Goal: Task Accomplishment & Management: Manage account settings

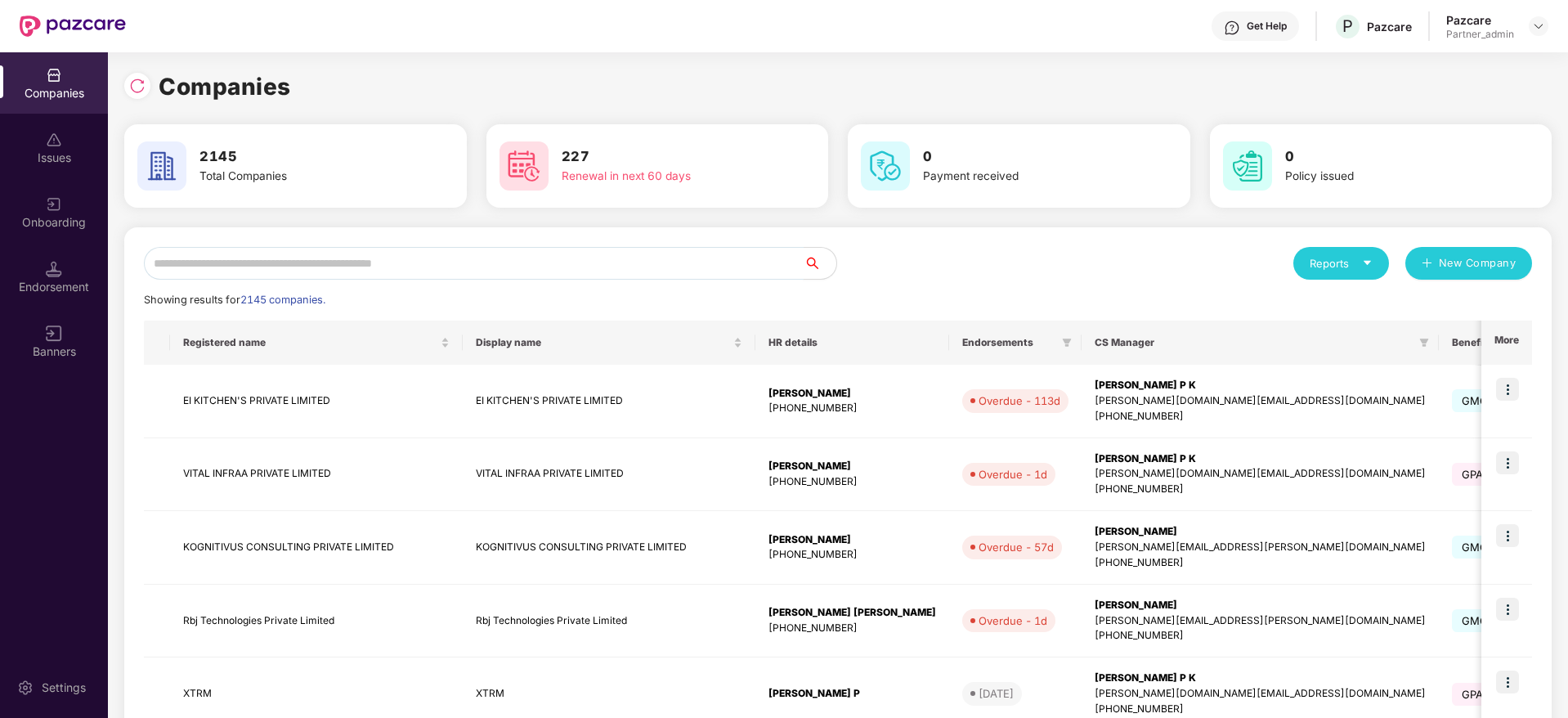
click at [330, 259] on input "text" at bounding box center [473, 263] width 660 height 33
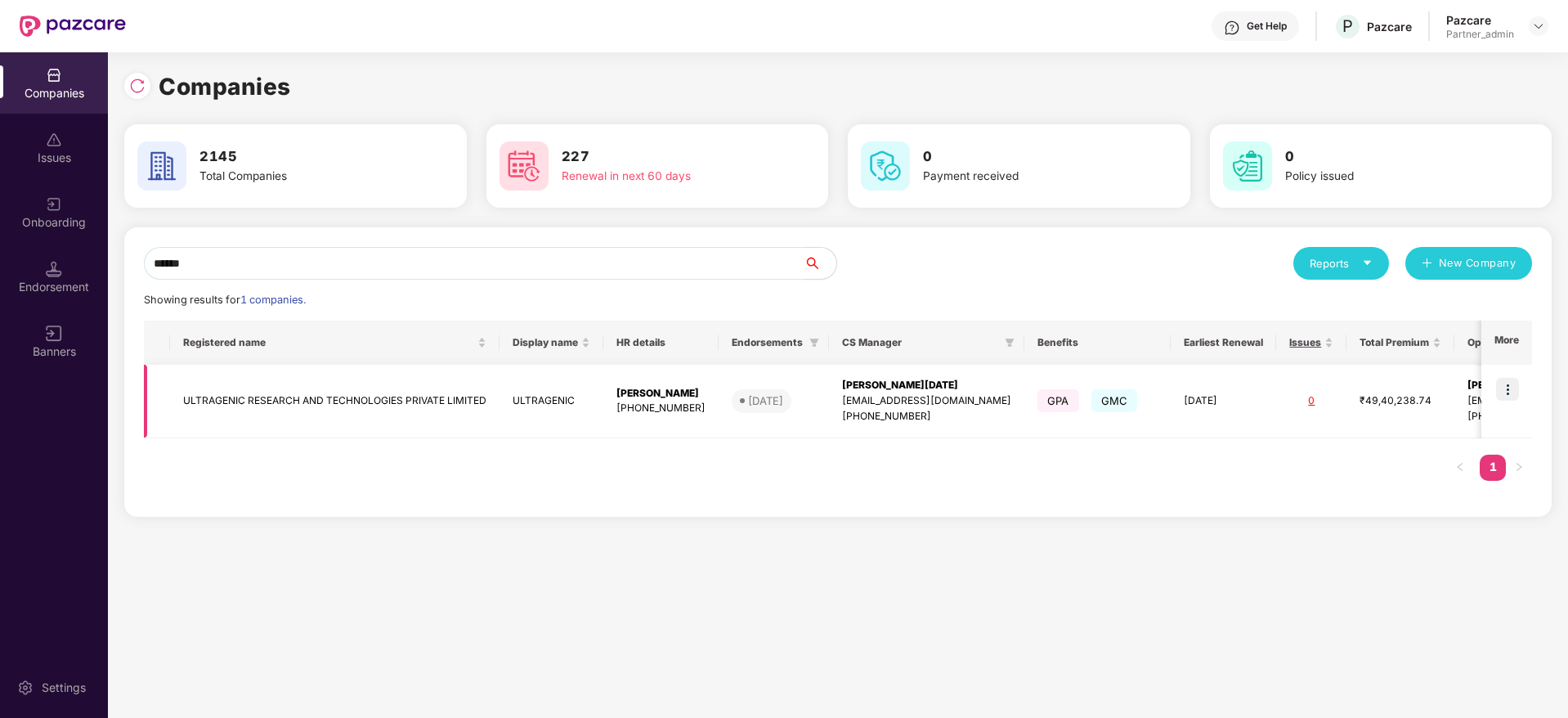
type input "******"
click at [918, 376] on td "[PERSON_NAME][DATE] [PERSON_NAME][EMAIL_ADDRESS][DOMAIN_NAME] [PHONE_NUMBER]" at bounding box center [927, 402] width 195 height 73
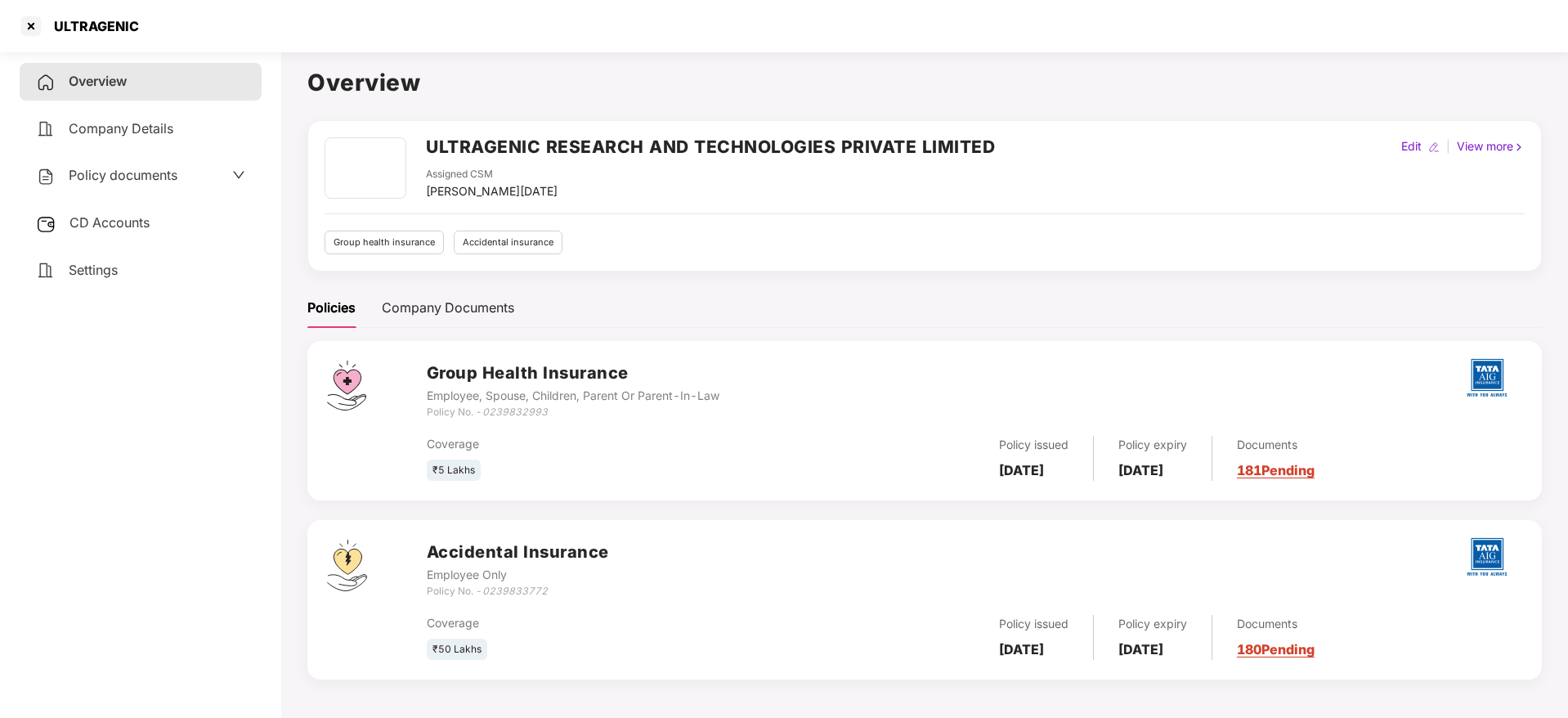
click at [1309, 472] on link "181 Pending" at bounding box center [1275, 470] width 78 height 17
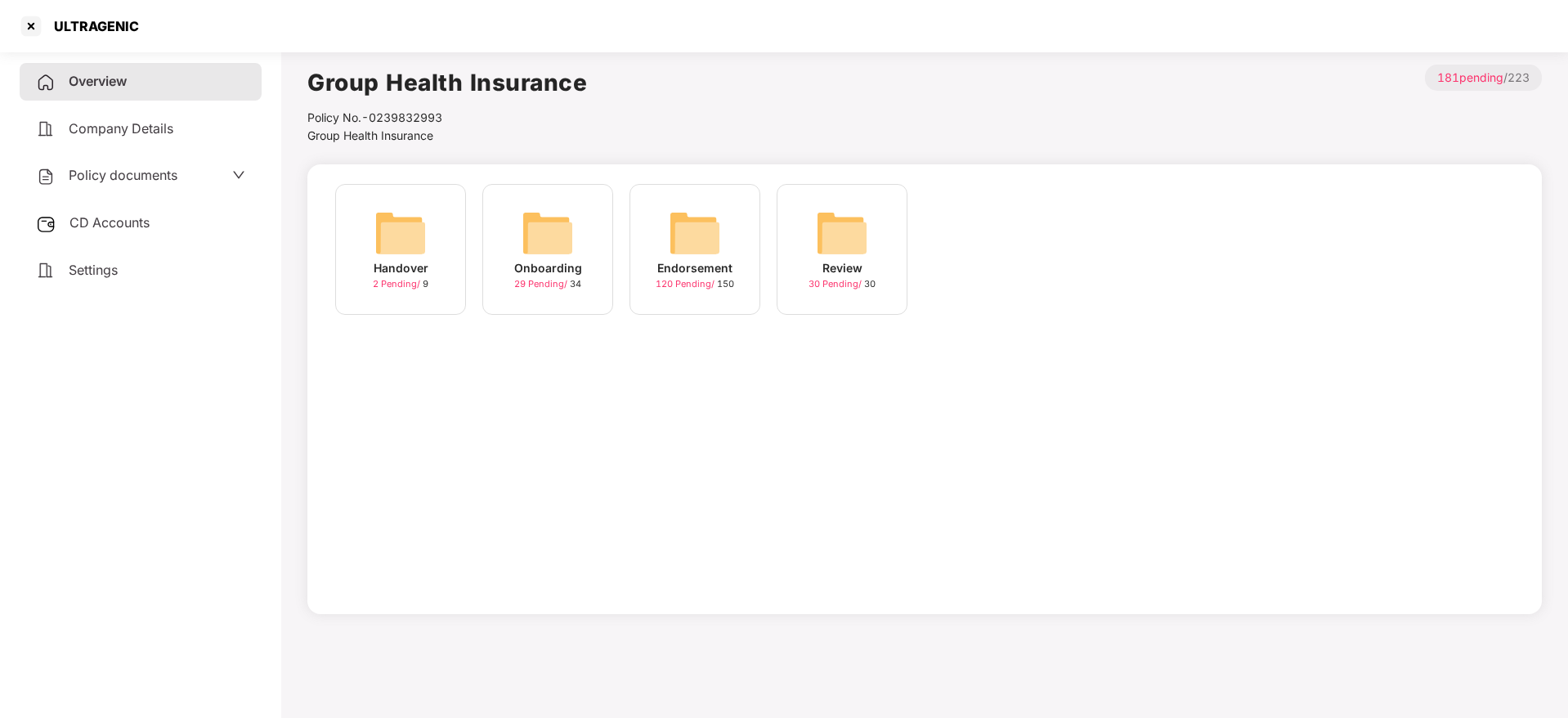
click at [678, 260] on div "Endorsement" at bounding box center [695, 268] width 75 height 18
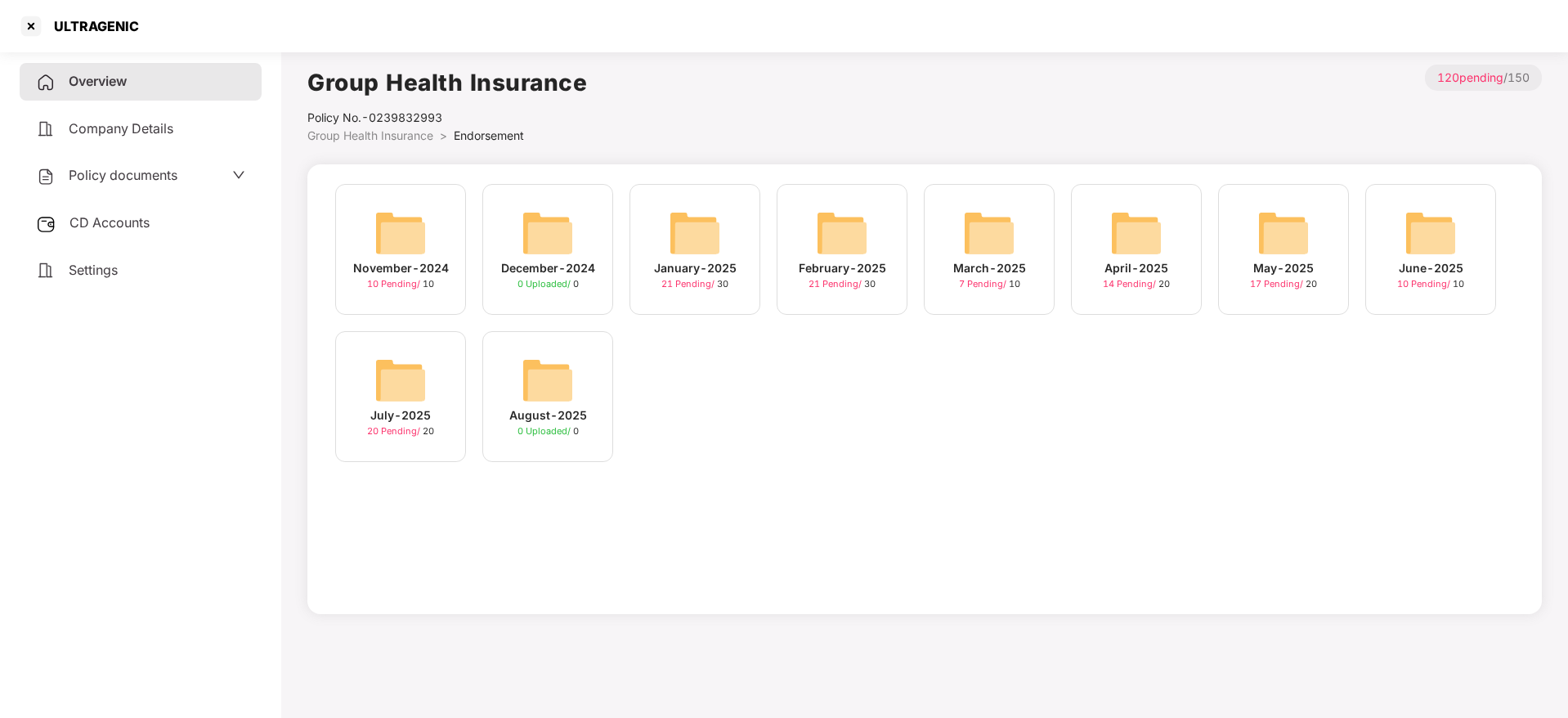
click at [1423, 255] on img at bounding box center [1430, 233] width 53 height 53
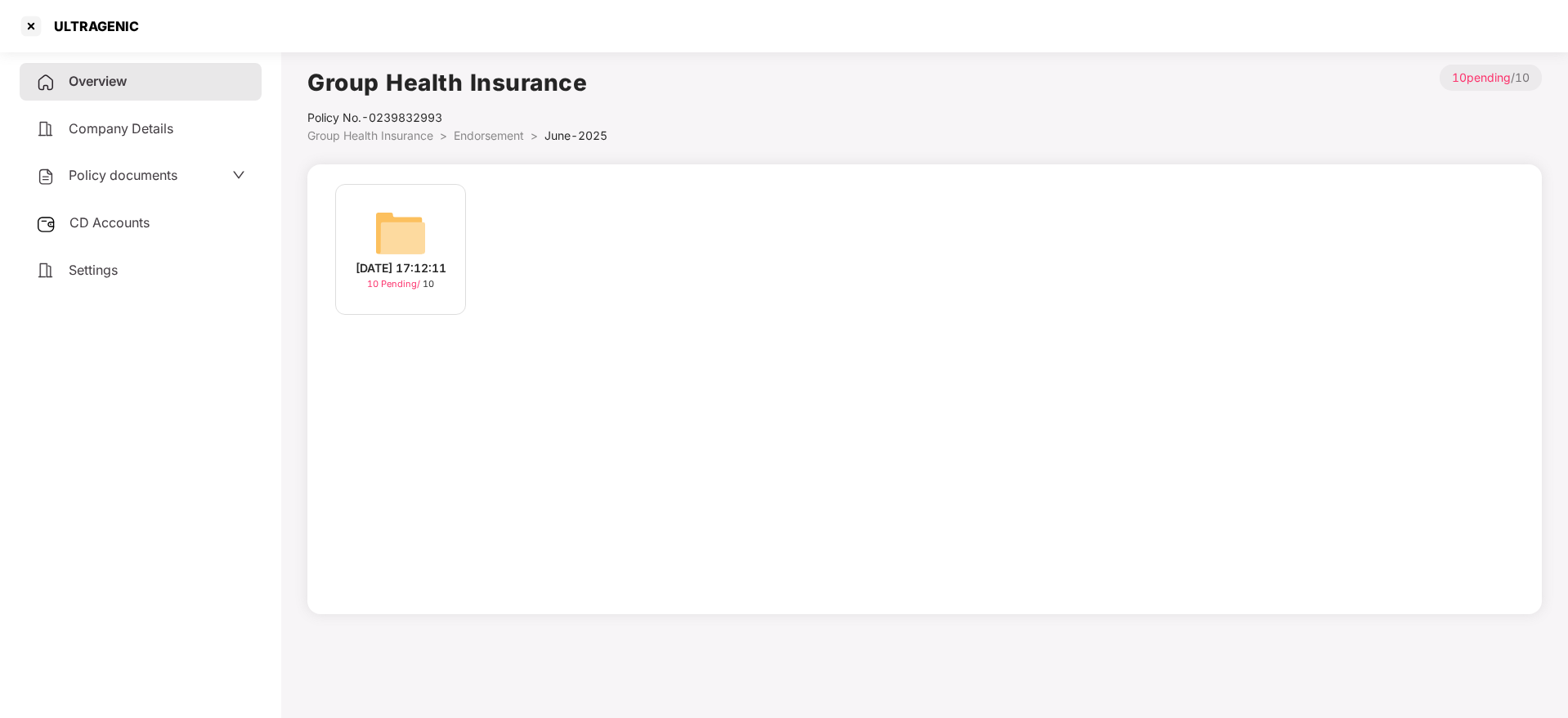
click at [387, 259] on div "[DATE] 17:12:11" at bounding box center [401, 268] width 91 height 18
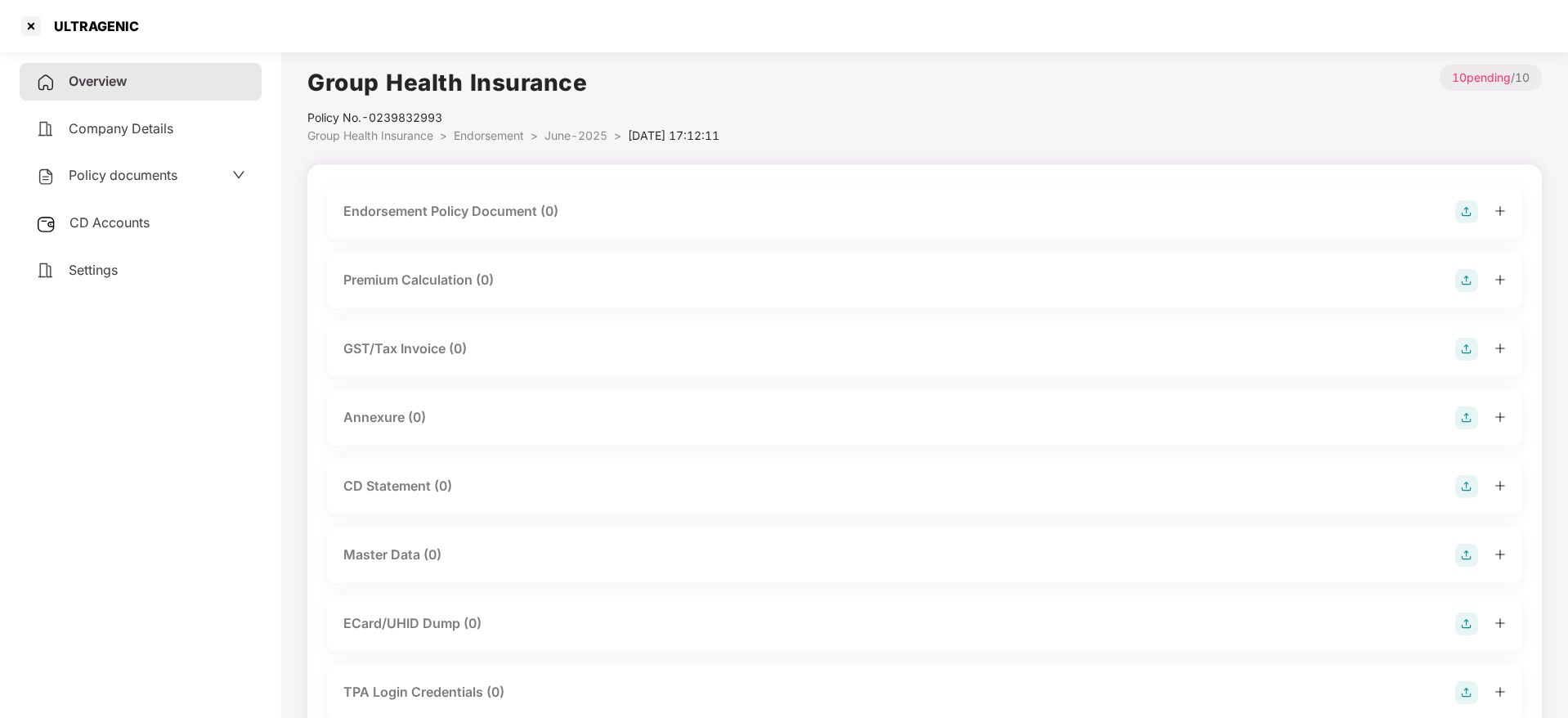
click at [1461, 212] on img at bounding box center [1466, 211] width 23 height 23
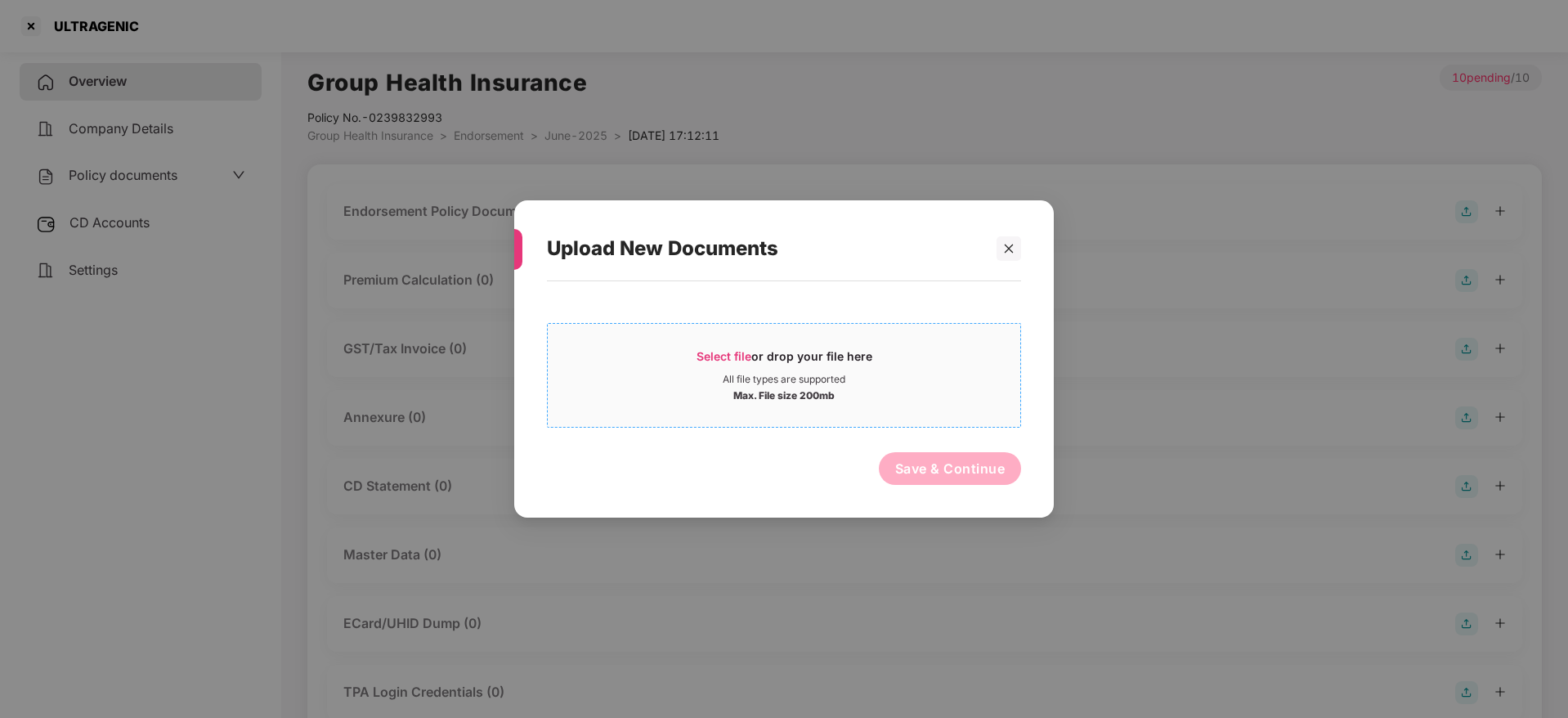
click at [741, 364] on div "Select file or drop your file here" at bounding box center [784, 360] width 175 height 24
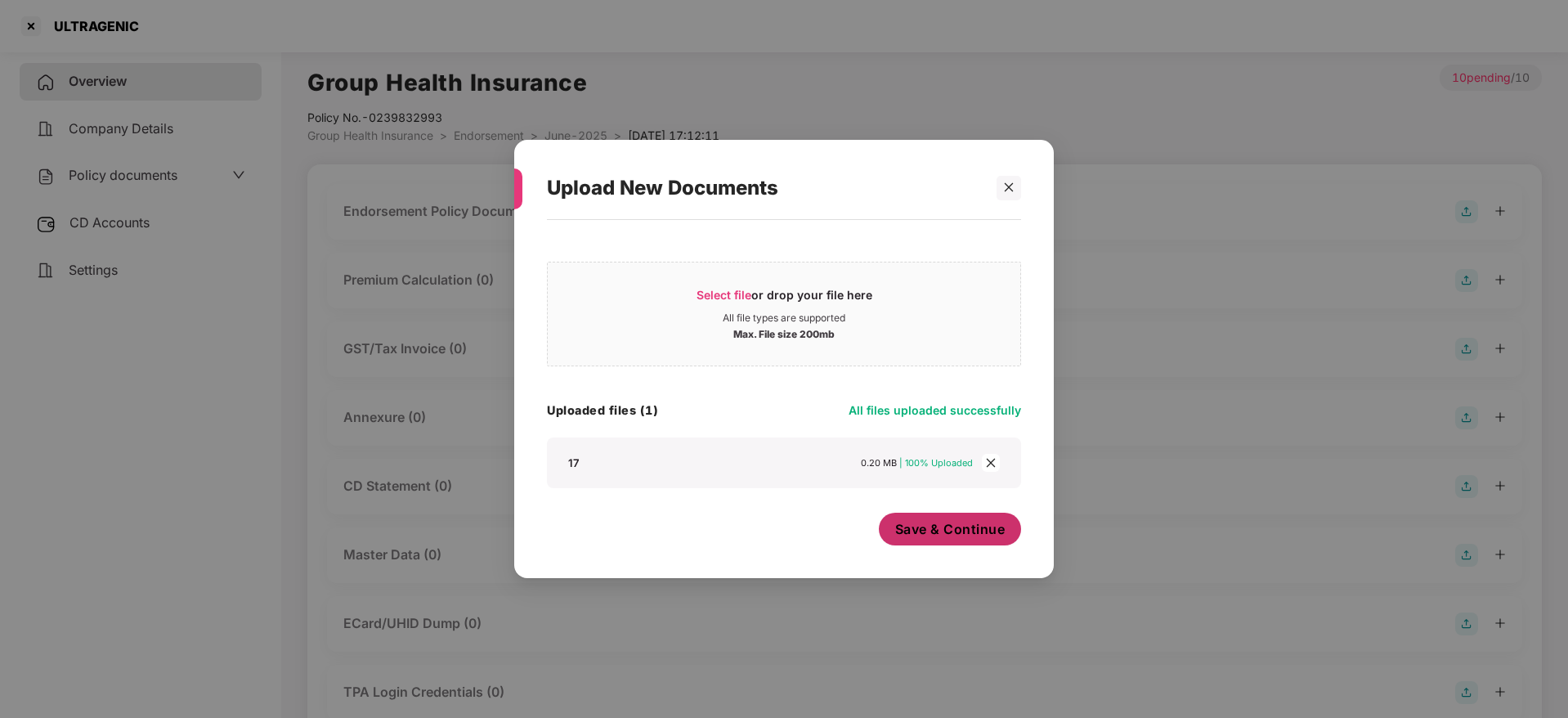
click at [943, 526] on span "Save & Continue" at bounding box center [950, 529] width 110 height 18
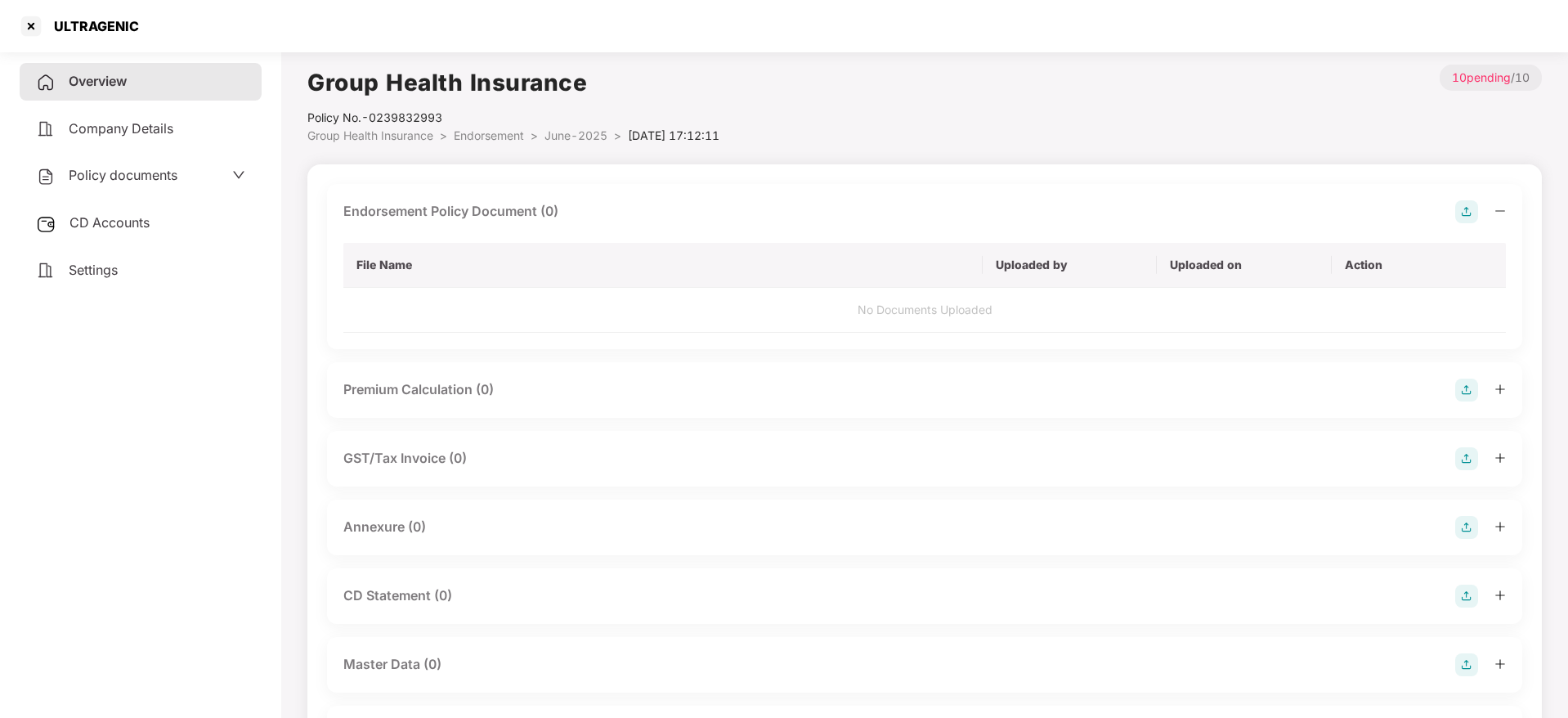
click at [1505, 205] on icon "minus" at bounding box center [1500, 211] width 12 height 12
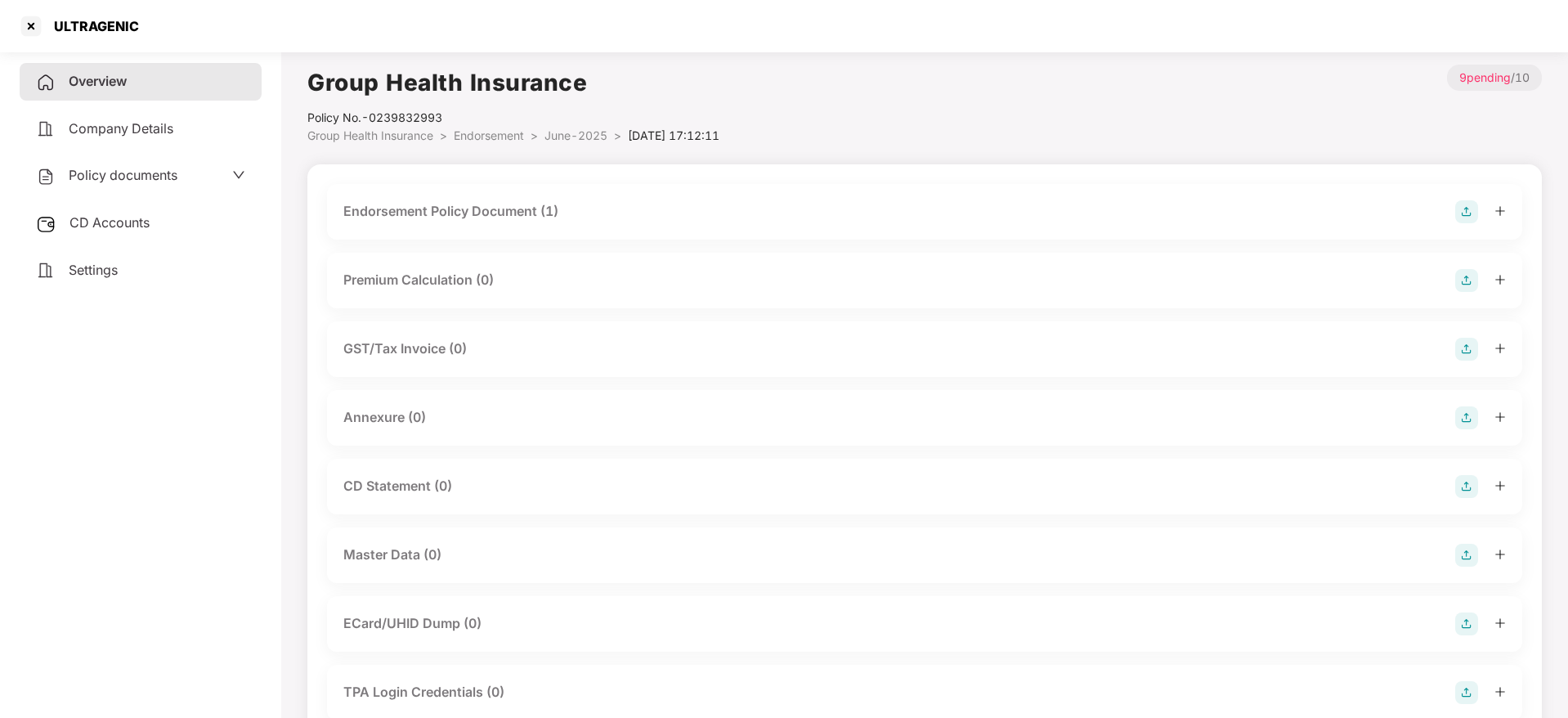
click at [1469, 412] on img at bounding box center [1466, 417] width 23 height 23
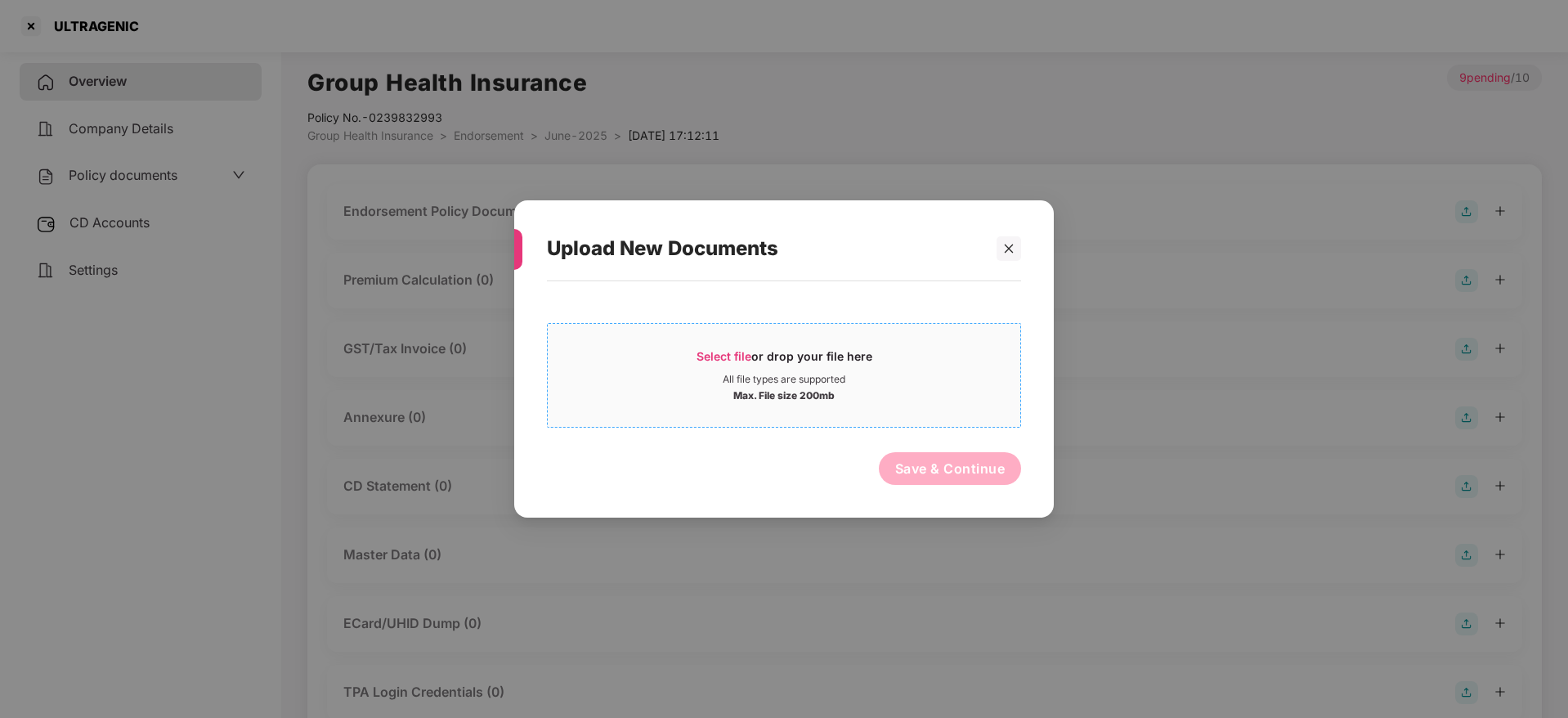
click at [755, 357] on div "Select file or drop your file here" at bounding box center [784, 360] width 175 height 24
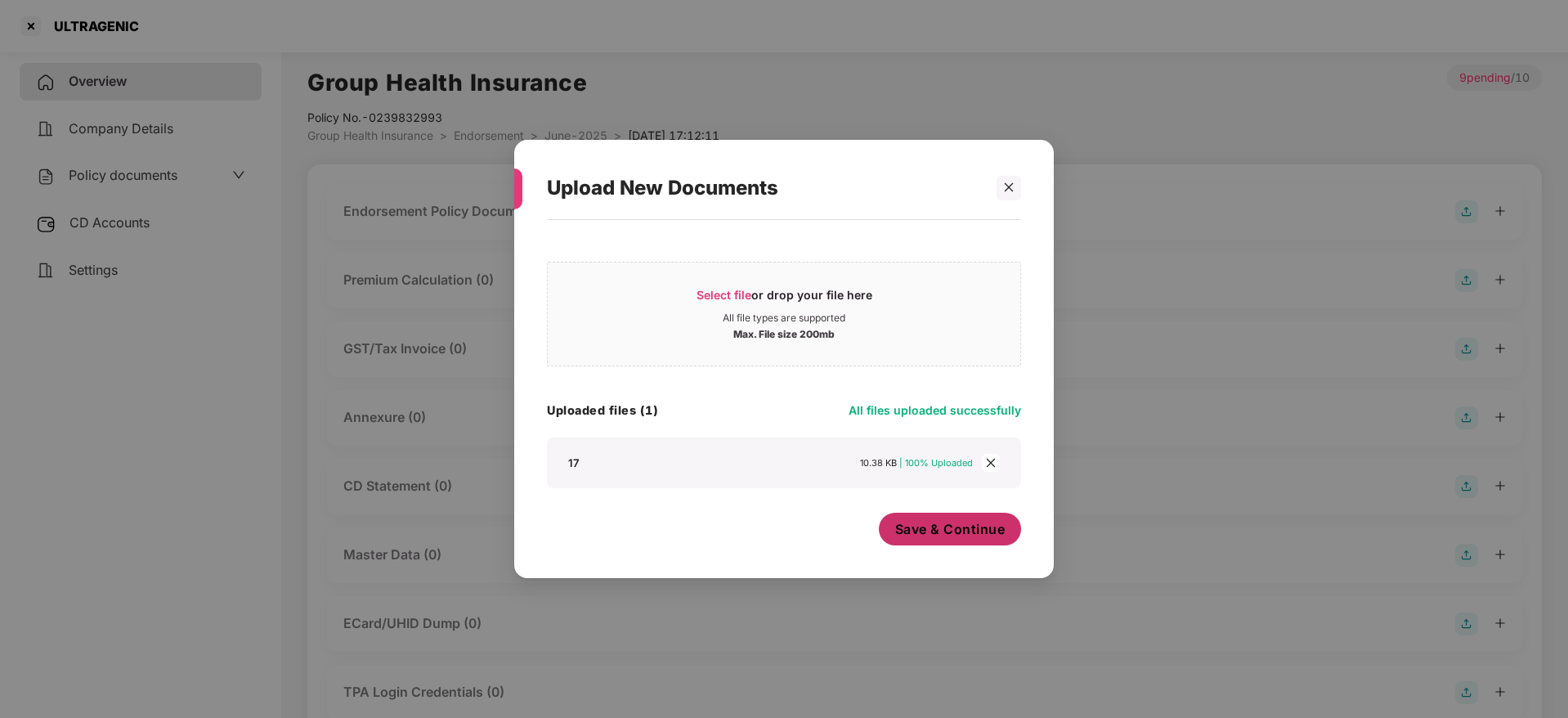
click at [999, 517] on button "Save & Continue" at bounding box center [949, 528] width 143 height 33
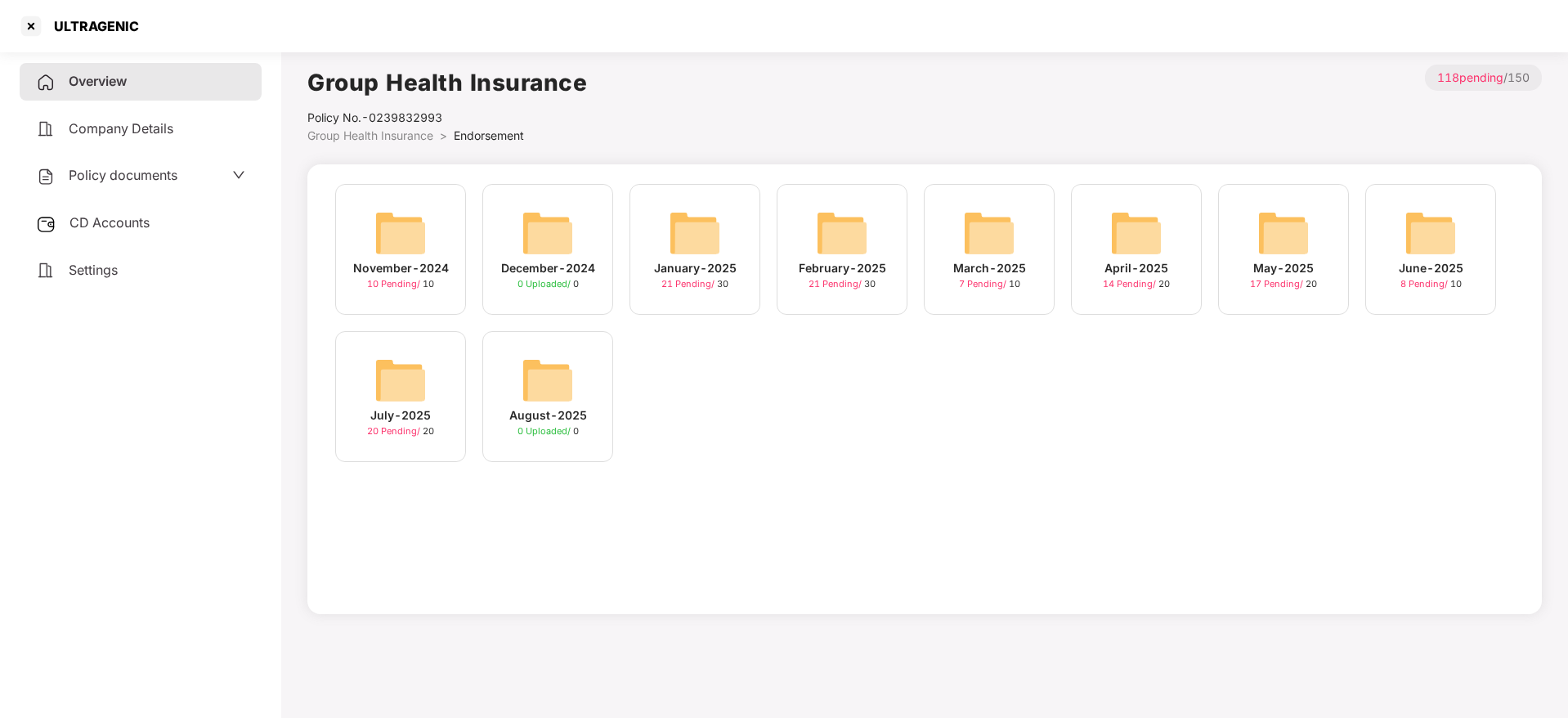
click at [388, 396] on img at bounding box center [400, 380] width 53 height 53
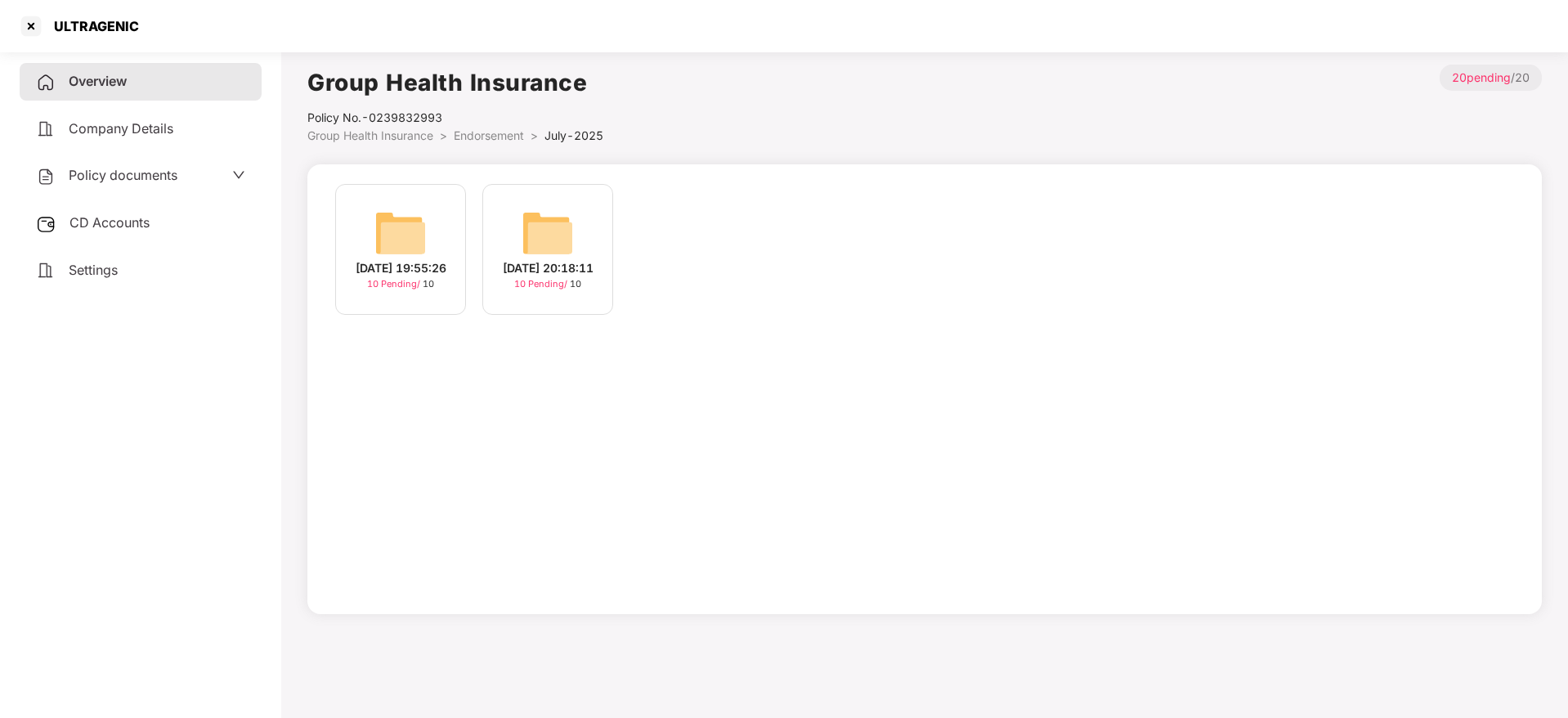
click at [404, 281] on span "10 Pending /" at bounding box center [395, 284] width 56 height 12
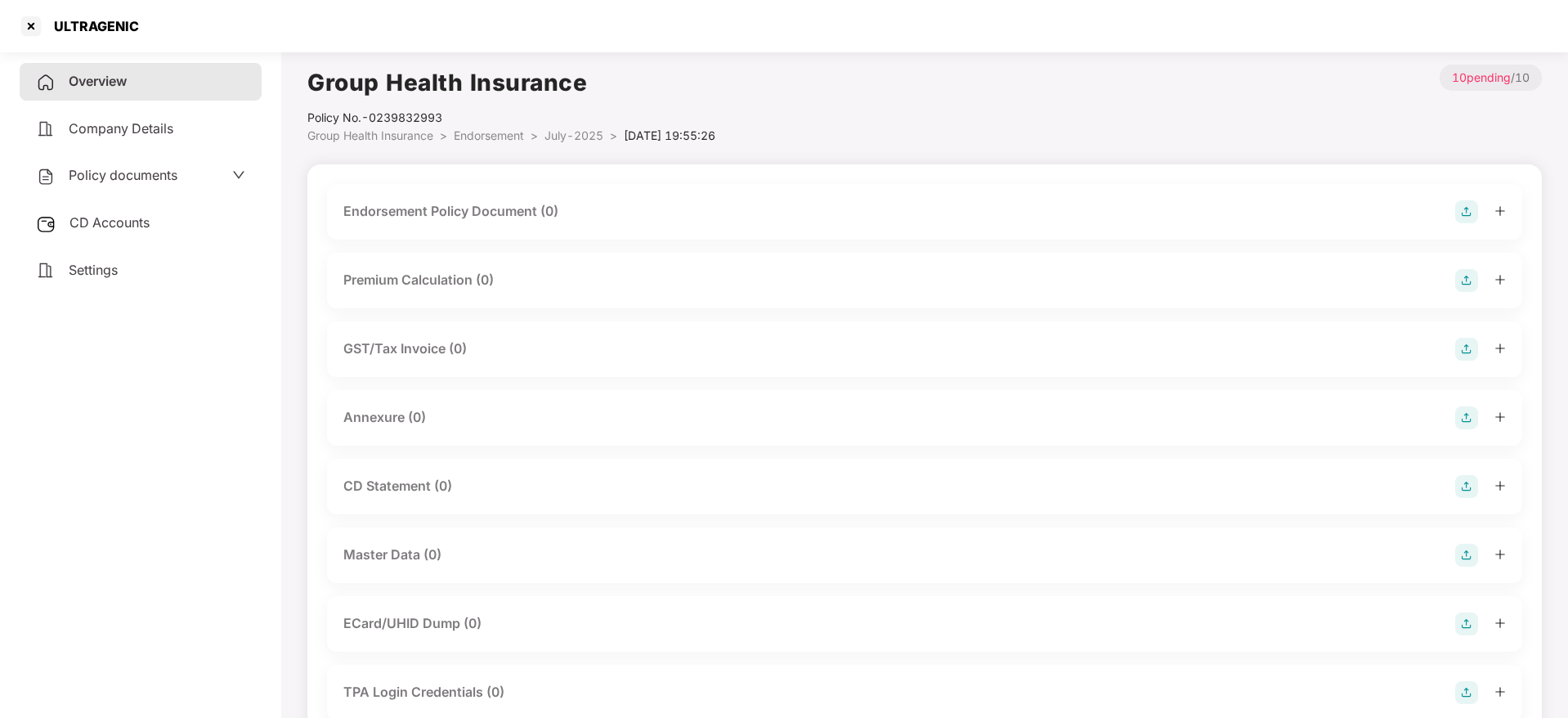
click at [1459, 210] on img at bounding box center [1466, 211] width 23 height 23
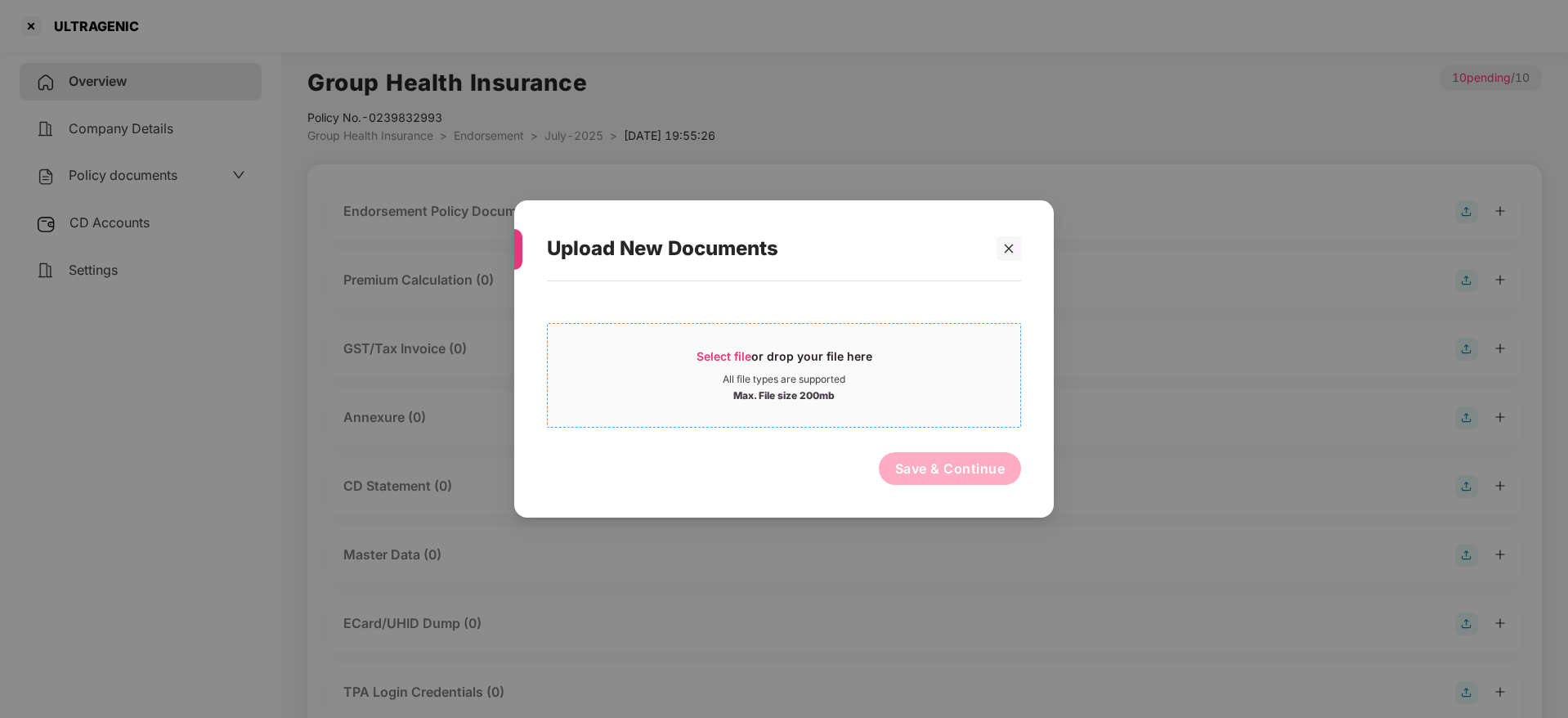
click at [730, 374] on div "All file types are supported" at bounding box center [783, 379] width 123 height 13
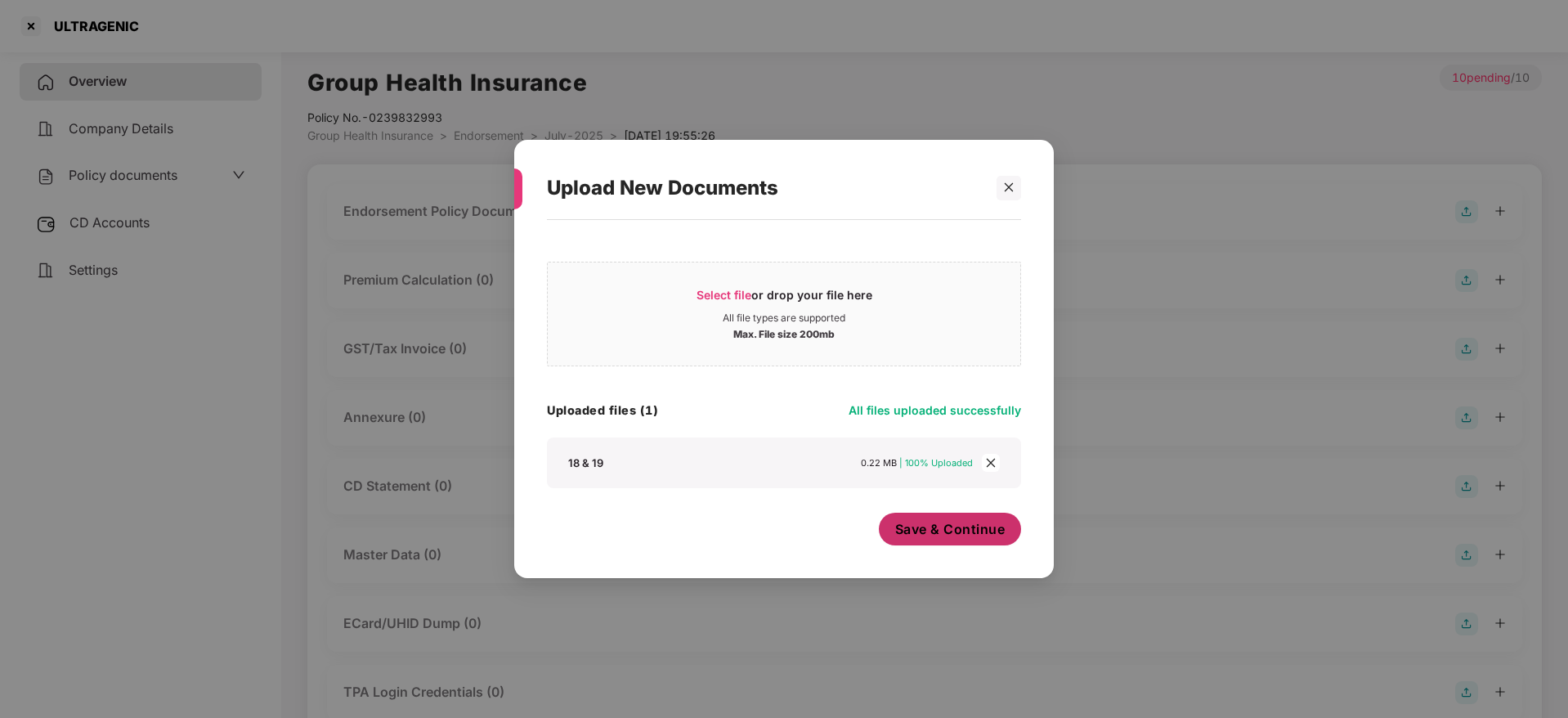
click at [938, 536] on span "Save & Continue" at bounding box center [950, 529] width 110 height 18
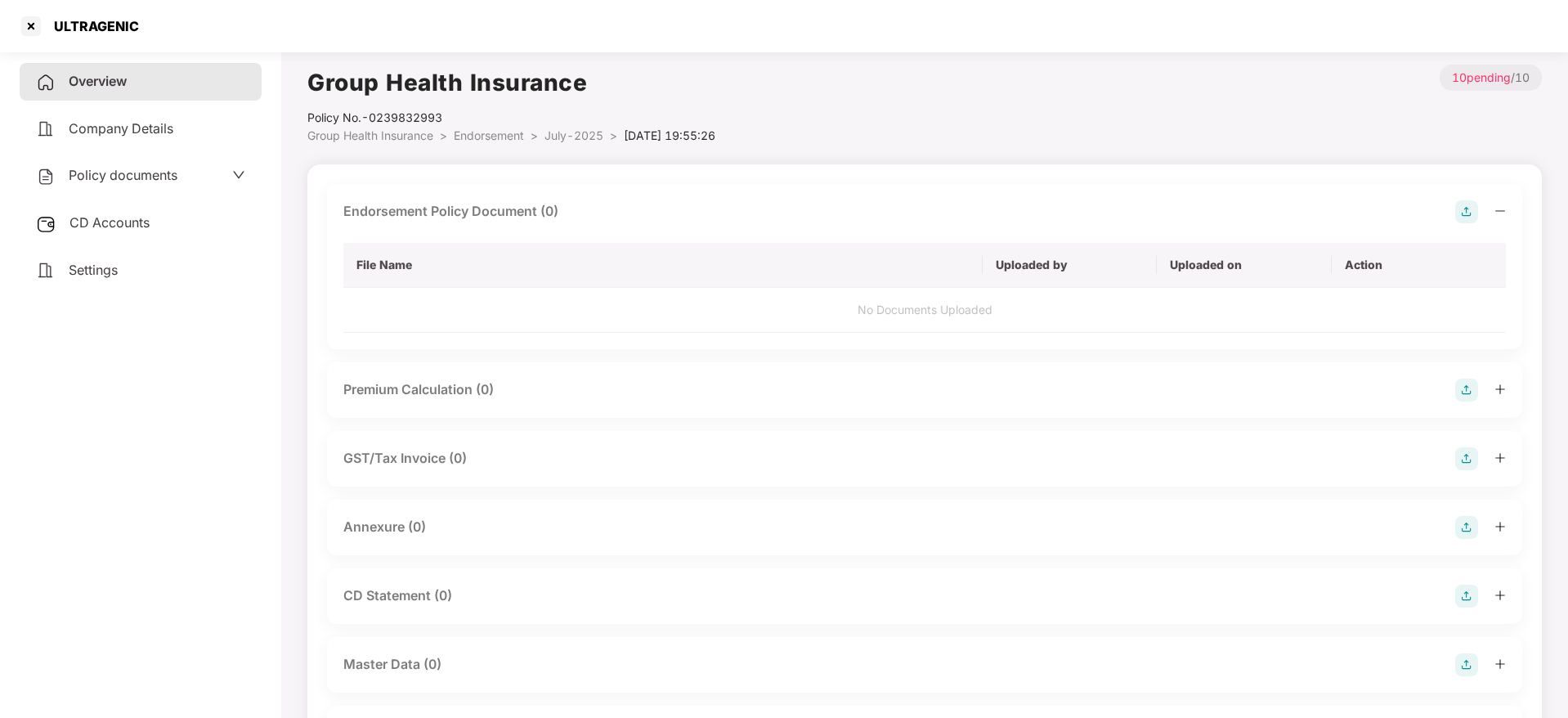
click at [1500, 210] on icon "minus" at bounding box center [1500, 211] width 12 height 12
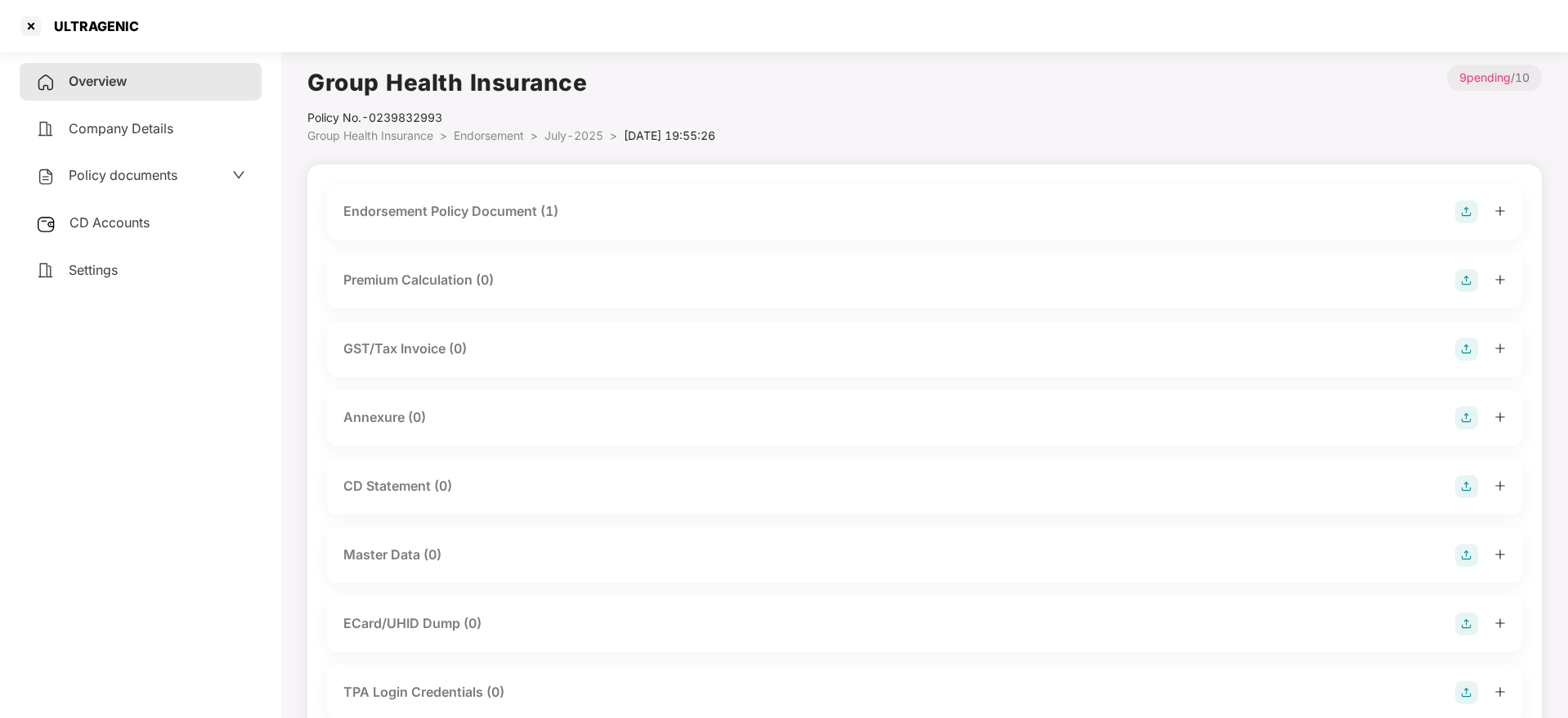
click at [1467, 422] on img at bounding box center [1466, 417] width 23 height 23
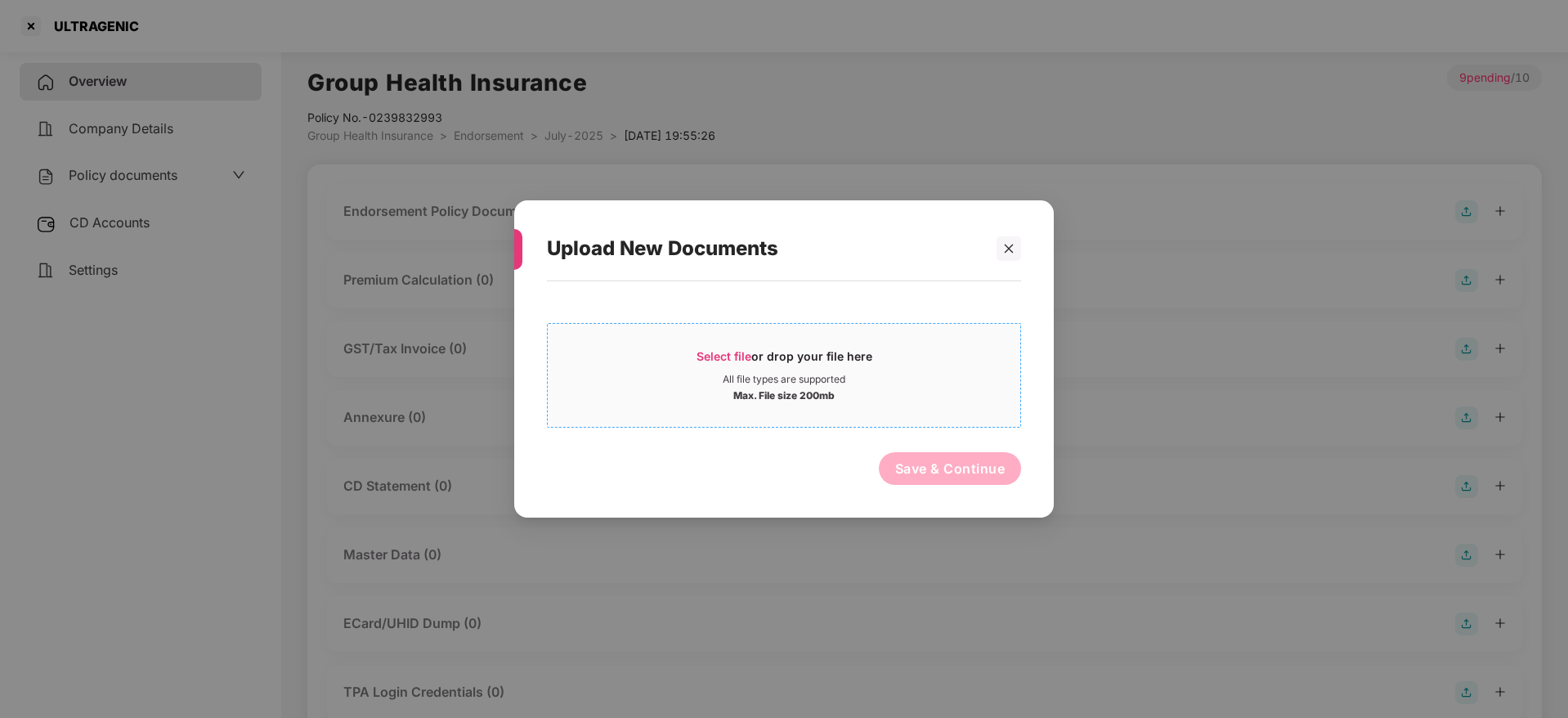
click at [733, 366] on div "Select file or drop your file here" at bounding box center [784, 360] width 175 height 24
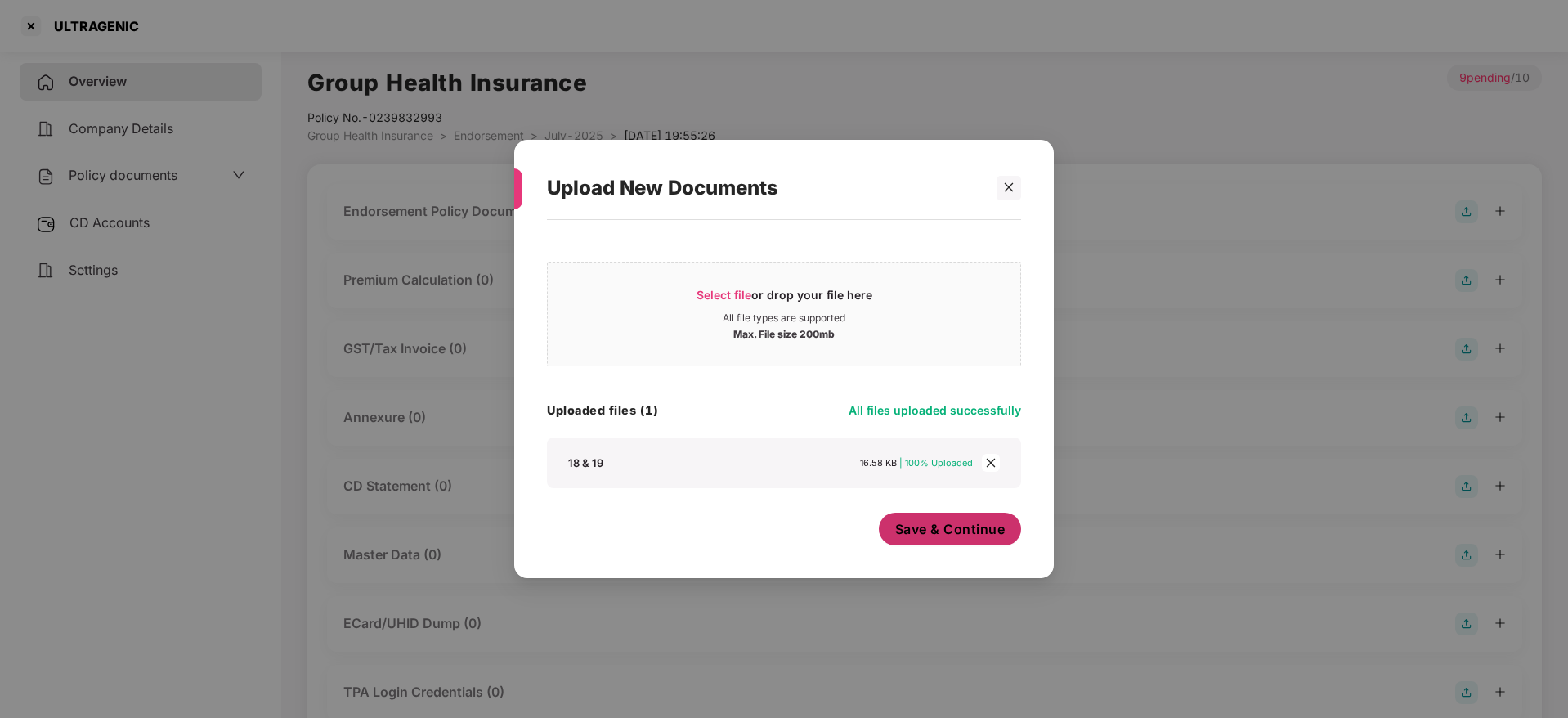
click at [945, 533] on span "Save & Continue" at bounding box center [950, 529] width 110 height 18
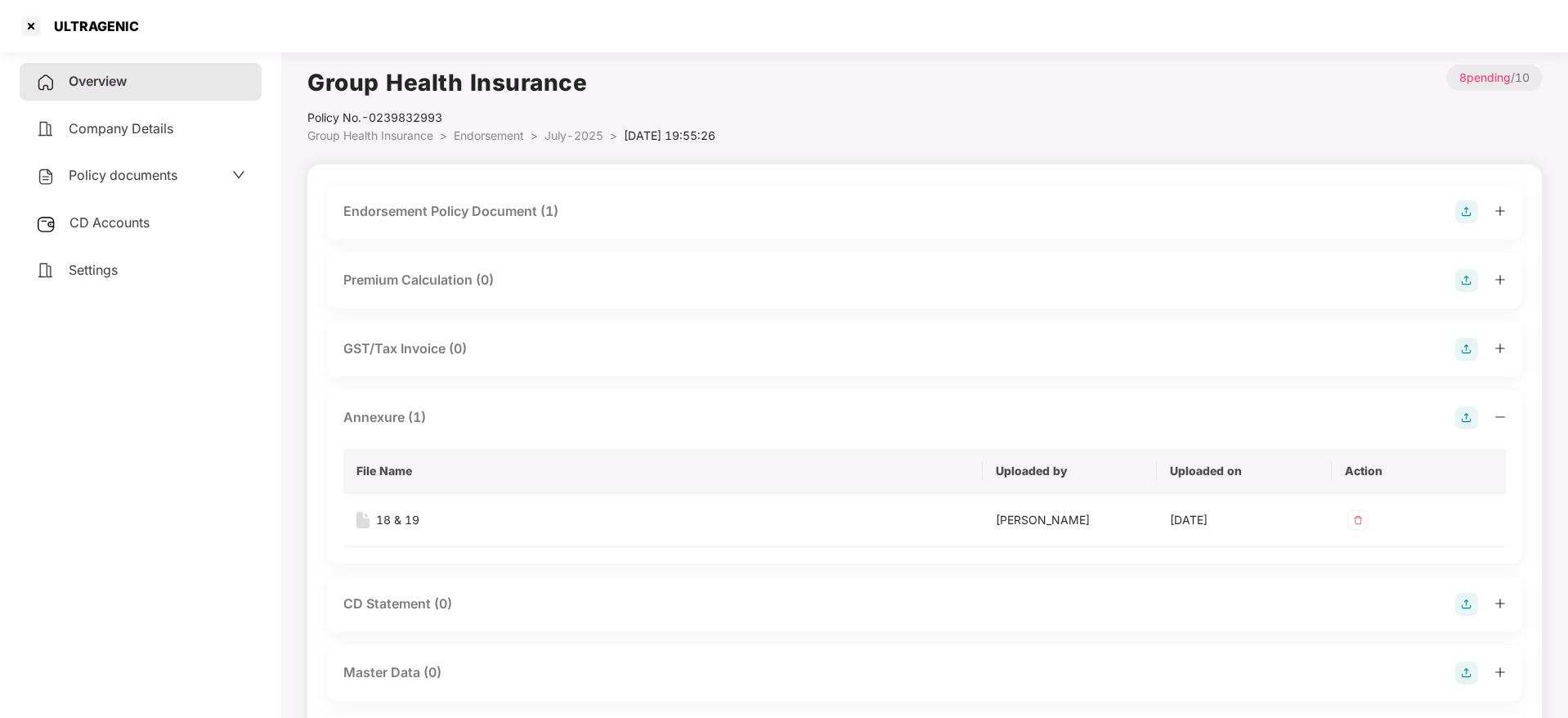
click at [1498, 417] on icon "minus" at bounding box center [1500, 417] width 12 height 12
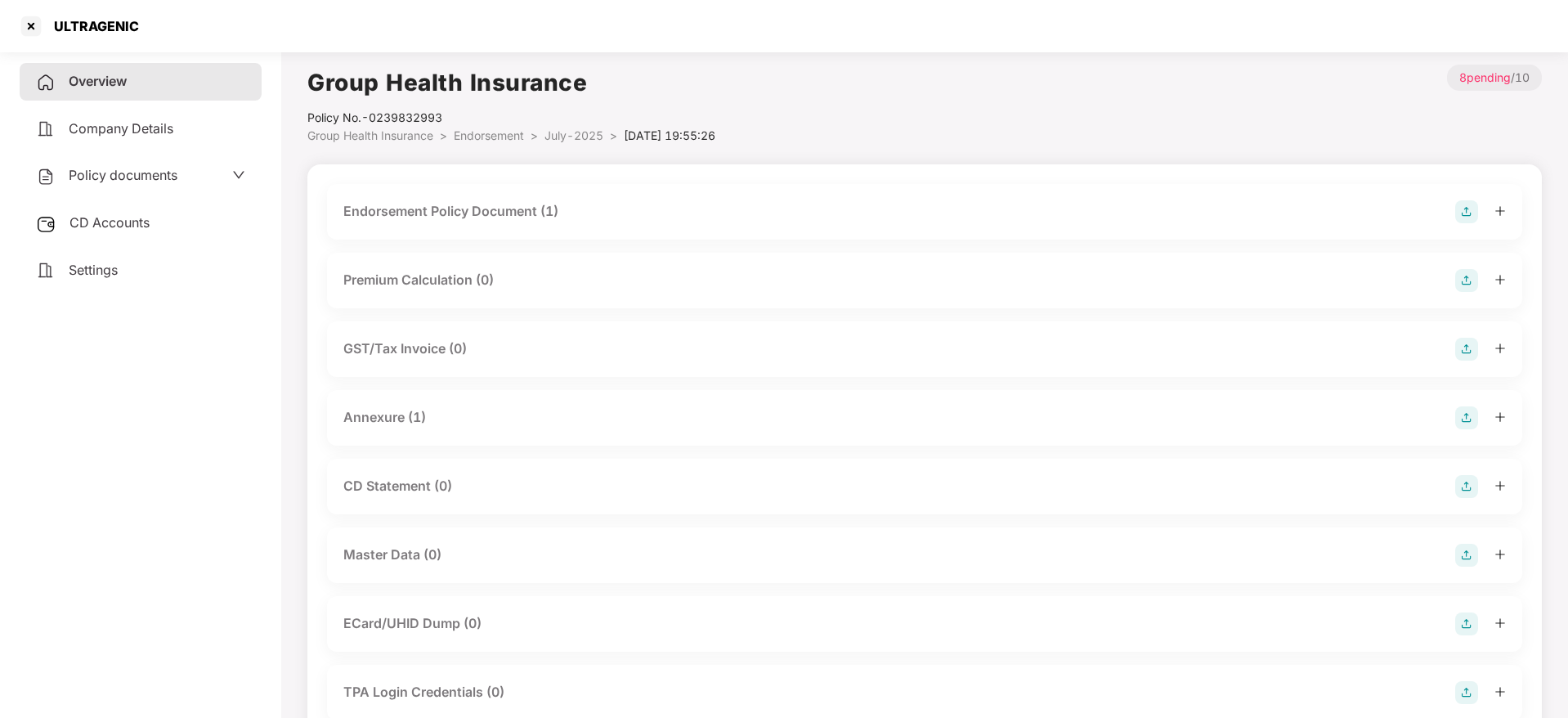
click at [1464, 560] on img at bounding box center [1466, 554] width 23 height 23
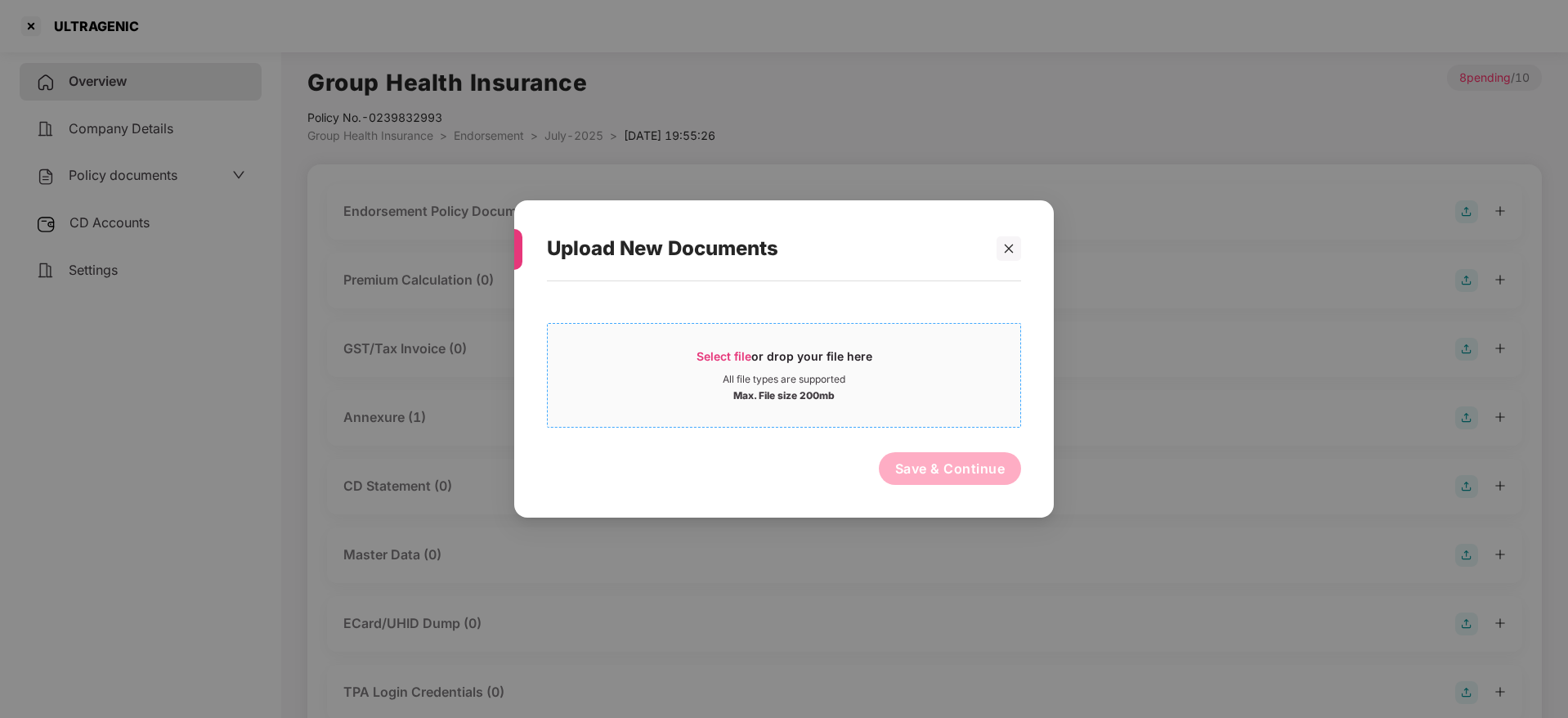
click at [759, 346] on span "Select file or drop your file here All file types are supported Max. File size …" at bounding box center [784, 375] width 473 height 78
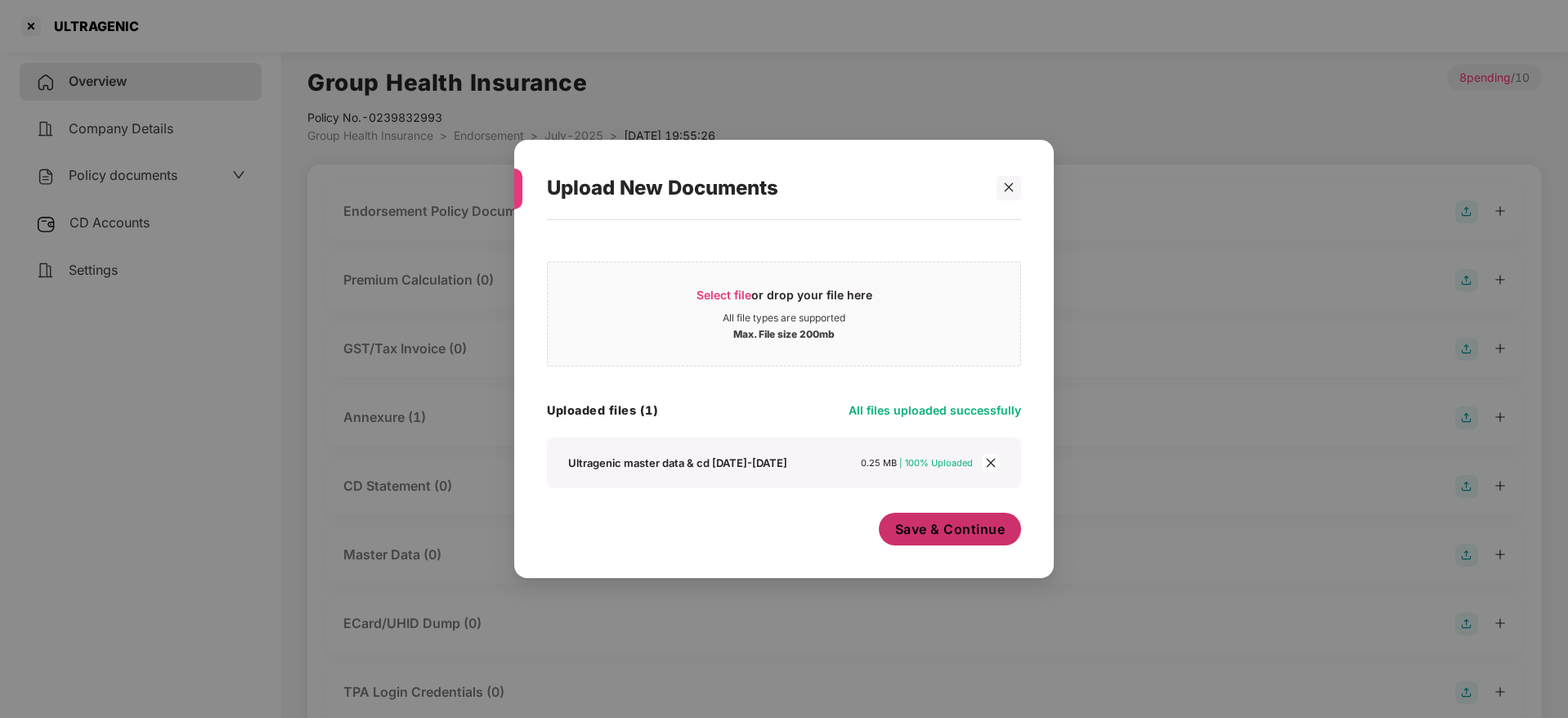
click at [929, 532] on span "Save & Continue" at bounding box center [950, 529] width 110 height 18
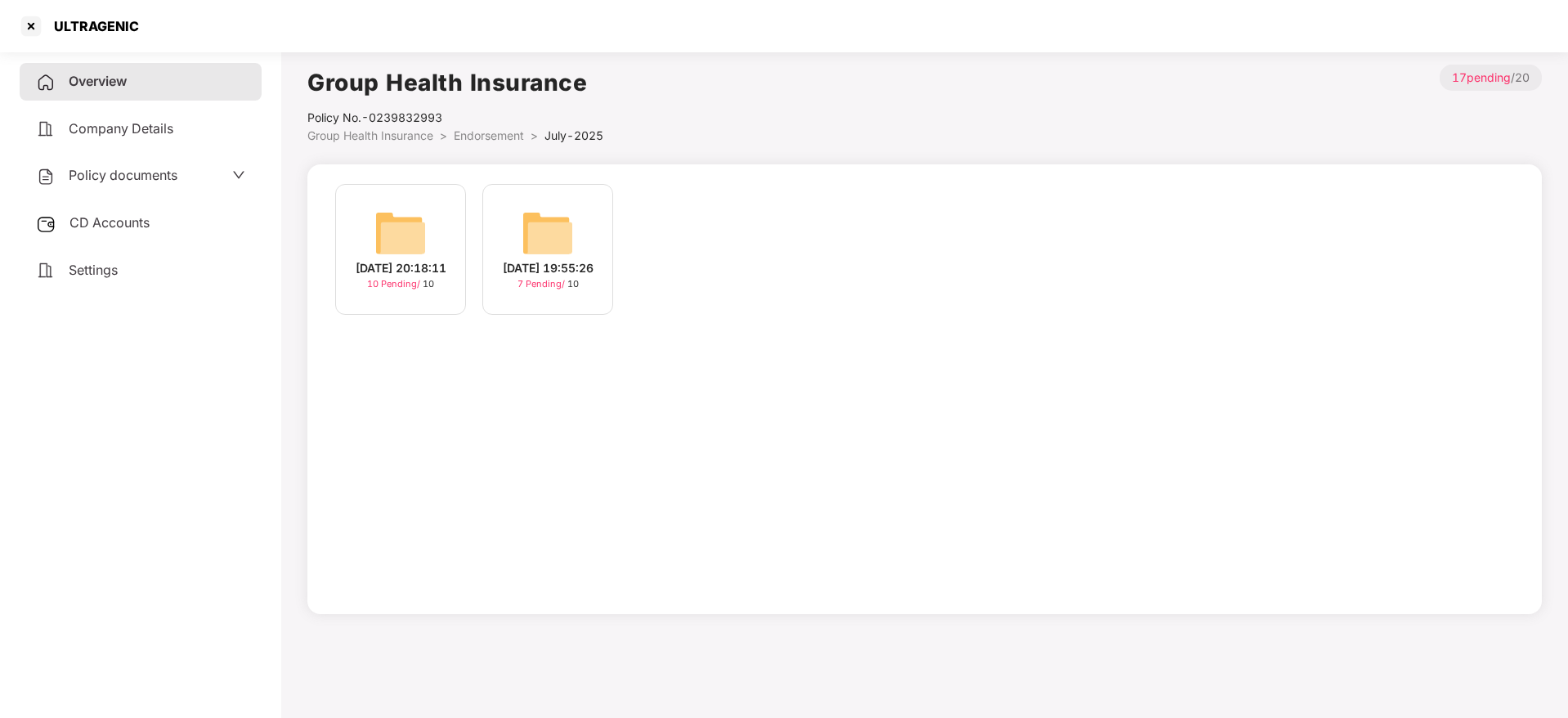
click at [387, 266] on div "[DATE] 20:18:11" at bounding box center [401, 268] width 91 height 18
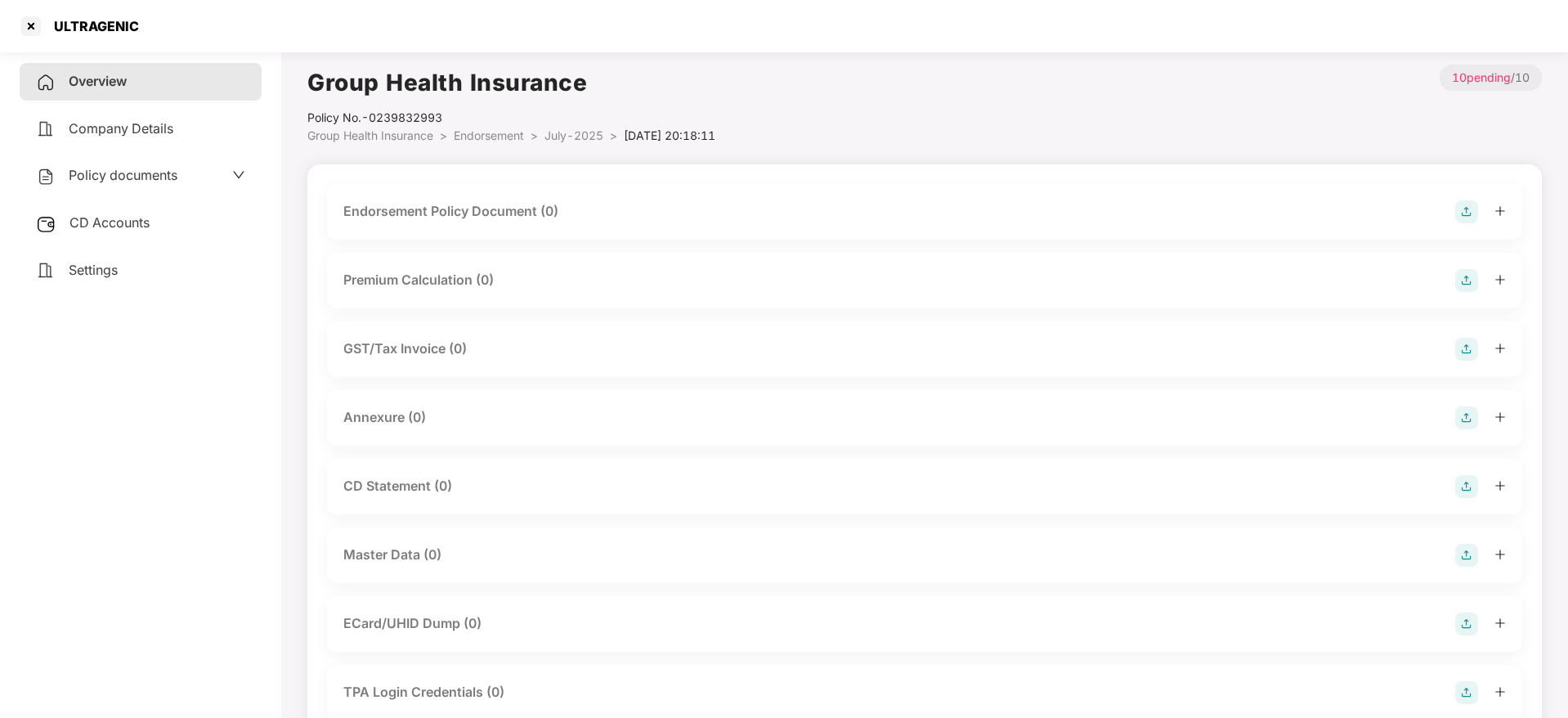
click at [1474, 212] on img at bounding box center [1466, 211] width 23 height 23
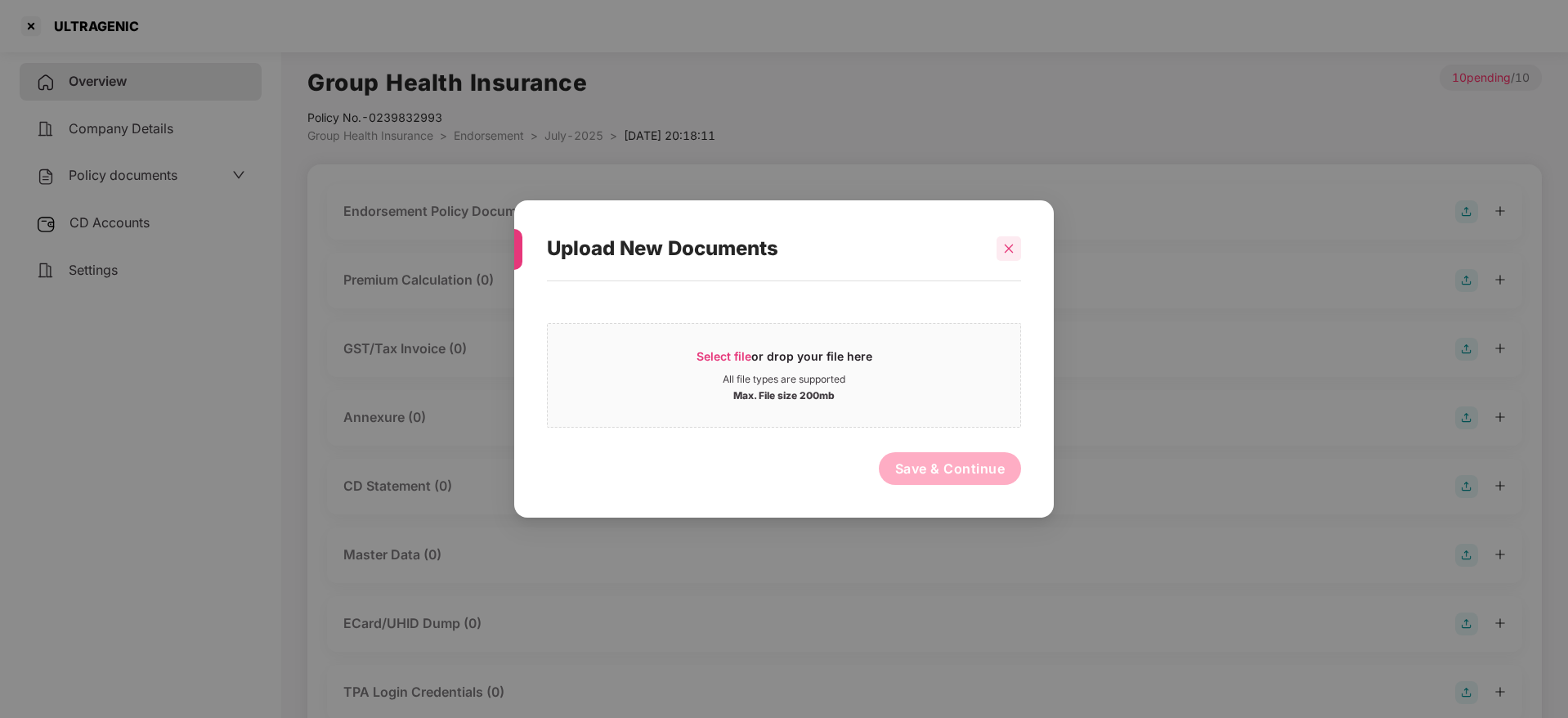
click at [1009, 247] on icon "close" at bounding box center [1009, 248] width 9 height 9
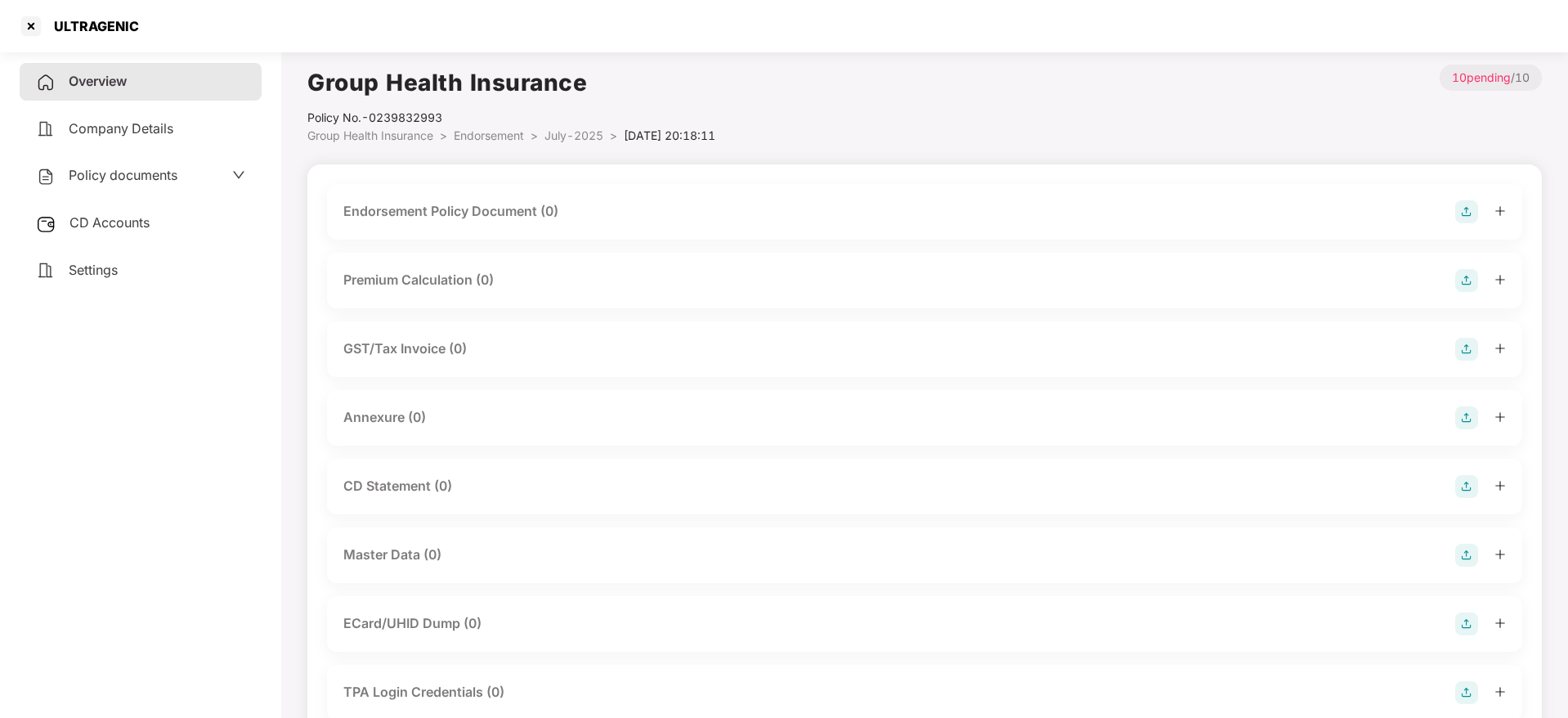
click at [1461, 550] on img at bounding box center [1466, 554] width 23 height 23
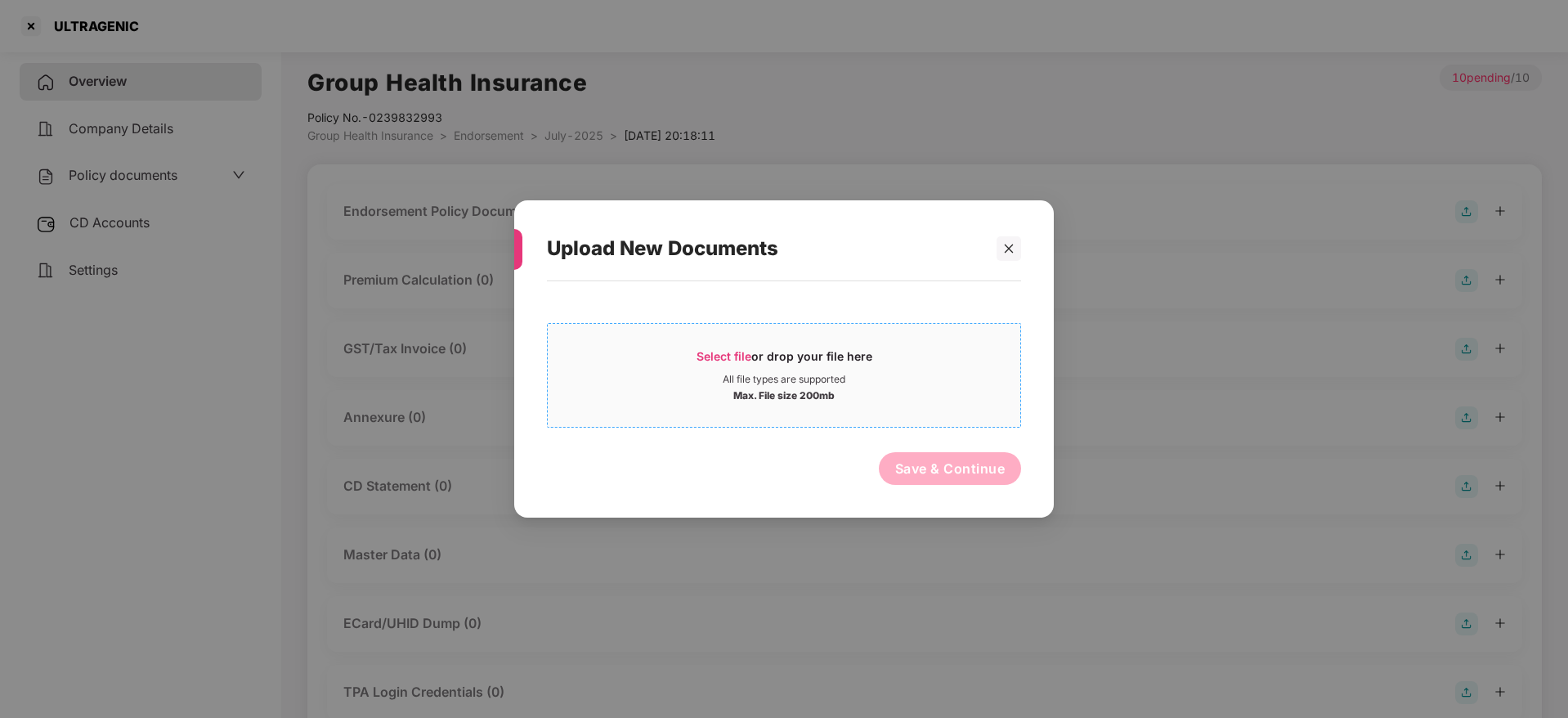
click at [753, 348] on div "Select file or drop your file here" at bounding box center [784, 360] width 175 height 24
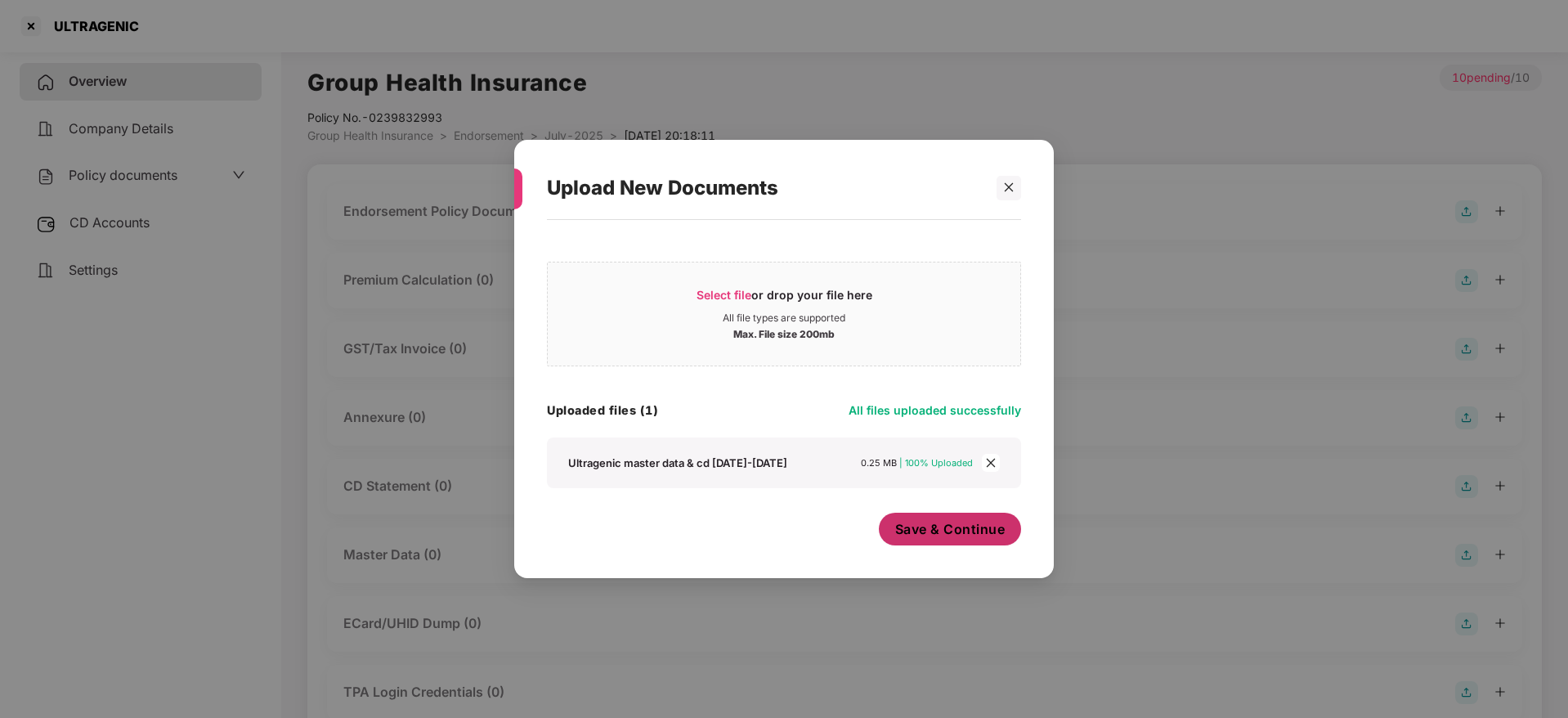
click at [949, 525] on span "Save & Continue" at bounding box center [950, 529] width 110 height 18
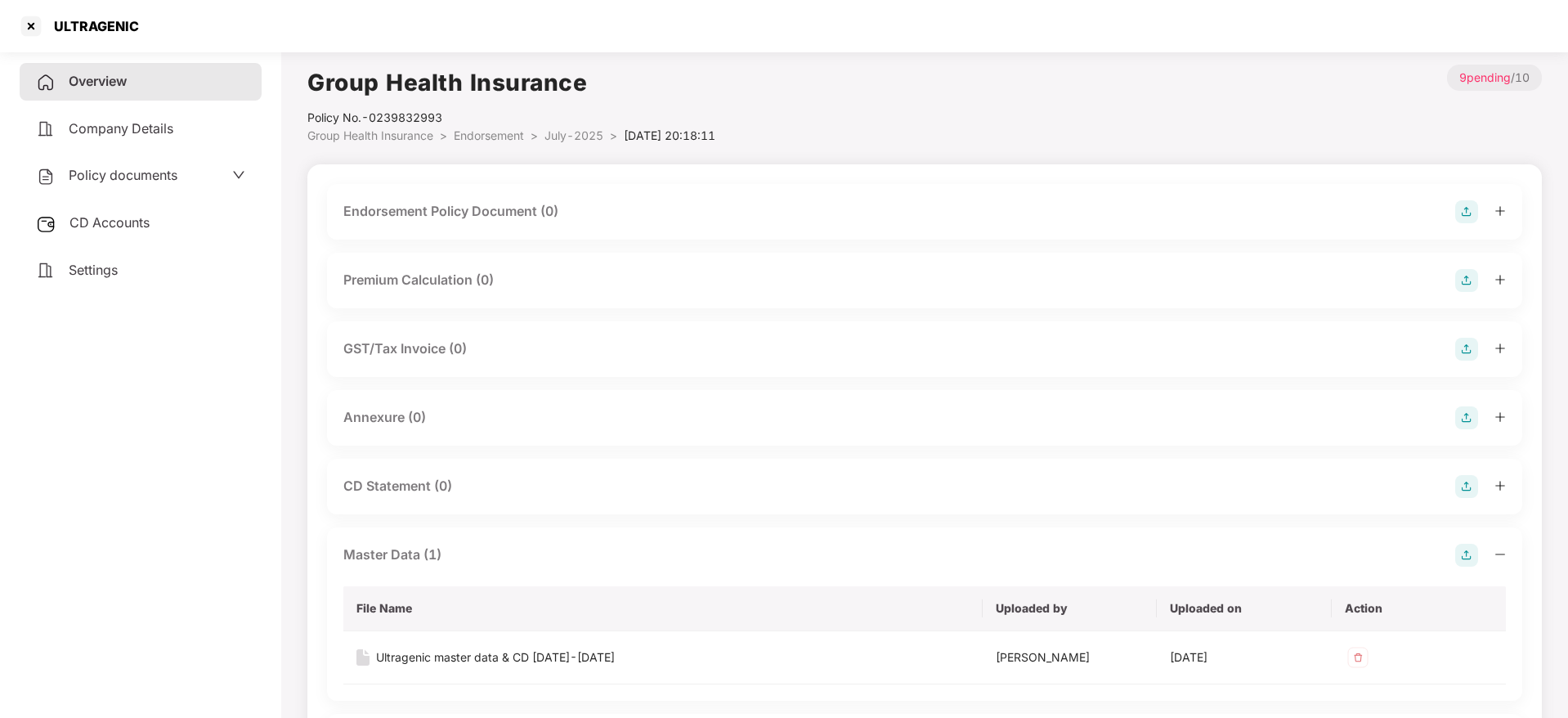
click at [1459, 212] on img at bounding box center [1466, 211] width 23 height 23
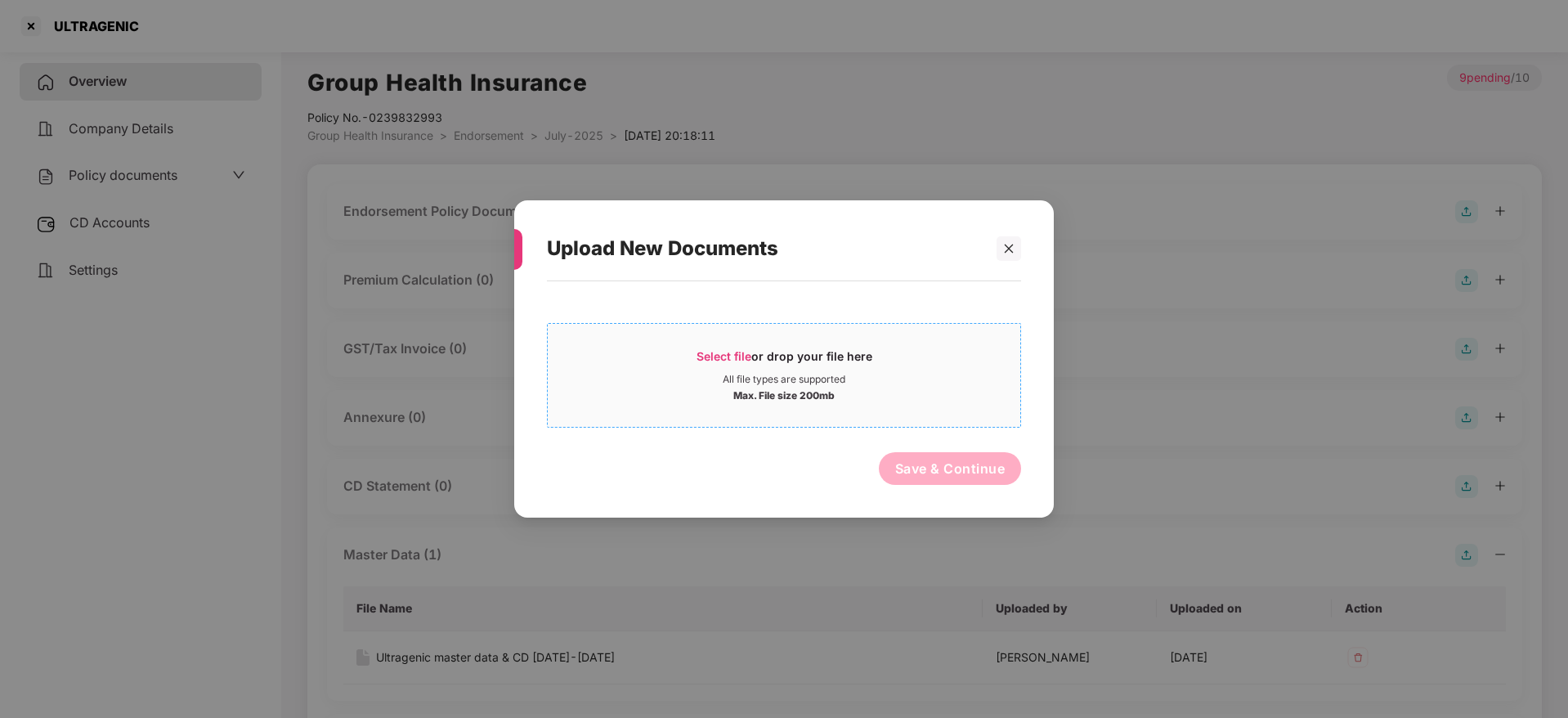
click at [738, 360] on span "Select file" at bounding box center [724, 356] width 55 height 14
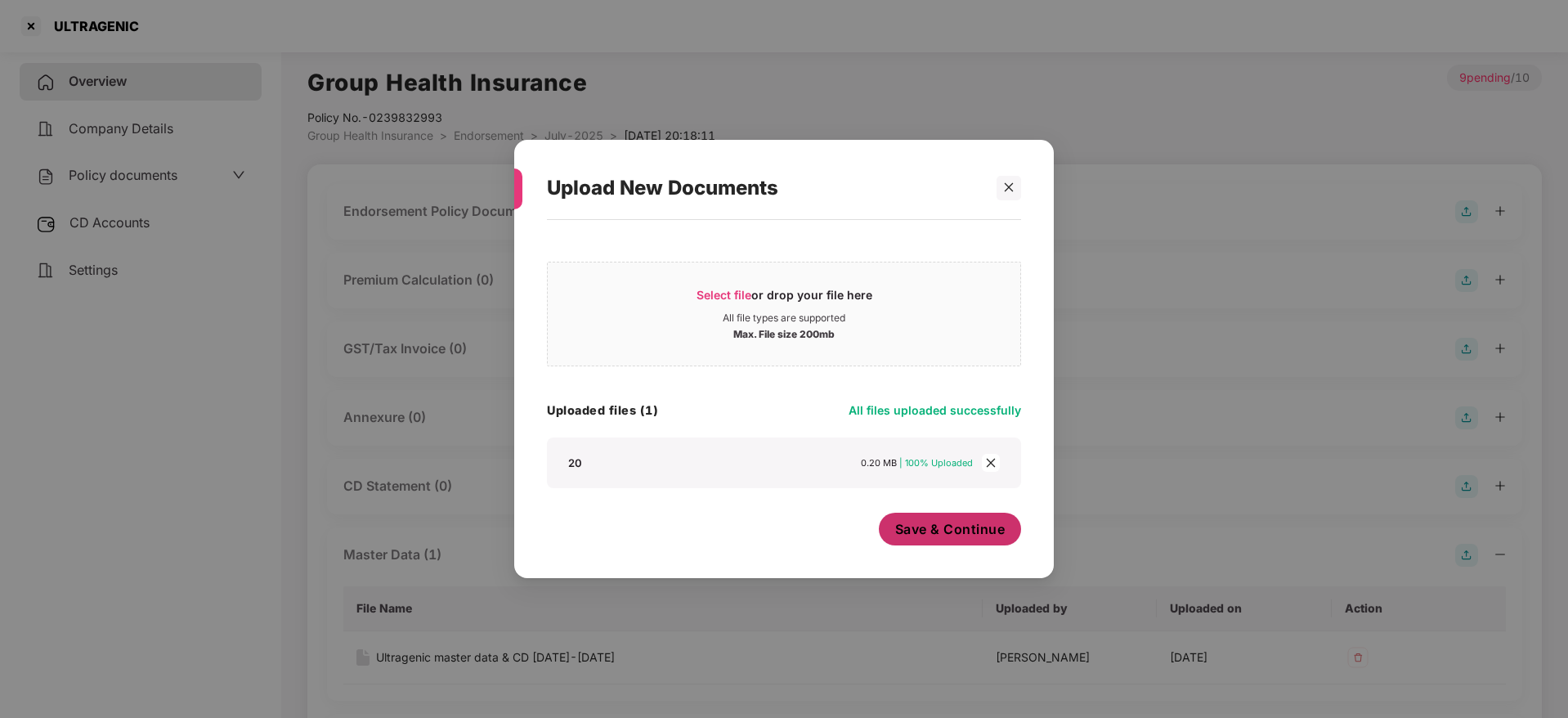
click at [923, 520] on span "Save & Continue" at bounding box center [950, 529] width 110 height 18
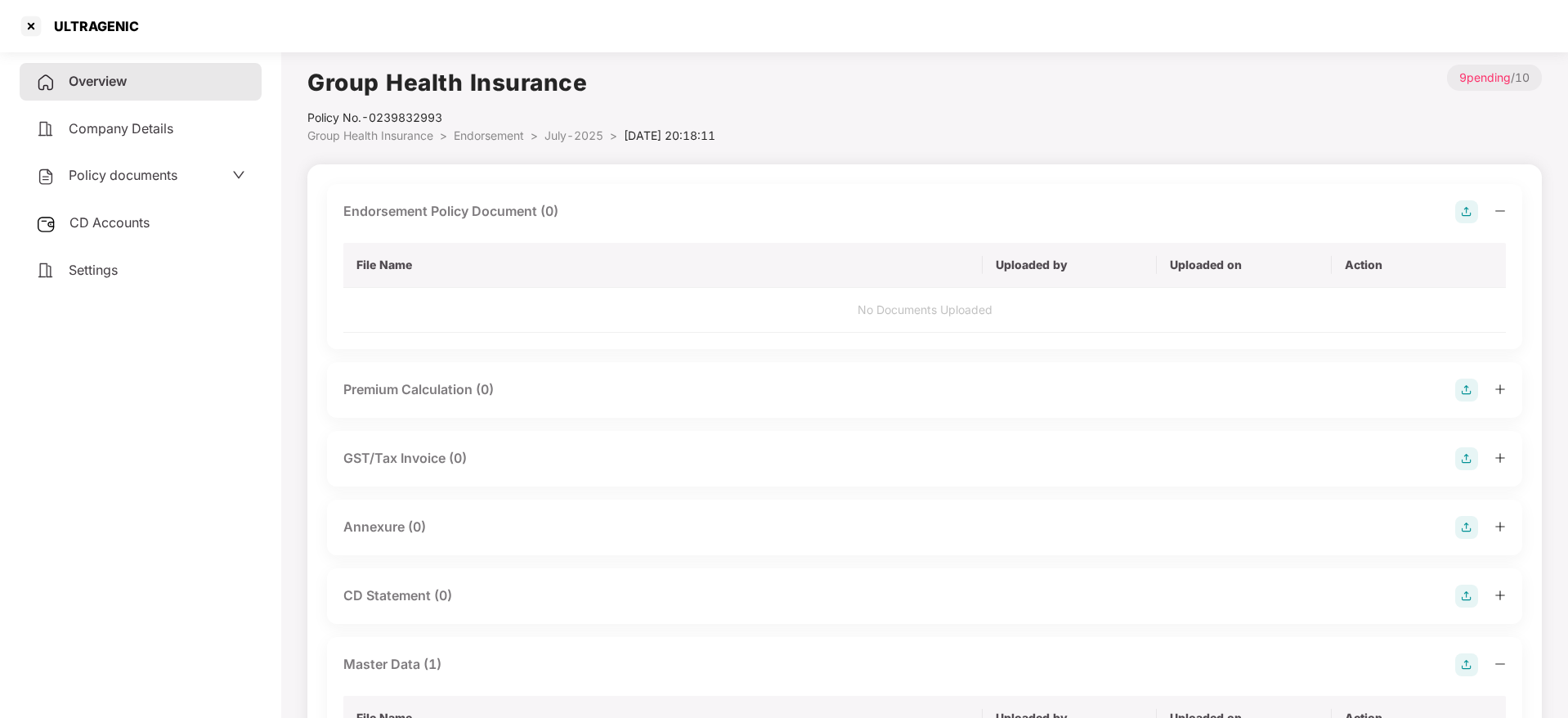
click at [1495, 209] on icon "minus" at bounding box center [1500, 211] width 12 height 12
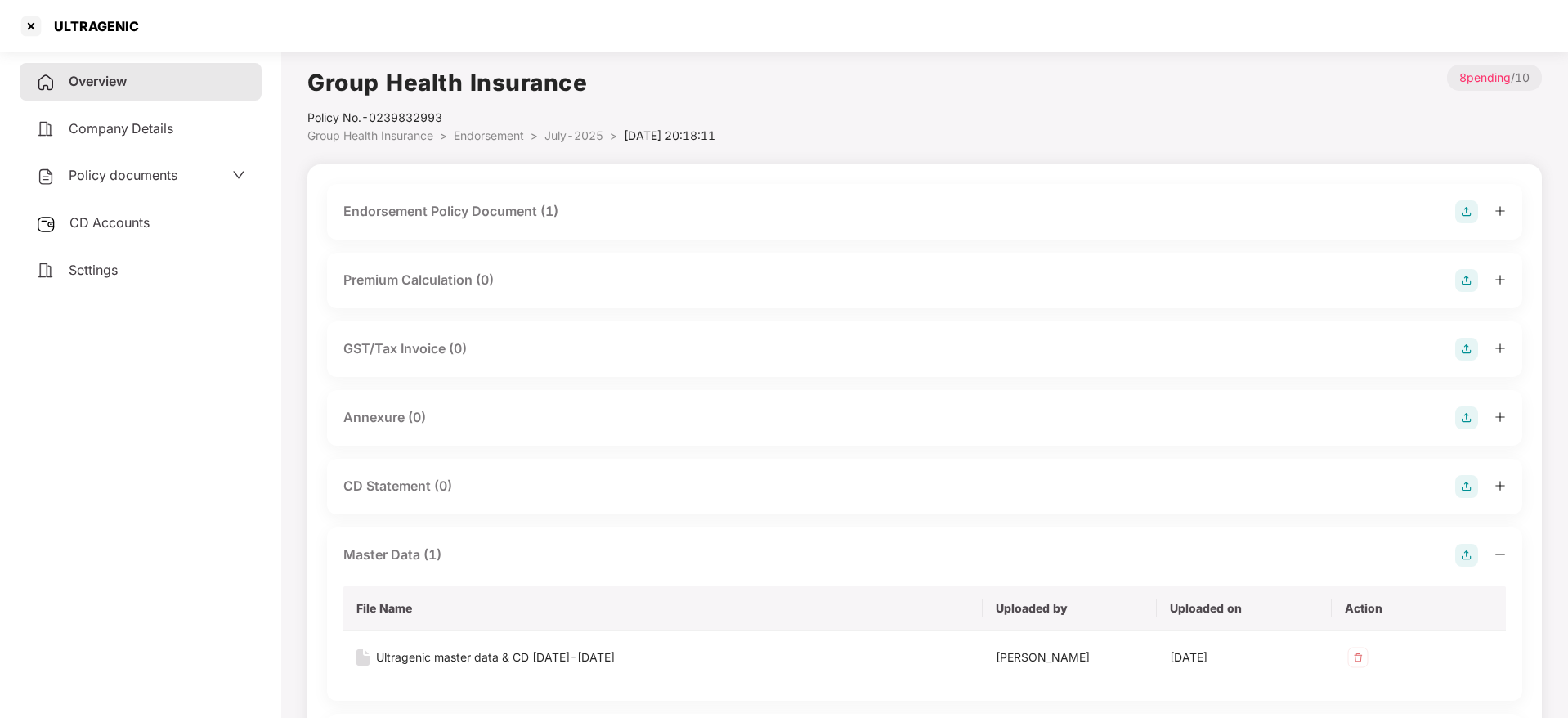
click at [1466, 405] on div "Annexure (0)" at bounding box center [924, 417] width 1195 height 56
click at [1460, 422] on img at bounding box center [1466, 417] width 23 height 23
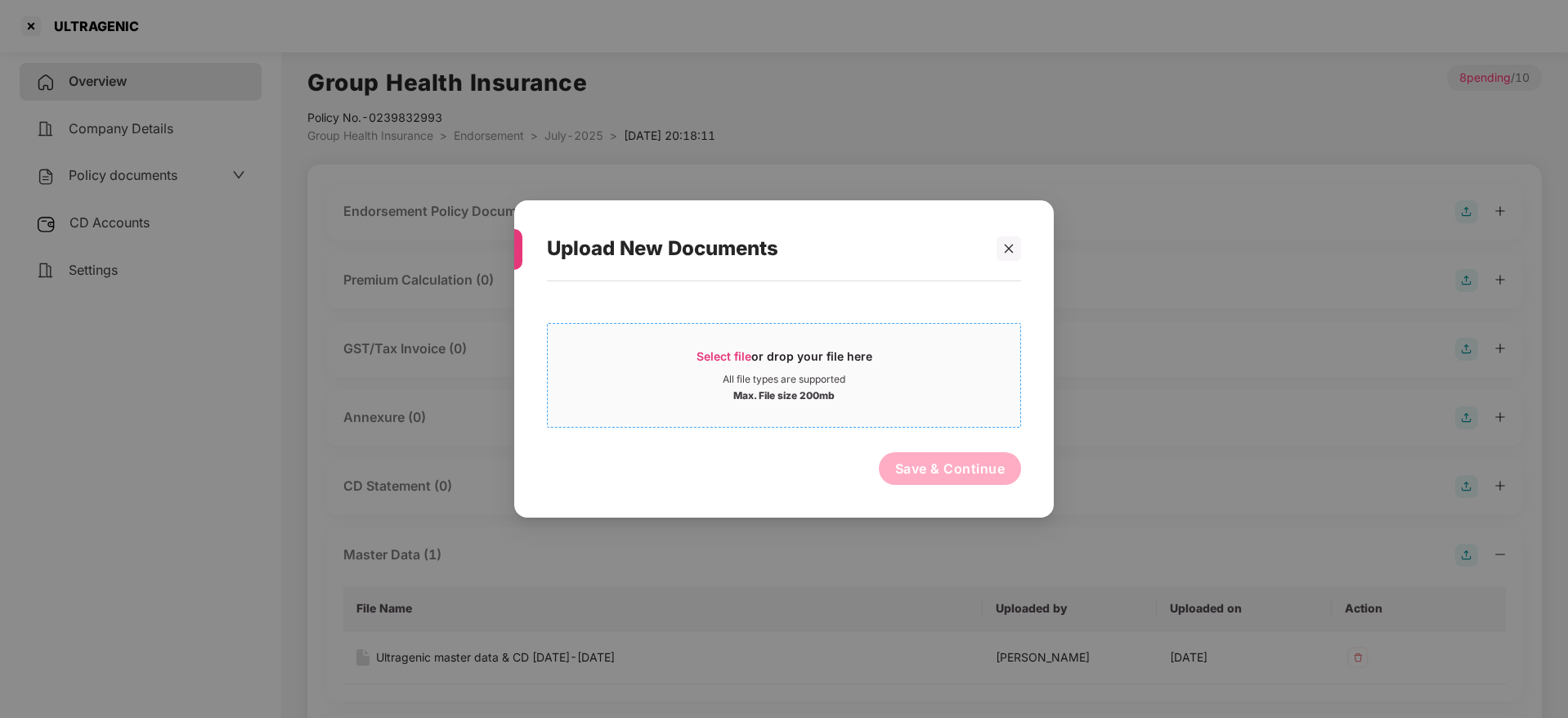
click at [734, 351] on span "Select file" at bounding box center [724, 356] width 55 height 14
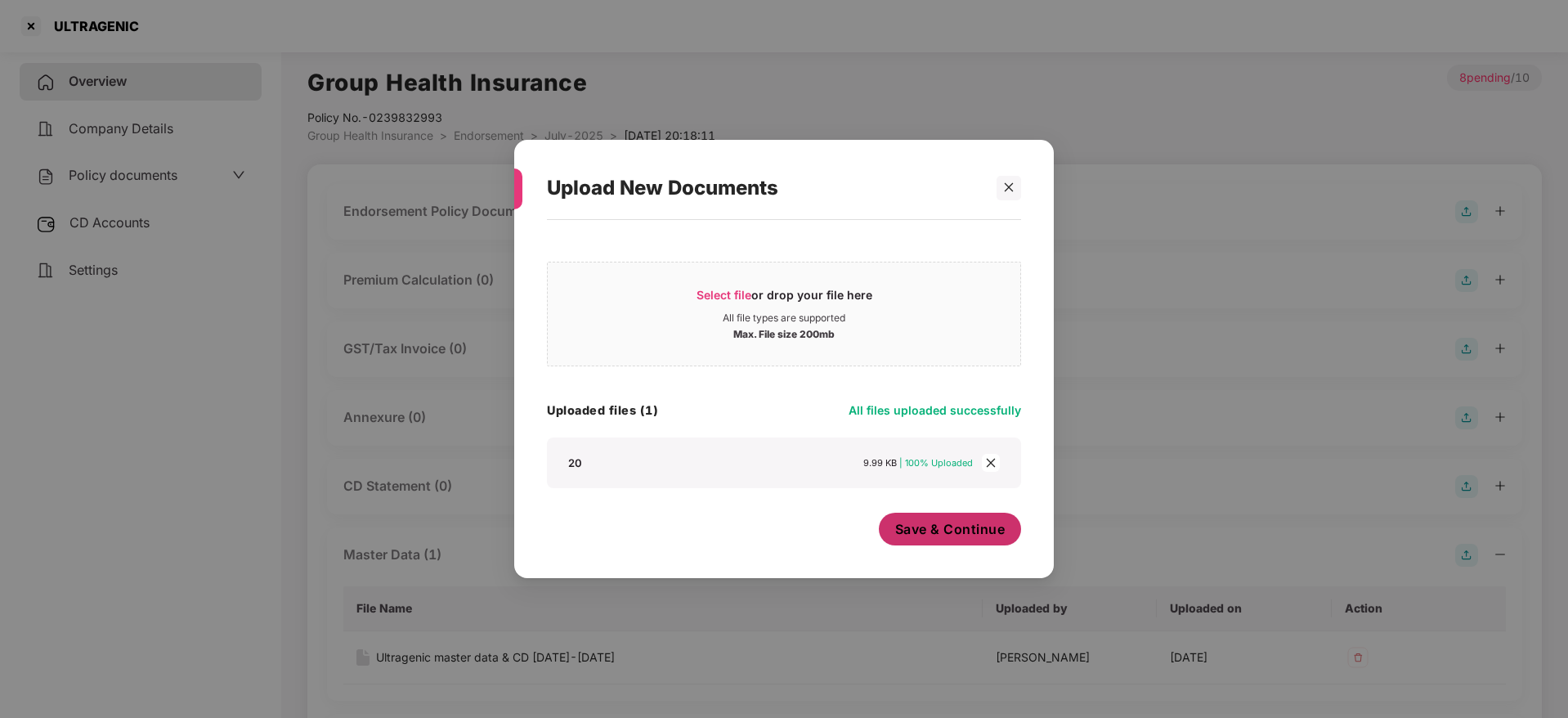
click at [926, 528] on span "Save & Continue" at bounding box center [950, 529] width 110 height 18
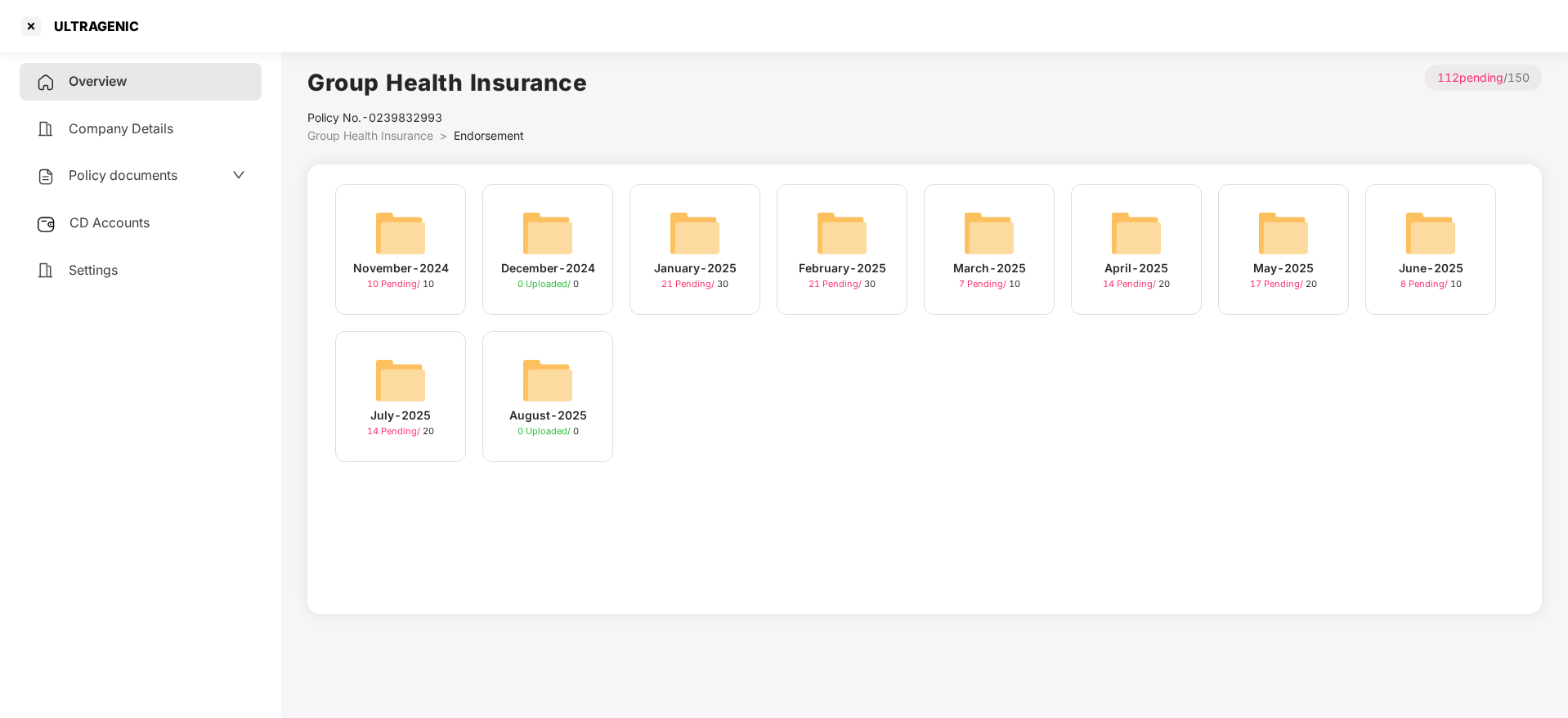
click at [94, 78] on span "Overview" at bounding box center [98, 81] width 58 height 17
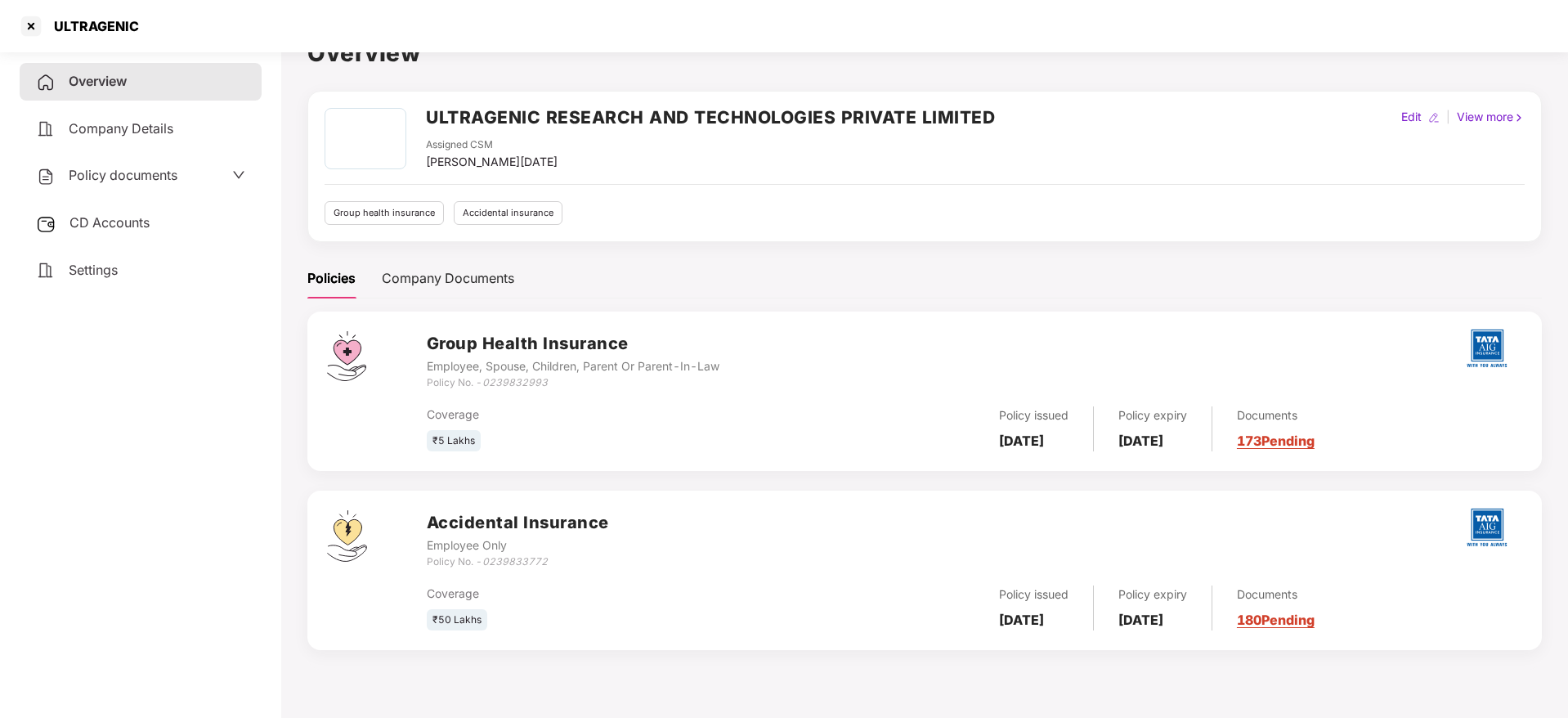
scroll to position [45, 0]
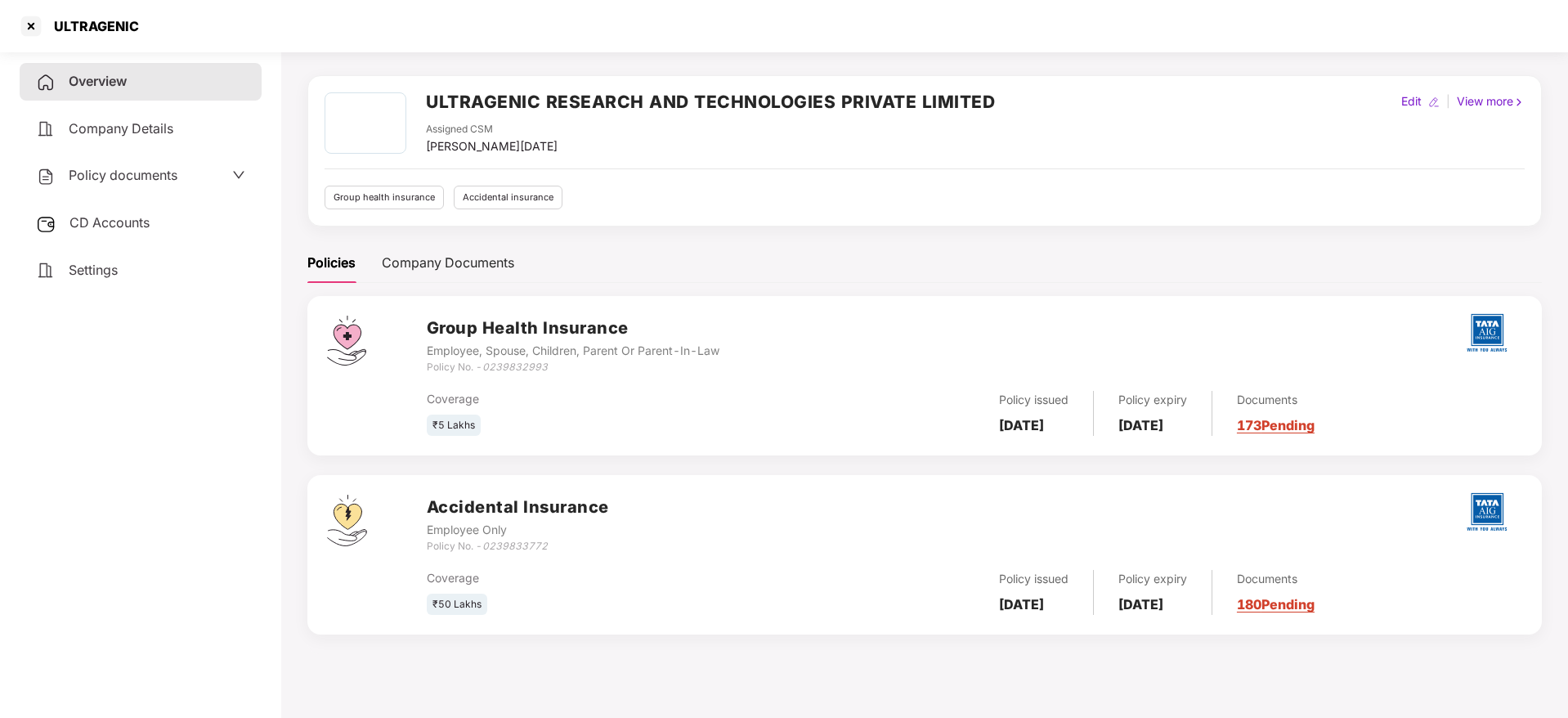
click at [1294, 603] on link "180 Pending" at bounding box center [1275, 604] width 78 height 17
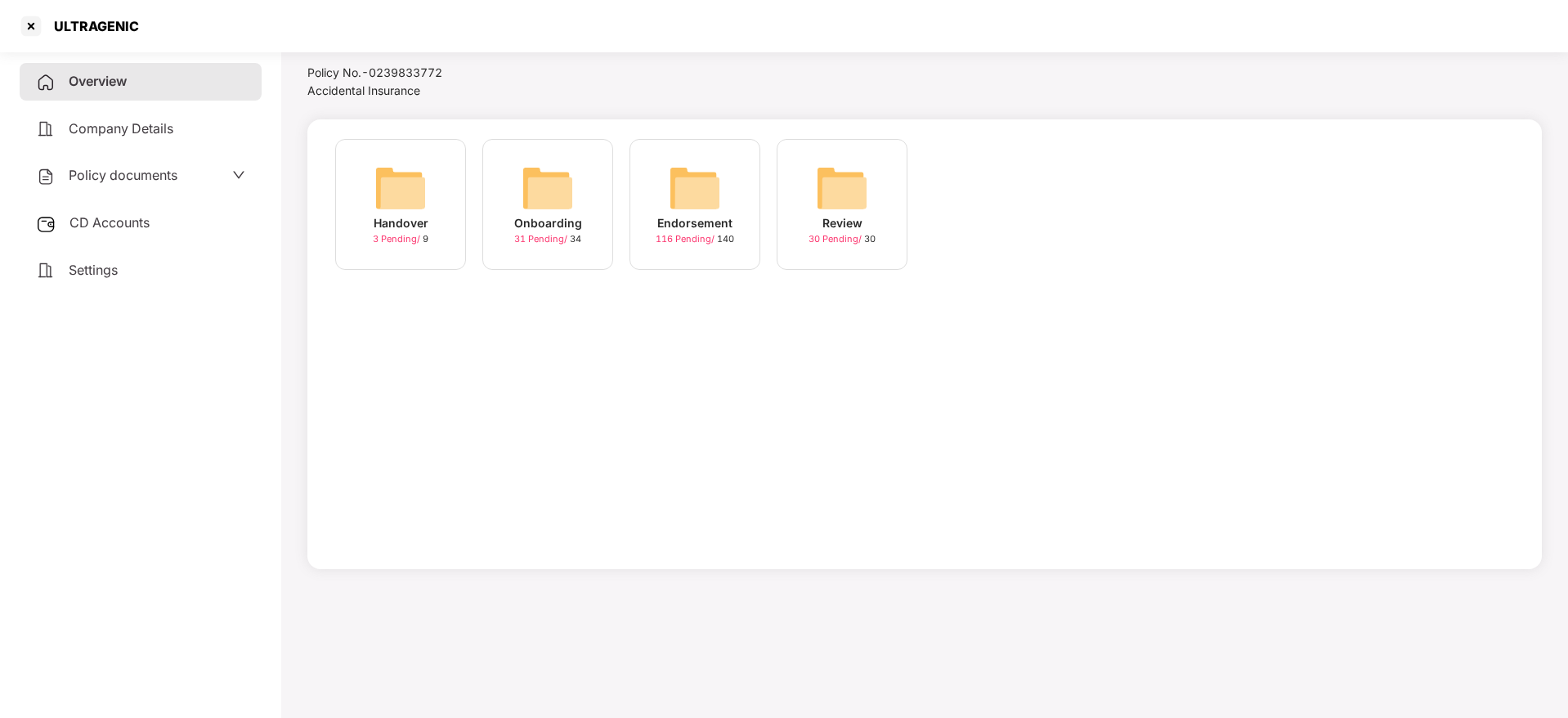
click at [713, 192] on img at bounding box center [695, 188] width 53 height 53
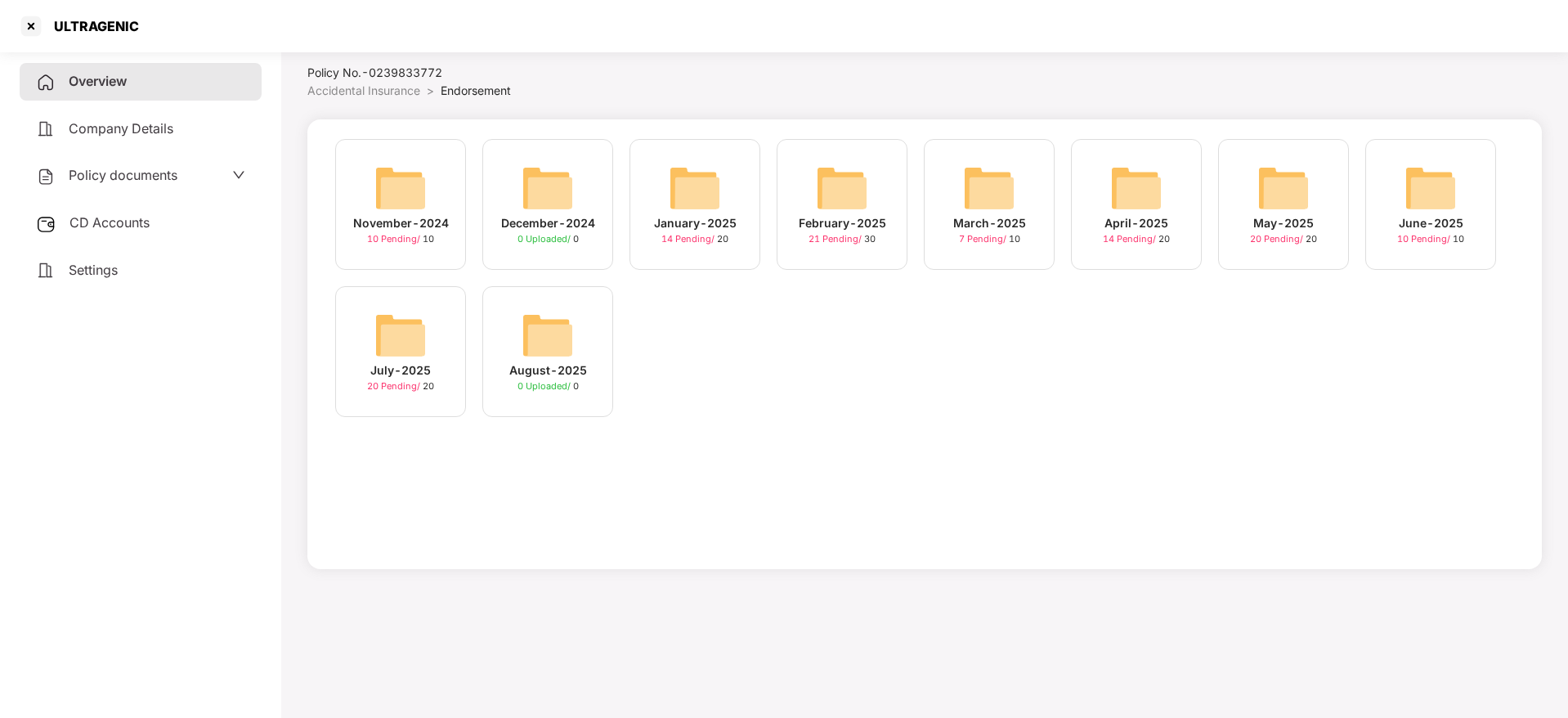
click at [1304, 217] on div "May-2025" at bounding box center [1283, 224] width 60 height 18
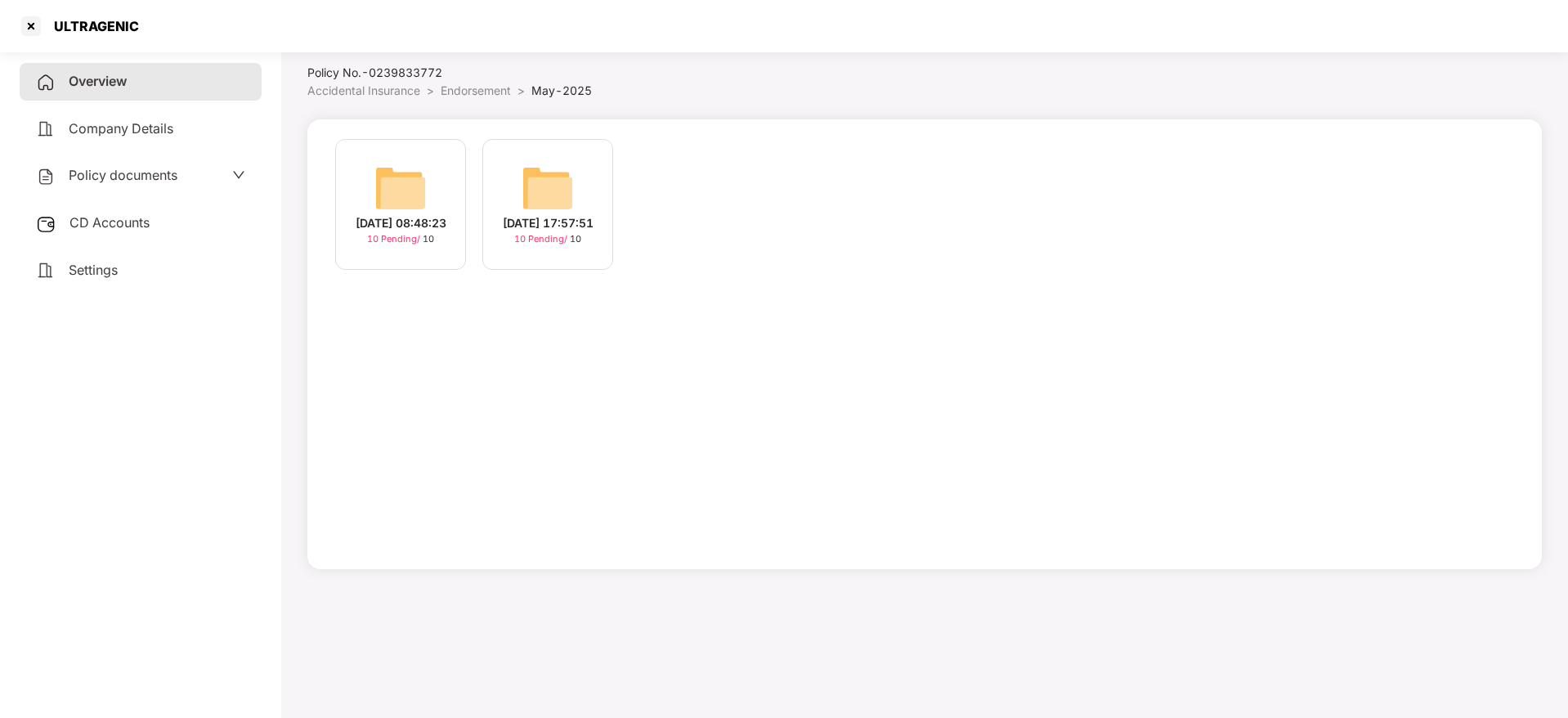
click at [528, 225] on div "[DATE] 17:57:51" at bounding box center [548, 224] width 91 height 18
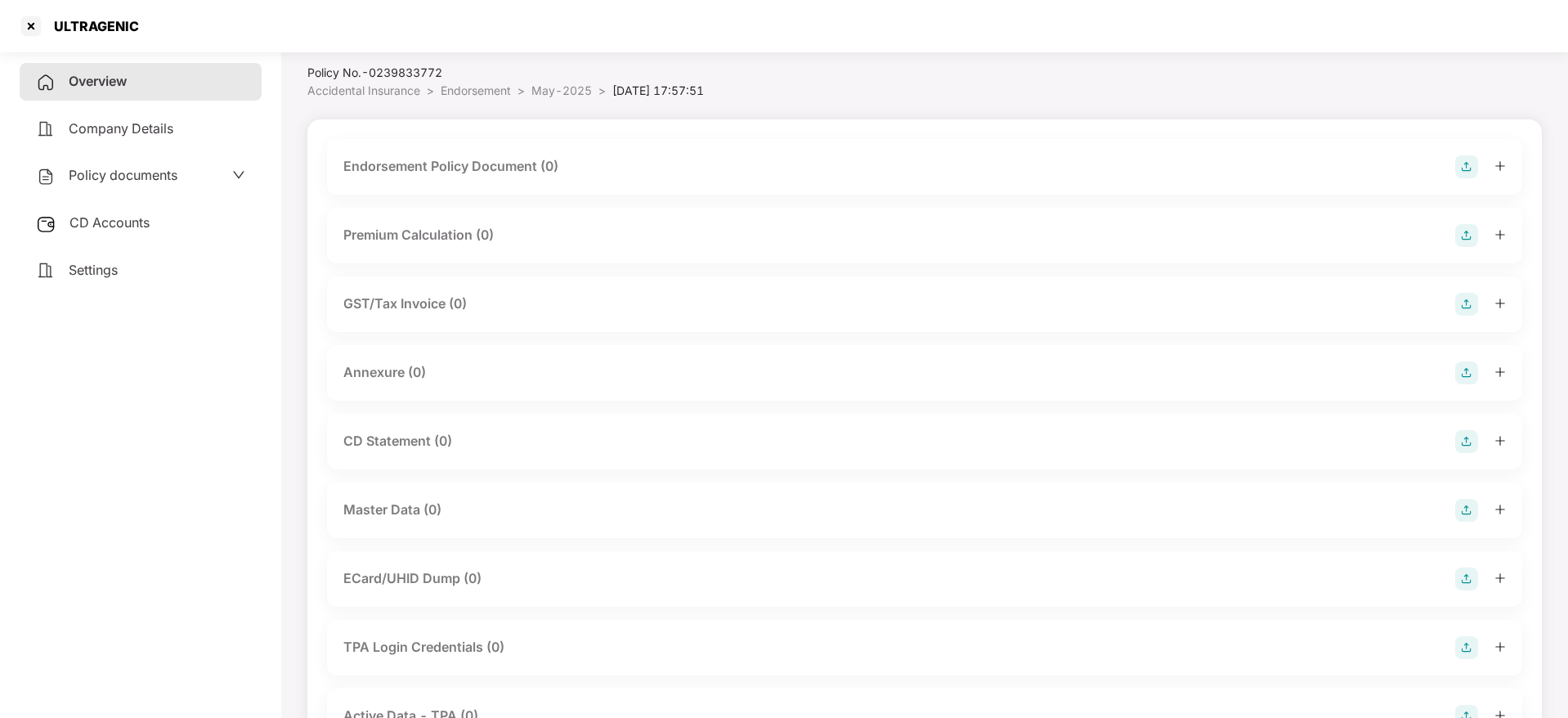
click at [1467, 164] on img at bounding box center [1466, 166] width 23 height 23
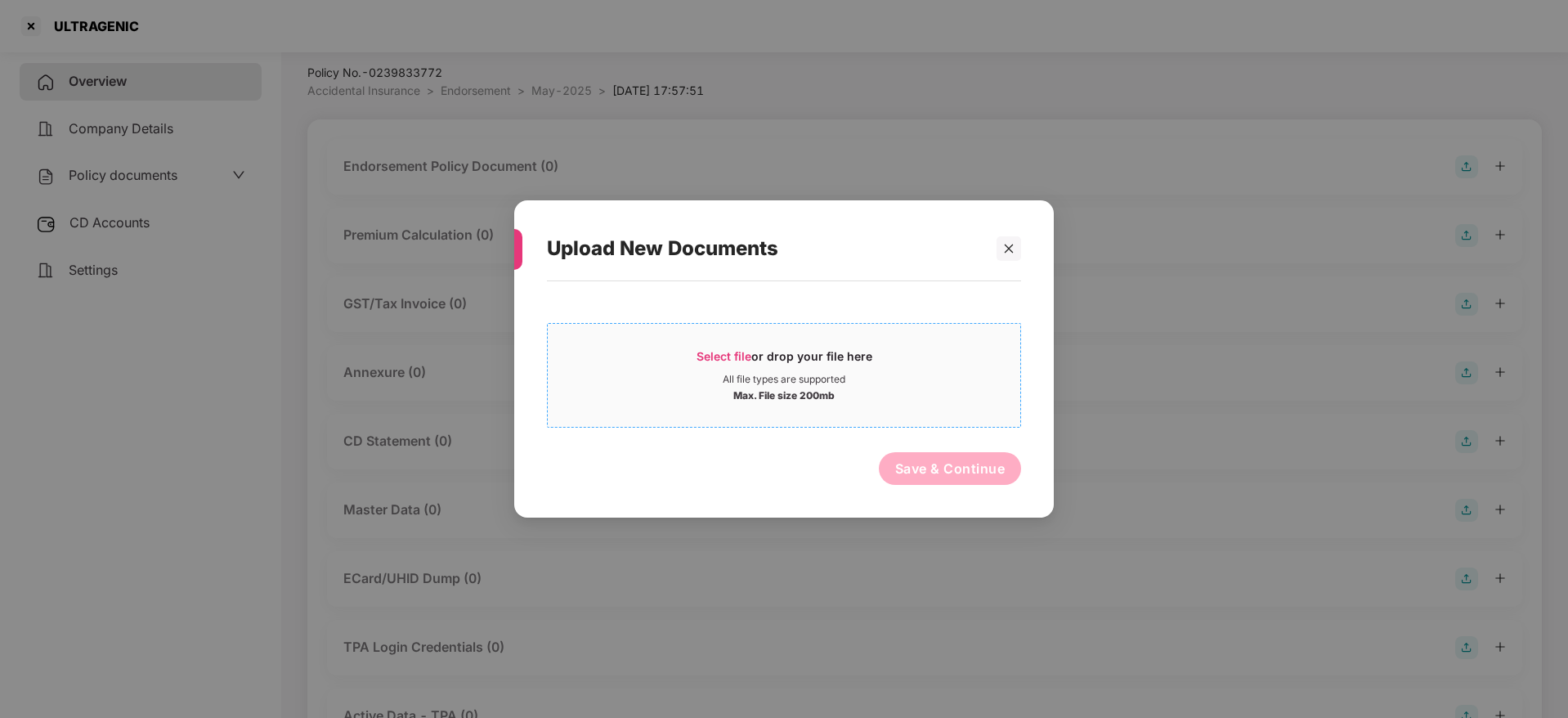
click at [722, 341] on span "Select file or drop your file here All file types are supported Max. File size …" at bounding box center [784, 375] width 473 height 78
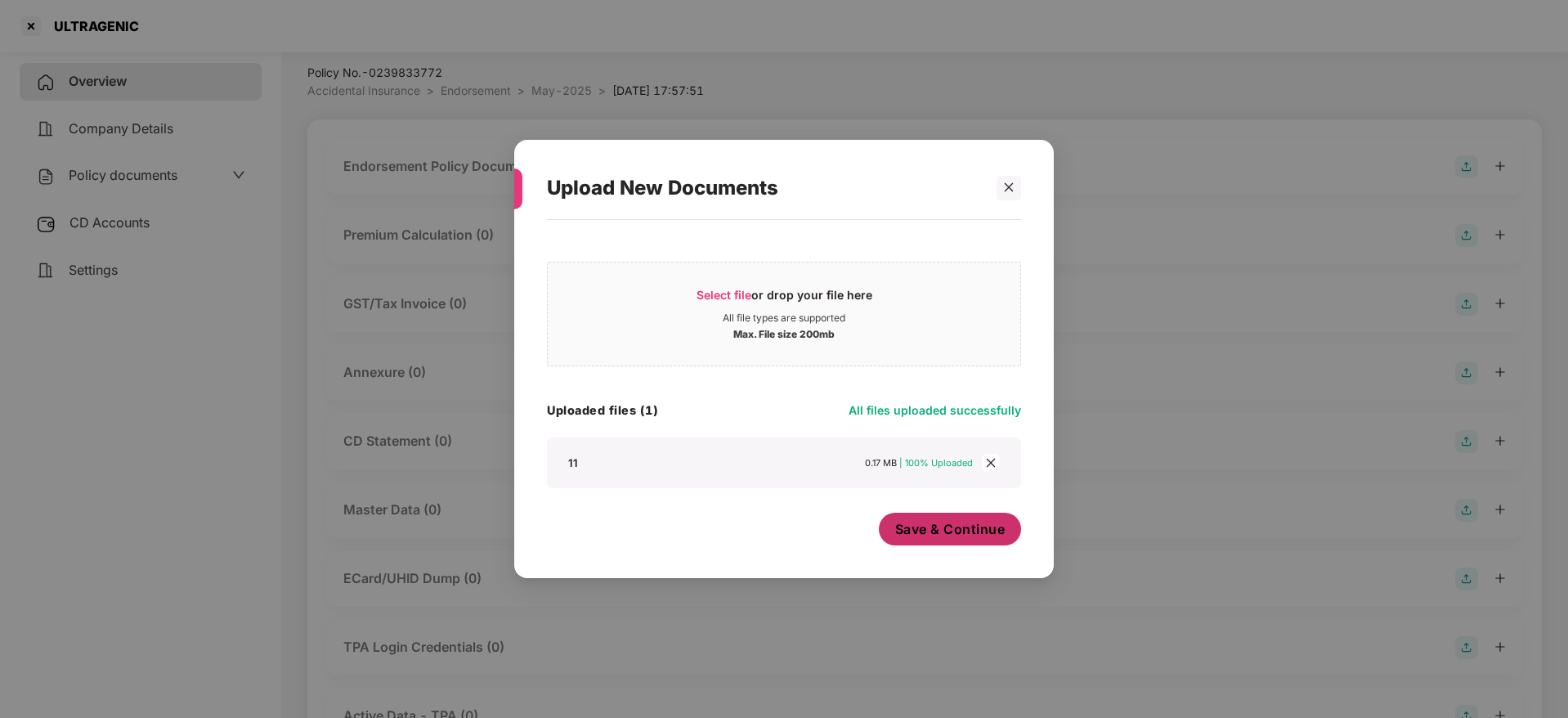
click at [945, 528] on span "Save & Continue" at bounding box center [950, 529] width 110 height 18
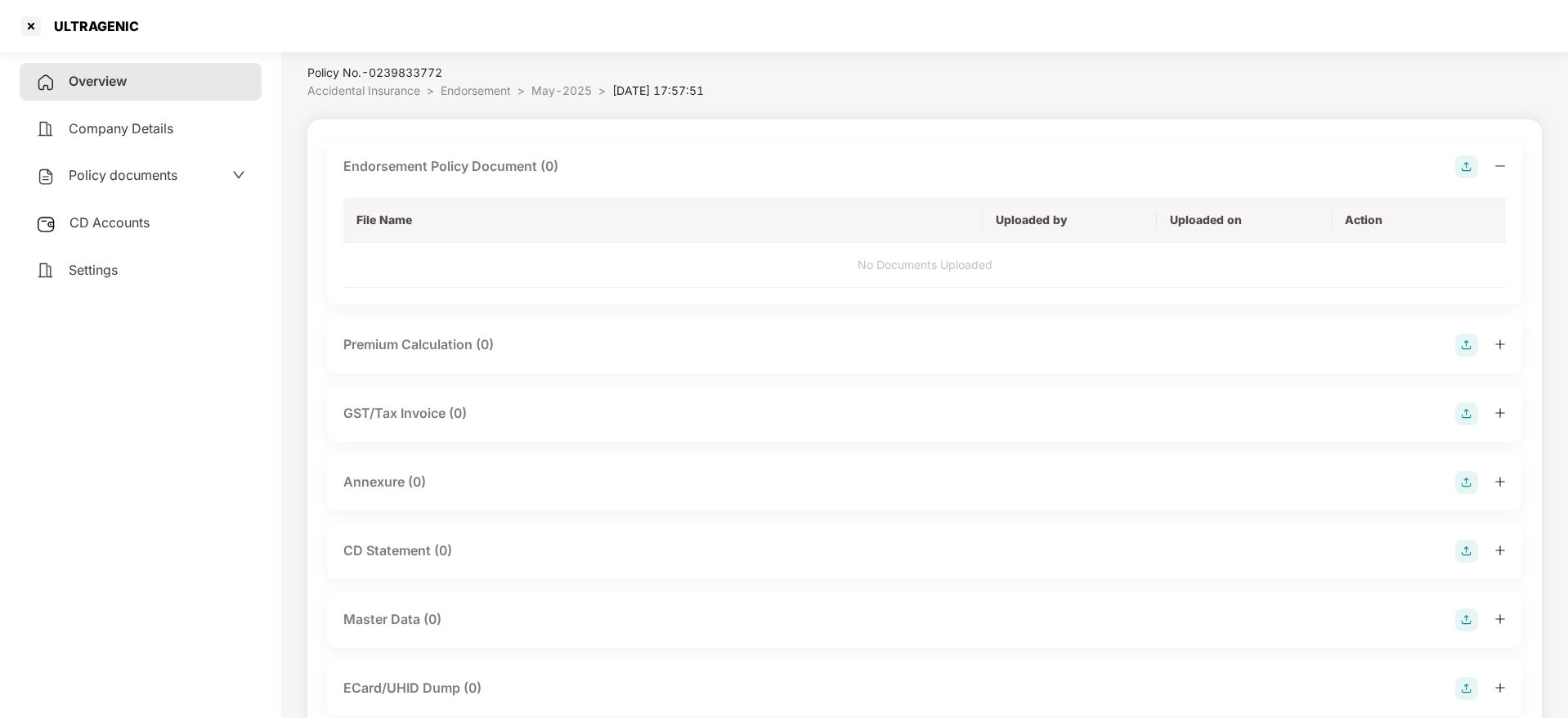
click at [1500, 165] on icon "minus" at bounding box center [1500, 165] width 10 height 1
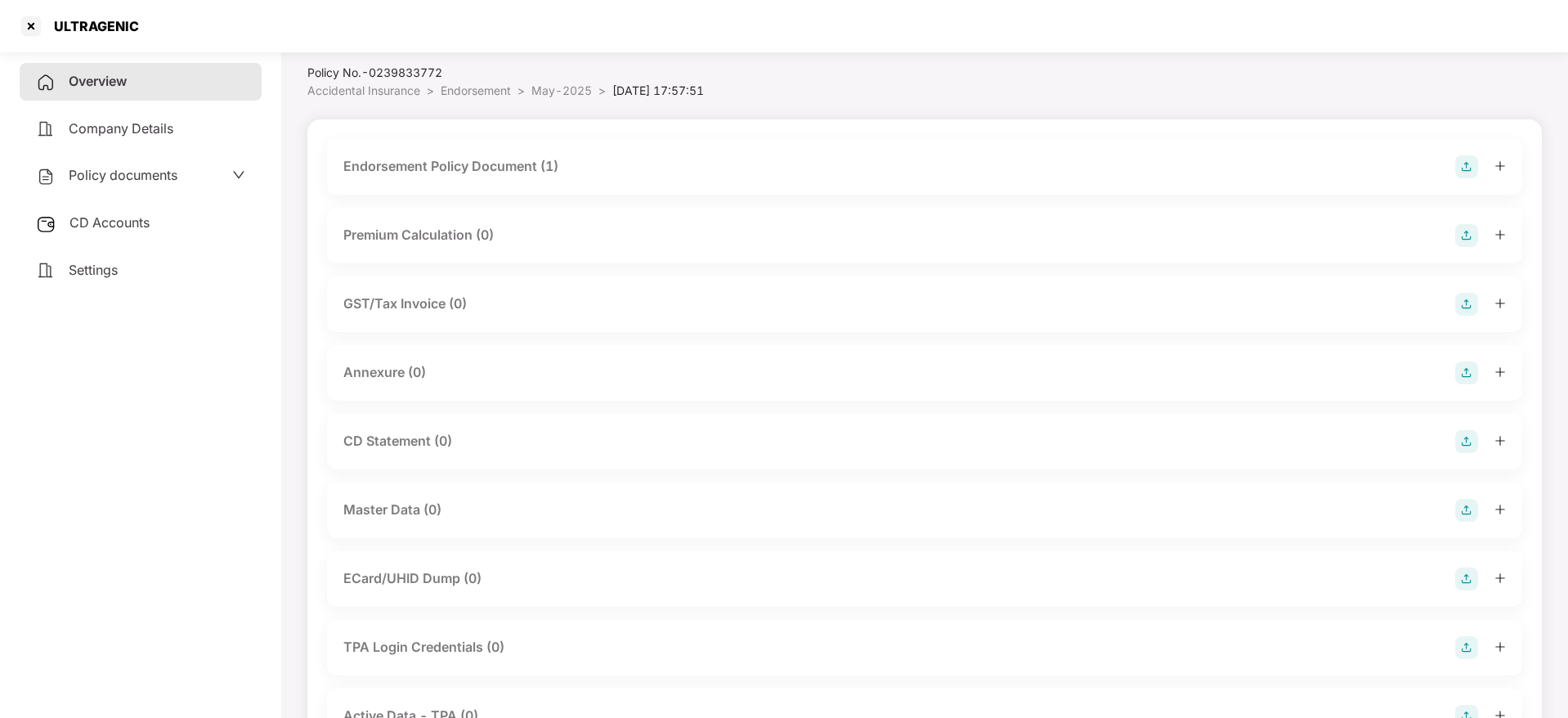
click at [1469, 370] on img at bounding box center [1466, 372] width 23 height 23
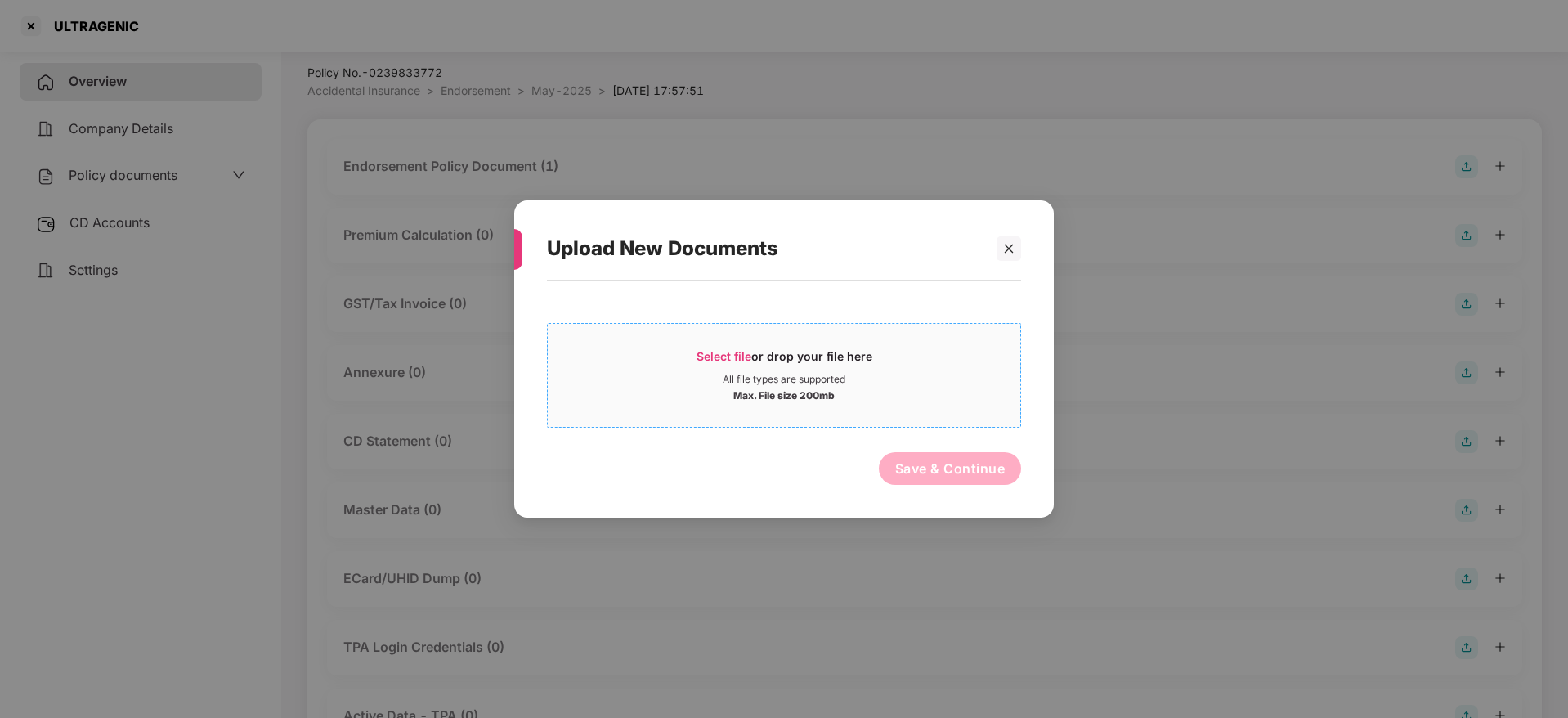
click at [723, 351] on span "Select file" at bounding box center [724, 356] width 55 height 14
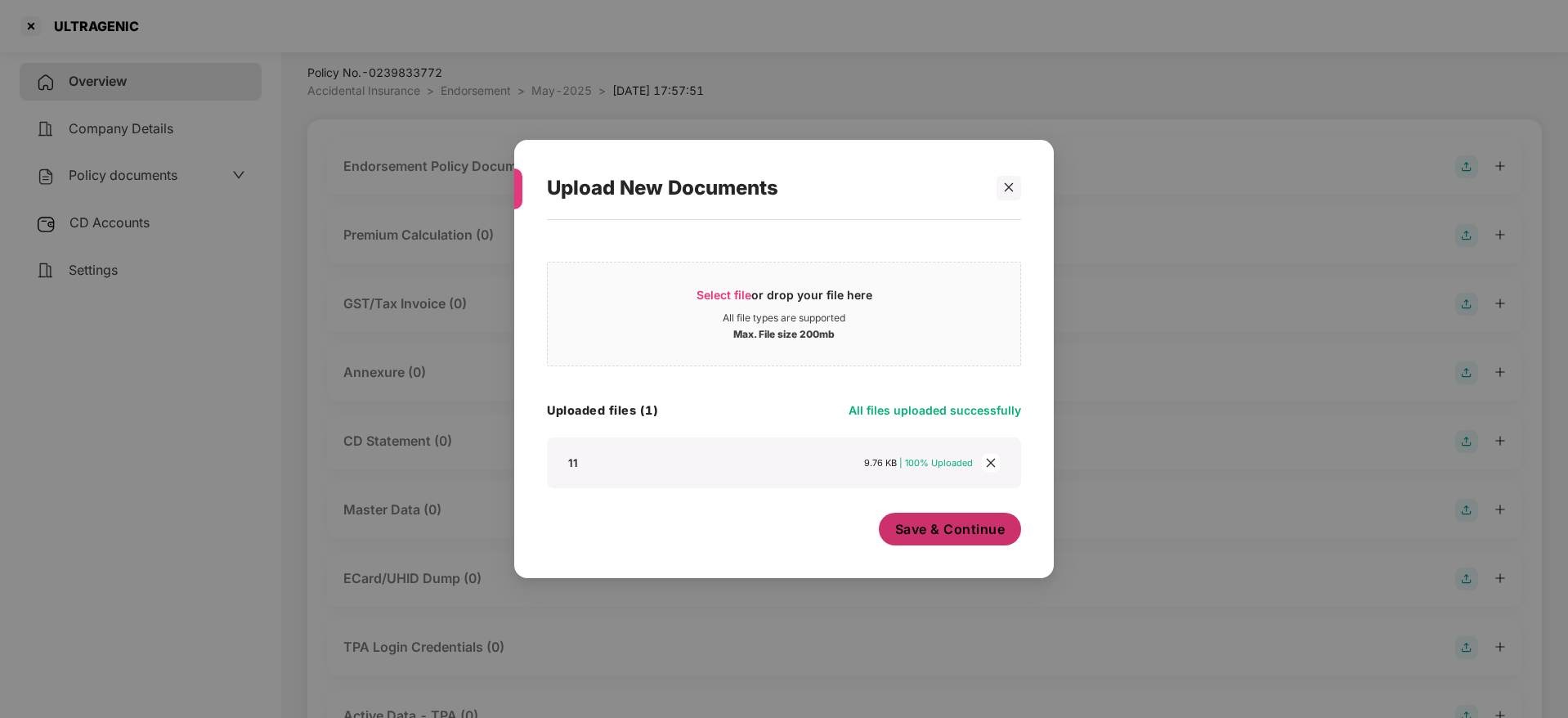
click at [957, 537] on span "Save & Continue" at bounding box center [950, 529] width 110 height 18
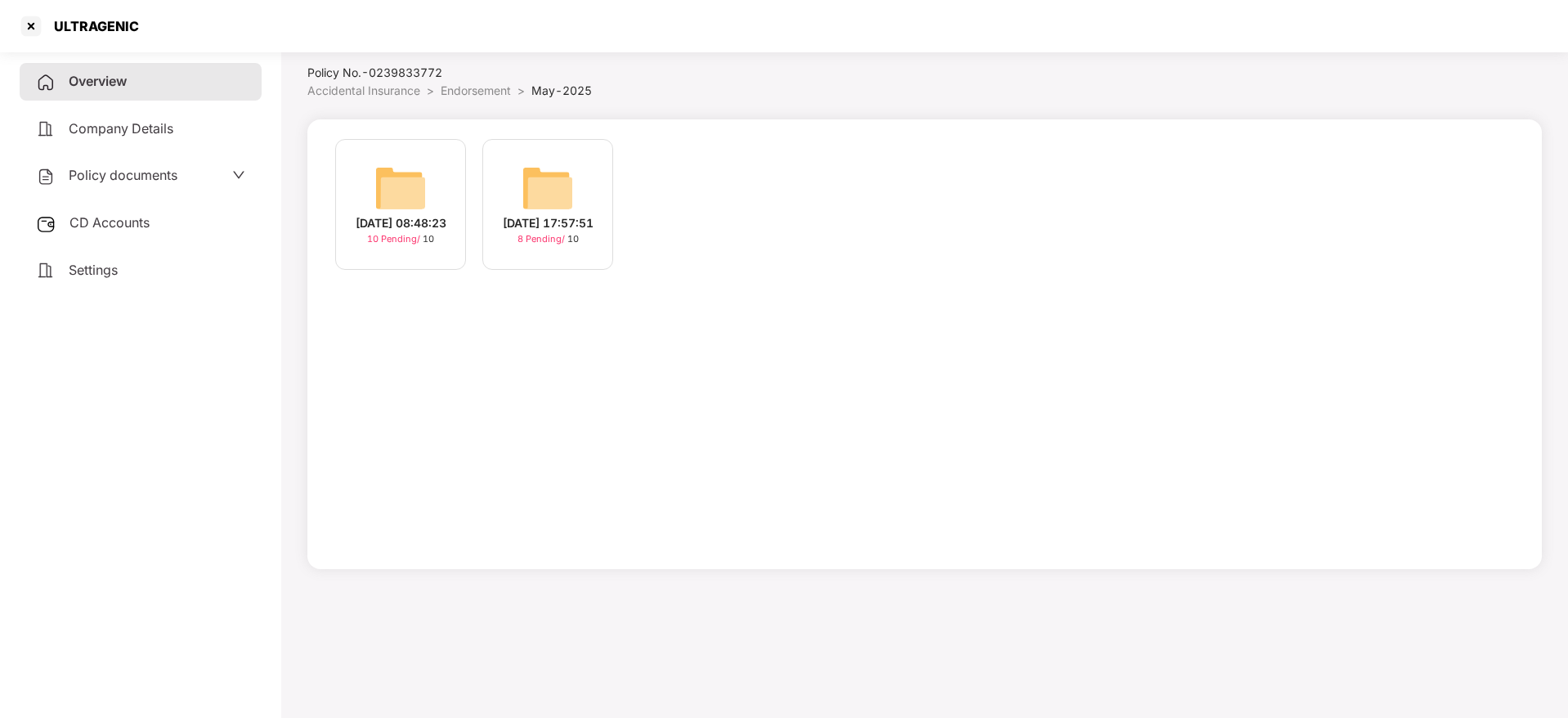
click at [380, 199] on img at bounding box center [400, 188] width 53 height 53
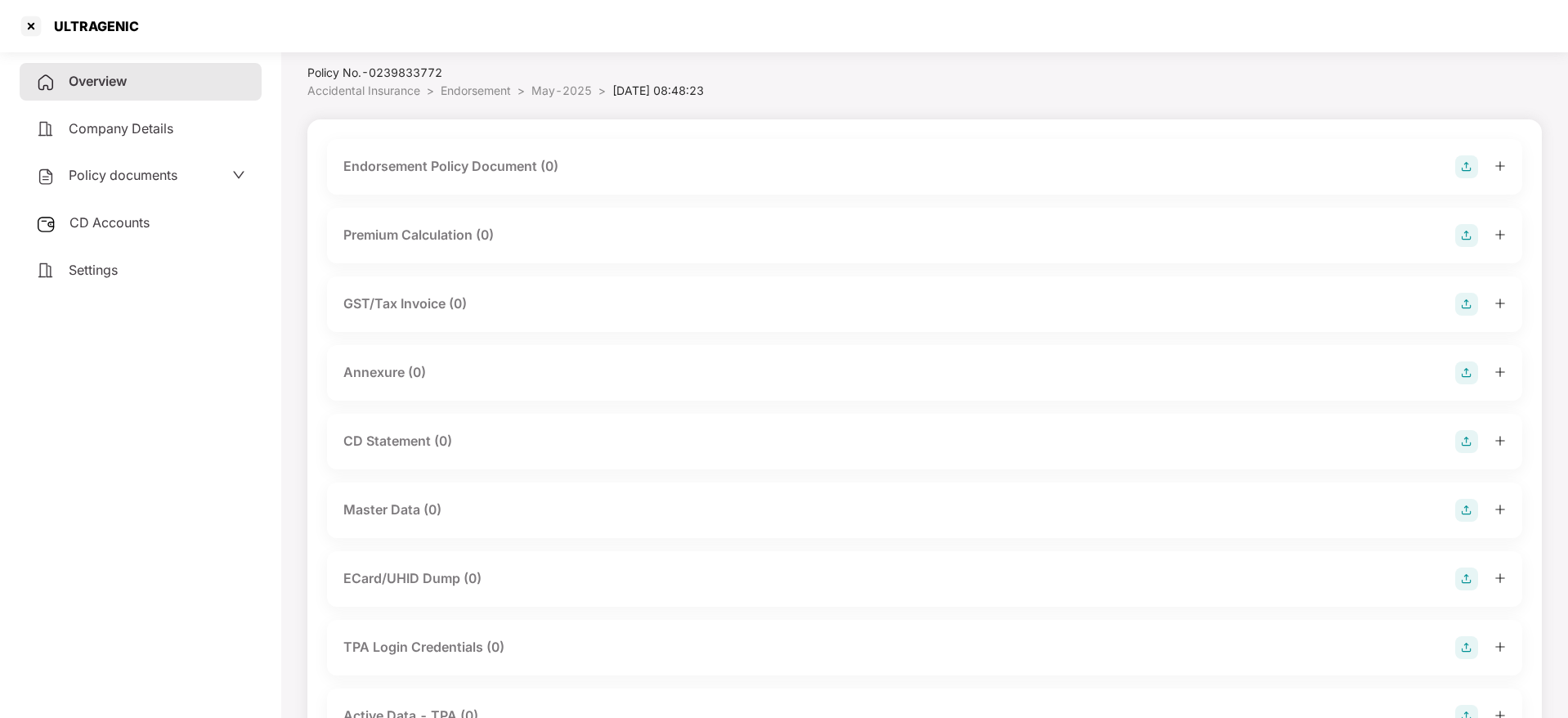
click at [1469, 165] on img at bounding box center [1466, 166] width 23 height 23
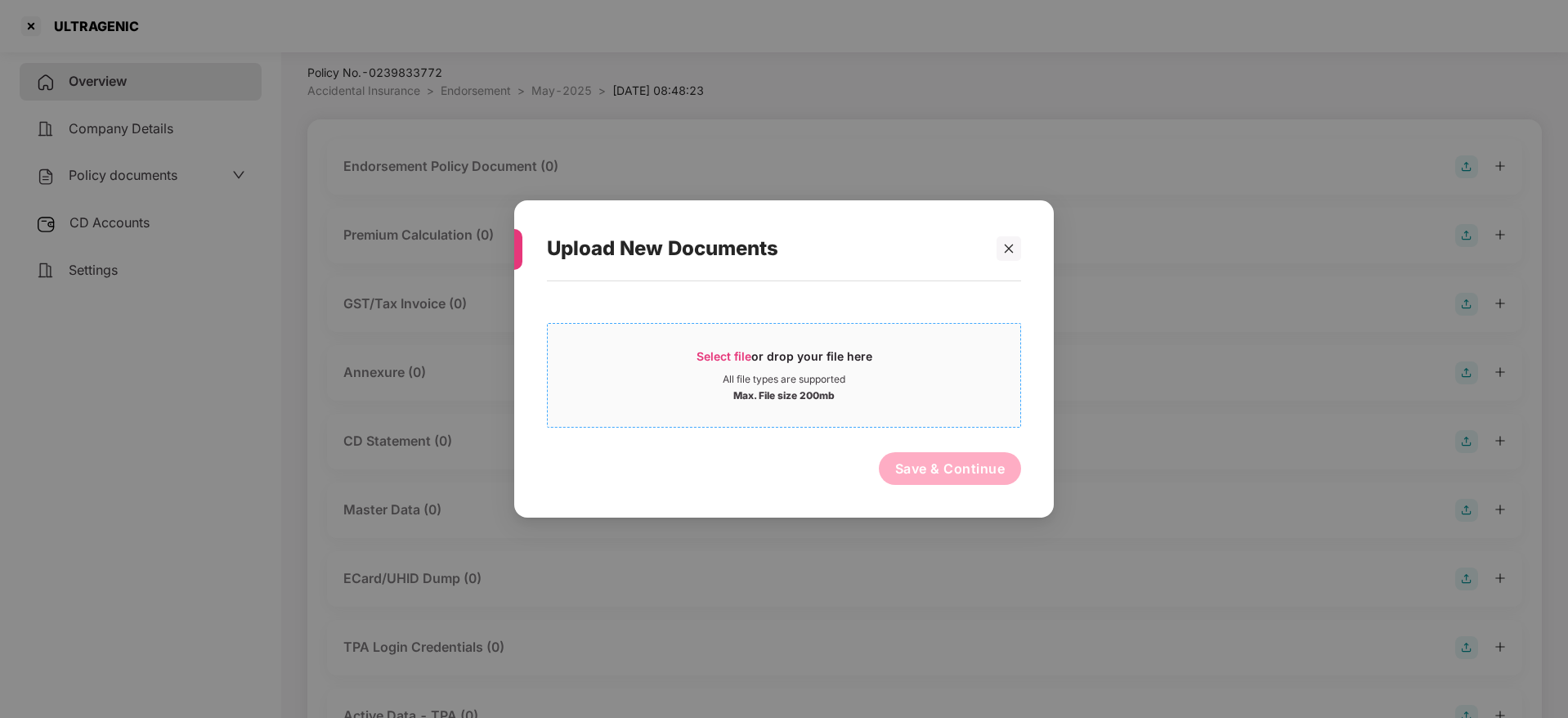
click at [707, 364] on div "Select file or drop your file here" at bounding box center [784, 360] width 175 height 24
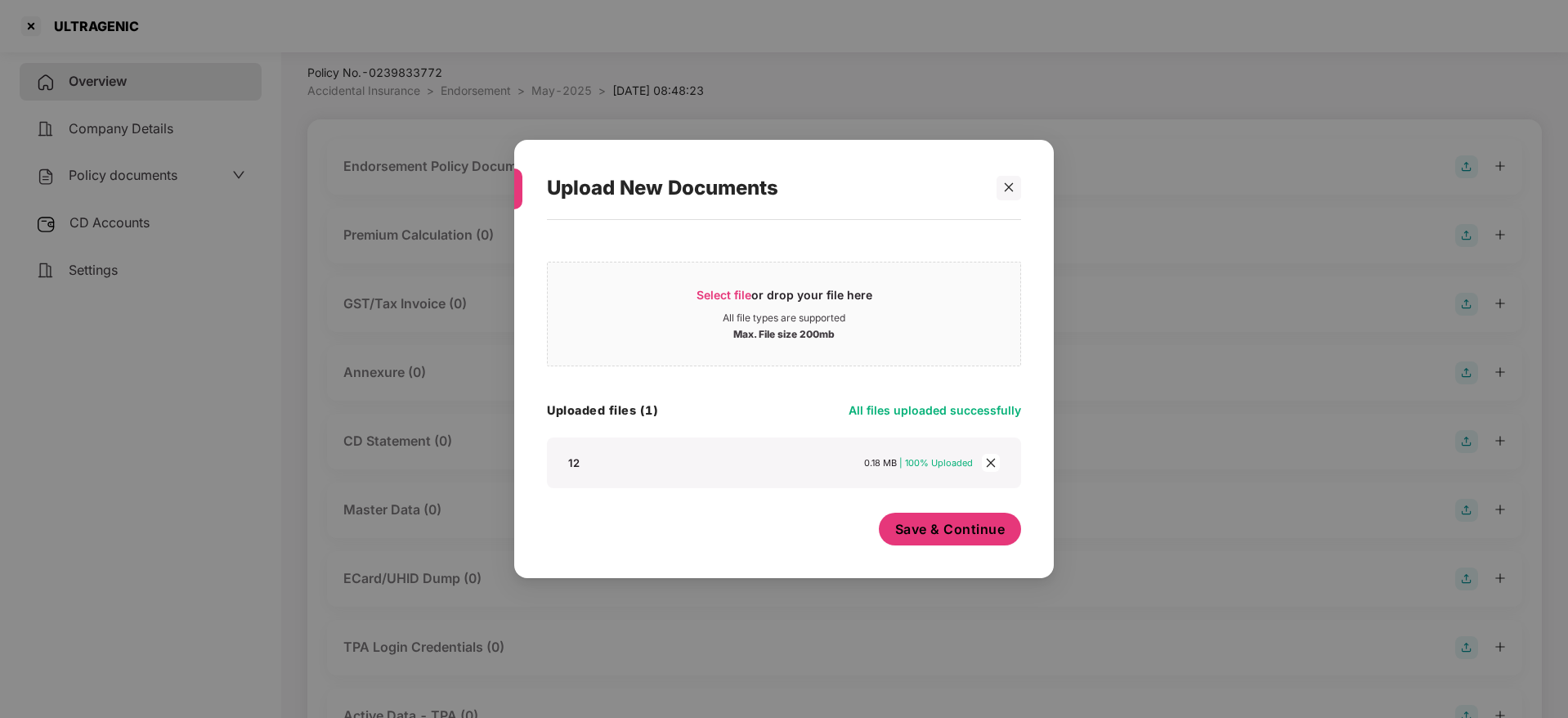
drag, startPoint x: 971, startPoint y: 526, endPoint x: 997, endPoint y: 510, distance: 30.5
click at [972, 526] on span "Save & Continue" at bounding box center [950, 529] width 110 height 18
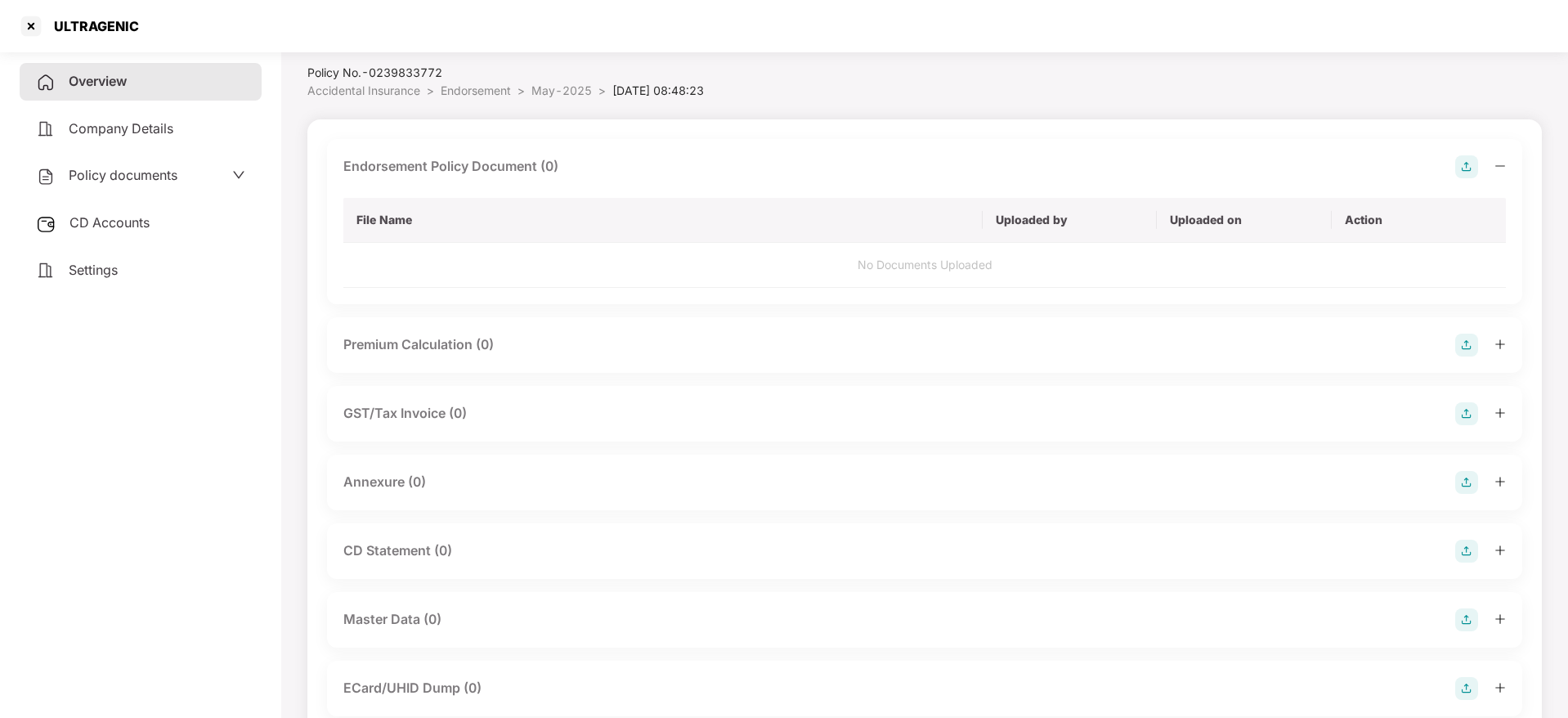
click at [1496, 165] on icon "minus" at bounding box center [1500, 165] width 10 height 1
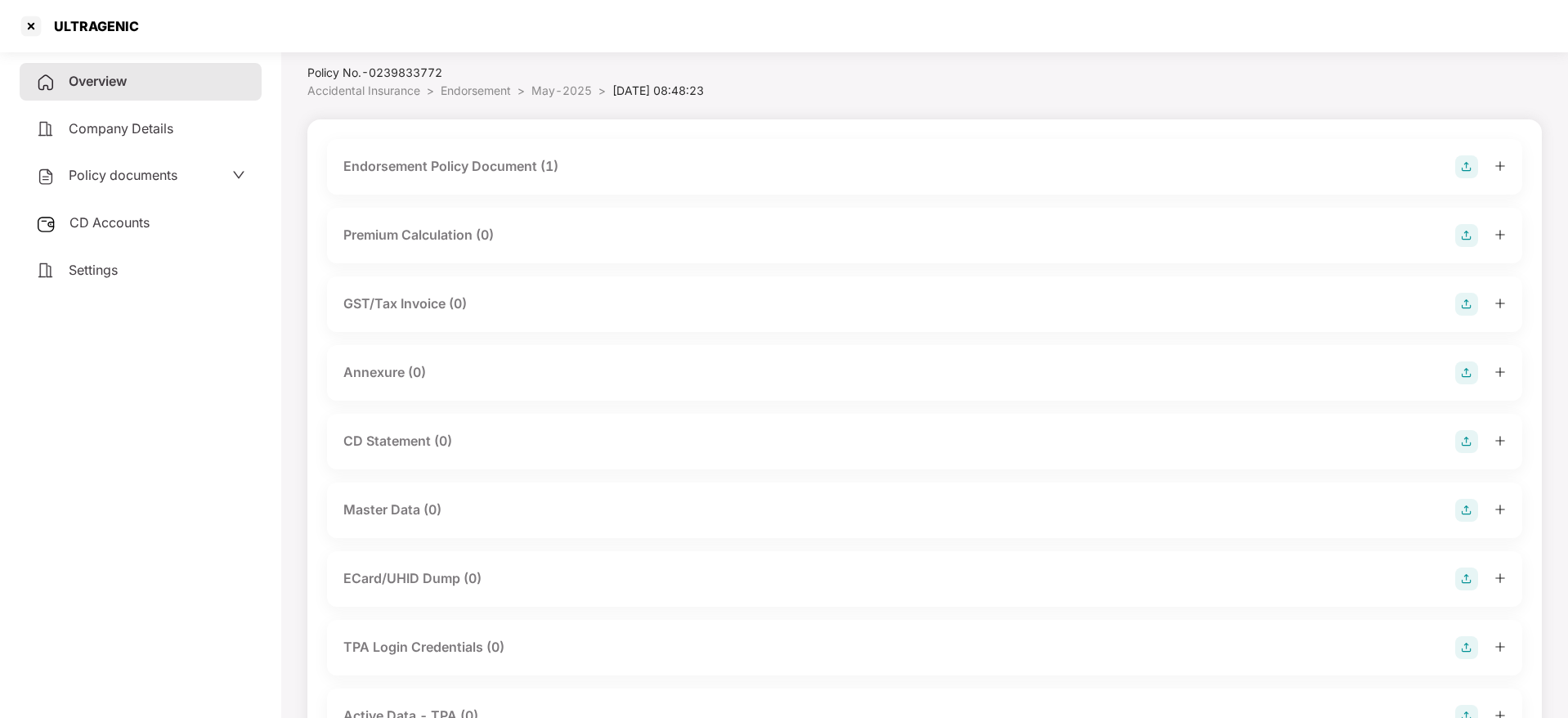
click at [1467, 376] on img at bounding box center [1466, 372] width 23 height 23
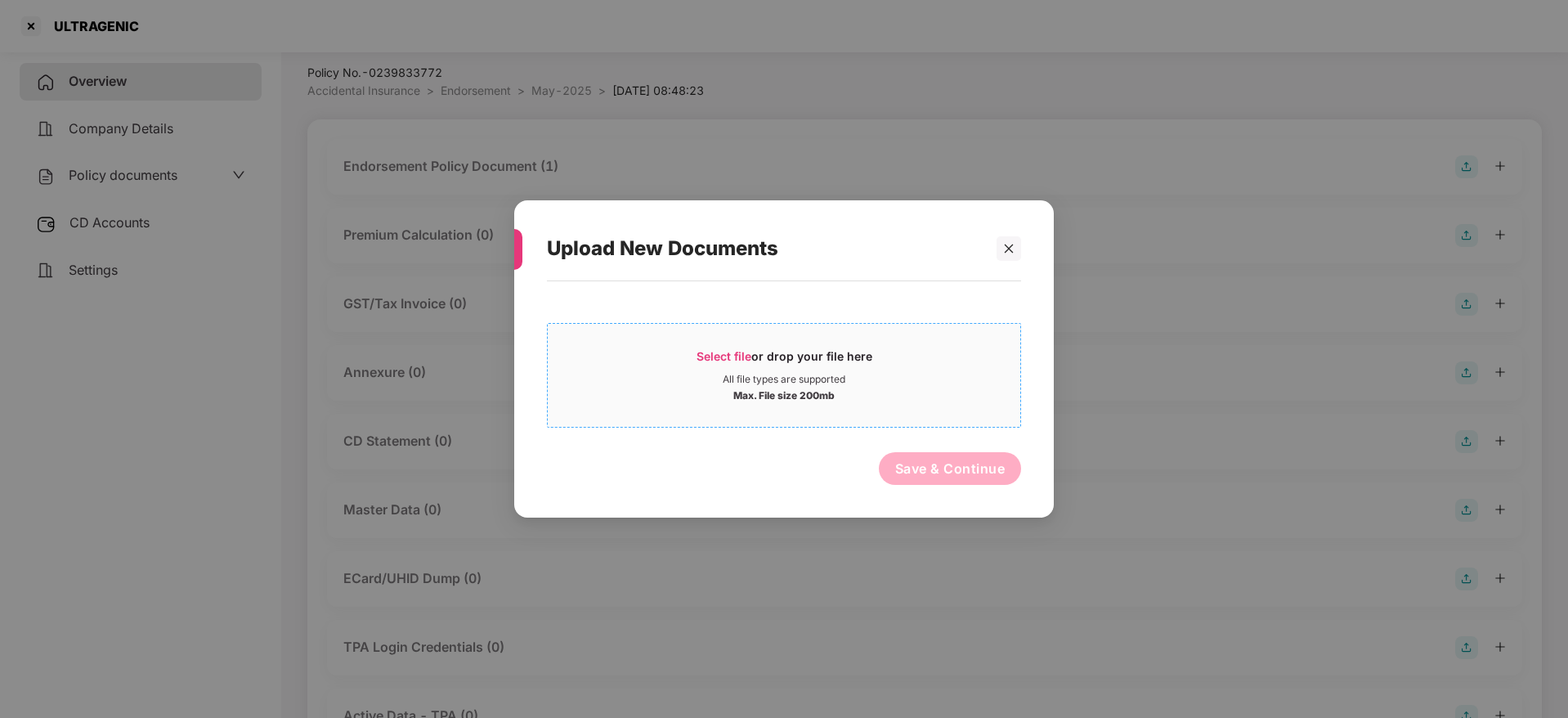
click at [707, 353] on span "Select file" at bounding box center [724, 356] width 55 height 14
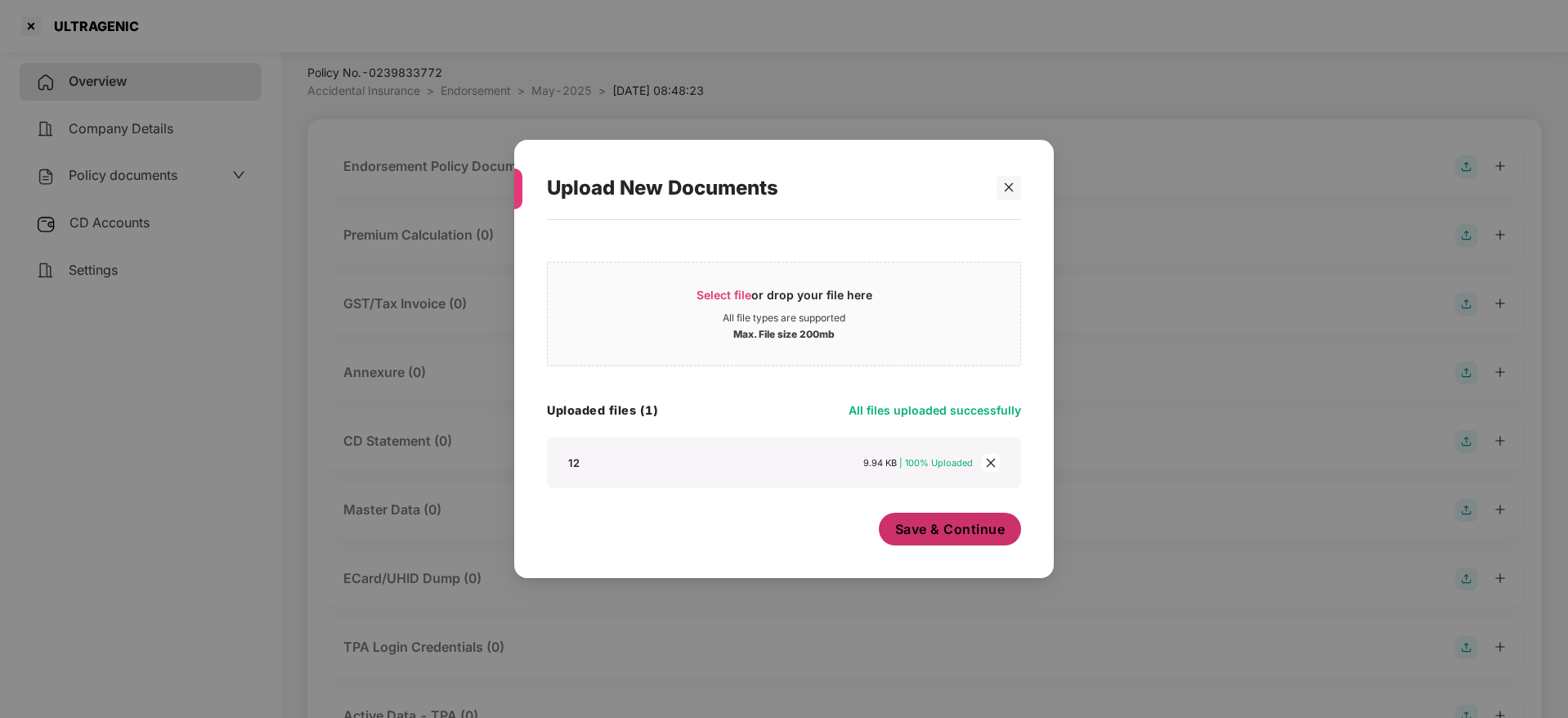
click at [917, 536] on span "Save & Continue" at bounding box center [950, 529] width 110 height 18
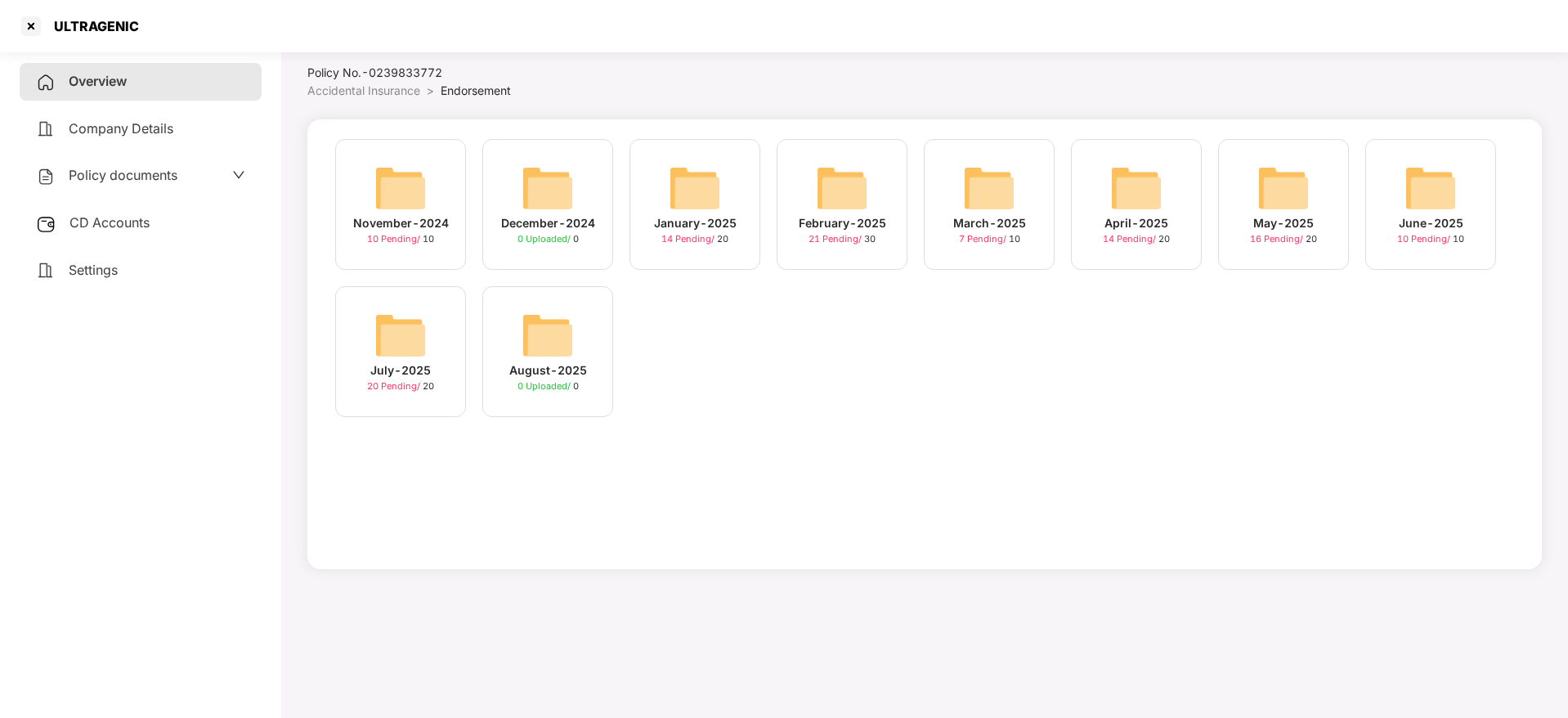
click at [1437, 235] on span "10 Pending /" at bounding box center [1424, 239] width 56 height 12
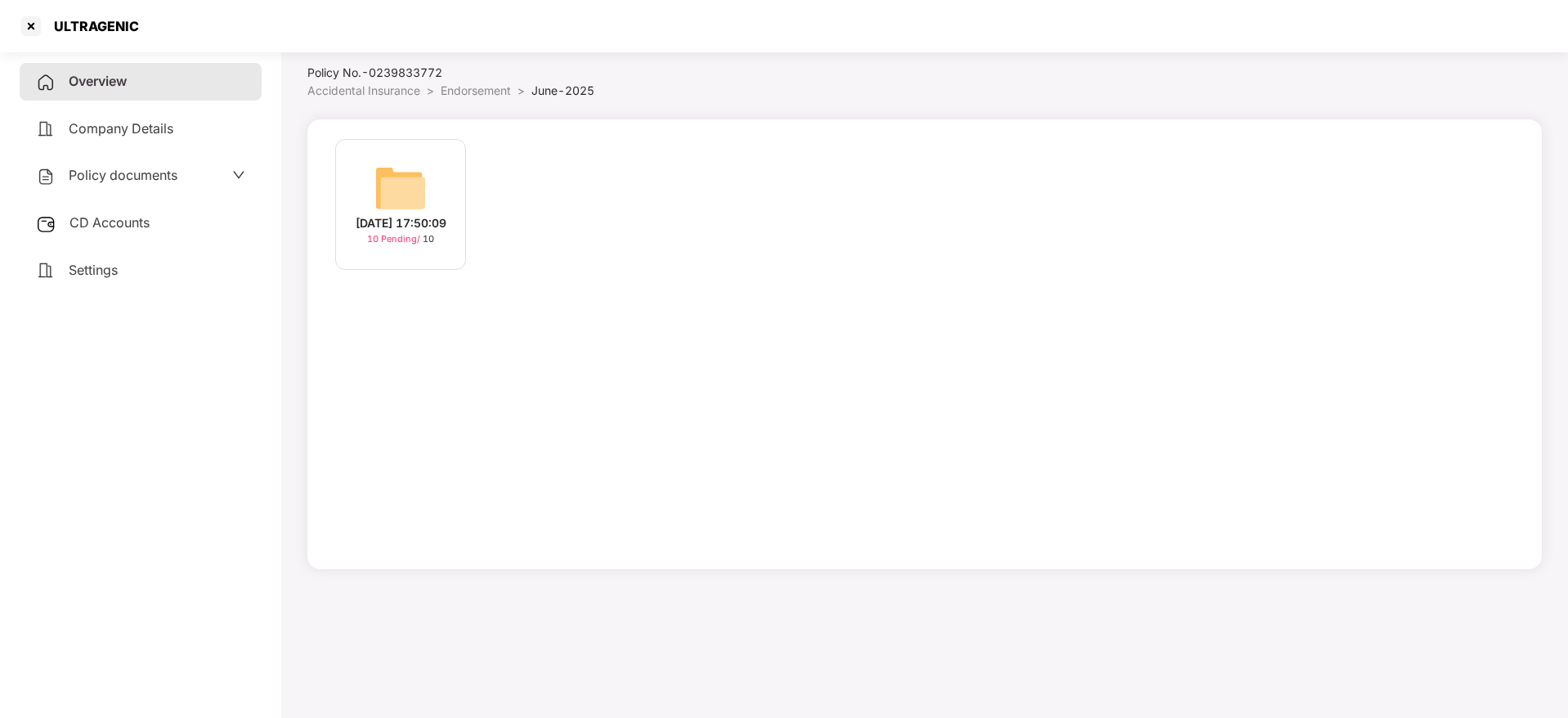
click at [384, 193] on img at bounding box center [400, 188] width 53 height 53
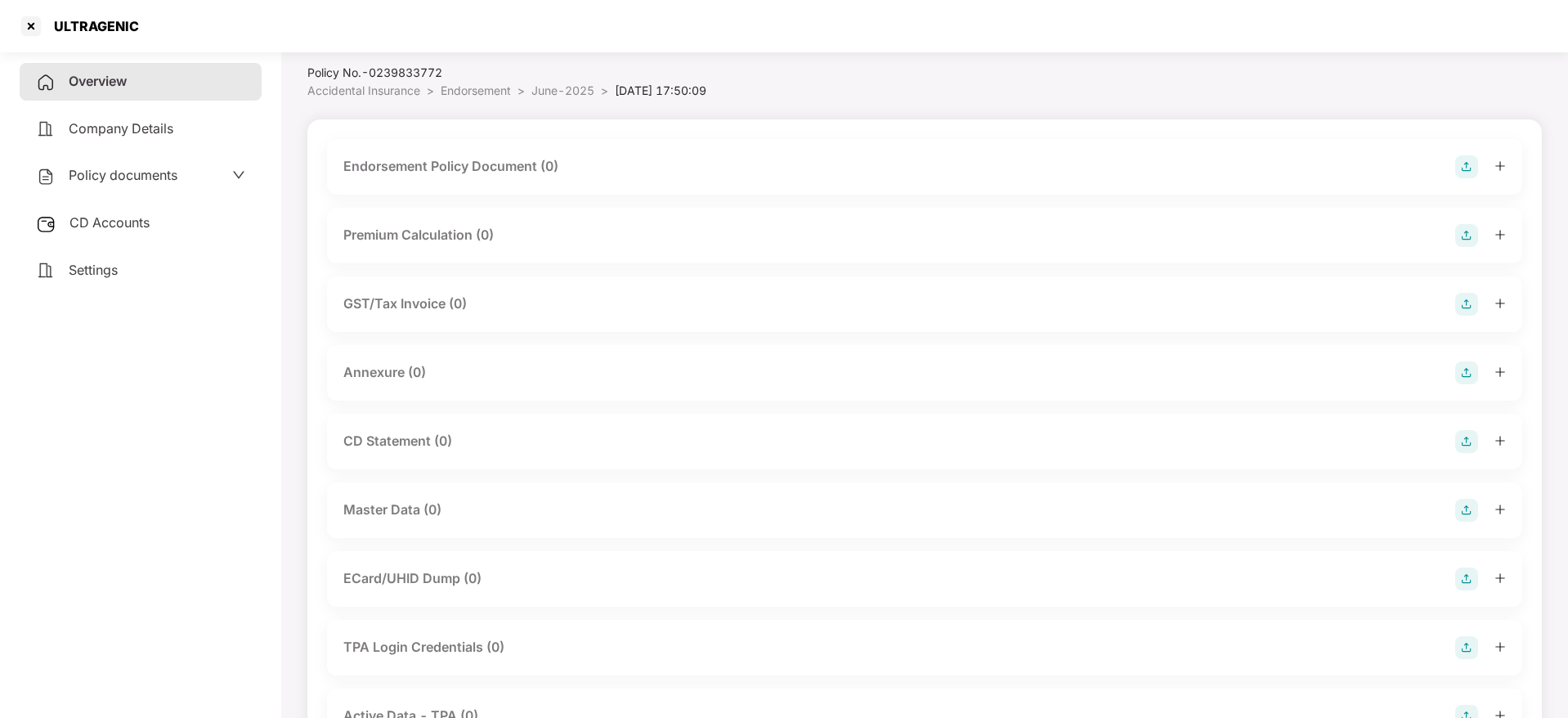
click at [1463, 171] on img at bounding box center [1466, 166] width 23 height 23
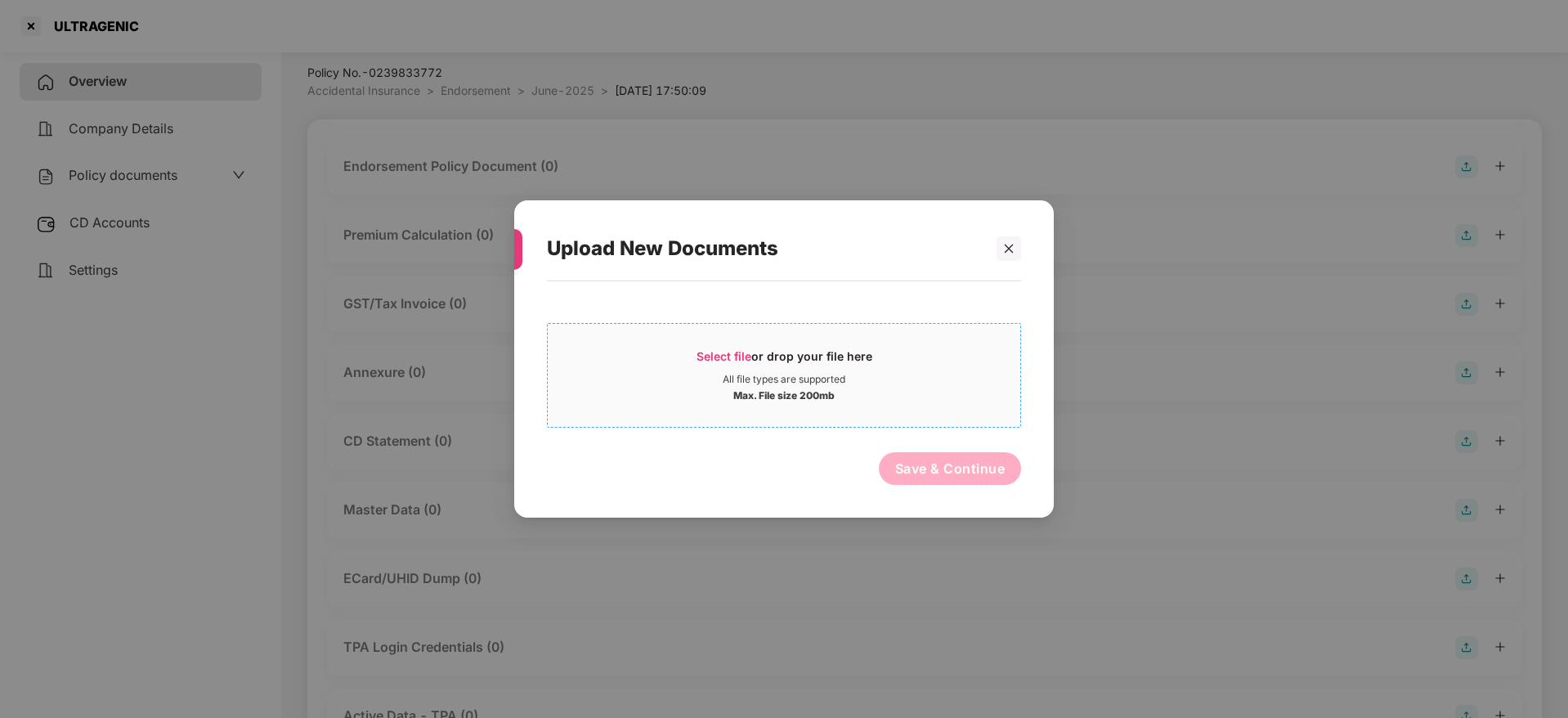
click at [739, 346] on span "Select file or drop your file here All file types are supported Max. File size …" at bounding box center [784, 375] width 473 height 78
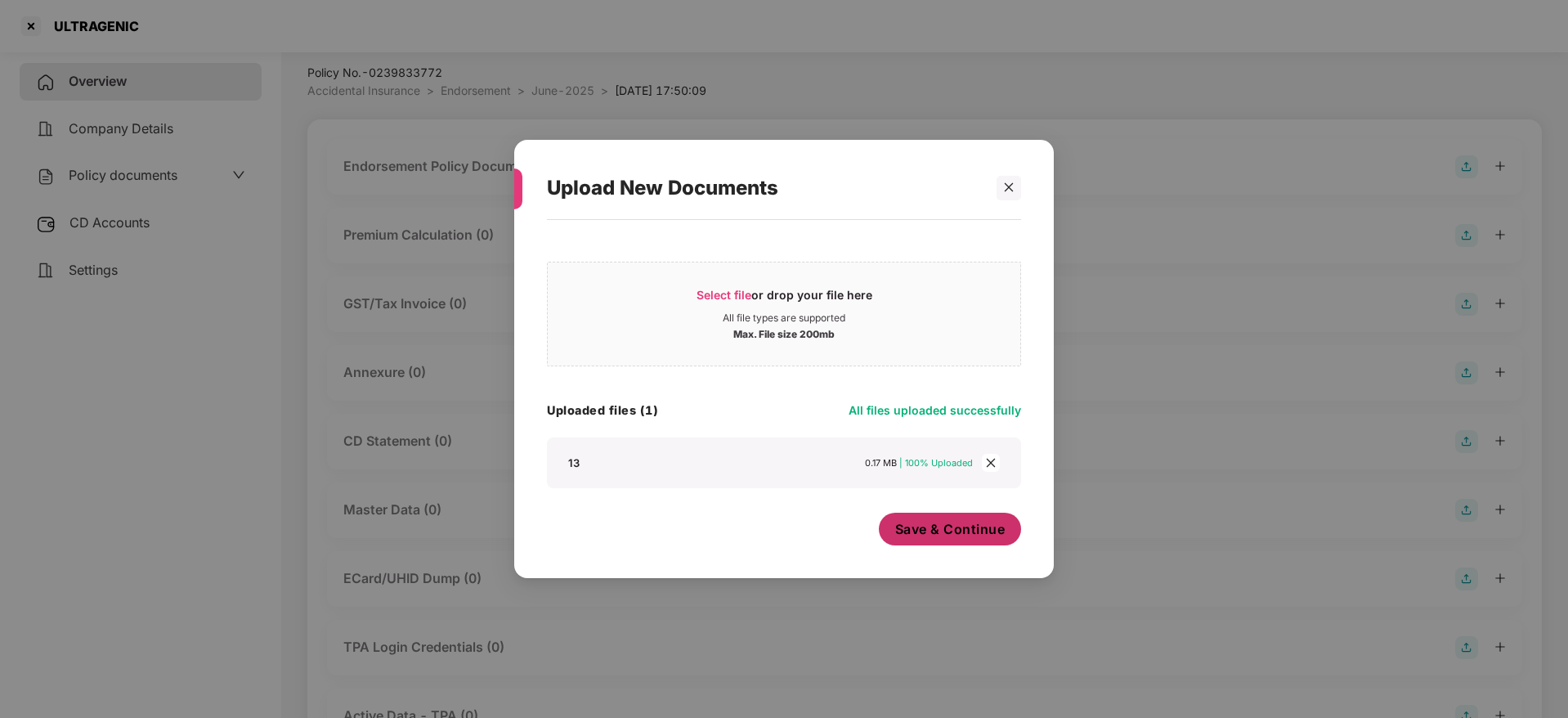
click at [961, 532] on span "Save & Continue" at bounding box center [950, 529] width 110 height 18
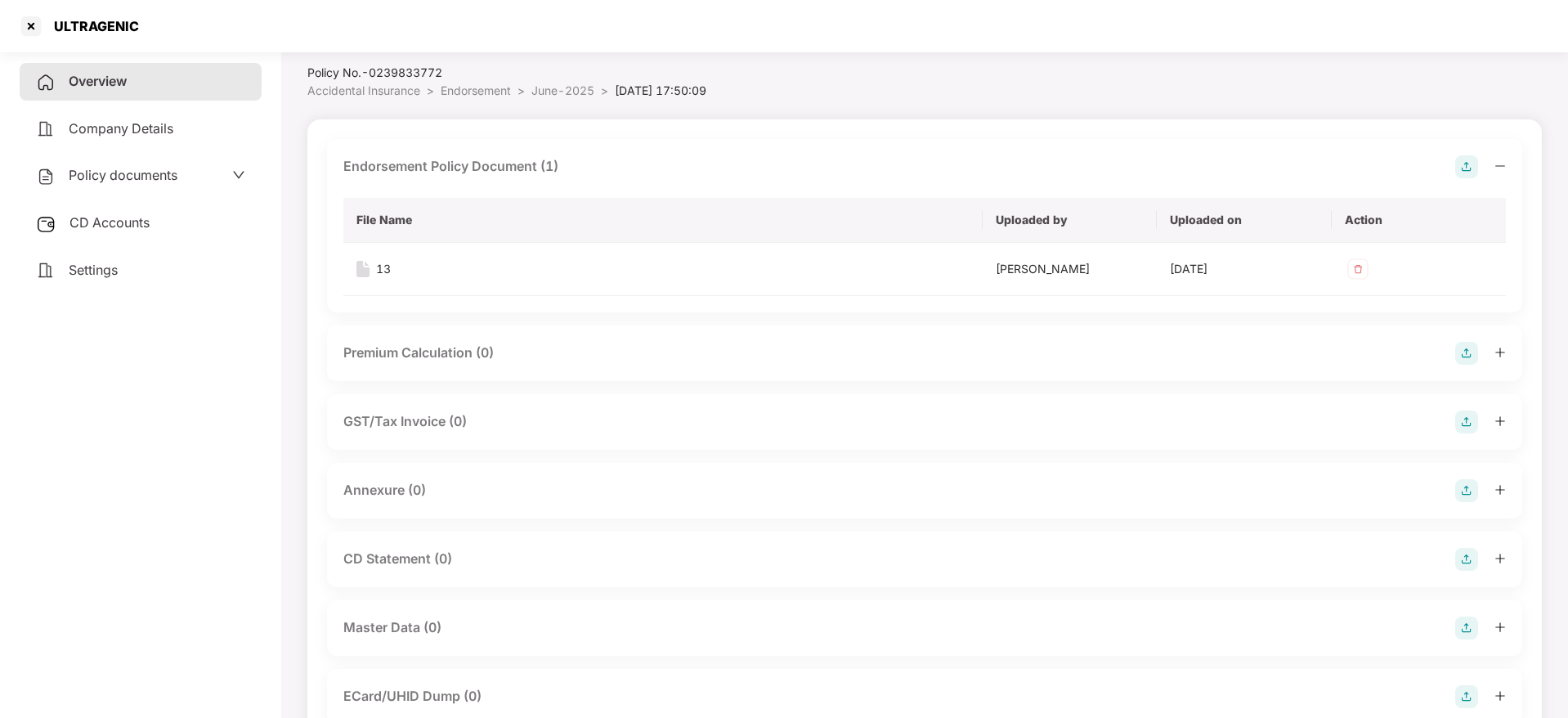
click at [1459, 490] on img at bounding box center [1466, 490] width 23 height 23
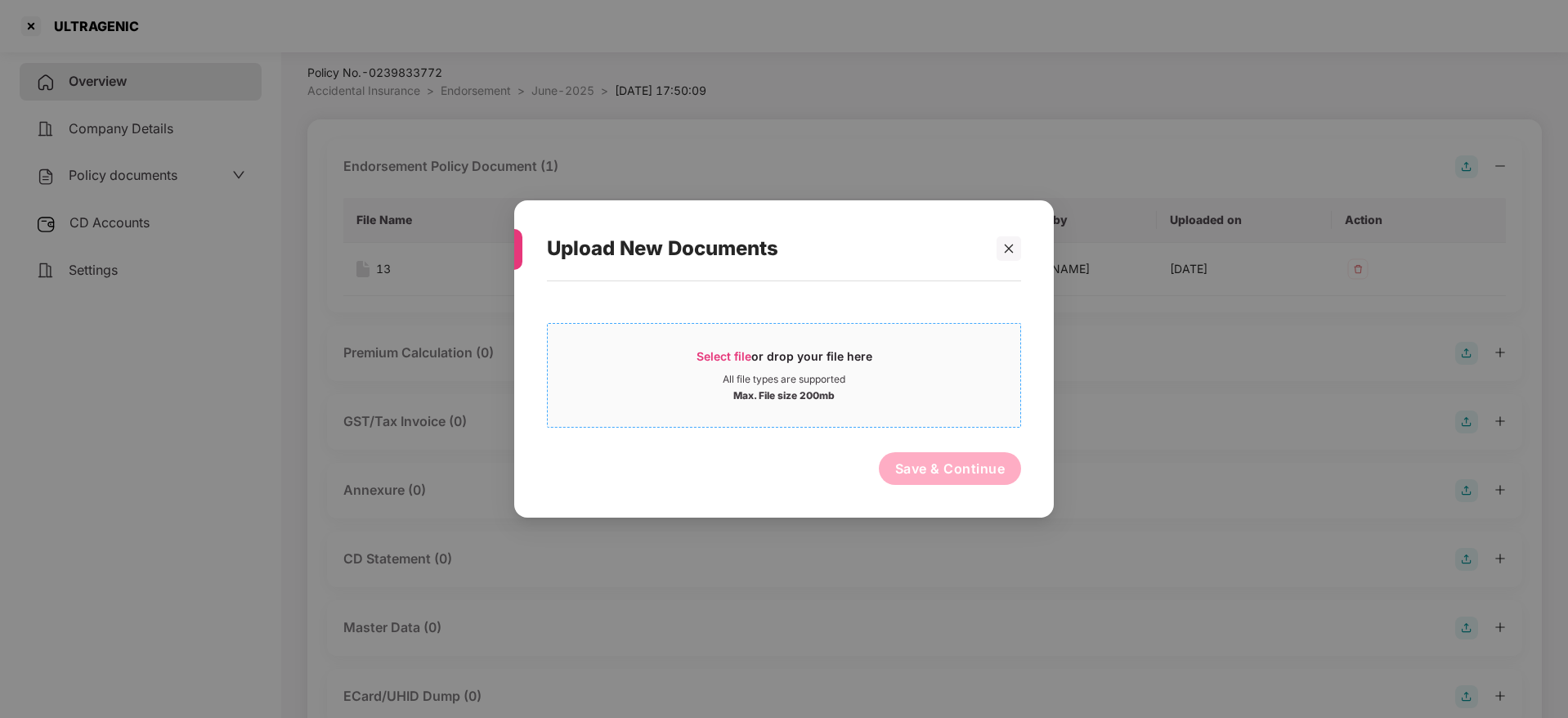
click at [710, 349] on span "Select file" at bounding box center [724, 356] width 55 height 14
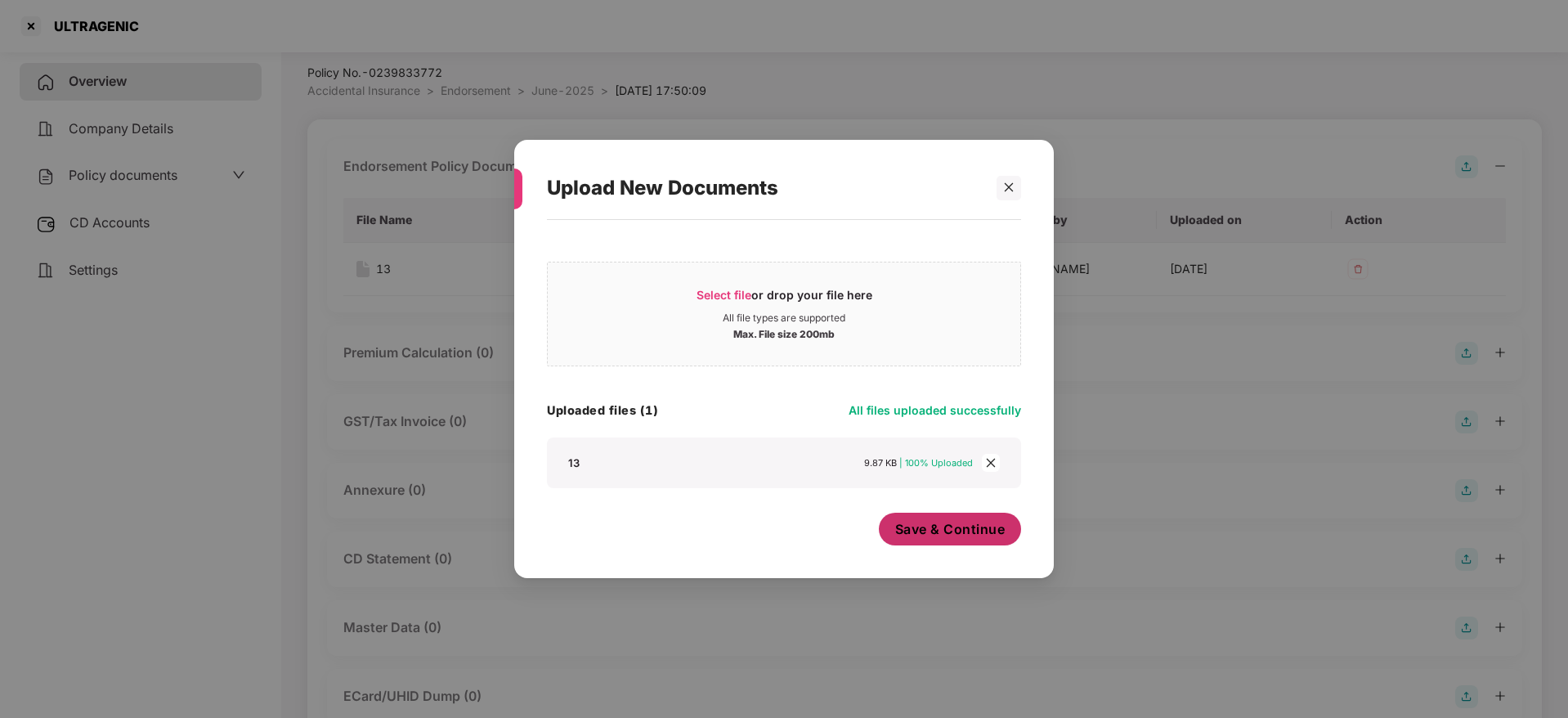
click at [958, 524] on span "Save & Continue" at bounding box center [950, 529] width 110 height 18
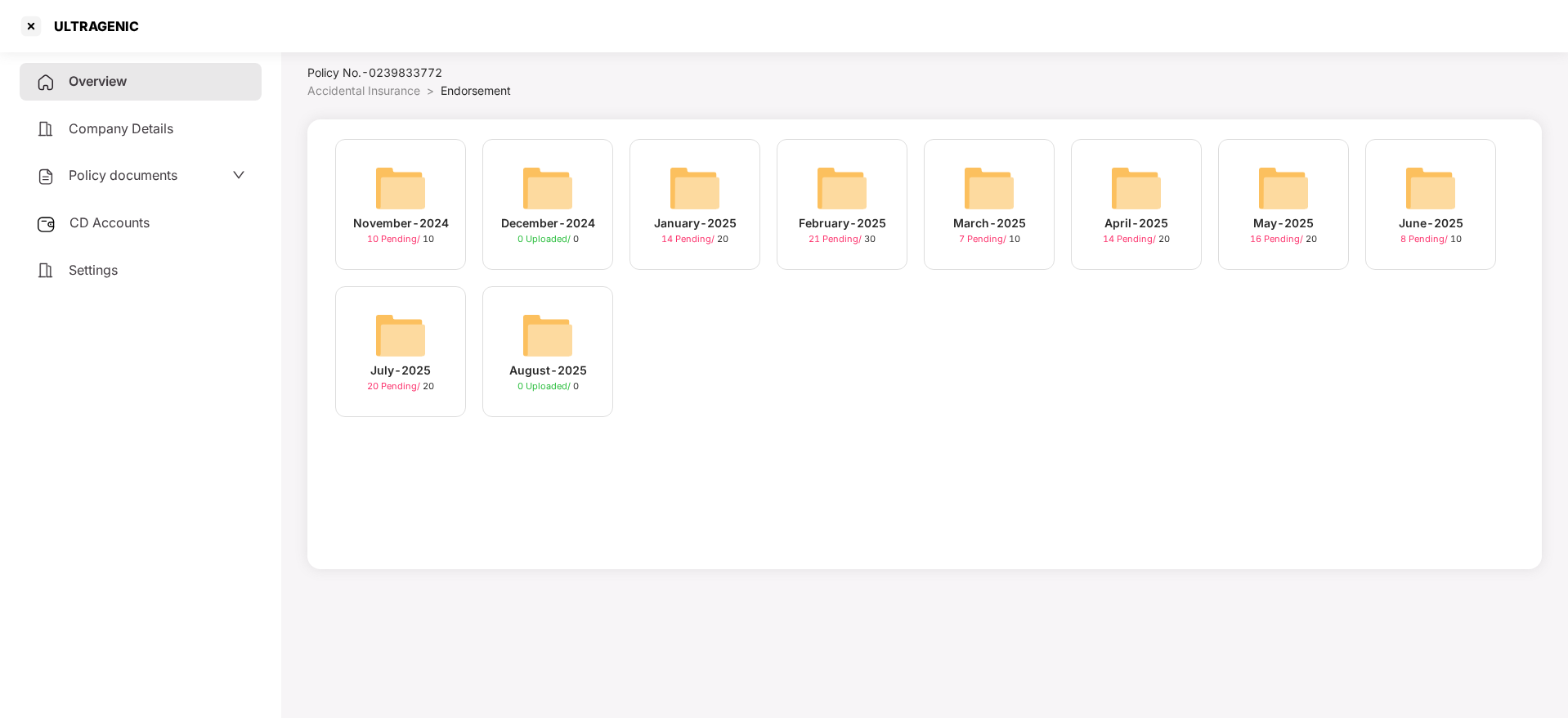
click at [405, 346] on img at bounding box center [400, 335] width 53 height 53
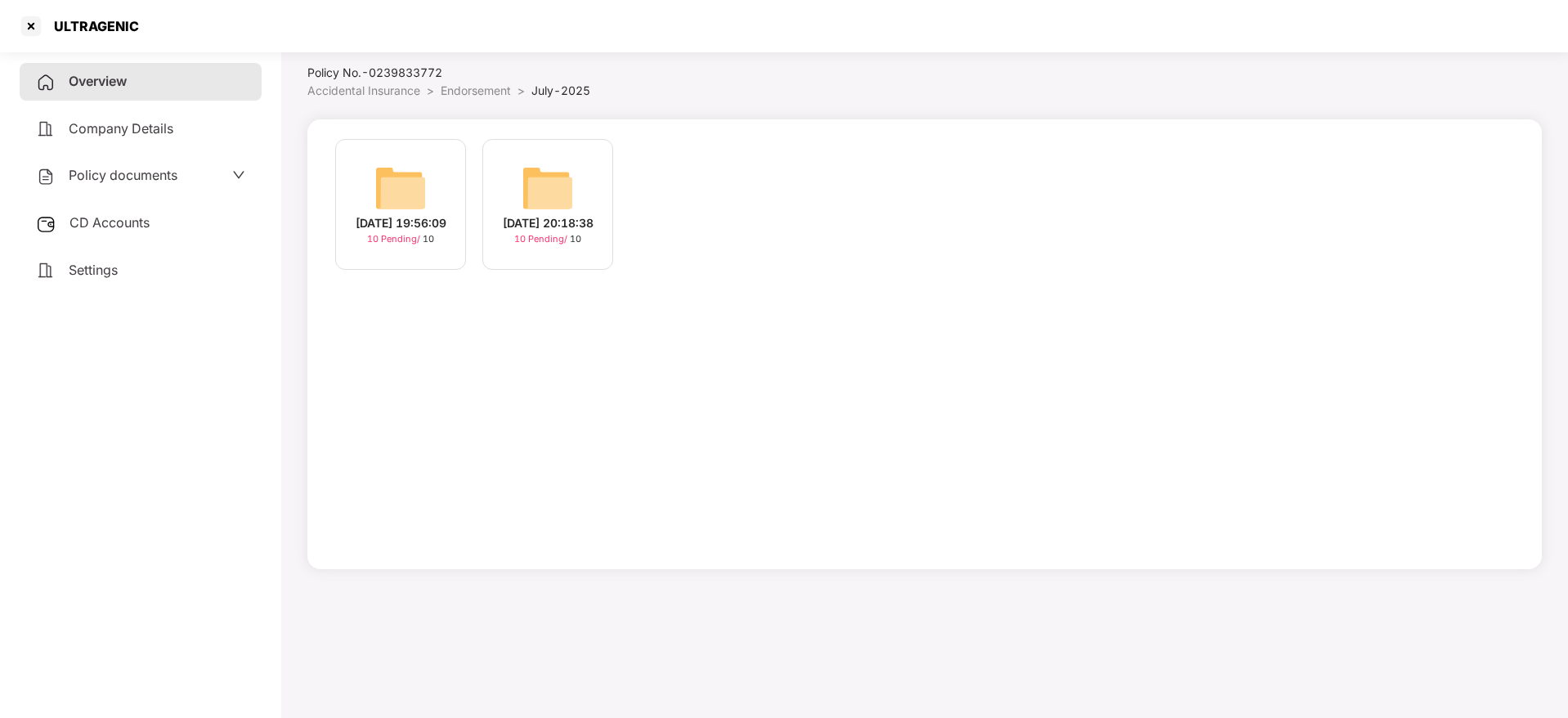
click at [392, 222] on div "[DATE] 19:56:09" at bounding box center [401, 224] width 91 height 18
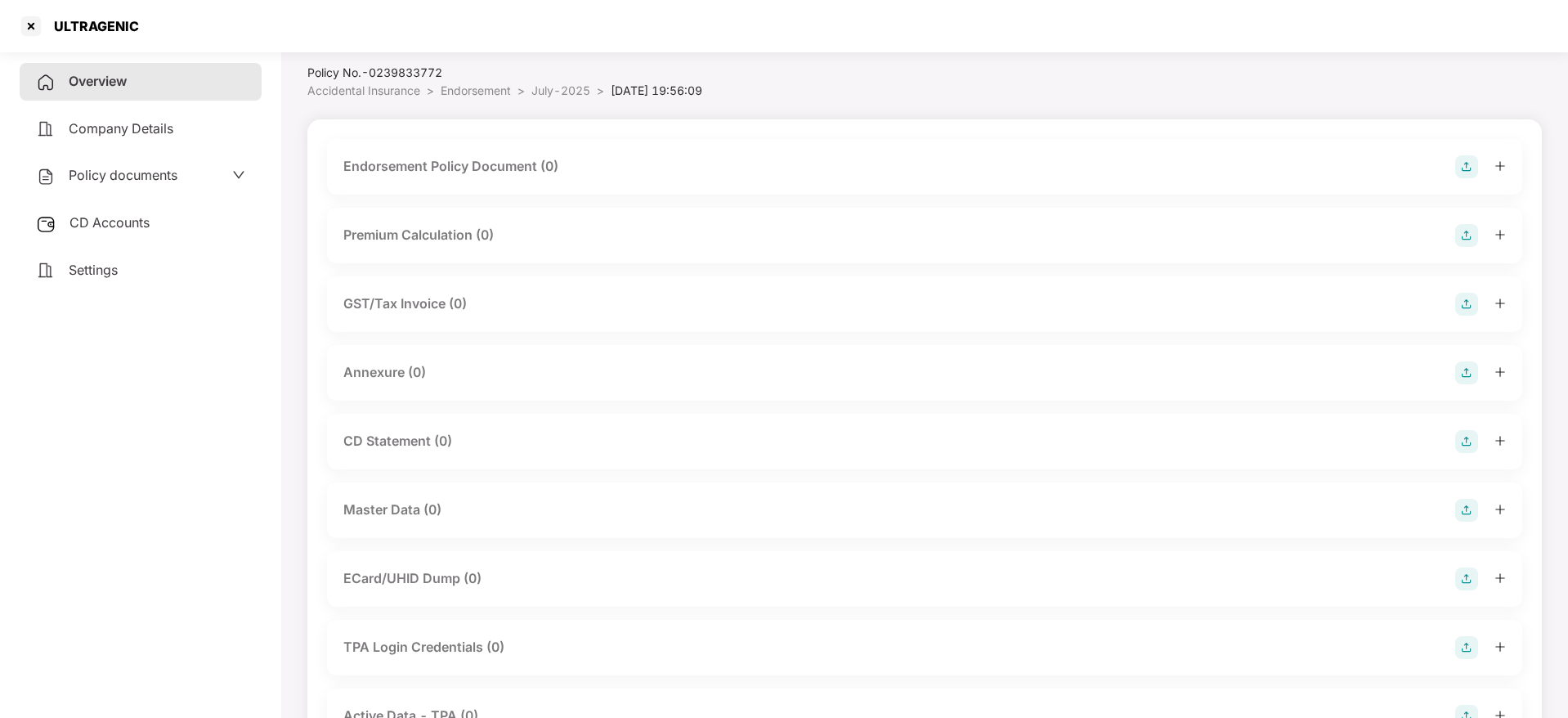
click at [1460, 167] on img at bounding box center [1466, 166] width 23 height 23
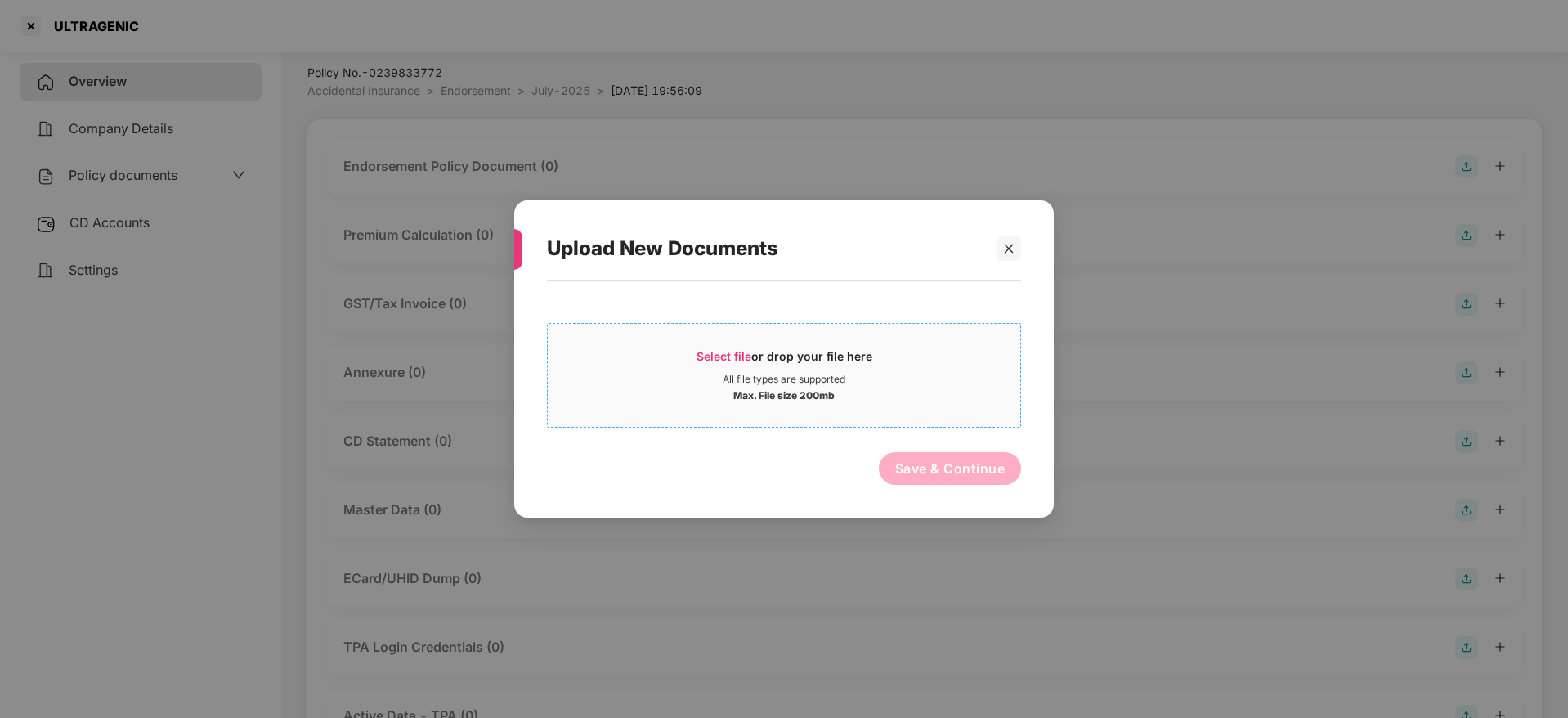
click at [725, 364] on div "Select file or drop your file here" at bounding box center [784, 360] width 175 height 24
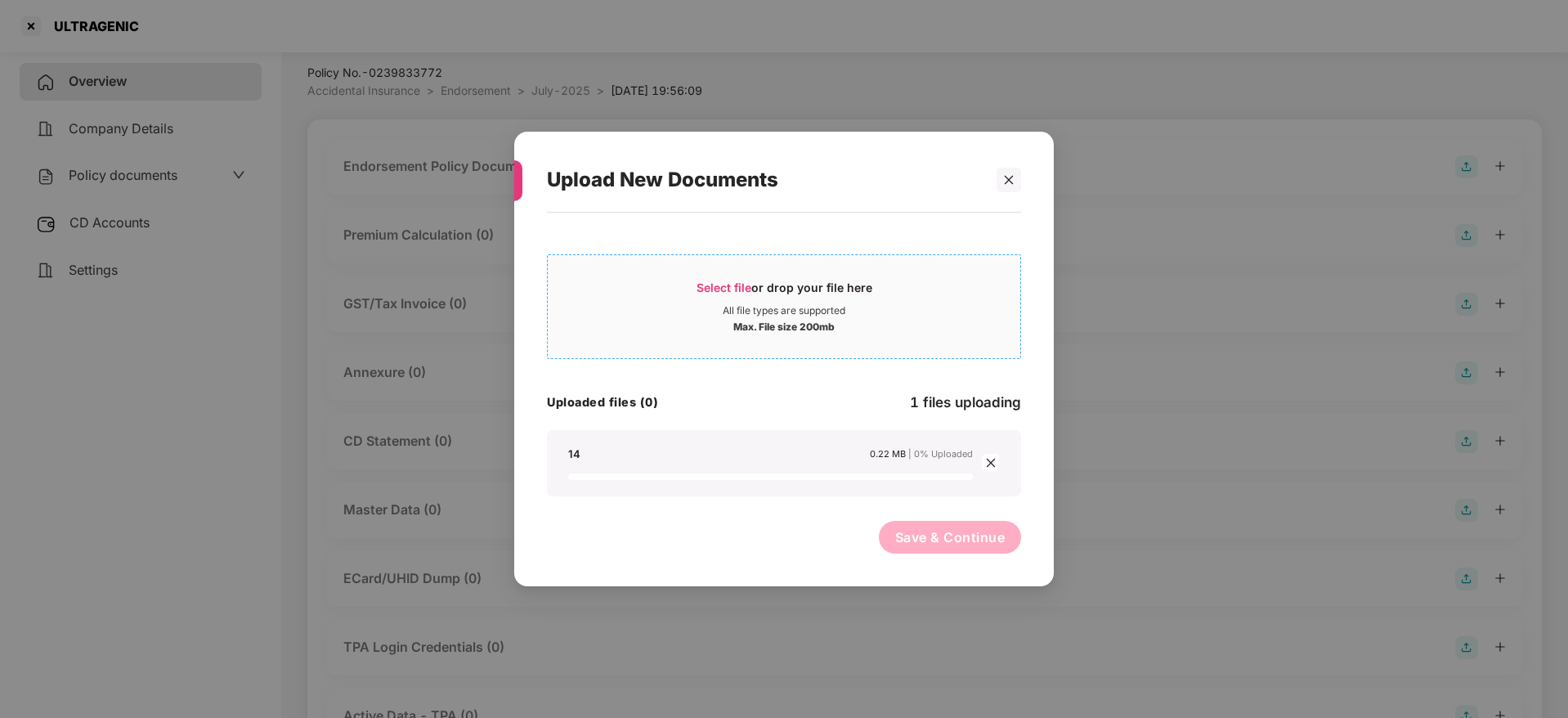
click at [737, 286] on span "Select file" at bounding box center [724, 287] width 55 height 14
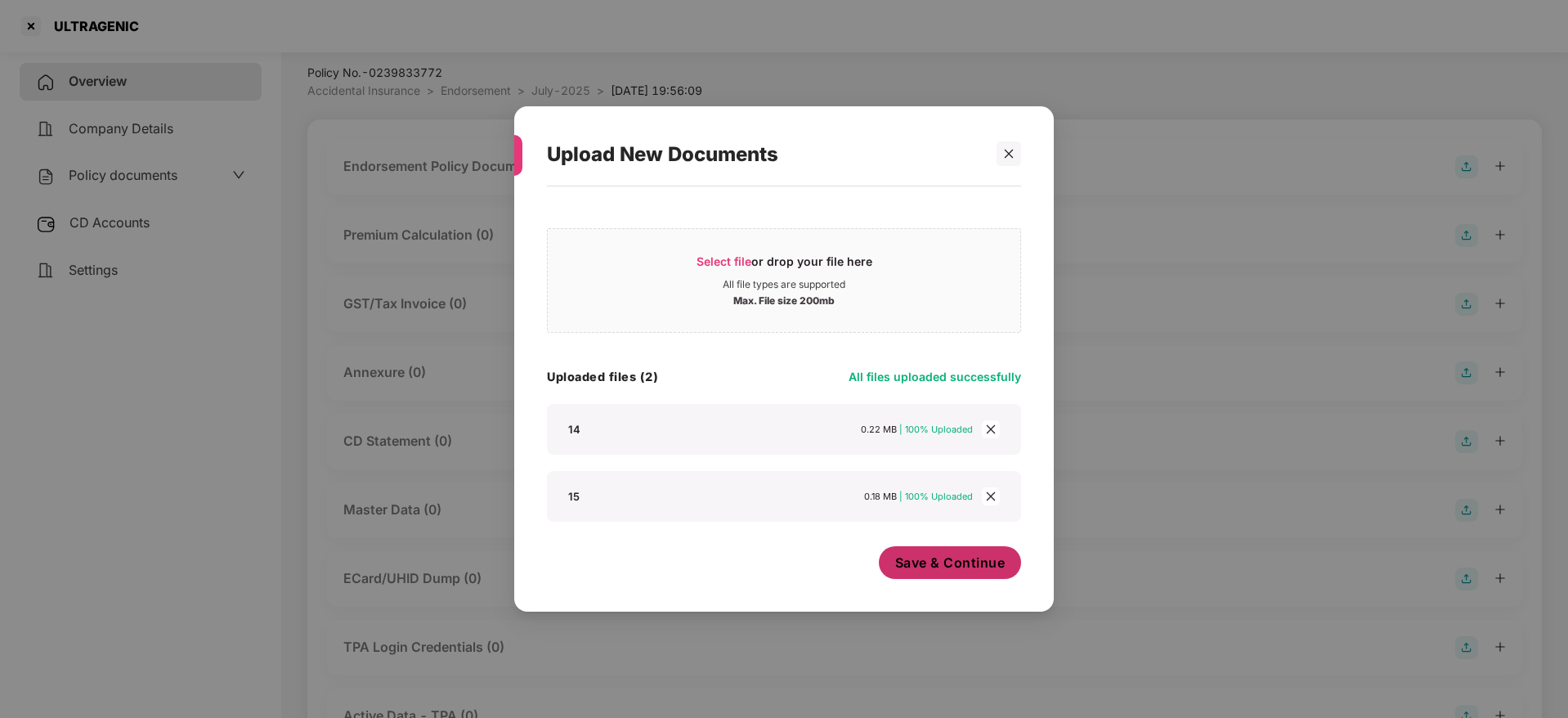
click at [970, 561] on span "Save & Continue" at bounding box center [950, 563] width 110 height 18
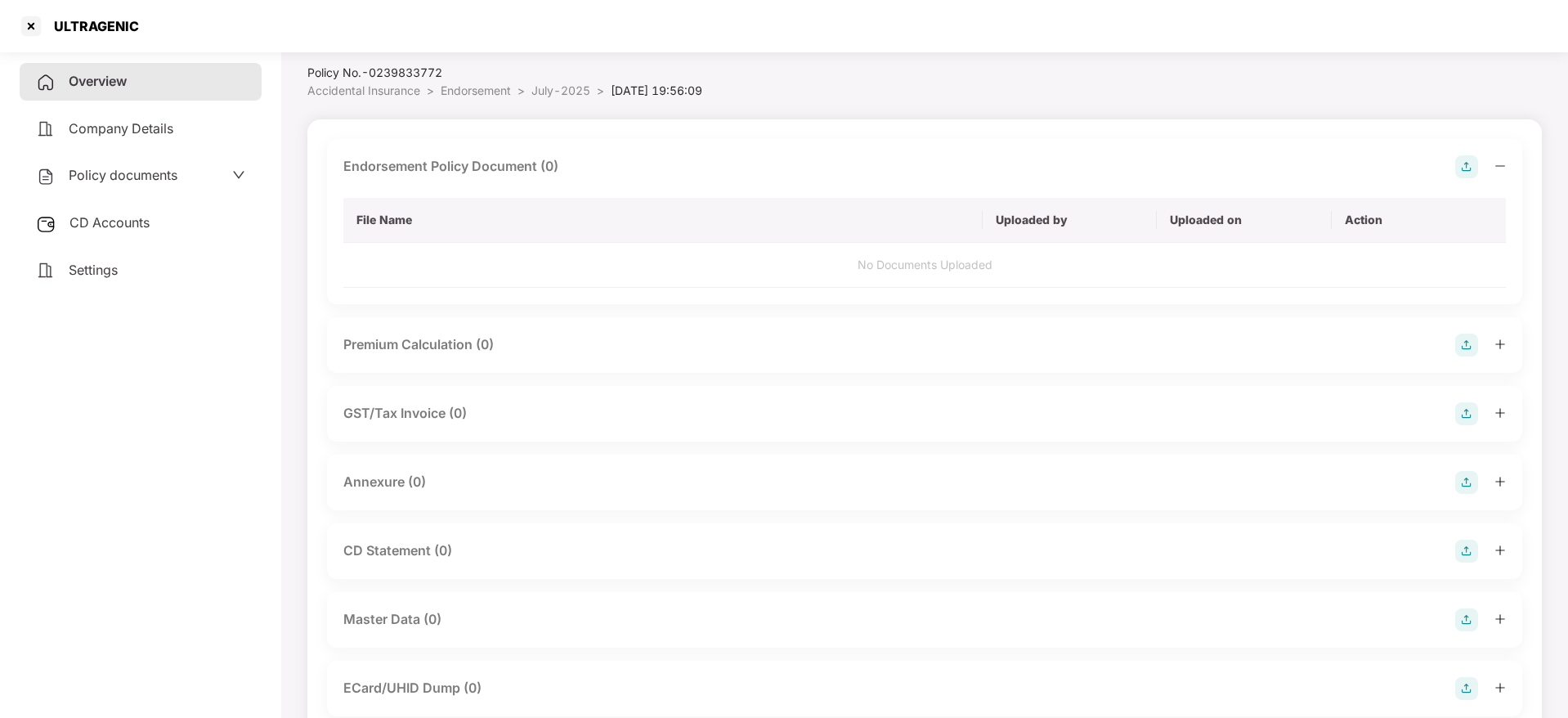
click at [1496, 169] on icon "minus" at bounding box center [1500, 166] width 12 height 12
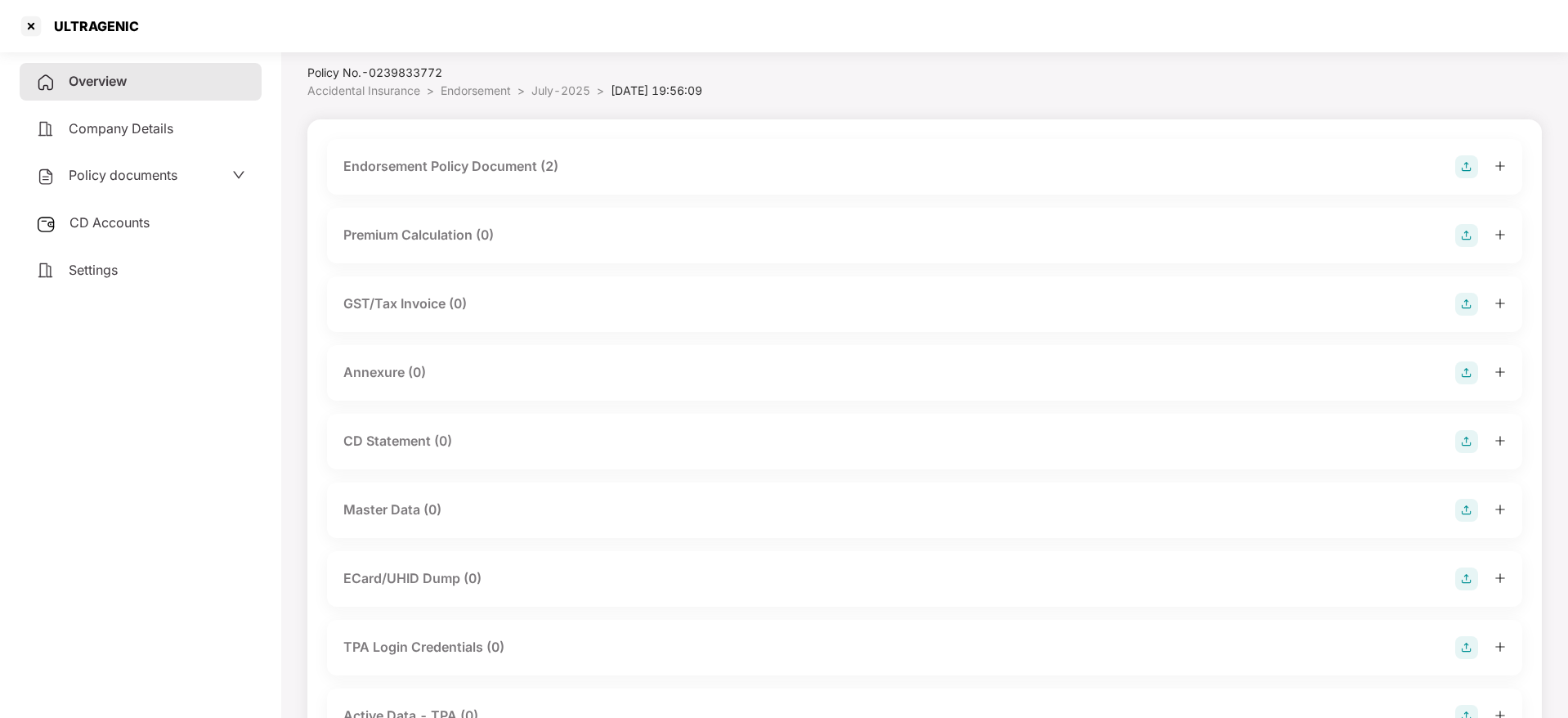
click at [1467, 370] on img at bounding box center [1466, 372] width 23 height 23
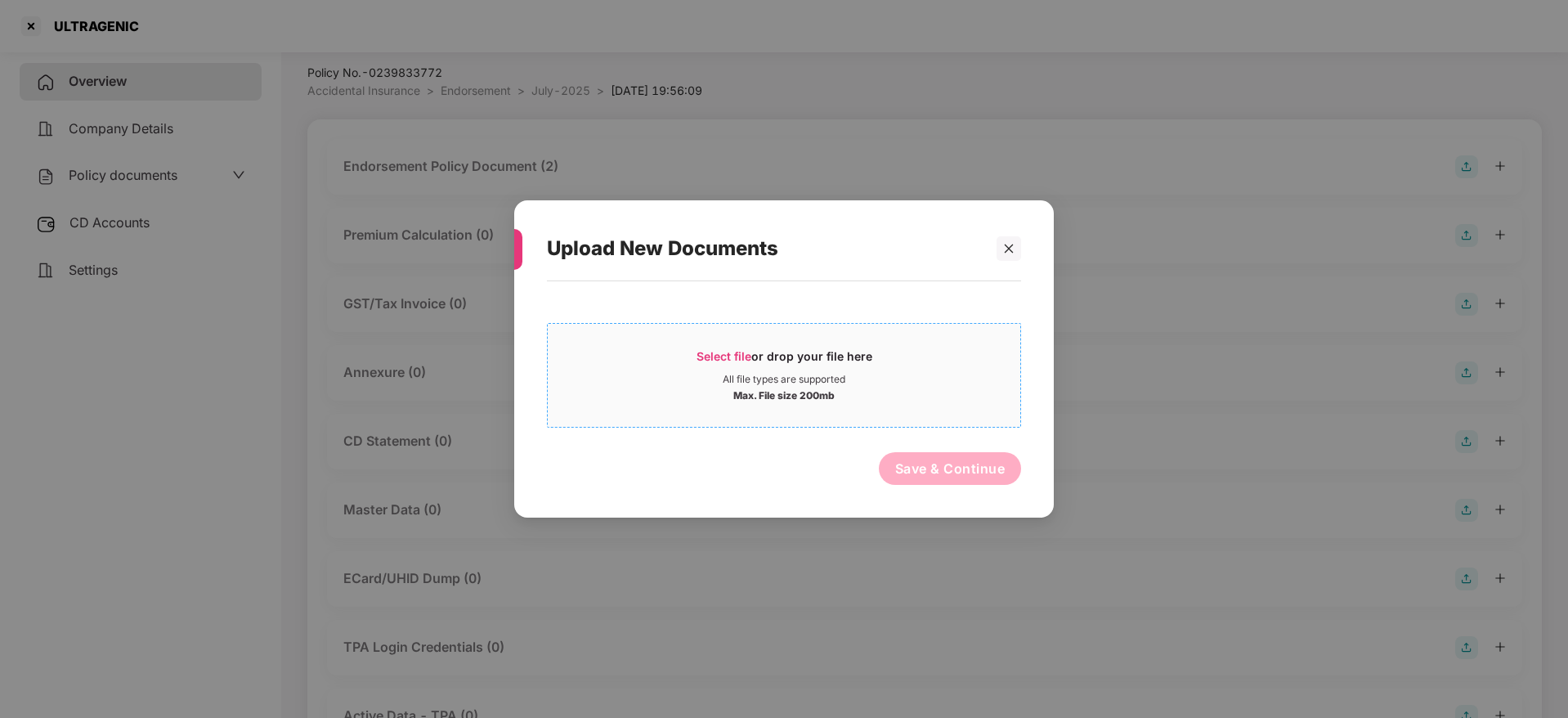
click at [773, 350] on div "Select file or drop your file here" at bounding box center [784, 360] width 175 height 24
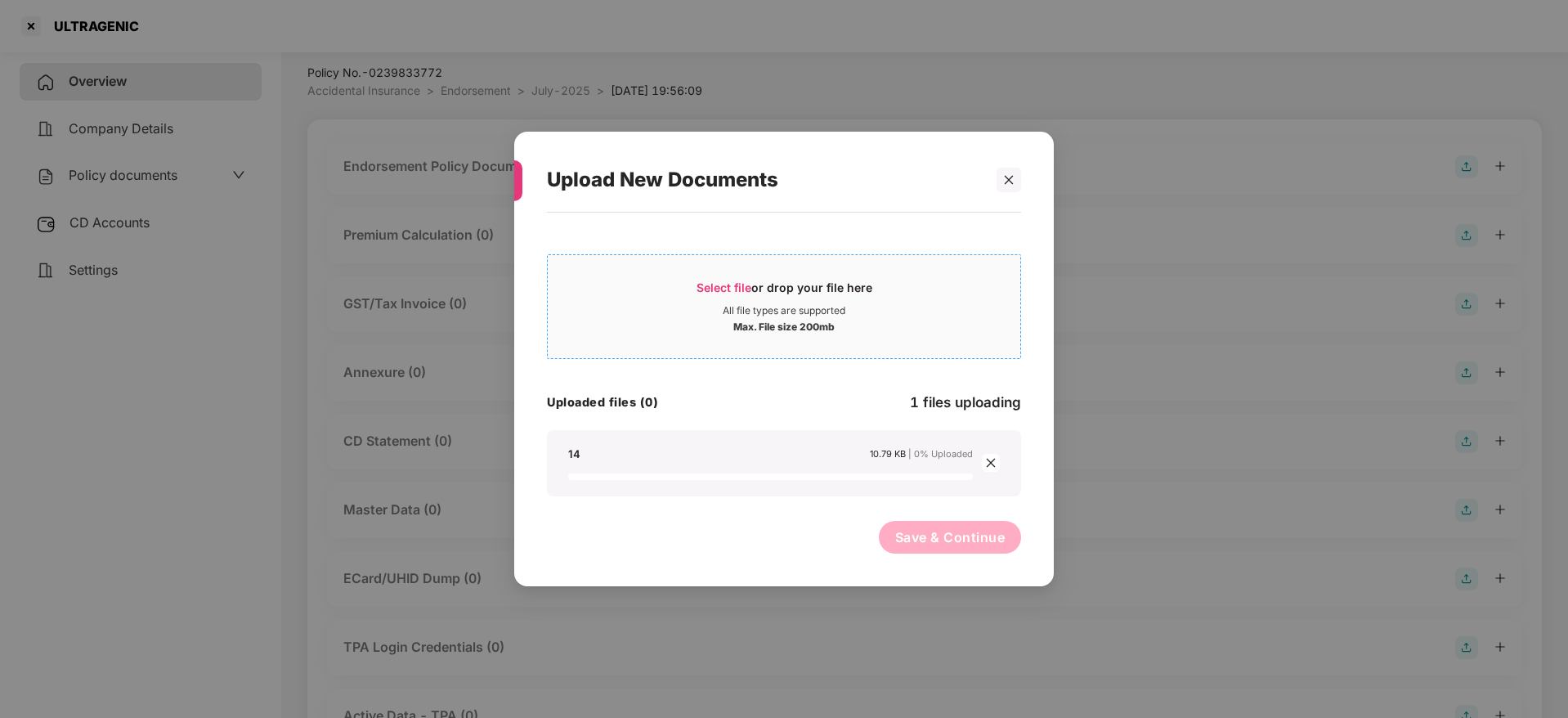
click at [756, 286] on div "Select file or drop your file here" at bounding box center [784, 291] width 175 height 24
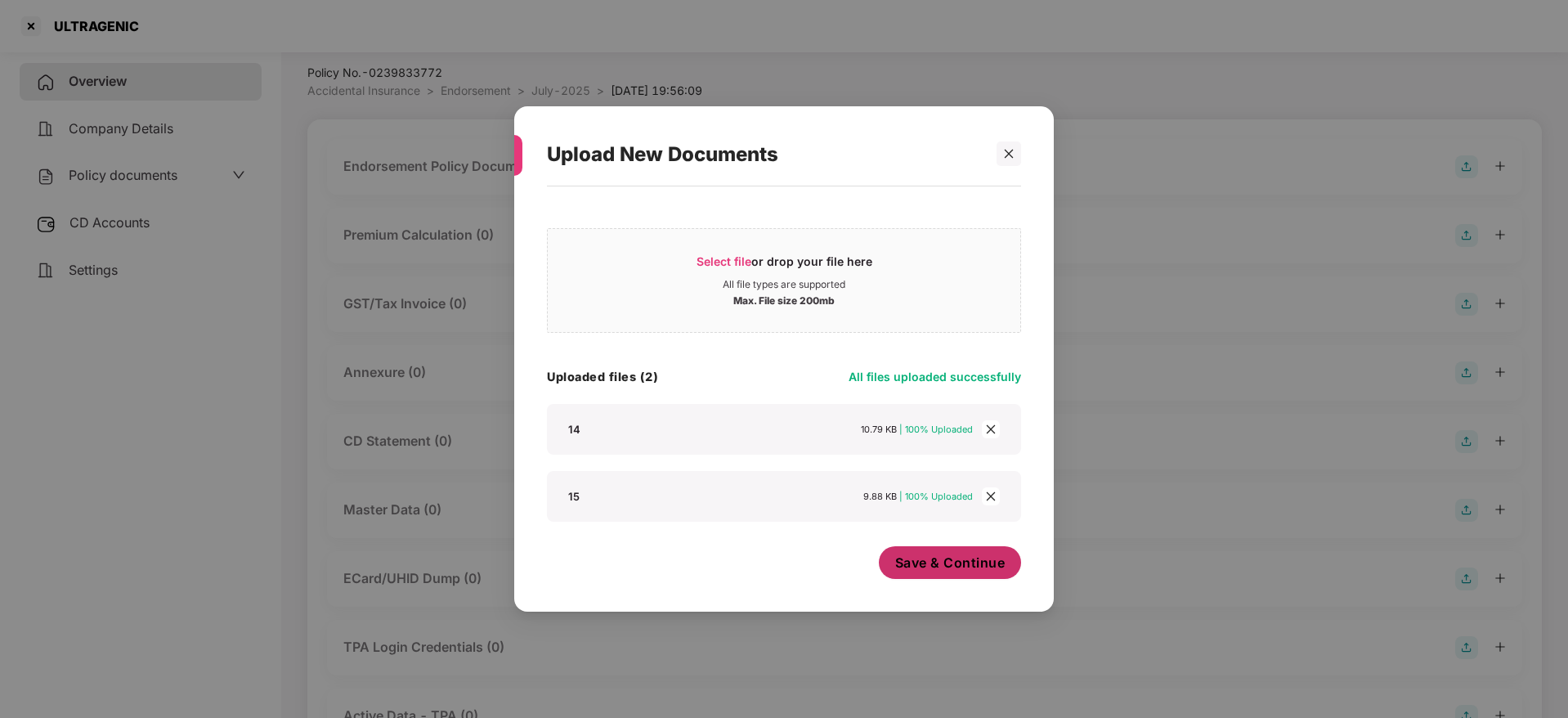
click at [931, 554] on span "Save & Continue" at bounding box center [950, 563] width 110 height 18
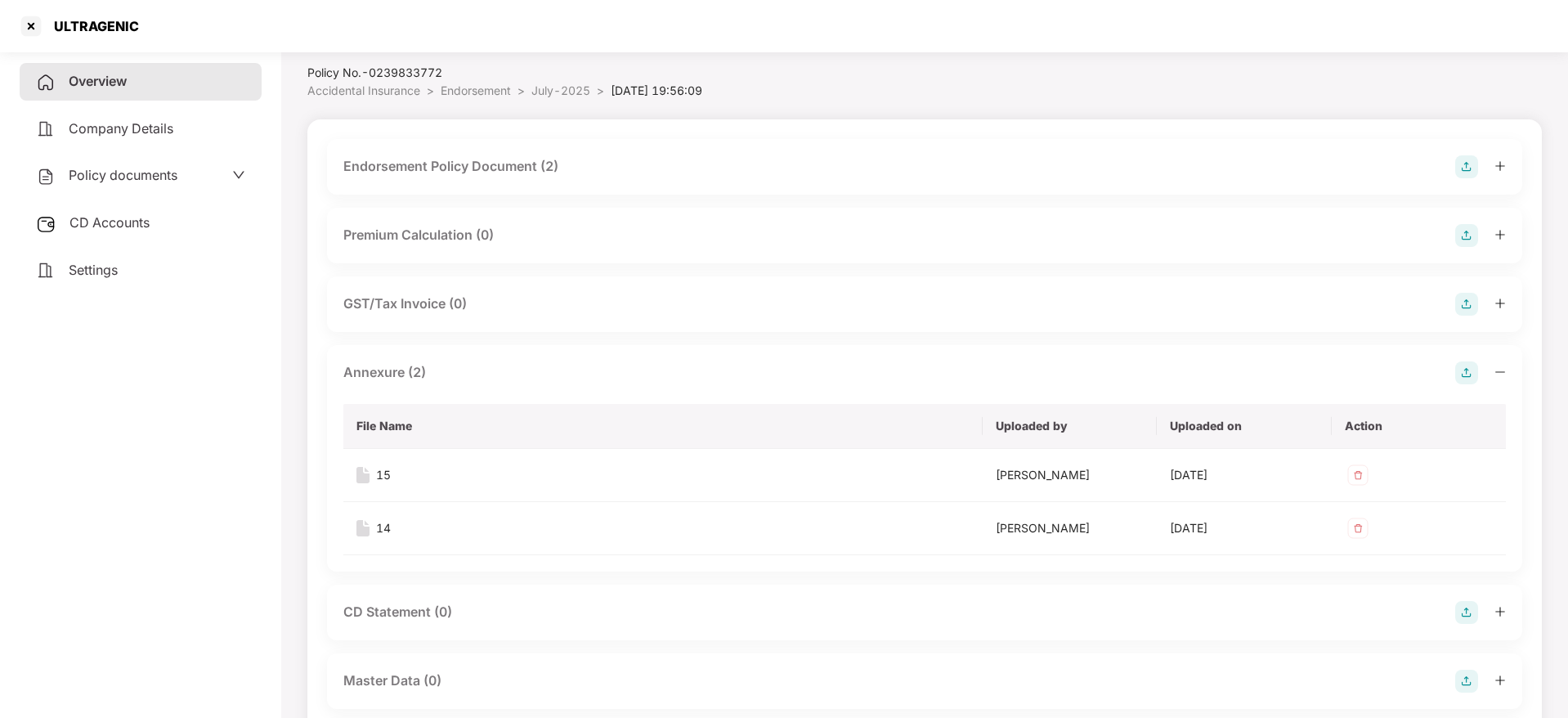
click at [1505, 373] on div "Annexure (2) File Name Uploaded by Uploaded on Action 15 [PERSON_NAME] [DATE] 1…" at bounding box center [924, 458] width 1195 height 226
click at [1500, 372] on icon "minus" at bounding box center [1500, 372] width 12 height 12
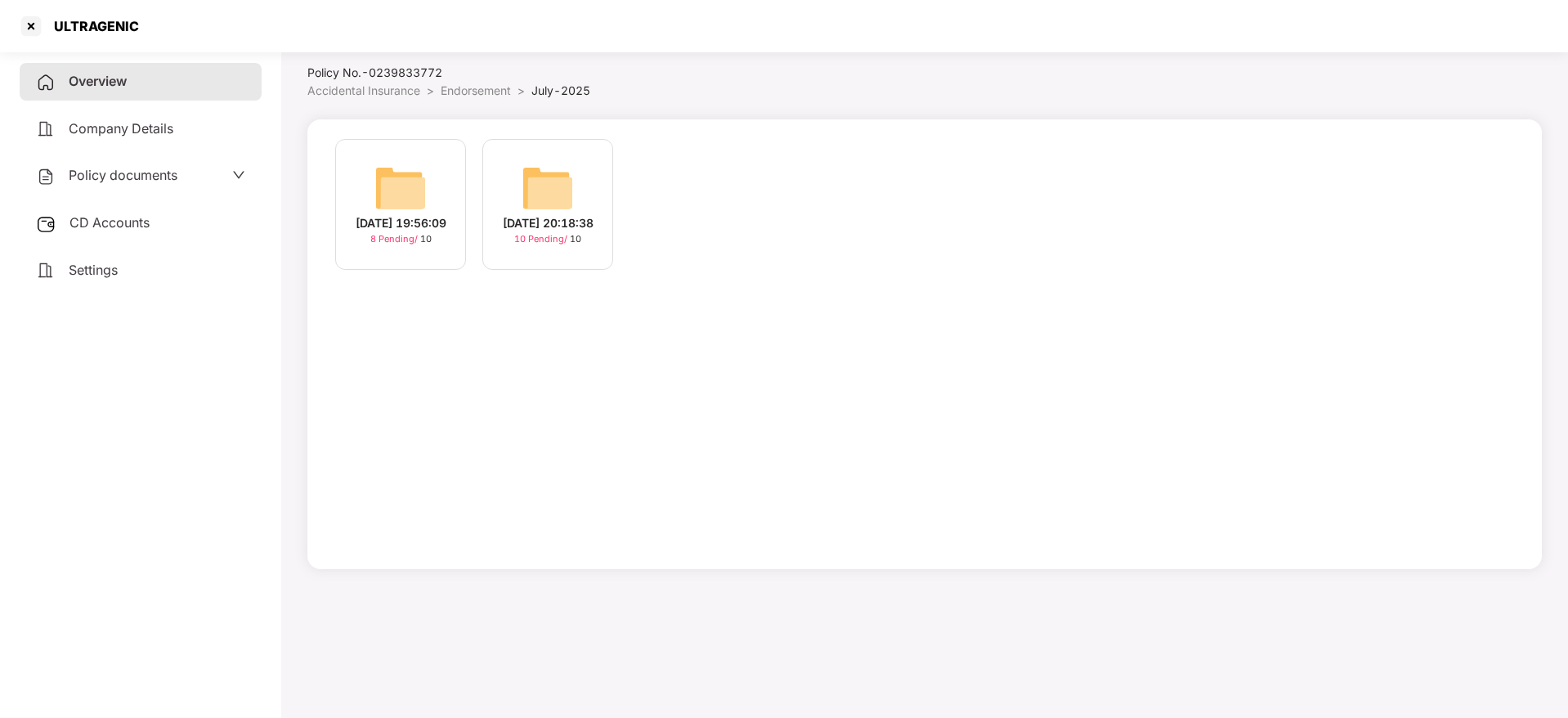
click at [411, 226] on div "[DATE] 19:56:09" at bounding box center [401, 224] width 91 height 18
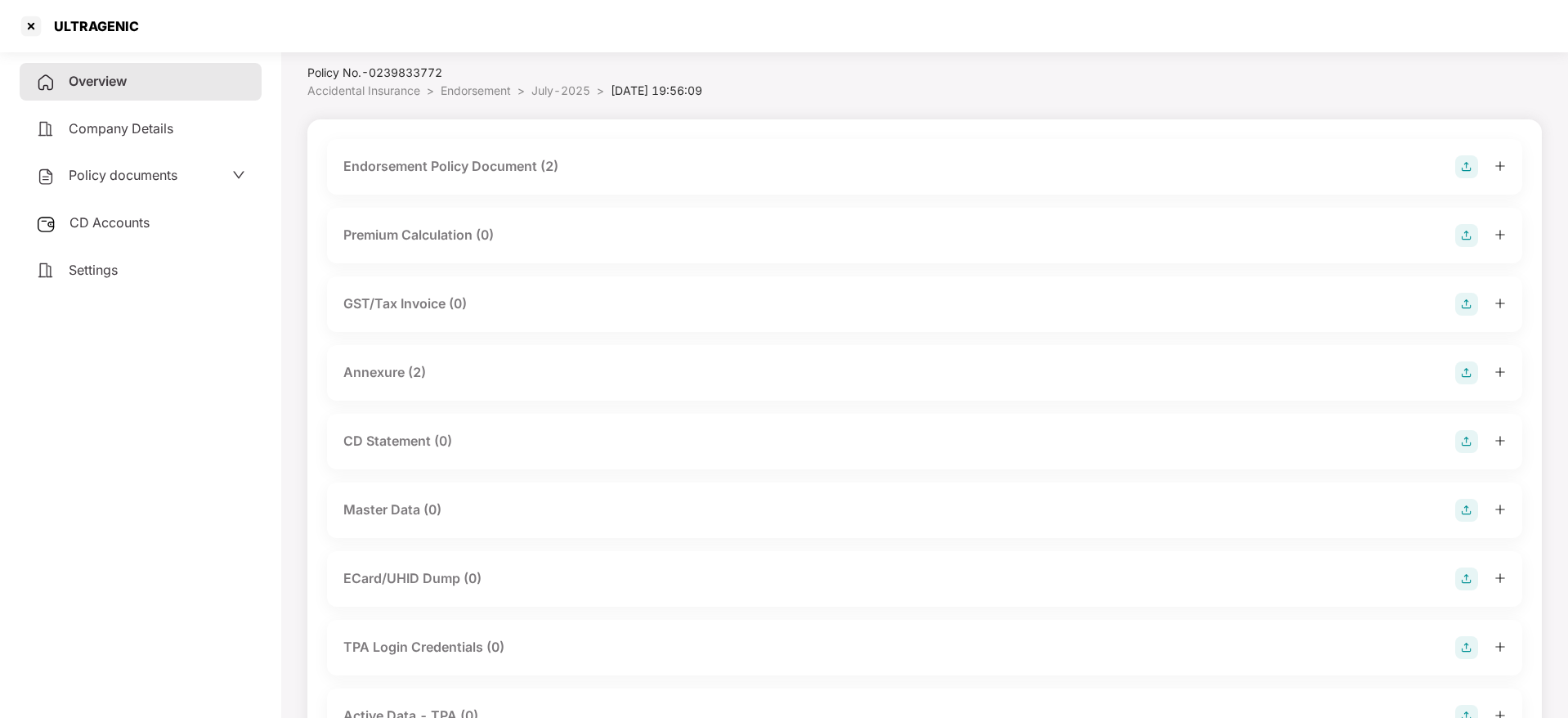
click at [1465, 511] on img at bounding box center [1466, 509] width 23 height 23
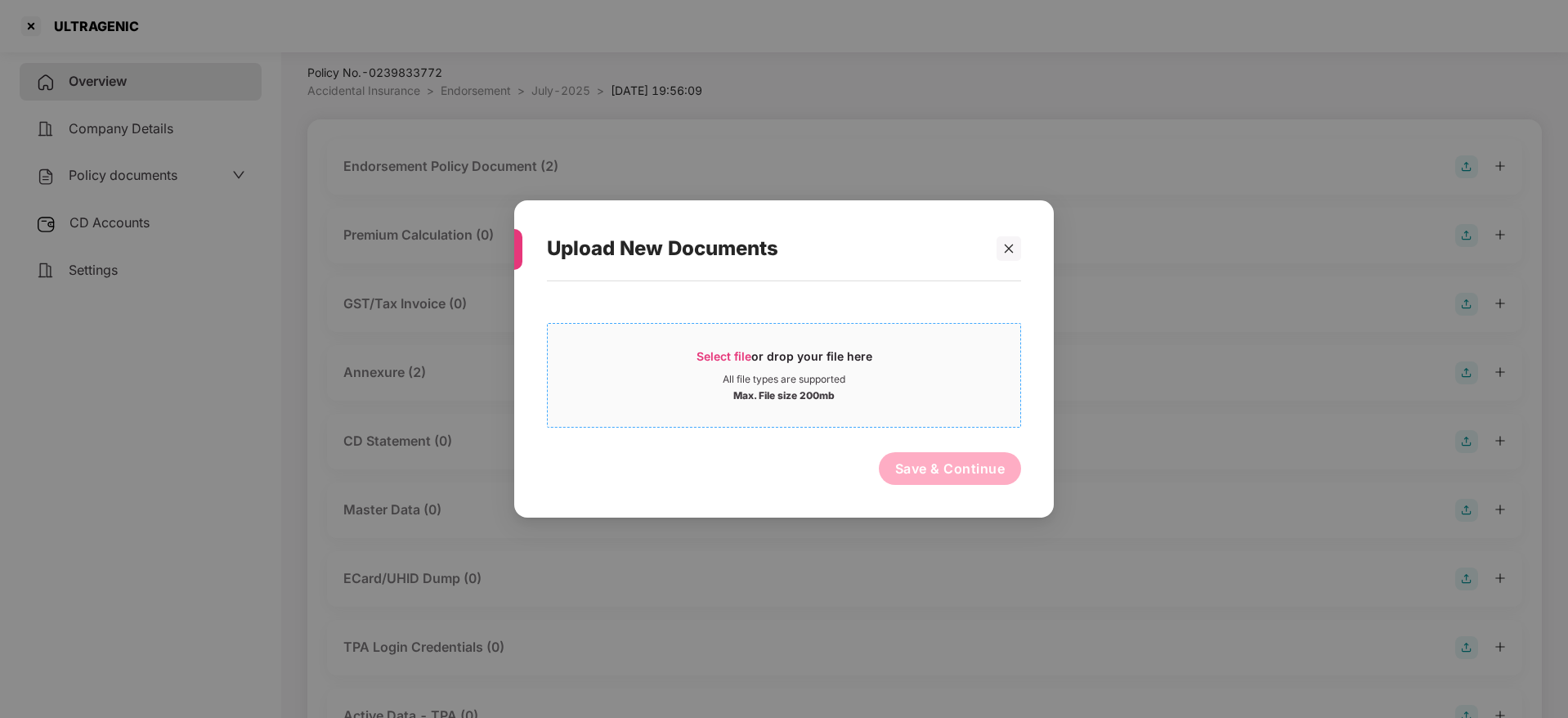
click at [721, 360] on span "Select file" at bounding box center [724, 356] width 55 height 14
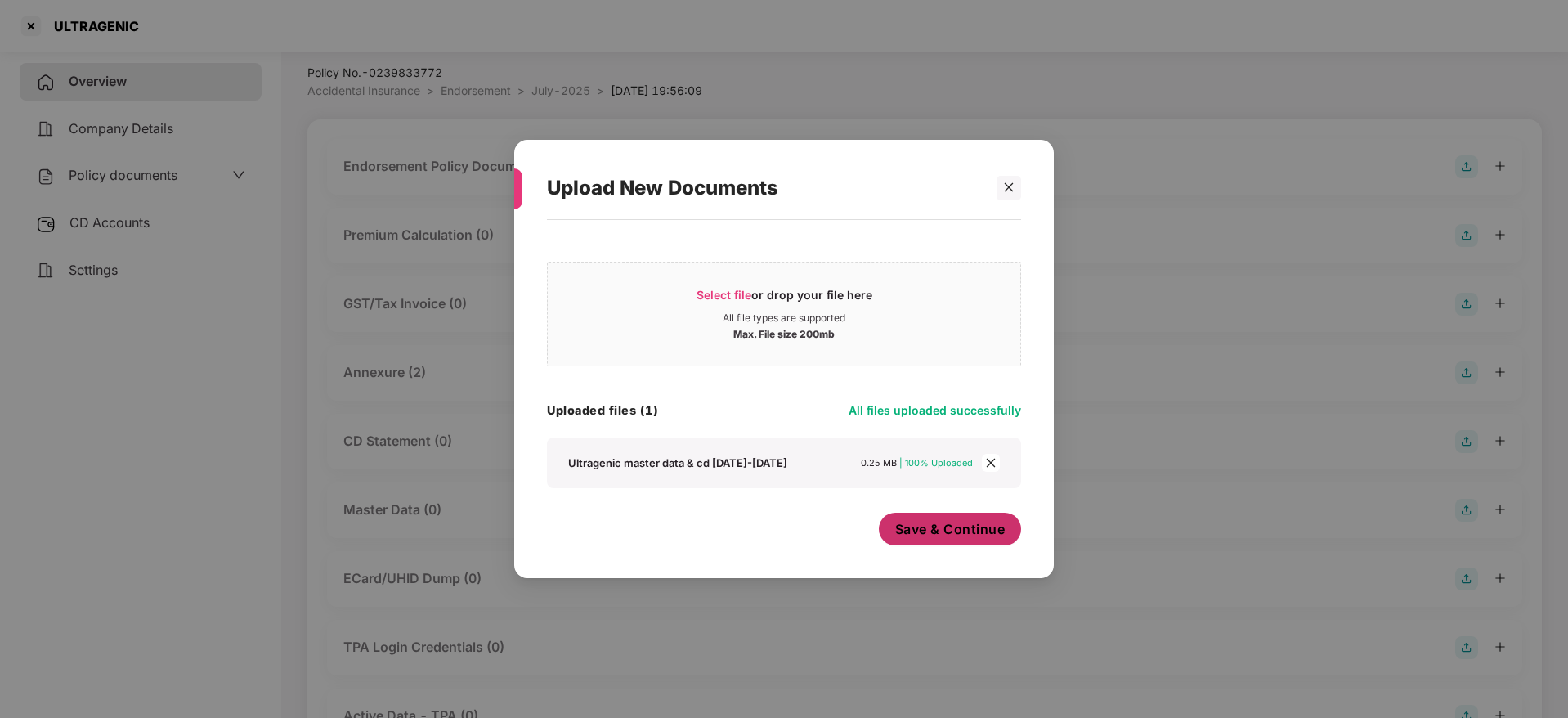
click at [944, 535] on span "Save & Continue" at bounding box center [950, 529] width 110 height 18
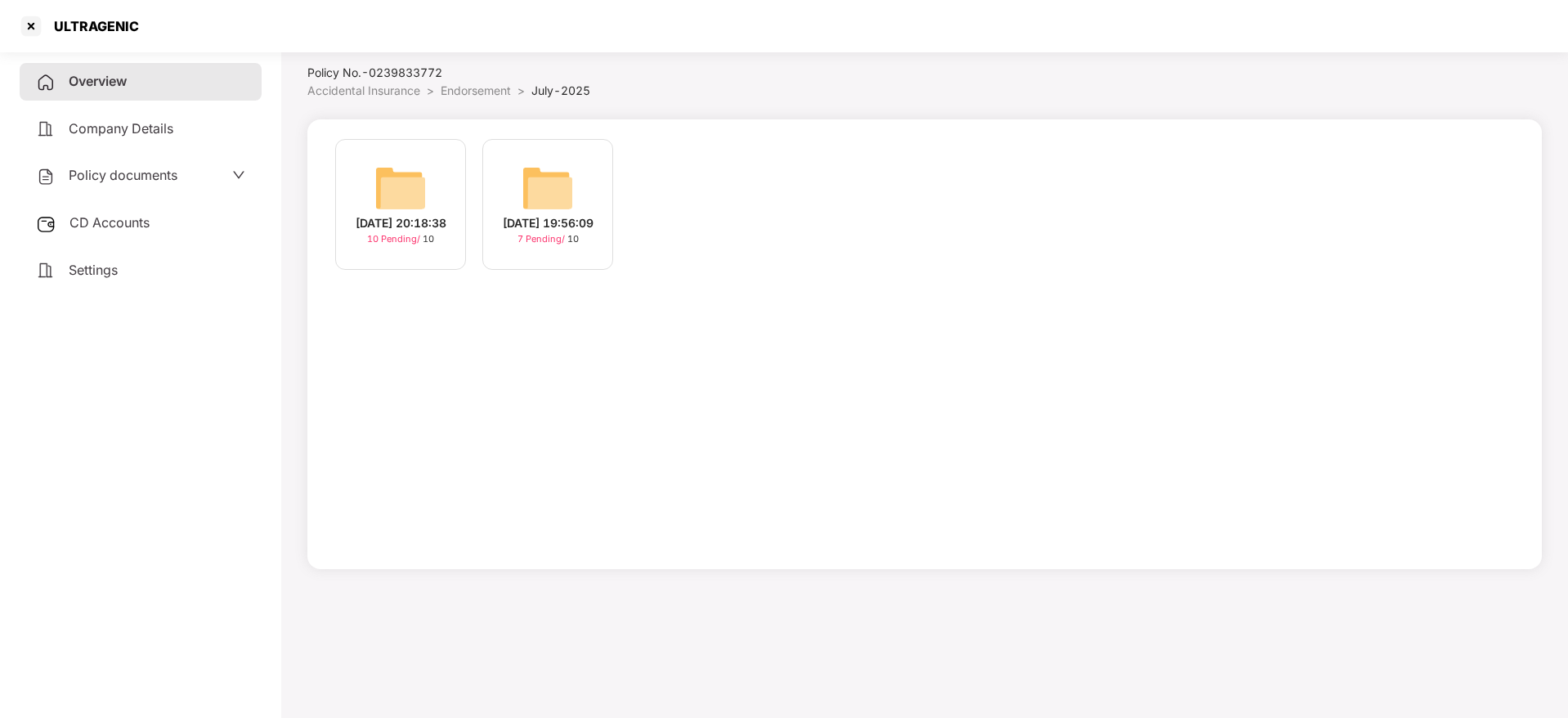
click at [418, 233] on span "10 Pending /" at bounding box center [395, 239] width 56 height 12
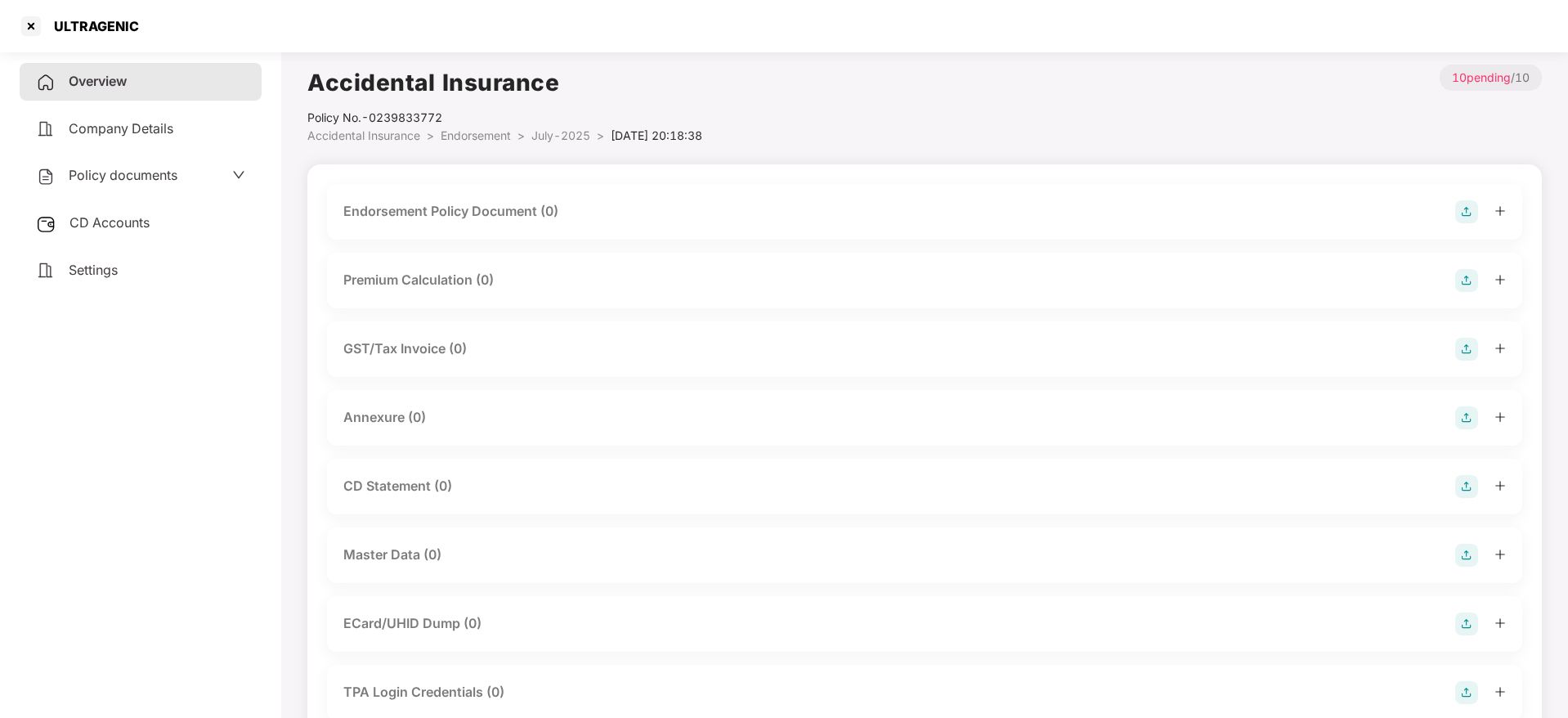
click at [1460, 213] on img at bounding box center [1466, 211] width 23 height 23
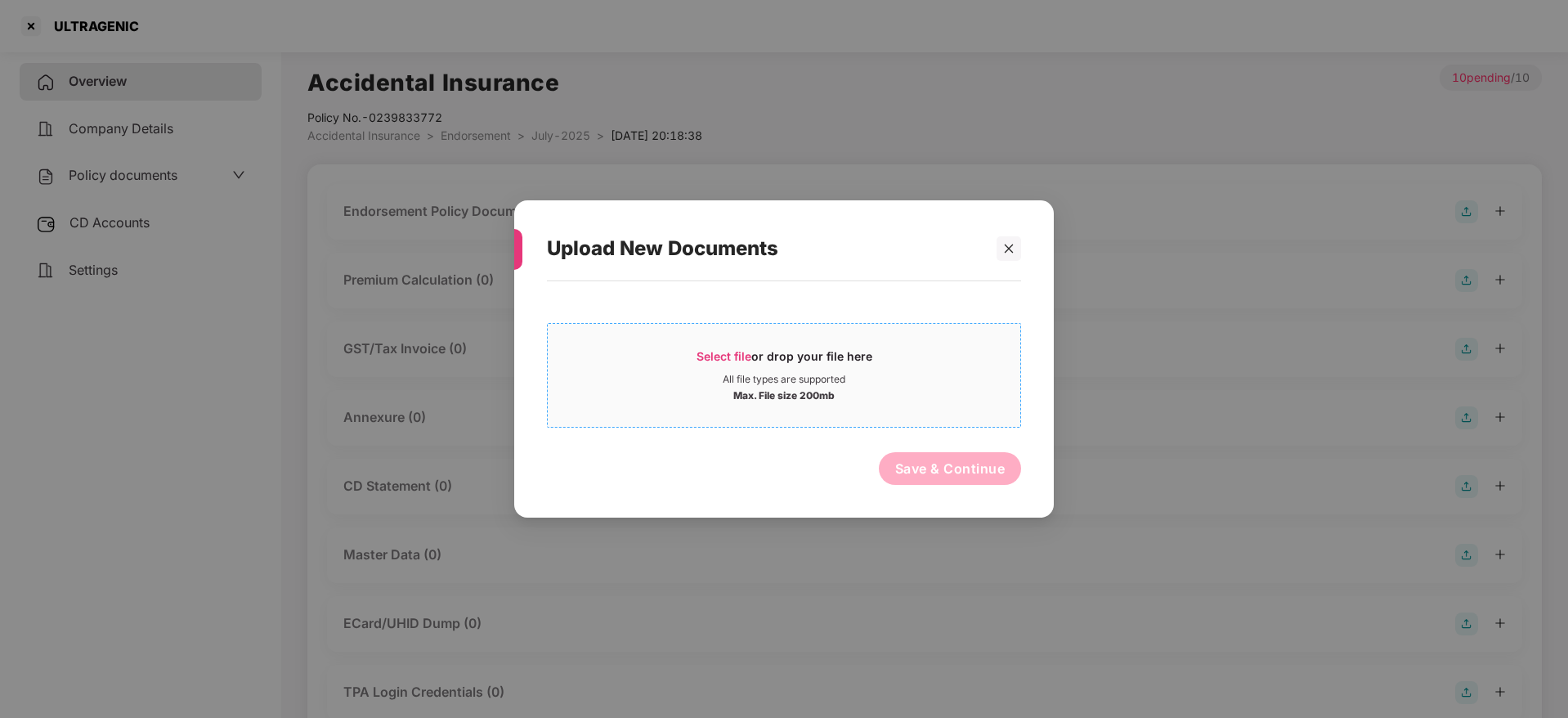
click at [720, 351] on span "Select file" at bounding box center [724, 356] width 55 height 14
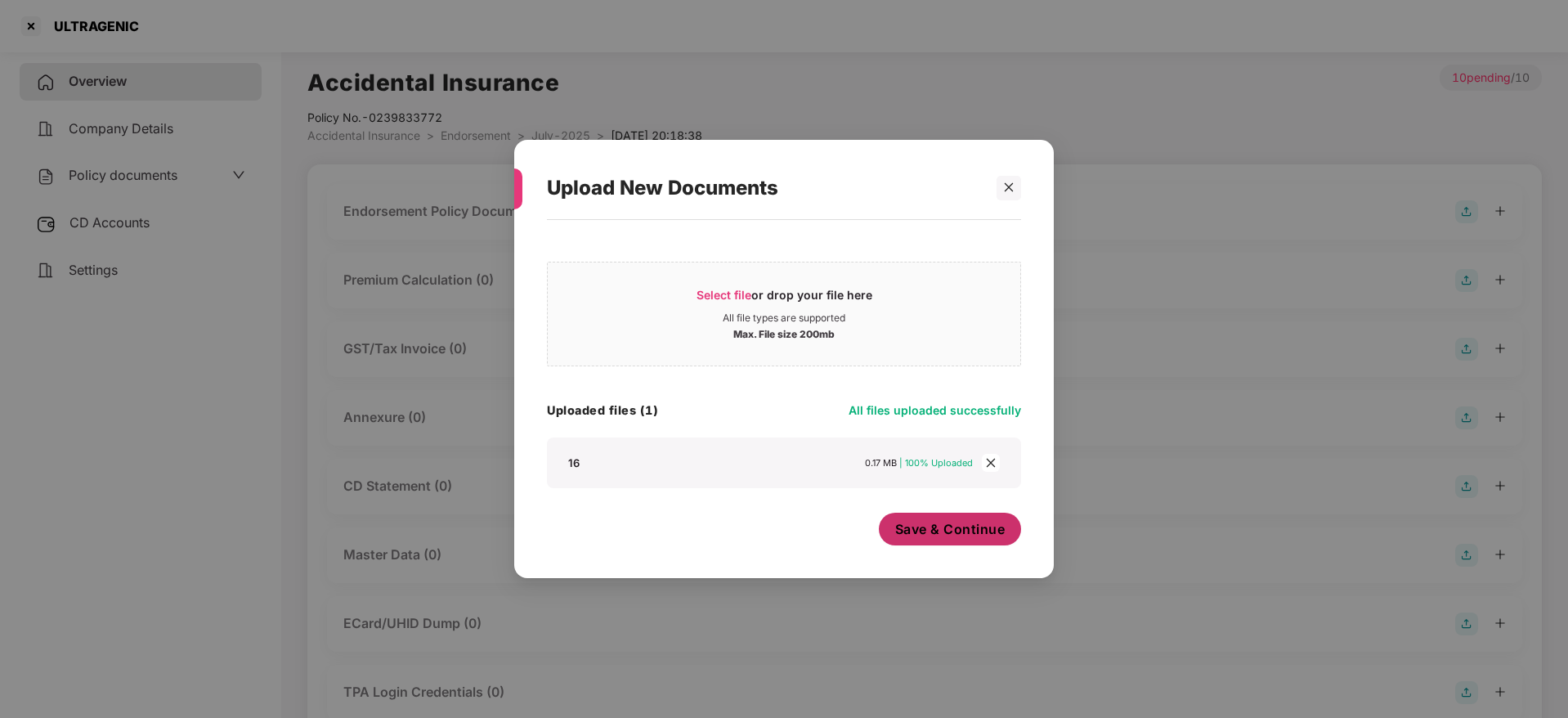
click at [914, 521] on span "Save & Continue" at bounding box center [950, 529] width 110 height 18
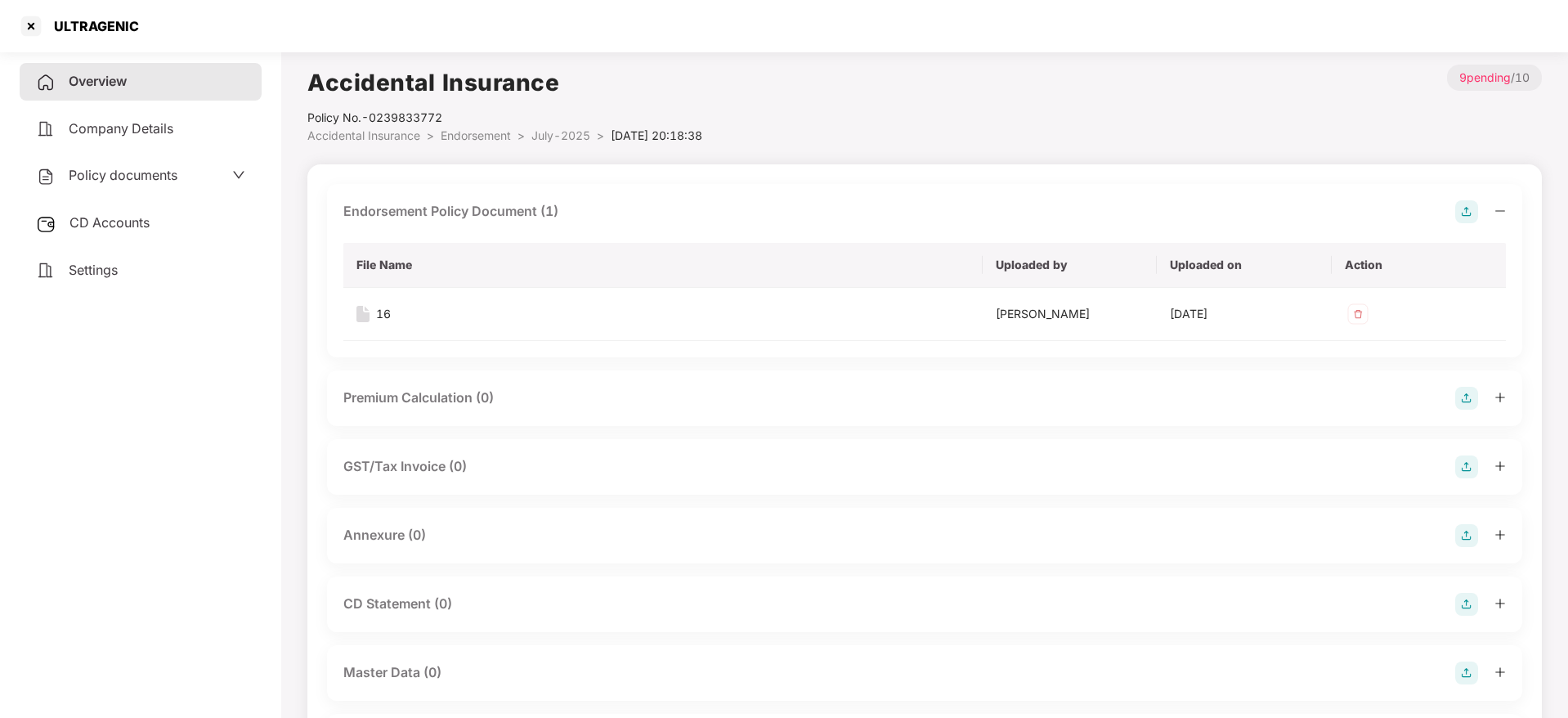
click at [1497, 212] on icon "minus" at bounding box center [1500, 211] width 12 height 12
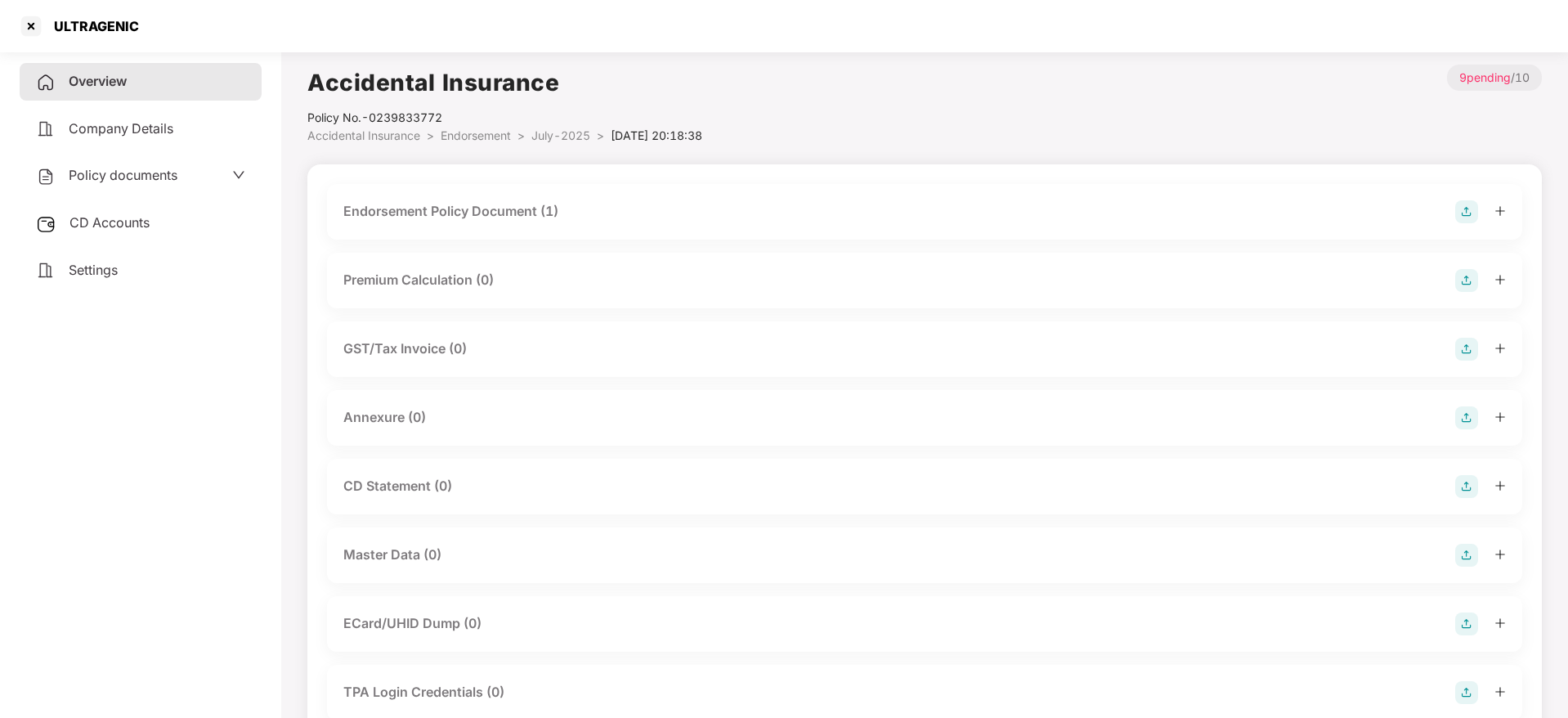
click at [1459, 415] on img at bounding box center [1466, 417] width 23 height 23
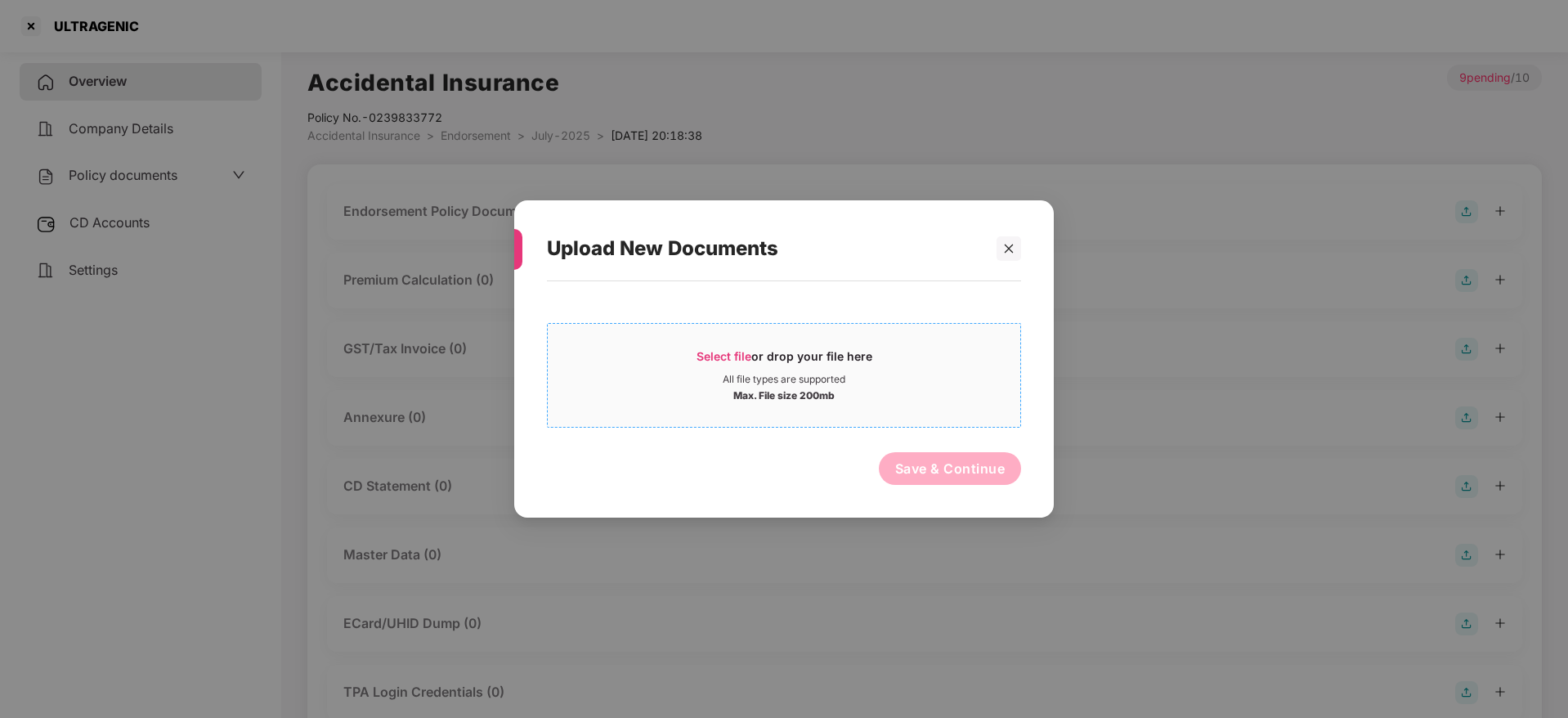
click at [748, 349] on span "Select file" at bounding box center [724, 356] width 55 height 14
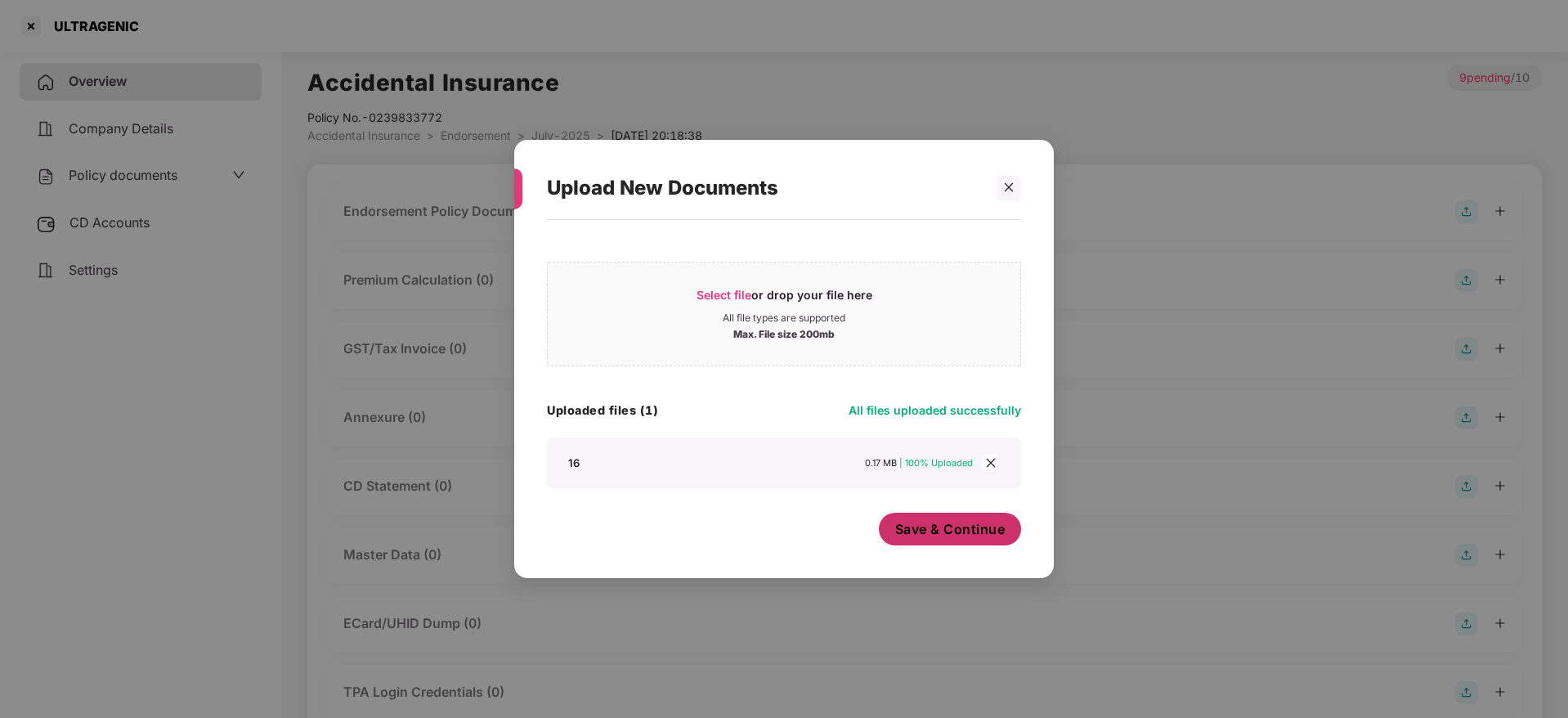
click at [946, 525] on span "Save & Continue" at bounding box center [950, 529] width 110 height 18
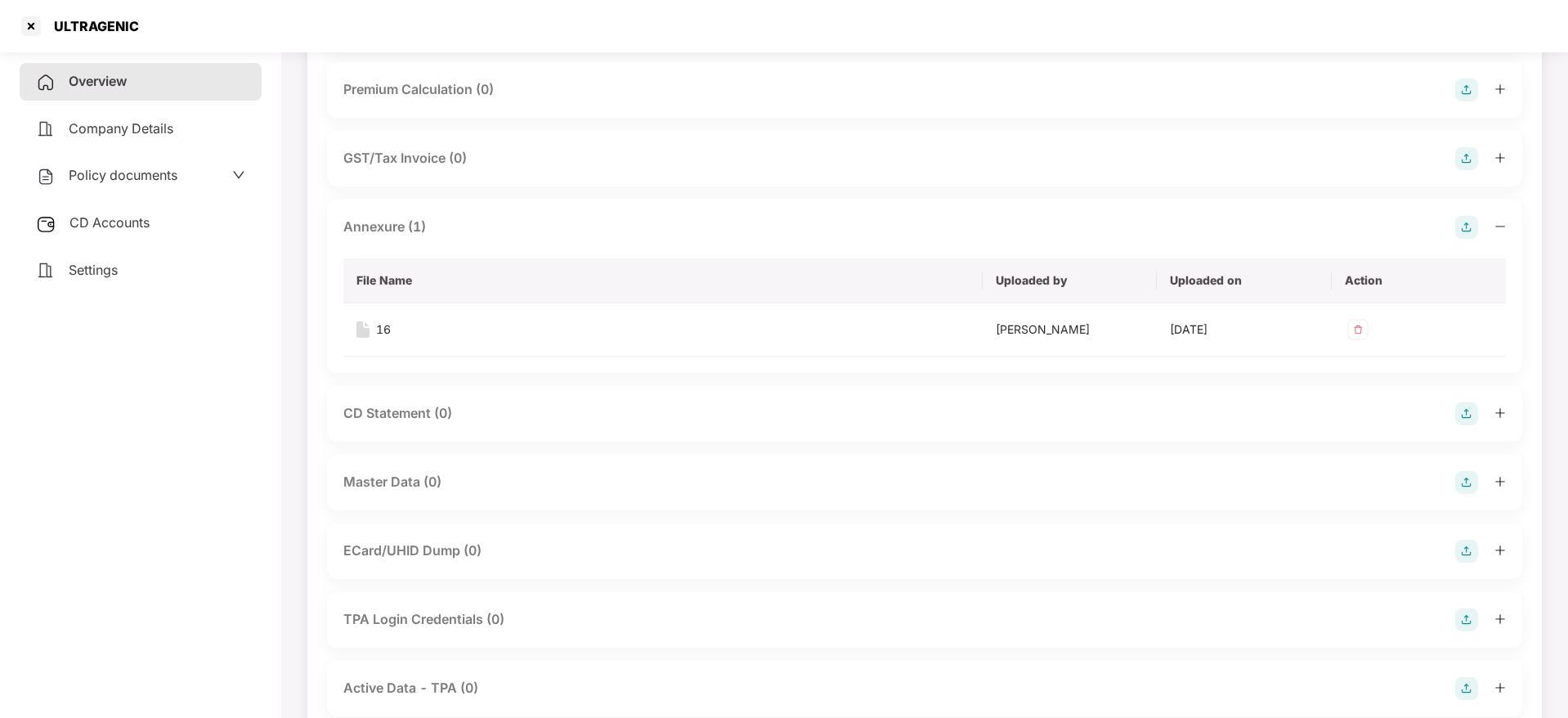
scroll to position [301, 0]
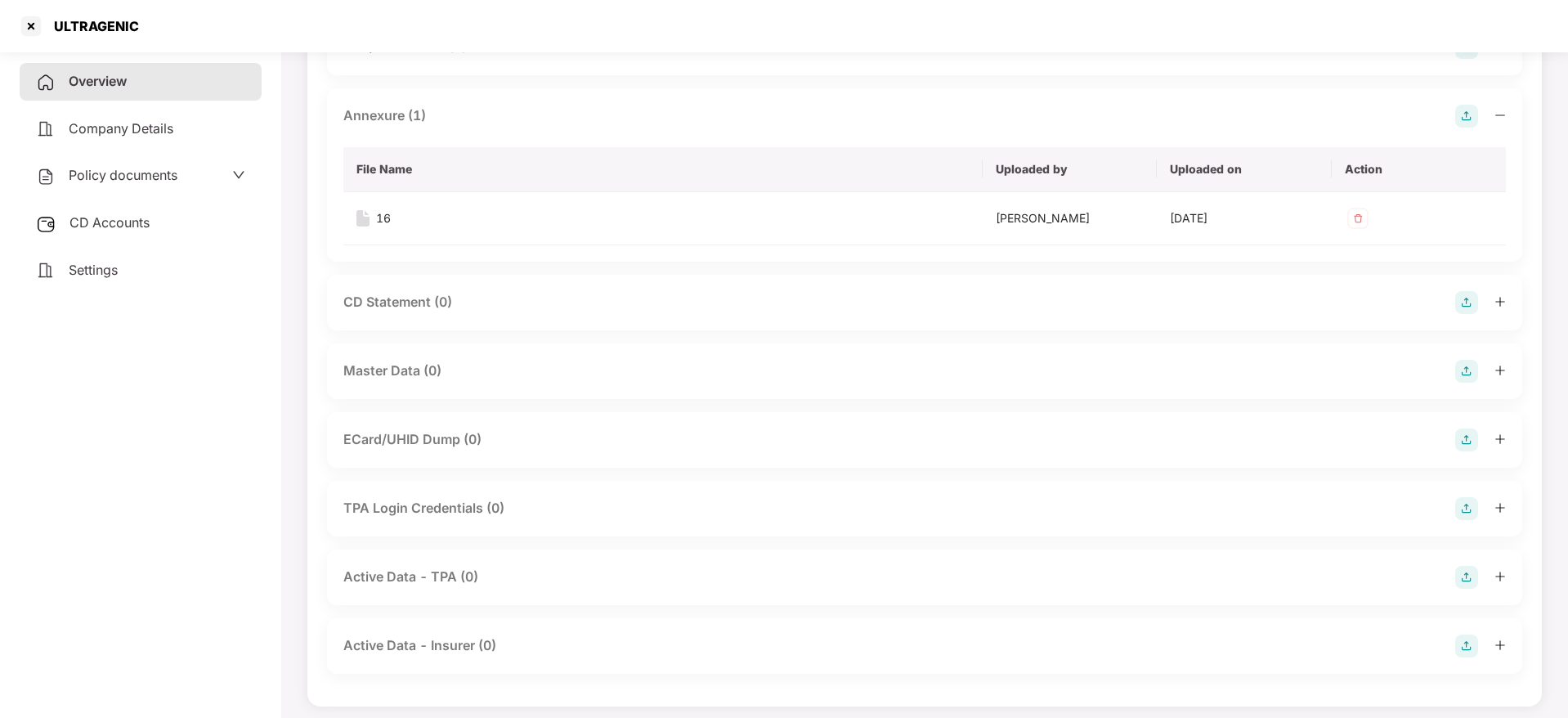
click at [1469, 374] on img at bounding box center [1466, 371] width 23 height 23
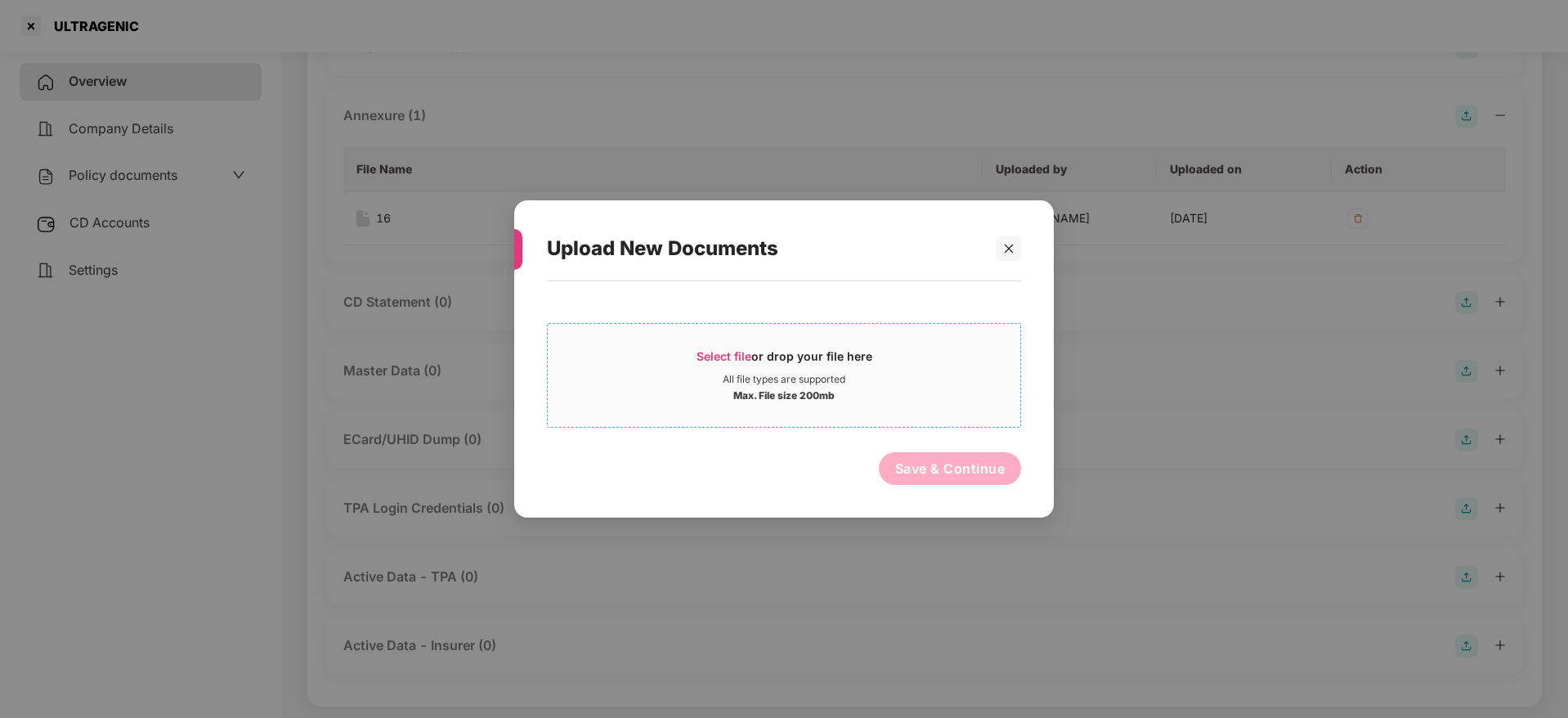
click at [746, 358] on span "Select file" at bounding box center [724, 356] width 55 height 14
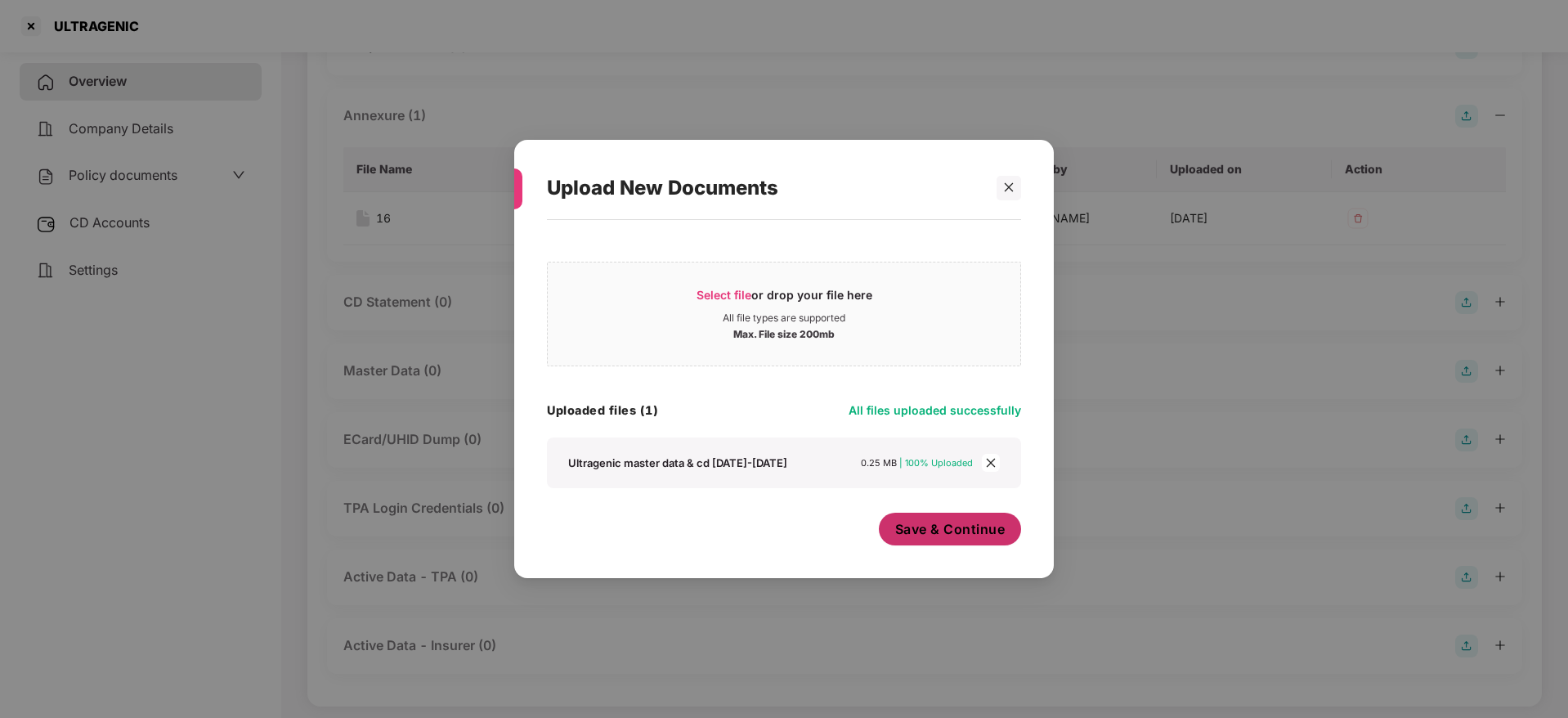
click at [971, 535] on span "Save & Continue" at bounding box center [950, 529] width 110 height 18
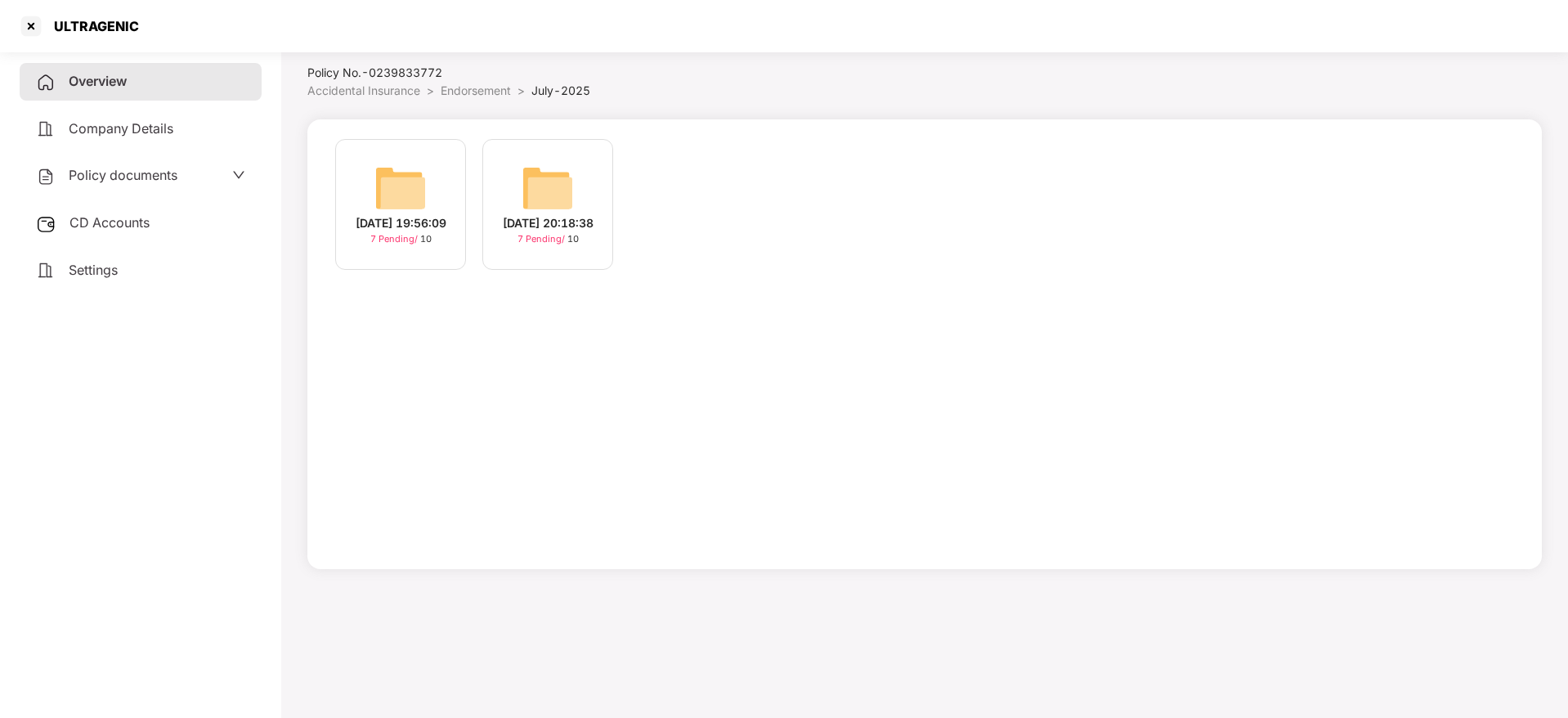
scroll to position [45, 0]
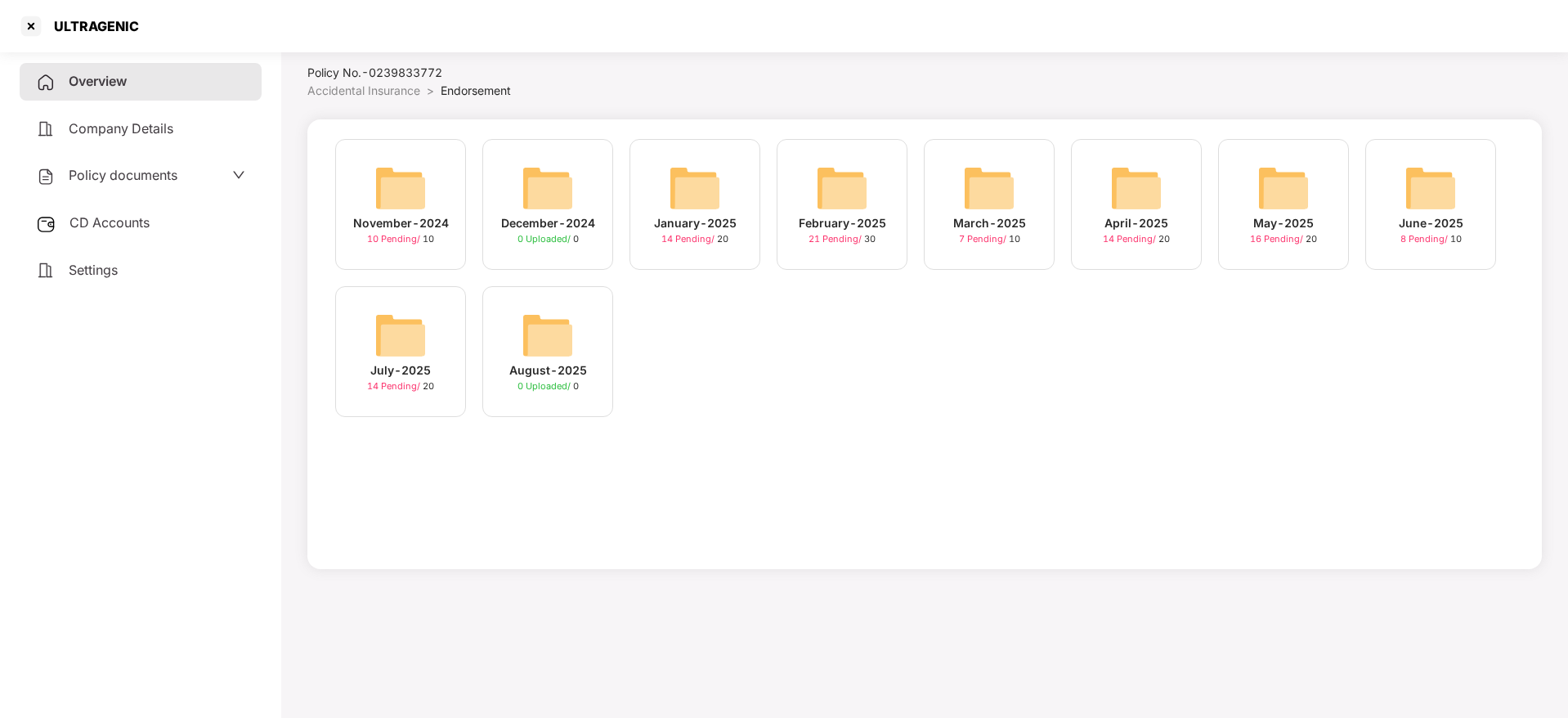
click at [84, 78] on span "Overview" at bounding box center [98, 81] width 58 height 17
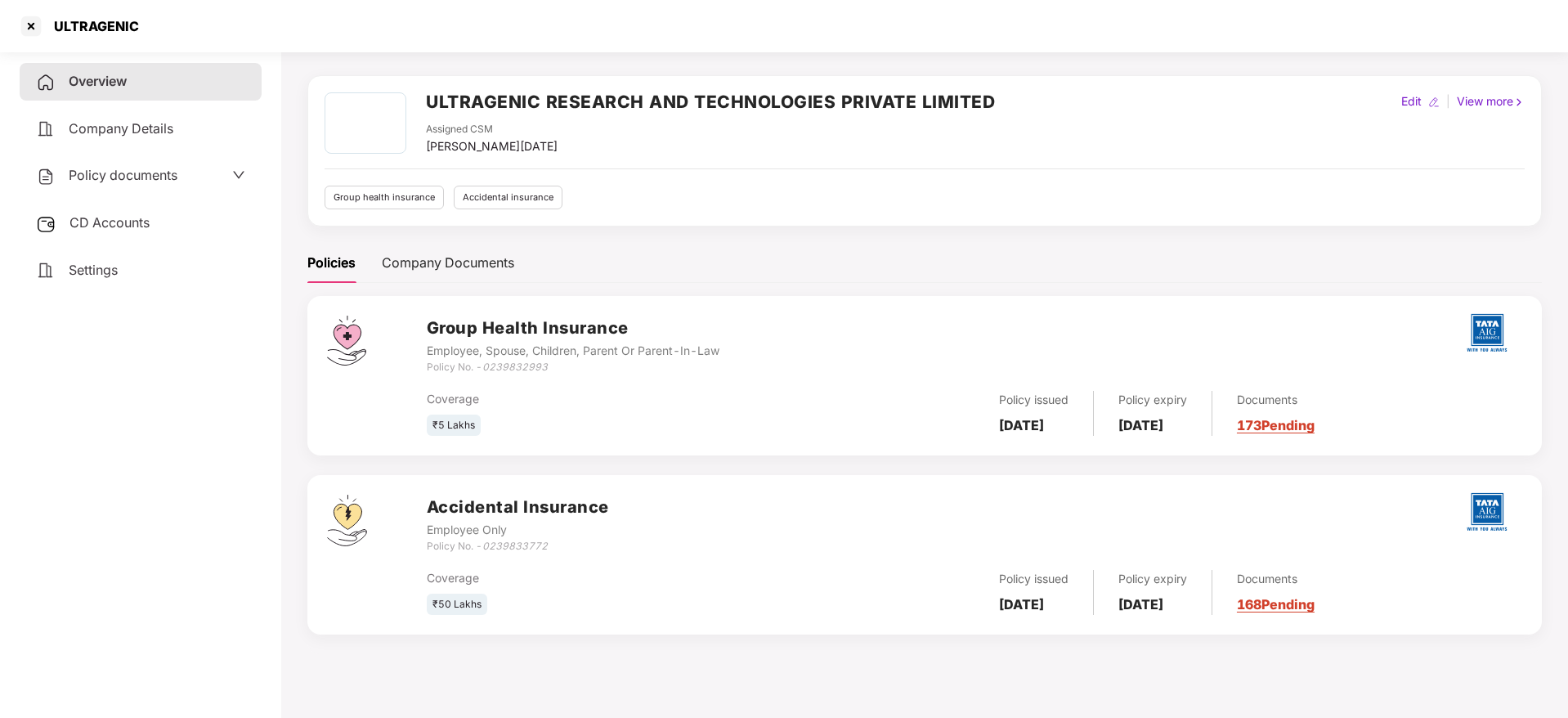
click at [119, 220] on span "CD Accounts" at bounding box center [109, 223] width 80 height 17
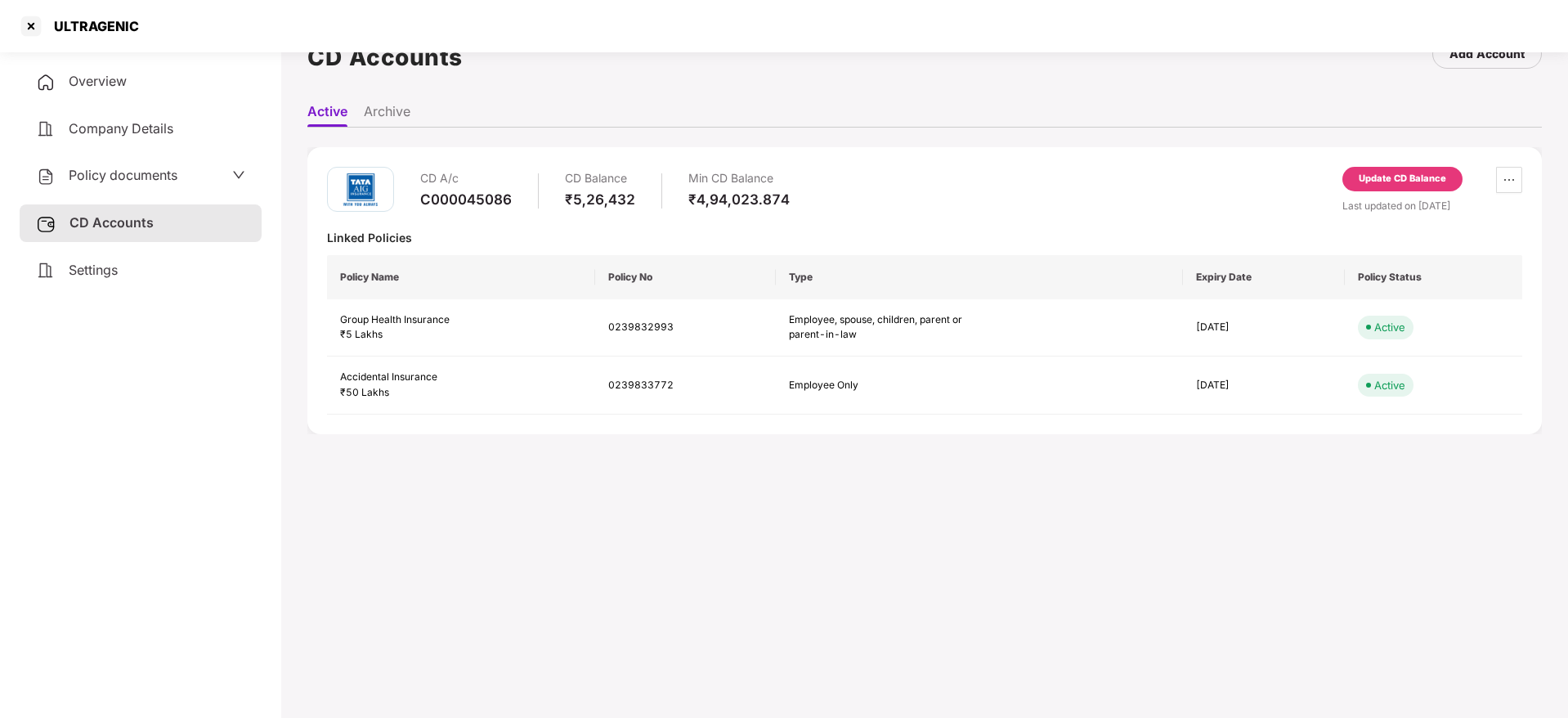
click at [1380, 182] on div "Update CD Balance" at bounding box center [1402, 180] width 88 height 15
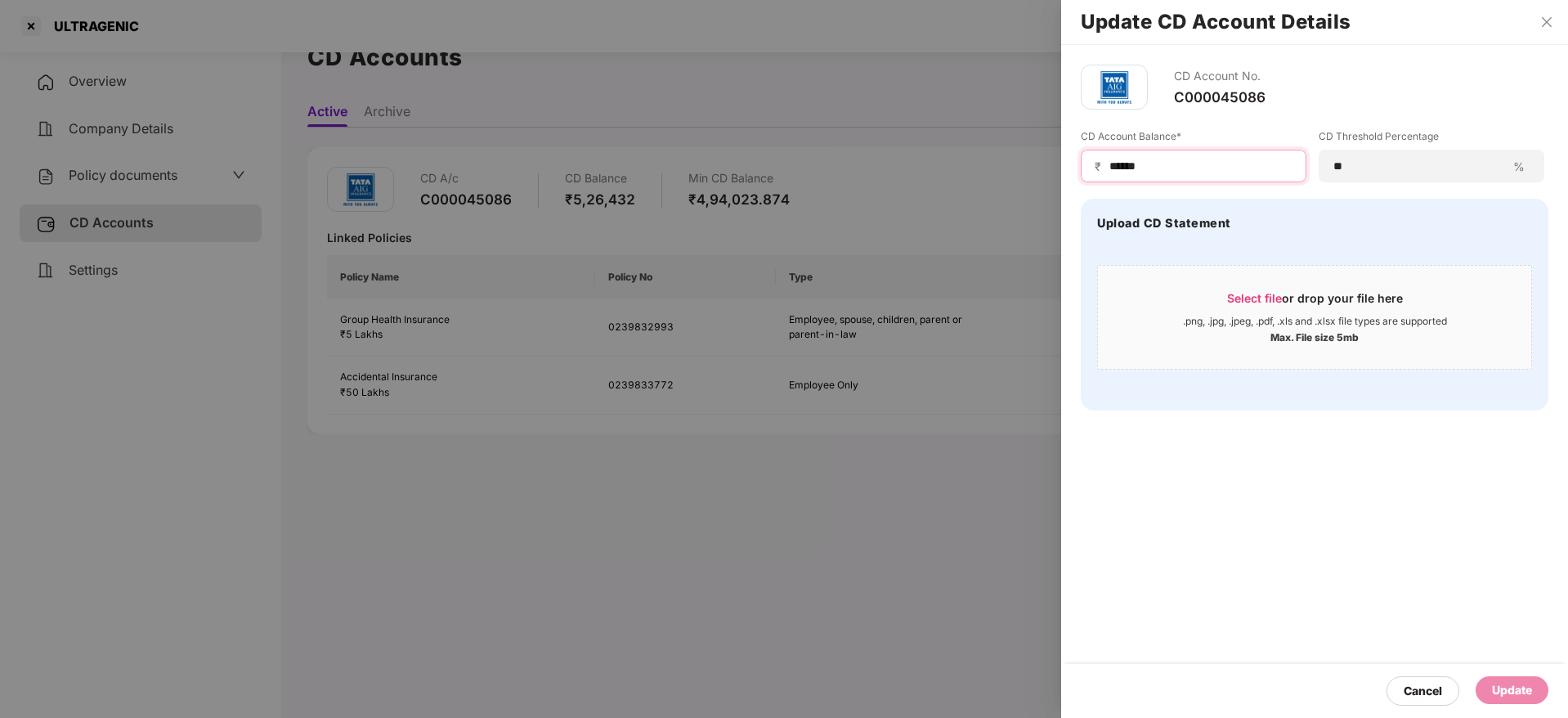
drag, startPoint x: 1193, startPoint y: 164, endPoint x: 883, endPoint y: 129, distance: 312.0
click at [877, 132] on div "Update CD Account Details CD Account No. C000045086 CD Account Balance* ₹ *****…" at bounding box center [784, 359] width 1568 height 718
paste input "**********"
type input "******"
click at [1248, 302] on span "Select file" at bounding box center [1255, 298] width 55 height 14
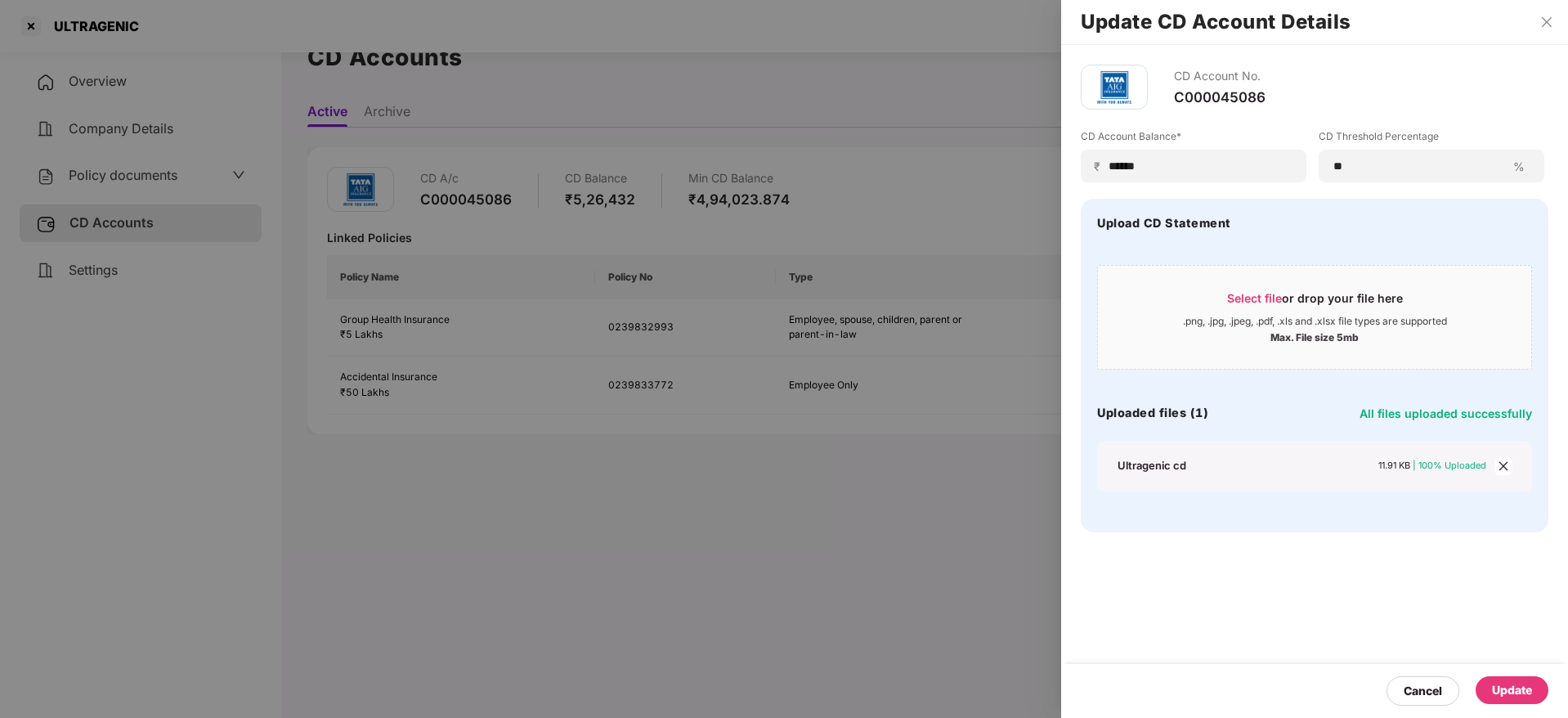
click at [1547, 687] on div "Update" at bounding box center [1511, 690] width 73 height 28
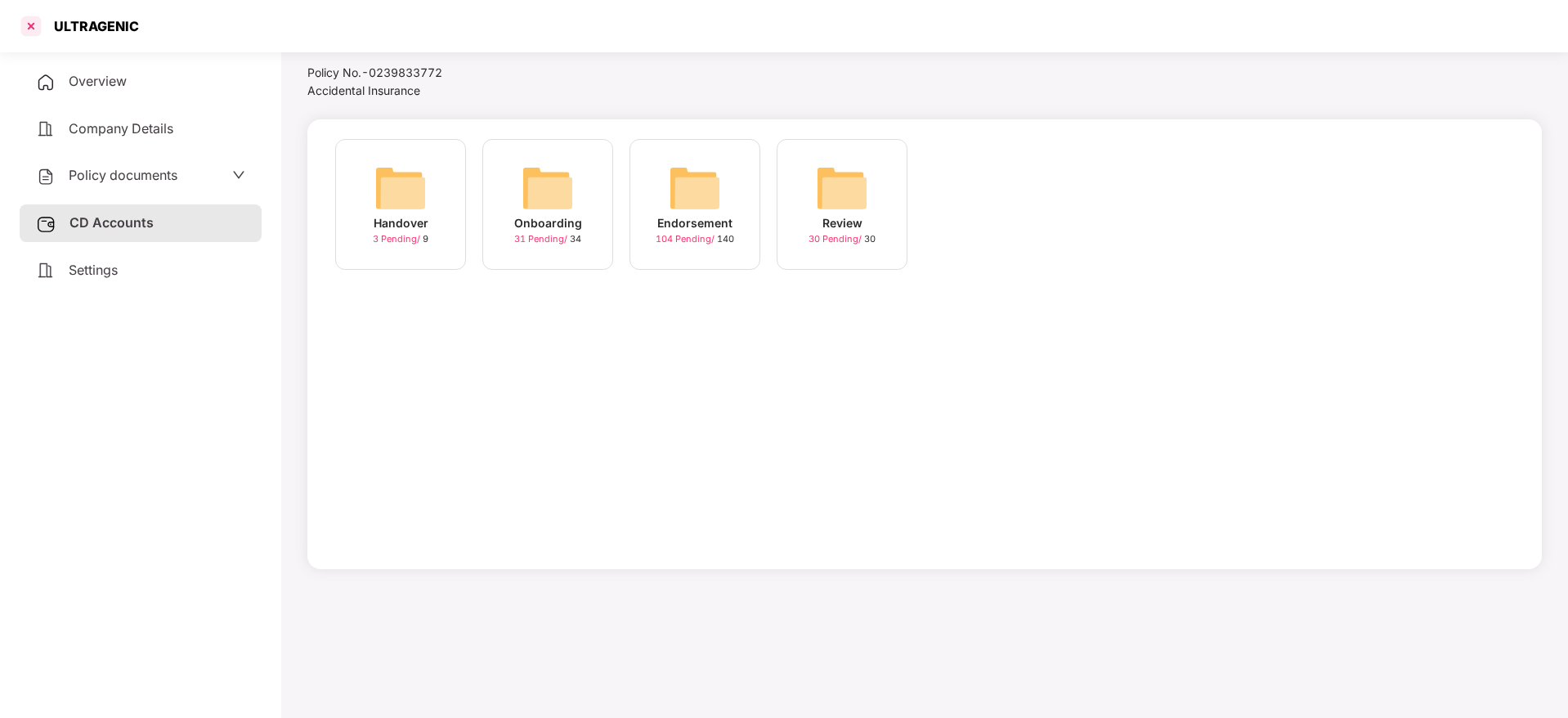
click at [32, 21] on div at bounding box center [31, 26] width 26 height 26
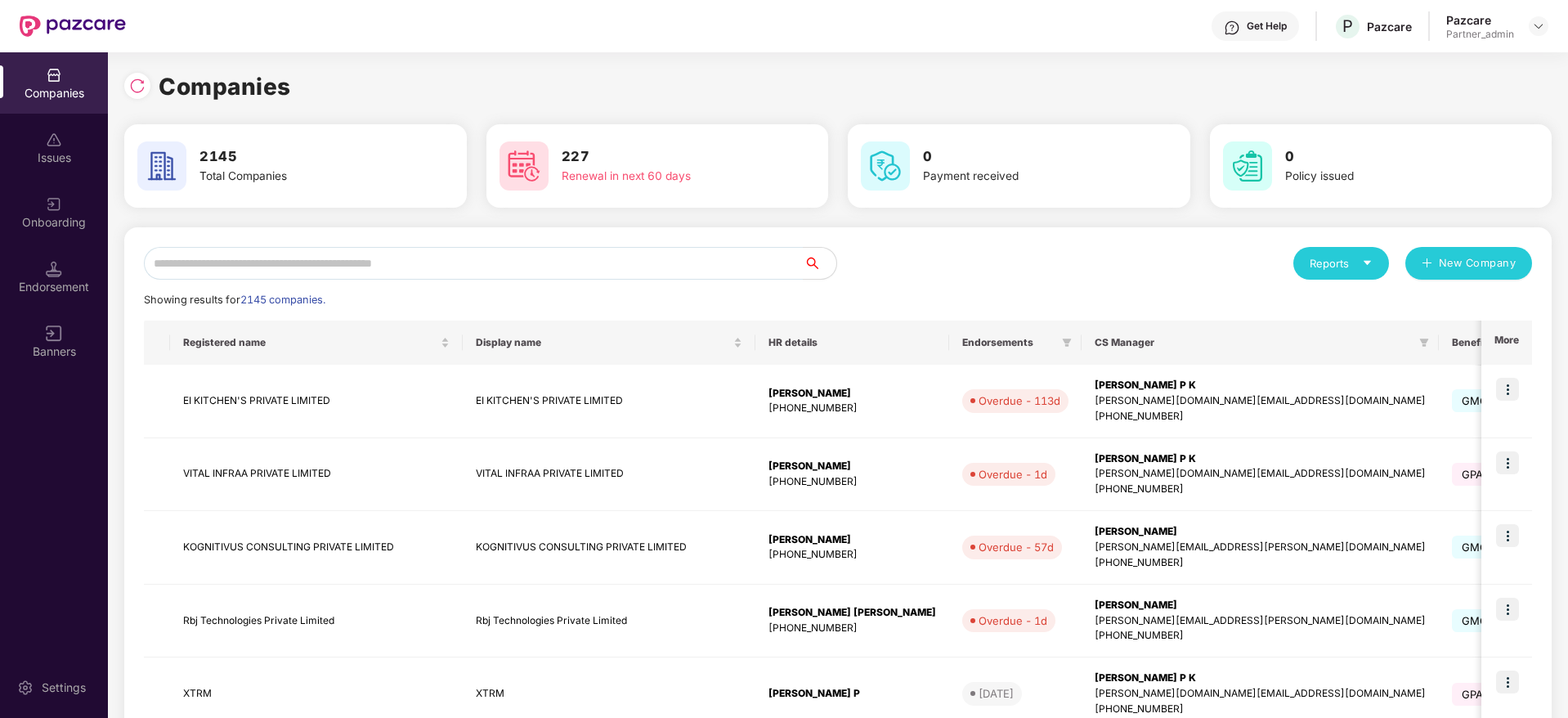
click at [363, 245] on div "Reports New Company Showing results for 2145 companies. Registered name Display…" at bounding box center [837, 700] width 1427 height 948
click at [366, 267] on input "text" at bounding box center [473, 263] width 660 height 33
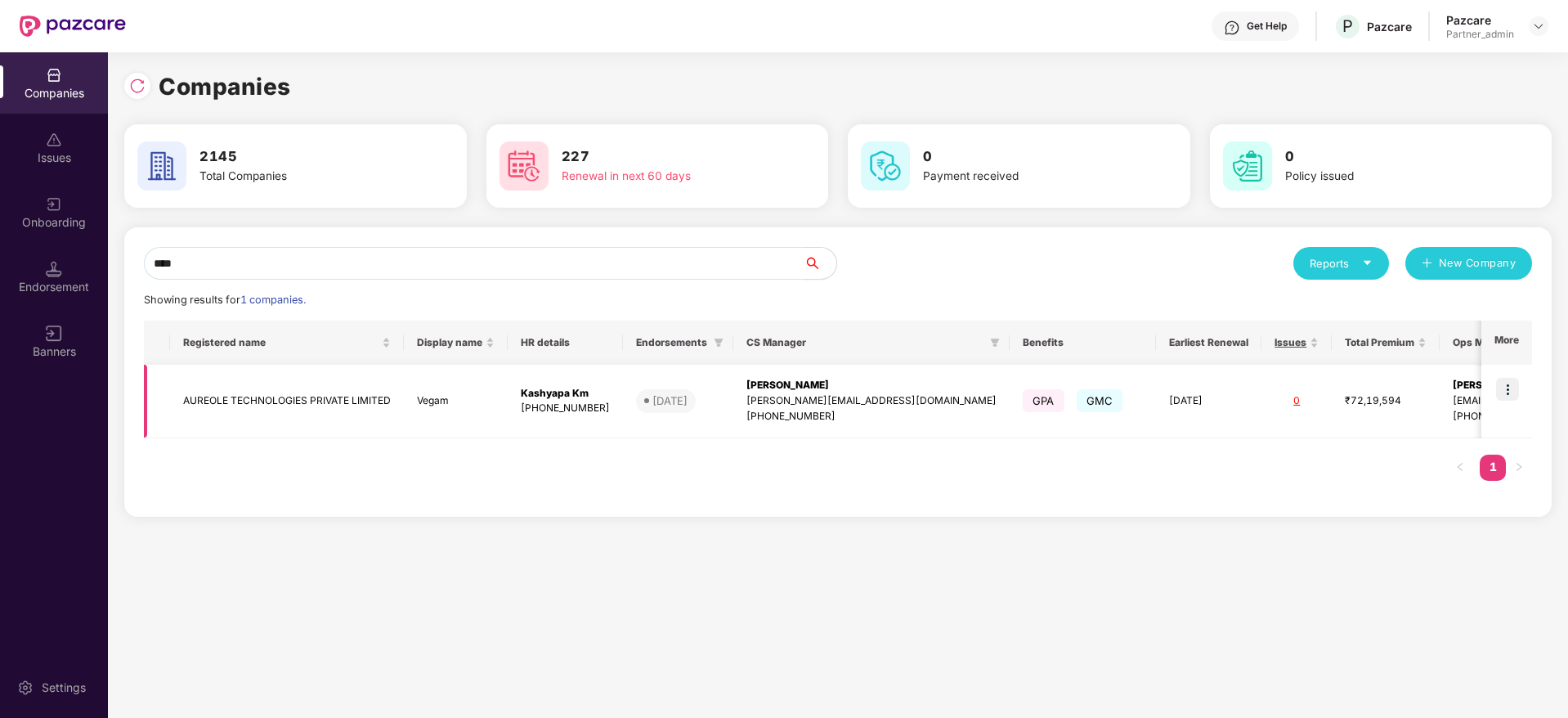
type input "****"
click at [1507, 384] on img at bounding box center [1507, 388] width 23 height 23
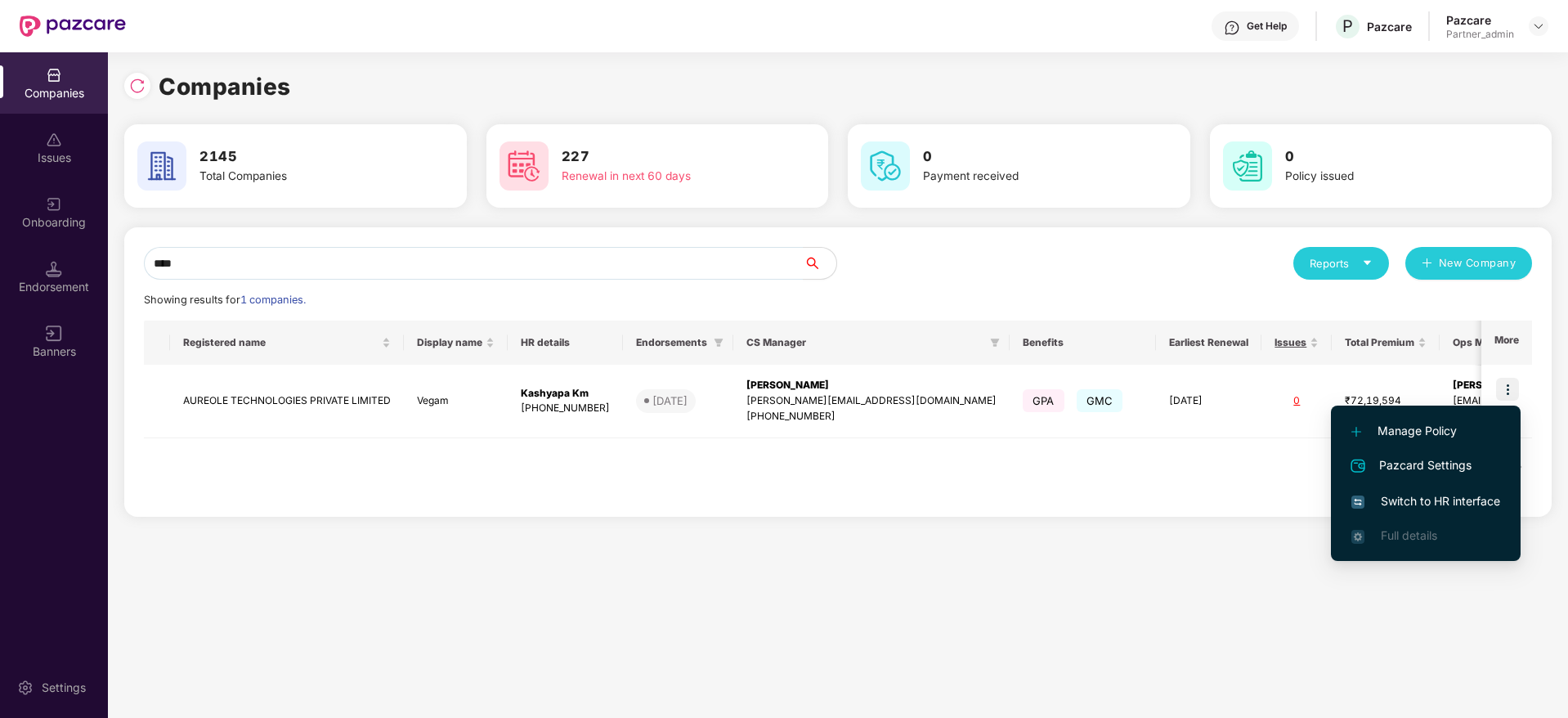
click at [1451, 498] on span "Switch to HR interface" at bounding box center [1425, 501] width 149 height 18
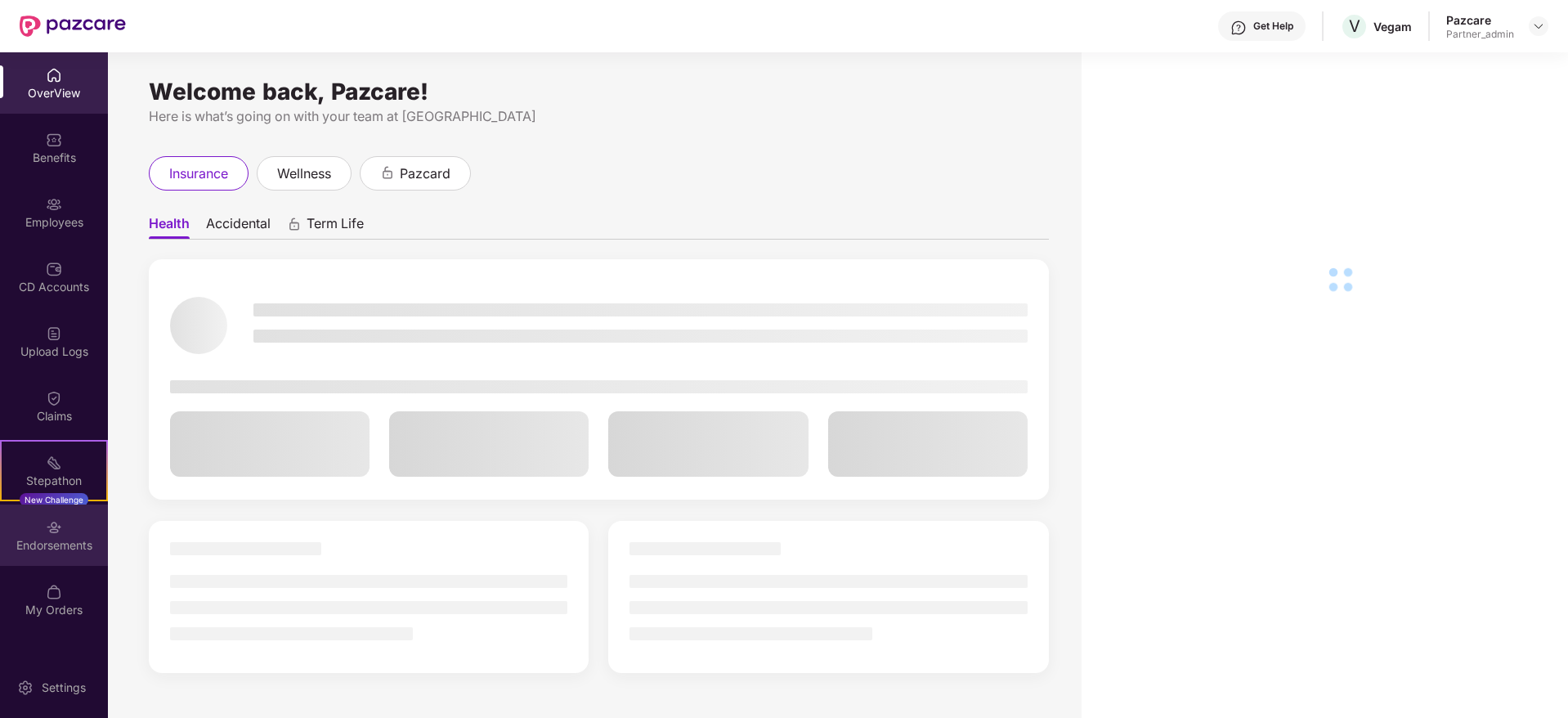
click at [56, 538] on div "Endorsements" at bounding box center [53, 545] width 108 height 17
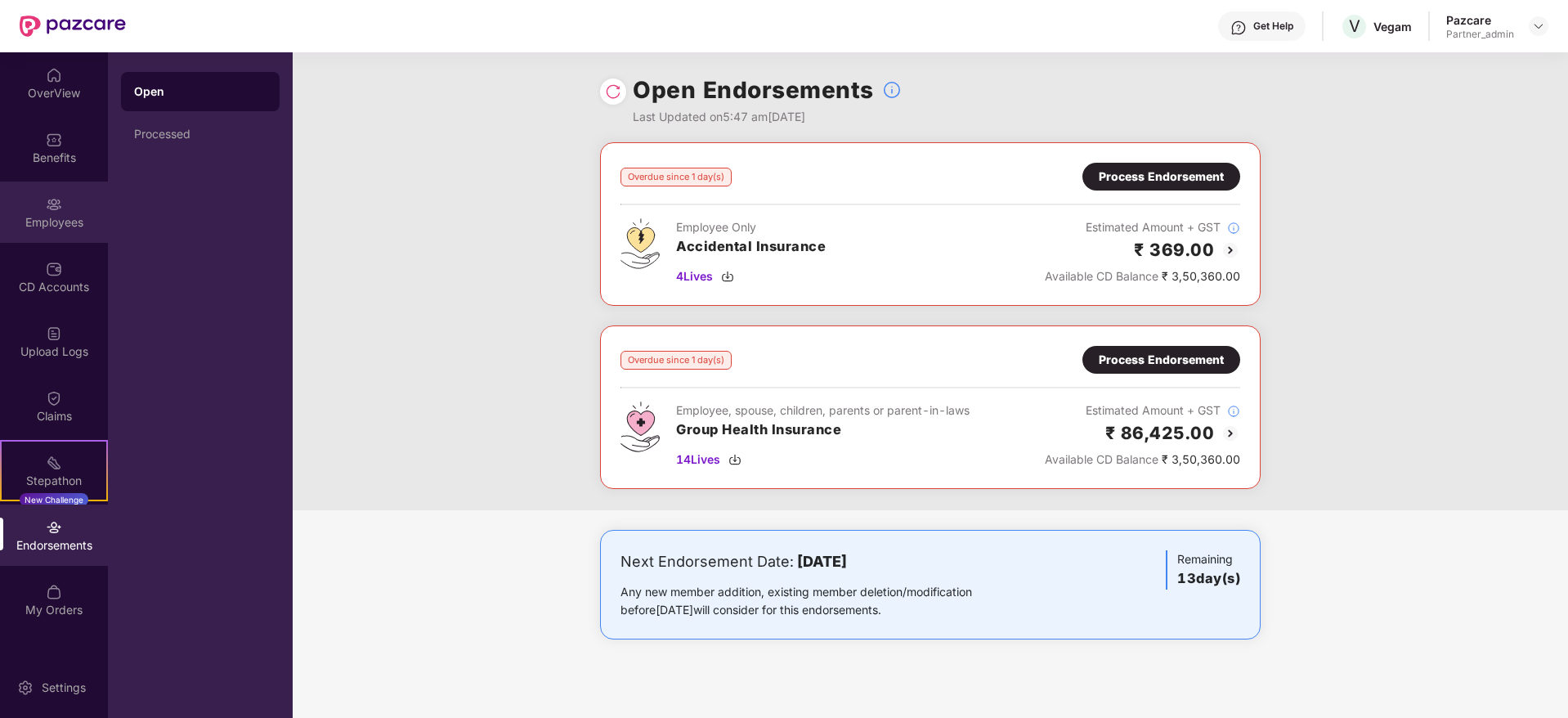
click at [64, 210] on div "Employees" at bounding box center [53, 211] width 108 height 61
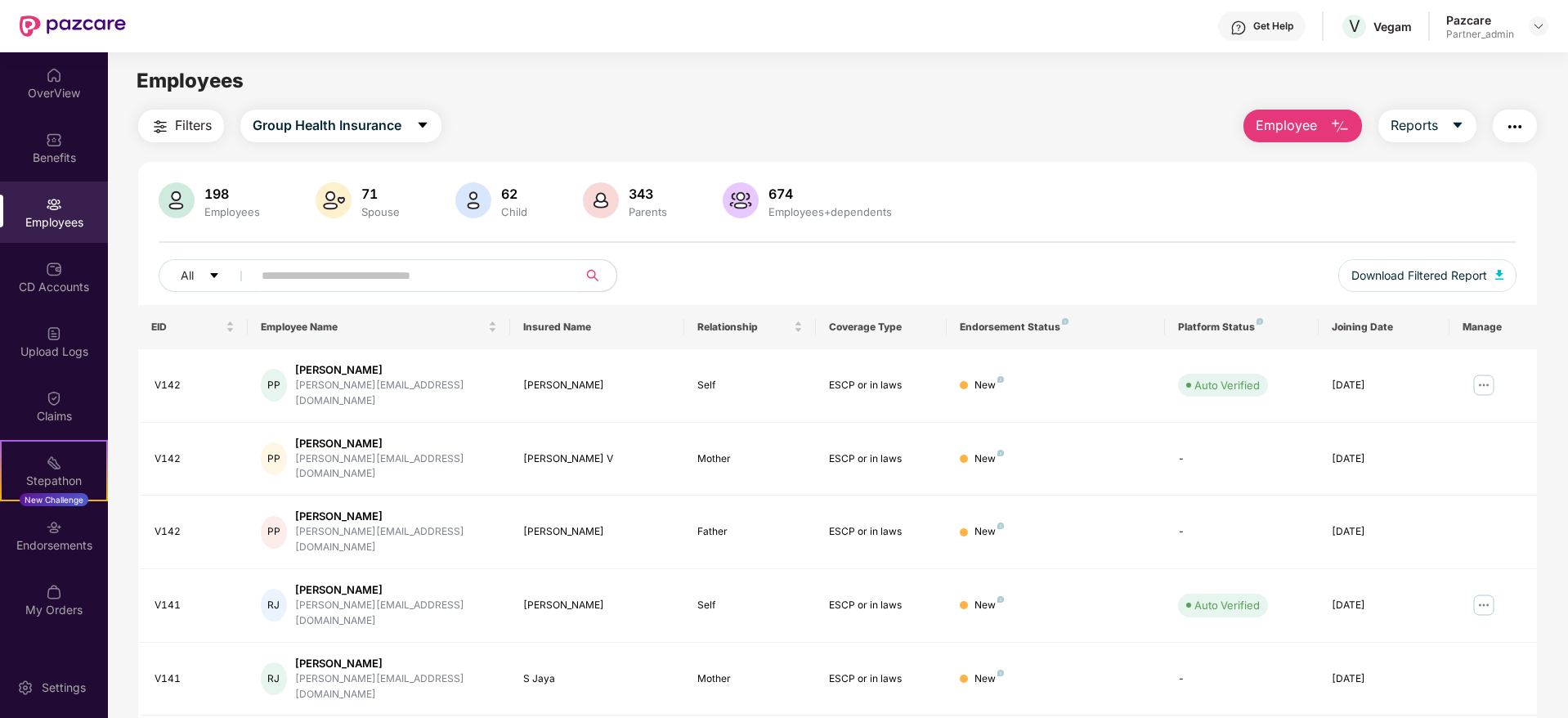
click at [291, 278] on input "text" at bounding box center [407, 275] width 293 height 24
paste input "*******"
type input "*******"
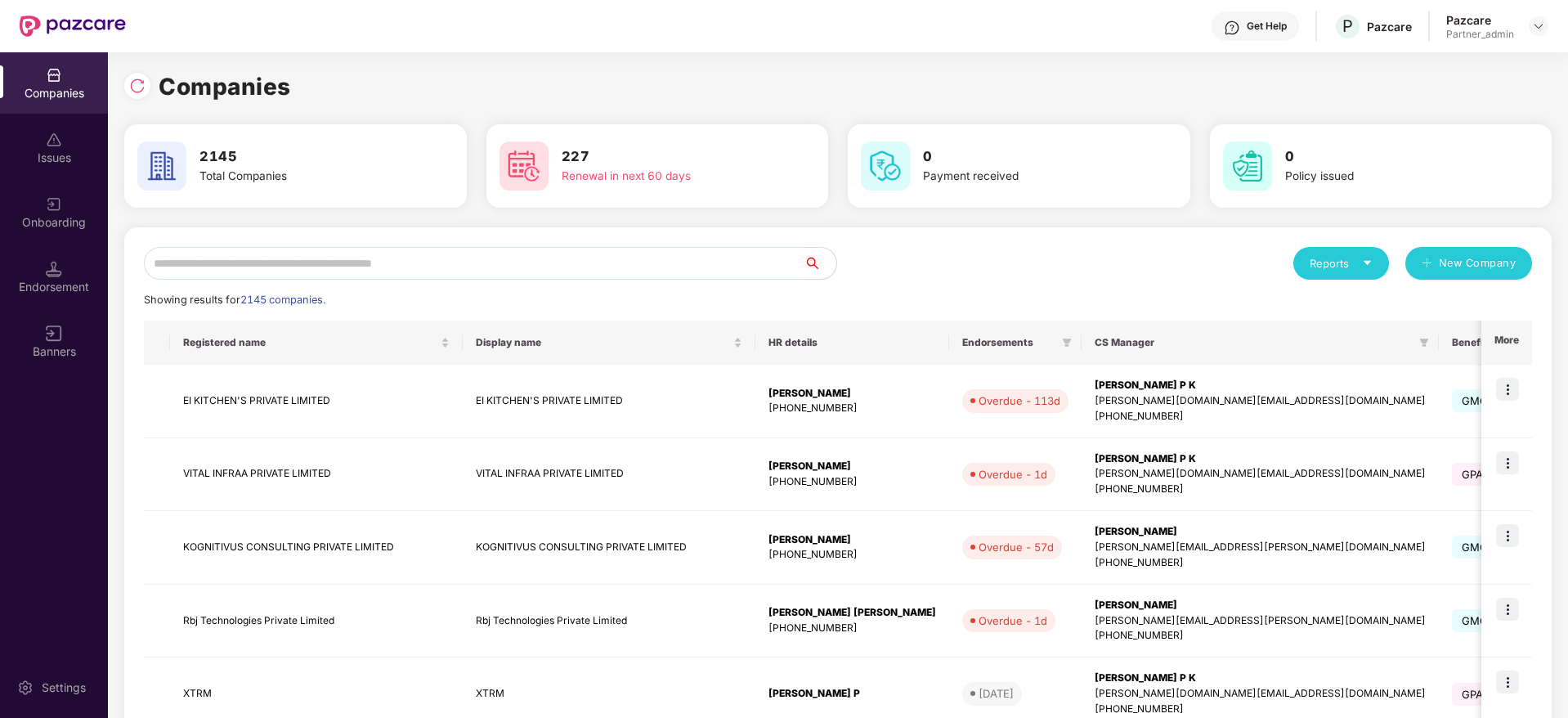
click at [309, 253] on input "text" at bounding box center [473, 263] width 660 height 33
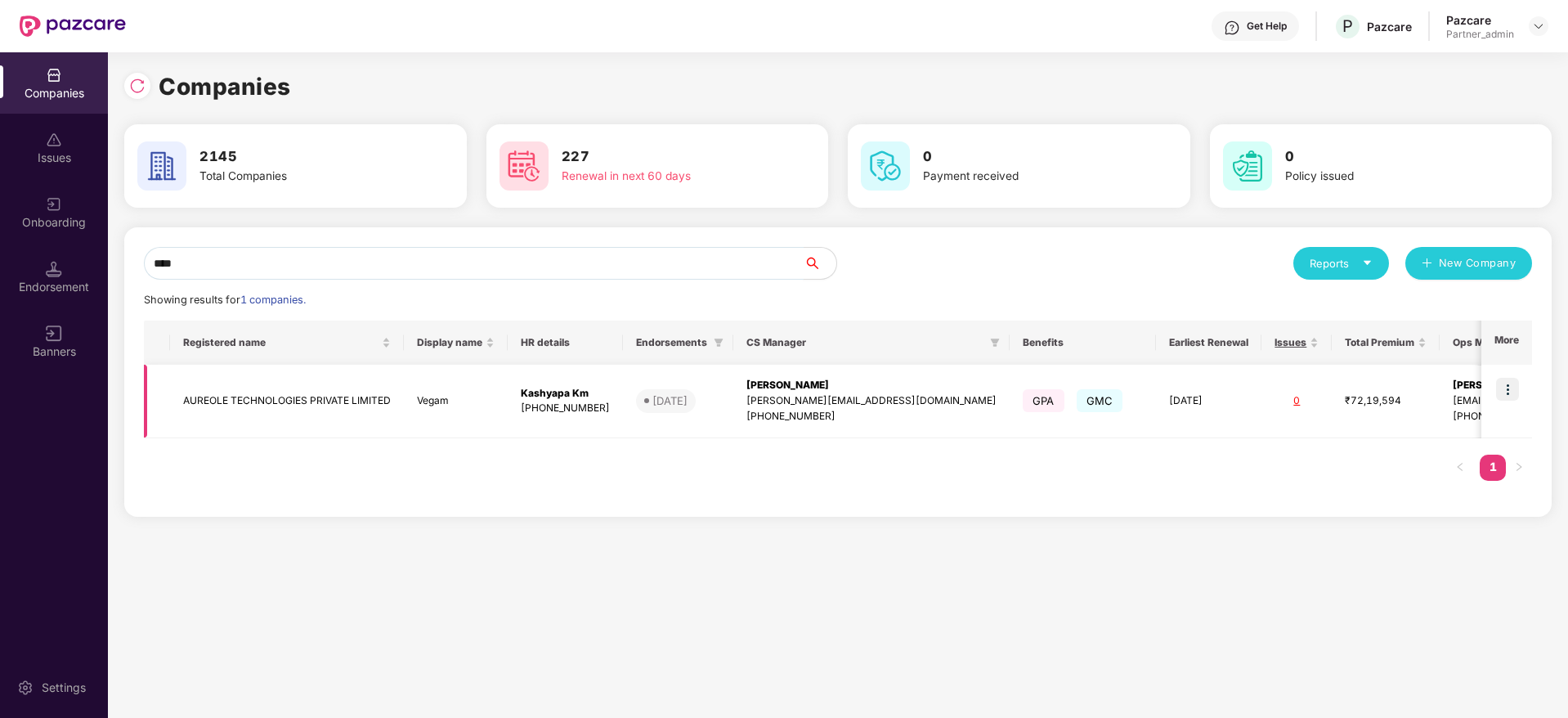
type input "****"
click at [837, 395] on div "[PERSON_NAME][EMAIL_ADDRESS][DOMAIN_NAME]" at bounding box center [872, 401] width 250 height 16
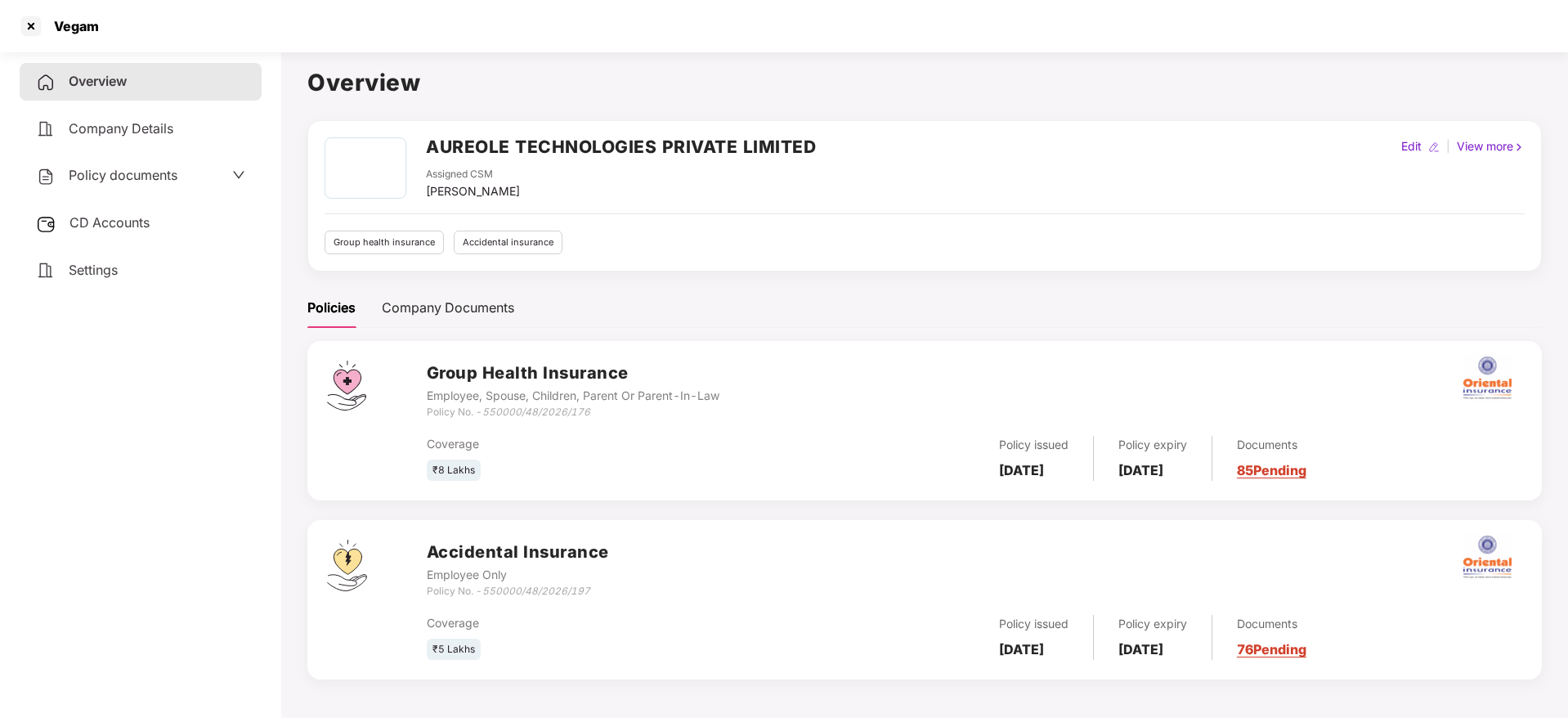
click at [1306, 460] on div "Documents 85 Pending" at bounding box center [1259, 458] width 94 height 45
click at [1305, 485] on div "Group Health Insurance Employee, Spouse, Children, Parent Or Parent-In-Law Poli…" at bounding box center [924, 420] width 1234 height 159
click at [1302, 468] on link "85 Pending" at bounding box center [1271, 470] width 69 height 17
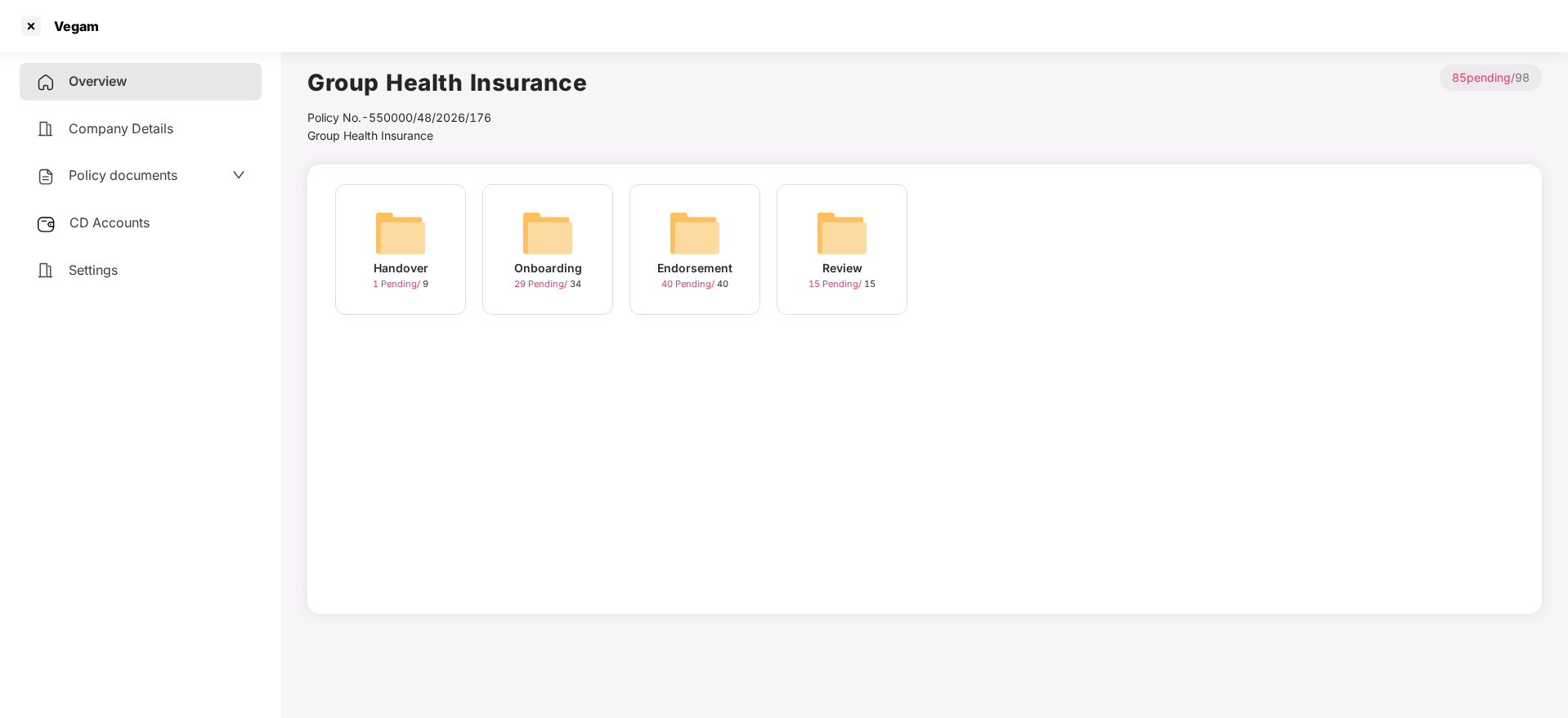
click at [690, 245] on img at bounding box center [695, 233] width 53 height 53
click at [694, 240] on img at bounding box center [695, 233] width 53 height 53
click at [412, 259] on div "[DATE] 18:47:40" at bounding box center [401, 268] width 91 height 18
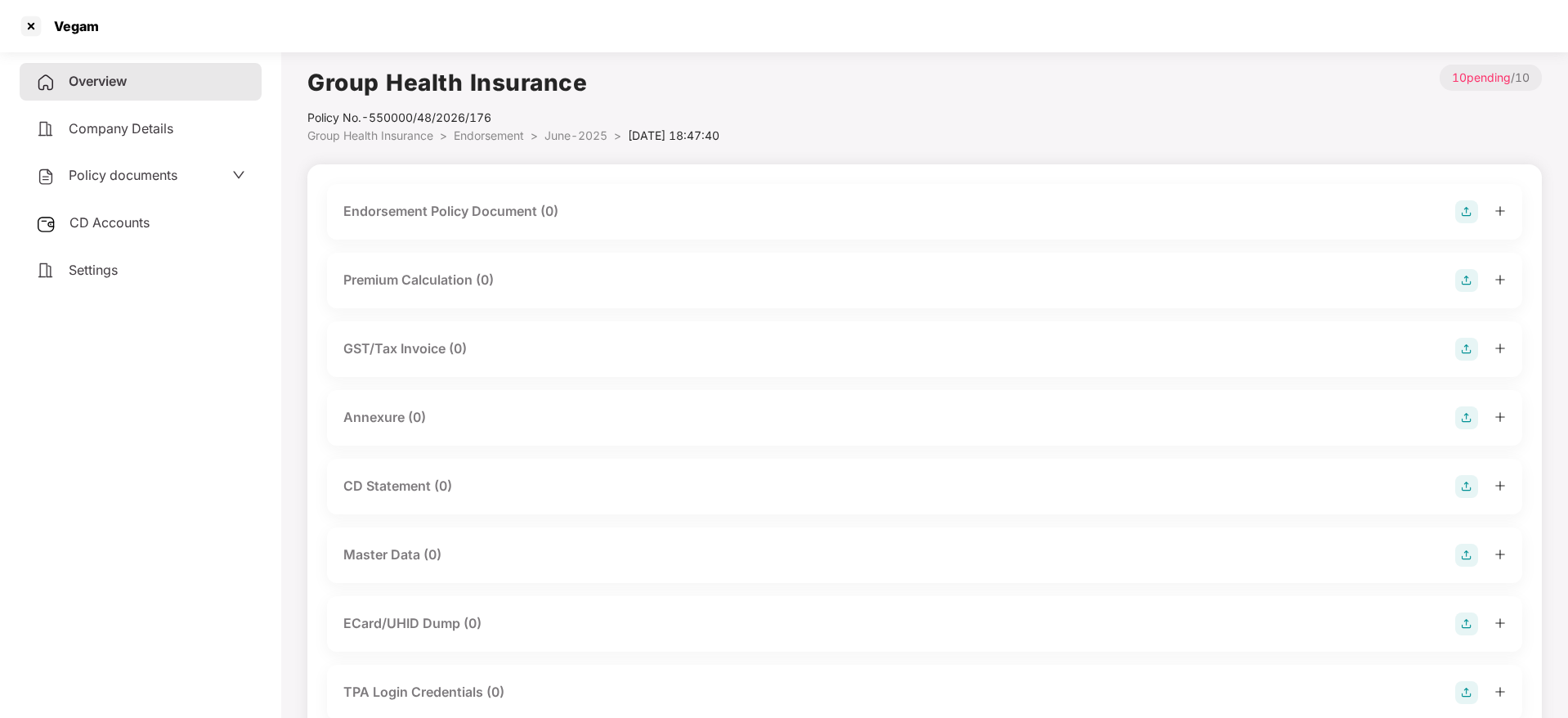
click at [1475, 215] on img at bounding box center [1466, 211] width 23 height 23
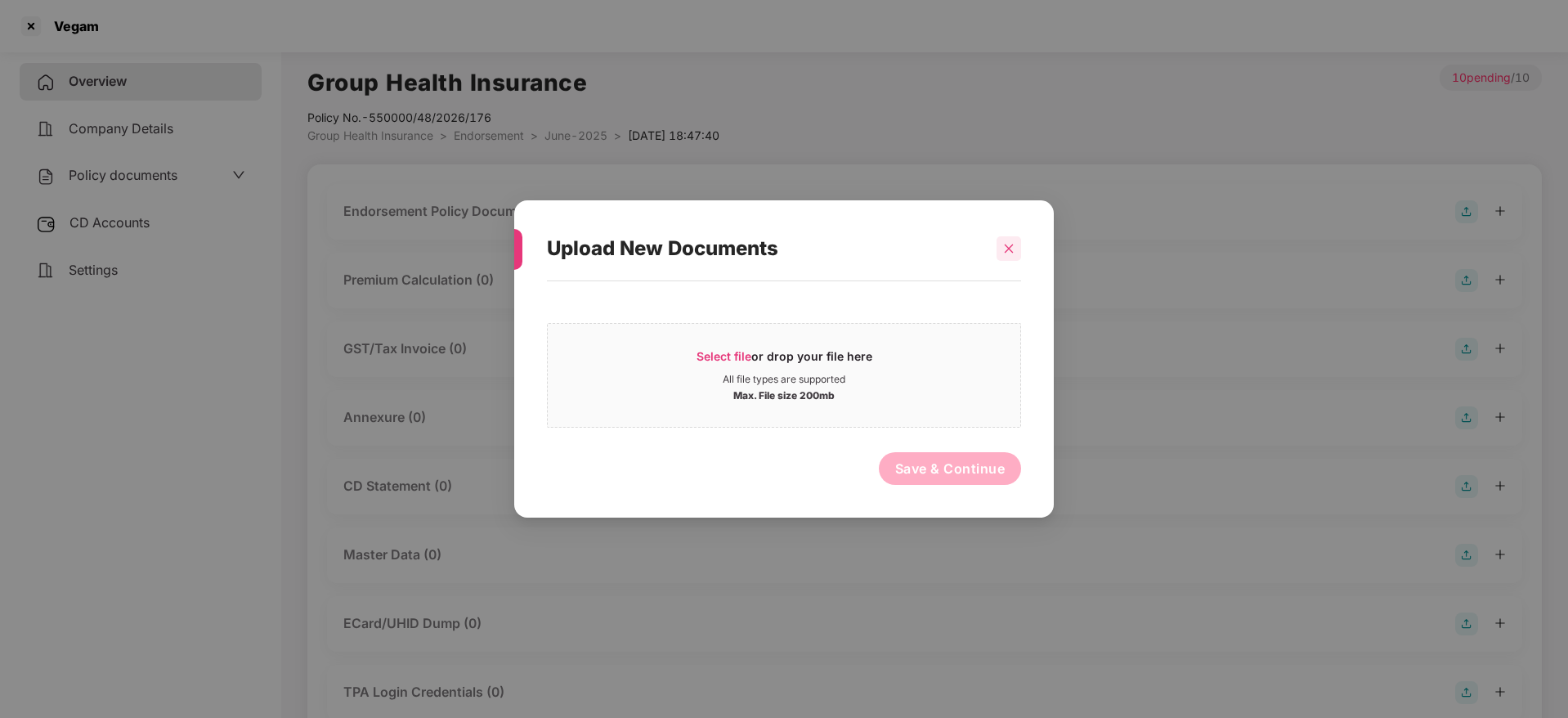
click at [1000, 253] on div at bounding box center [1008, 248] width 24 height 24
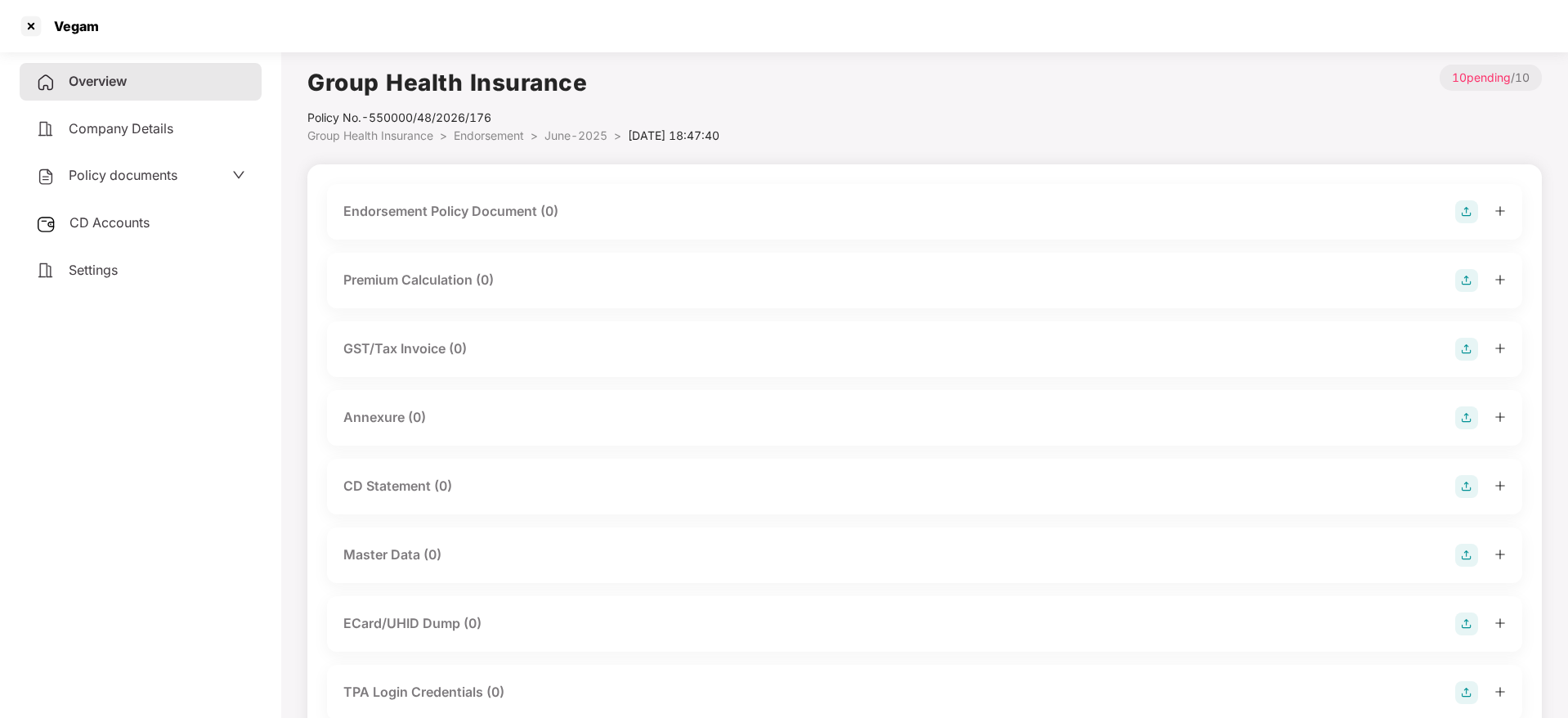
drag, startPoint x: 1461, startPoint y: 211, endPoint x: 1419, endPoint y: 232, distance: 47.0
click at [1461, 211] on img at bounding box center [1466, 211] width 23 height 23
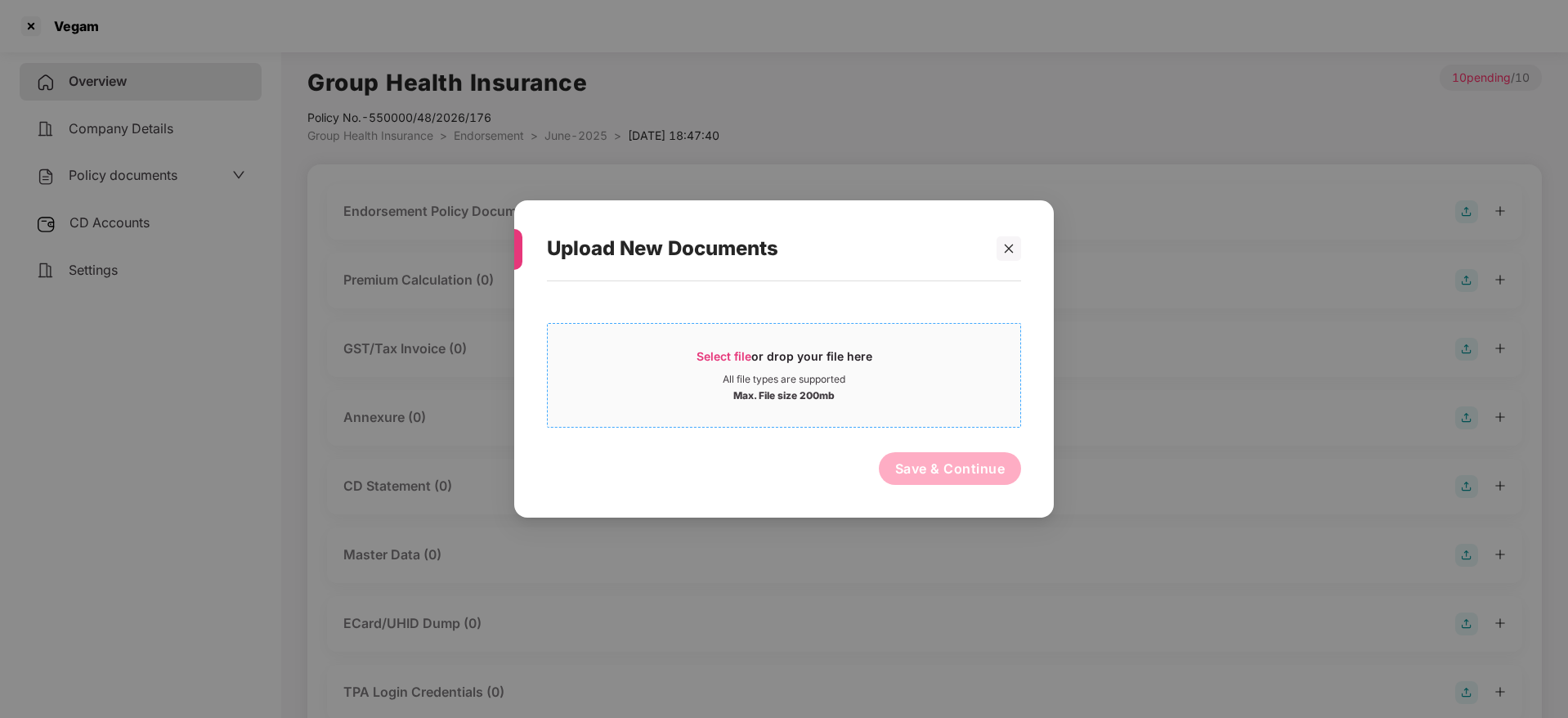
click at [746, 354] on span "Select file" at bounding box center [724, 356] width 55 height 14
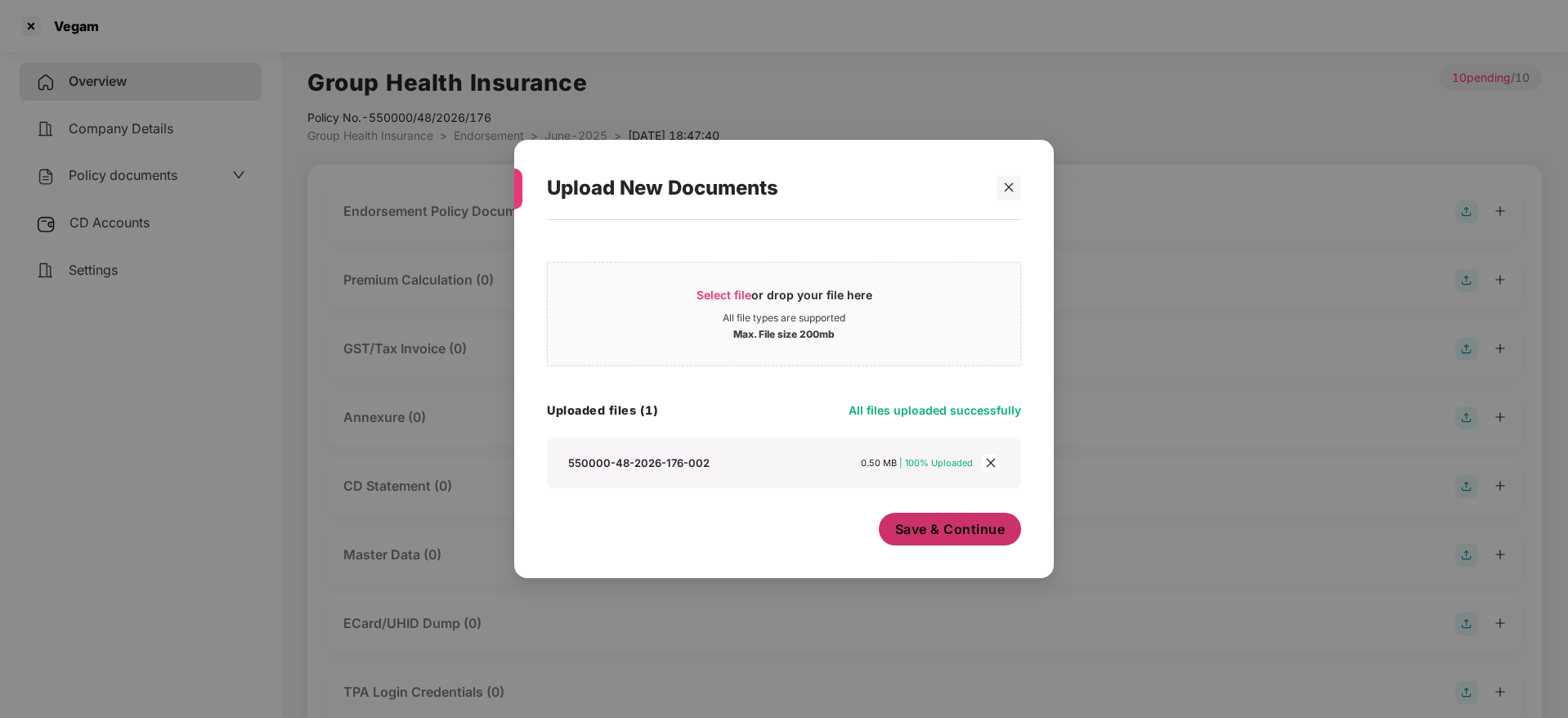
click at [960, 539] on button "Save & Continue" at bounding box center [949, 528] width 143 height 33
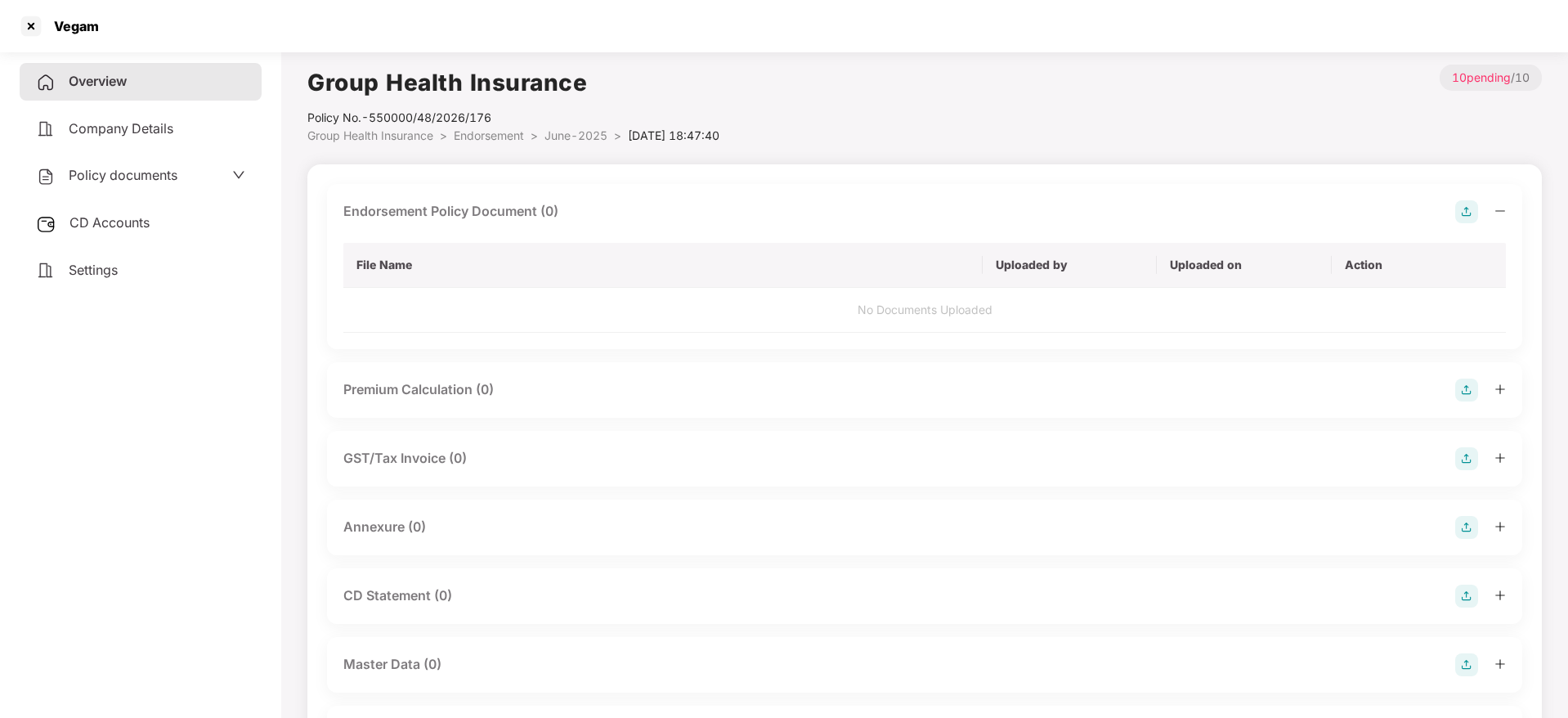
click at [1499, 217] on div at bounding box center [1480, 211] width 51 height 23
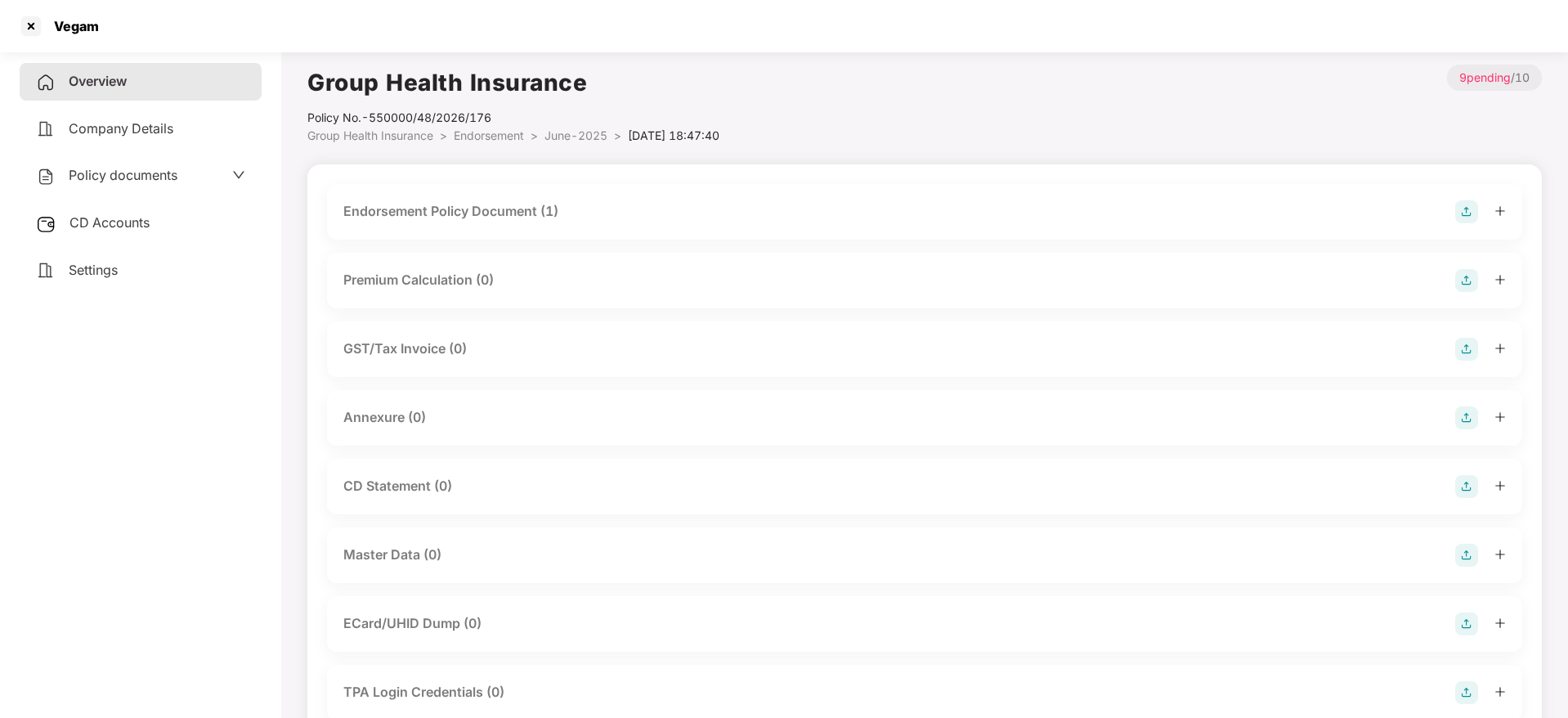
click at [1471, 416] on img at bounding box center [1466, 417] width 23 height 23
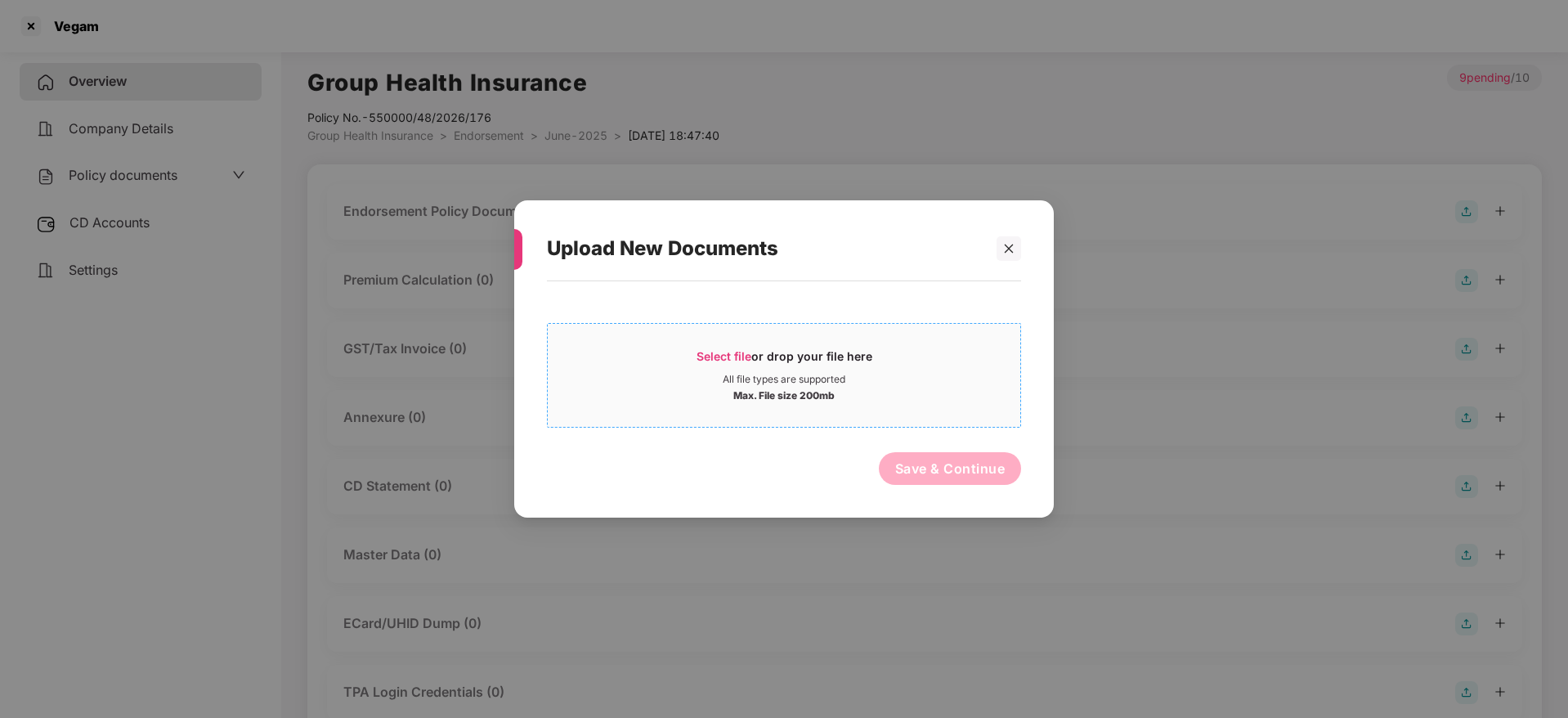
click at [738, 360] on span "Select file" at bounding box center [724, 356] width 55 height 14
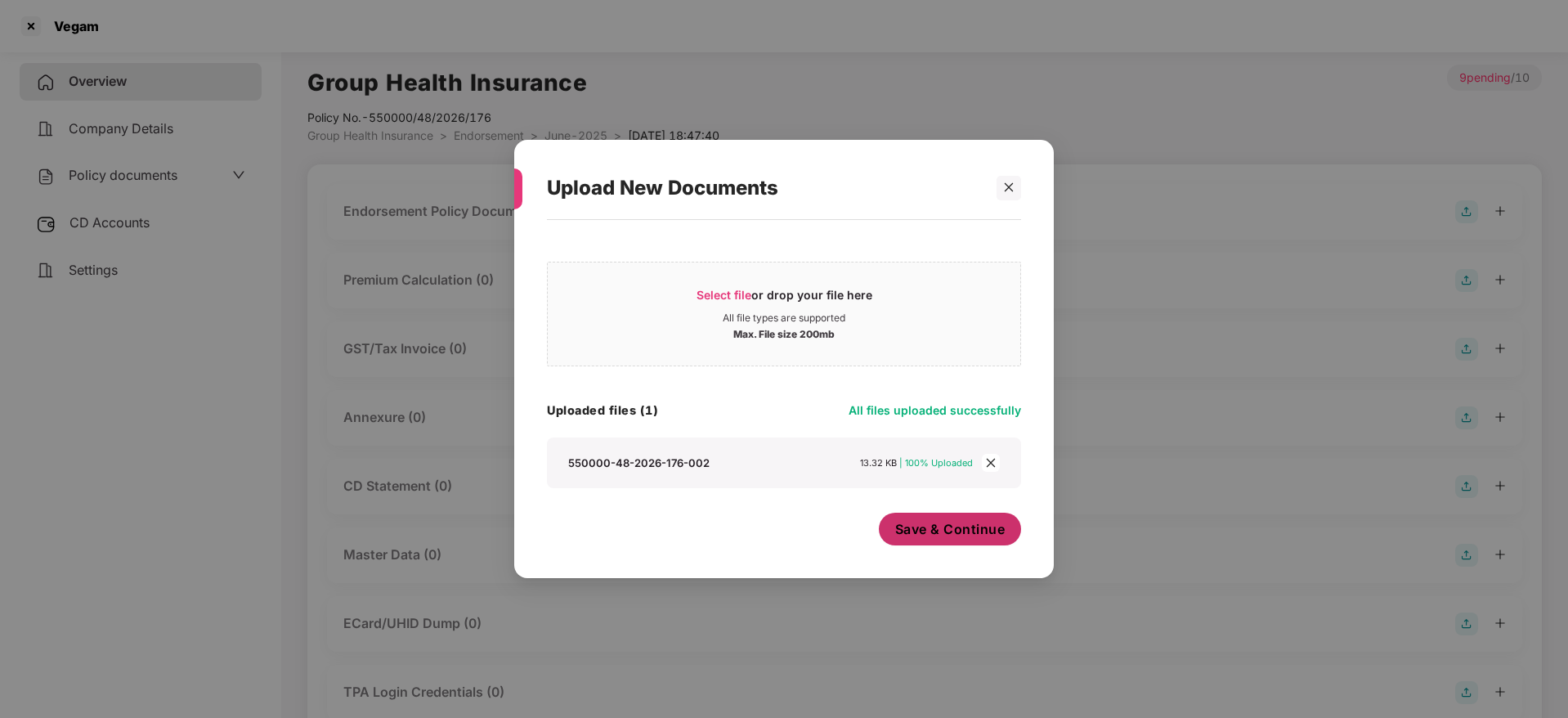
click at [959, 537] on span "Save & Continue" at bounding box center [950, 529] width 110 height 18
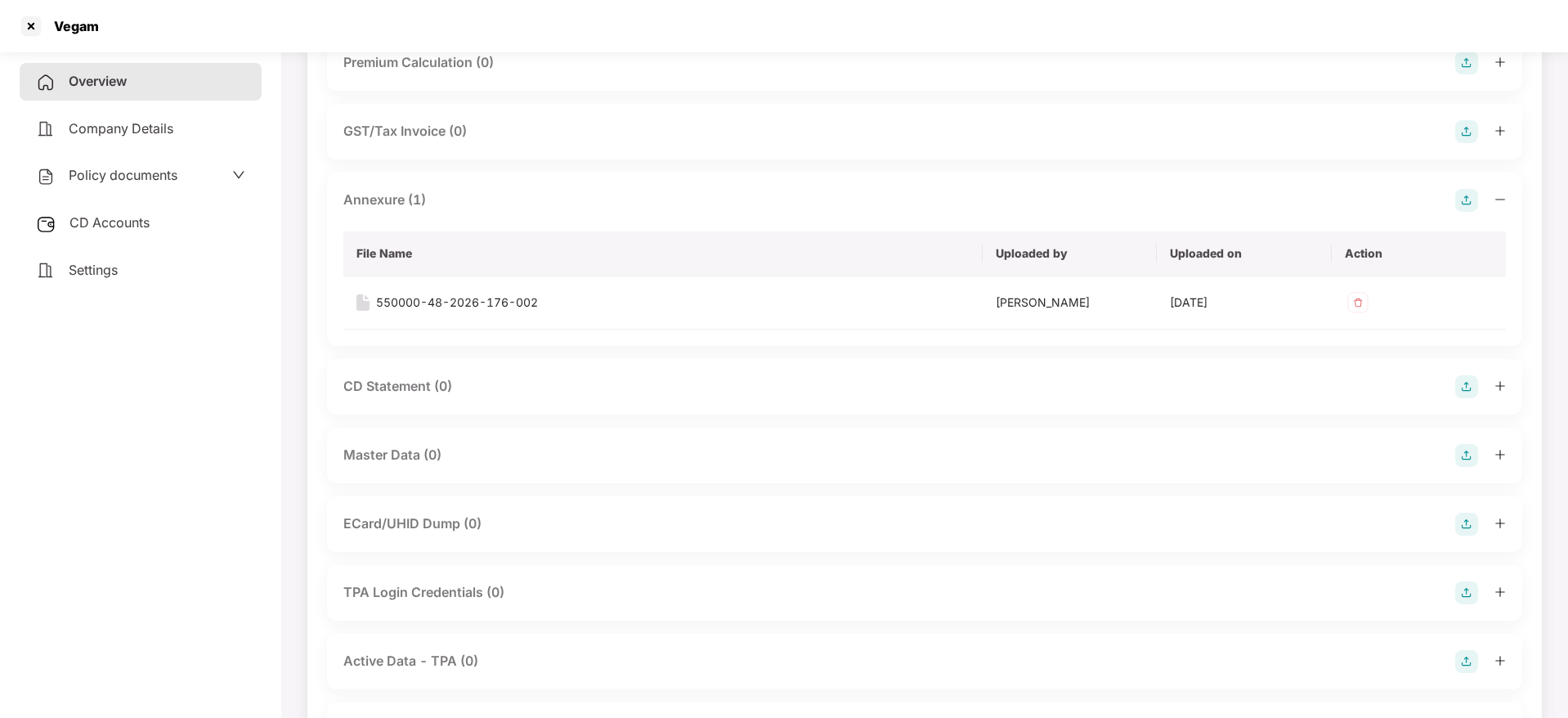
scroll to position [245, 0]
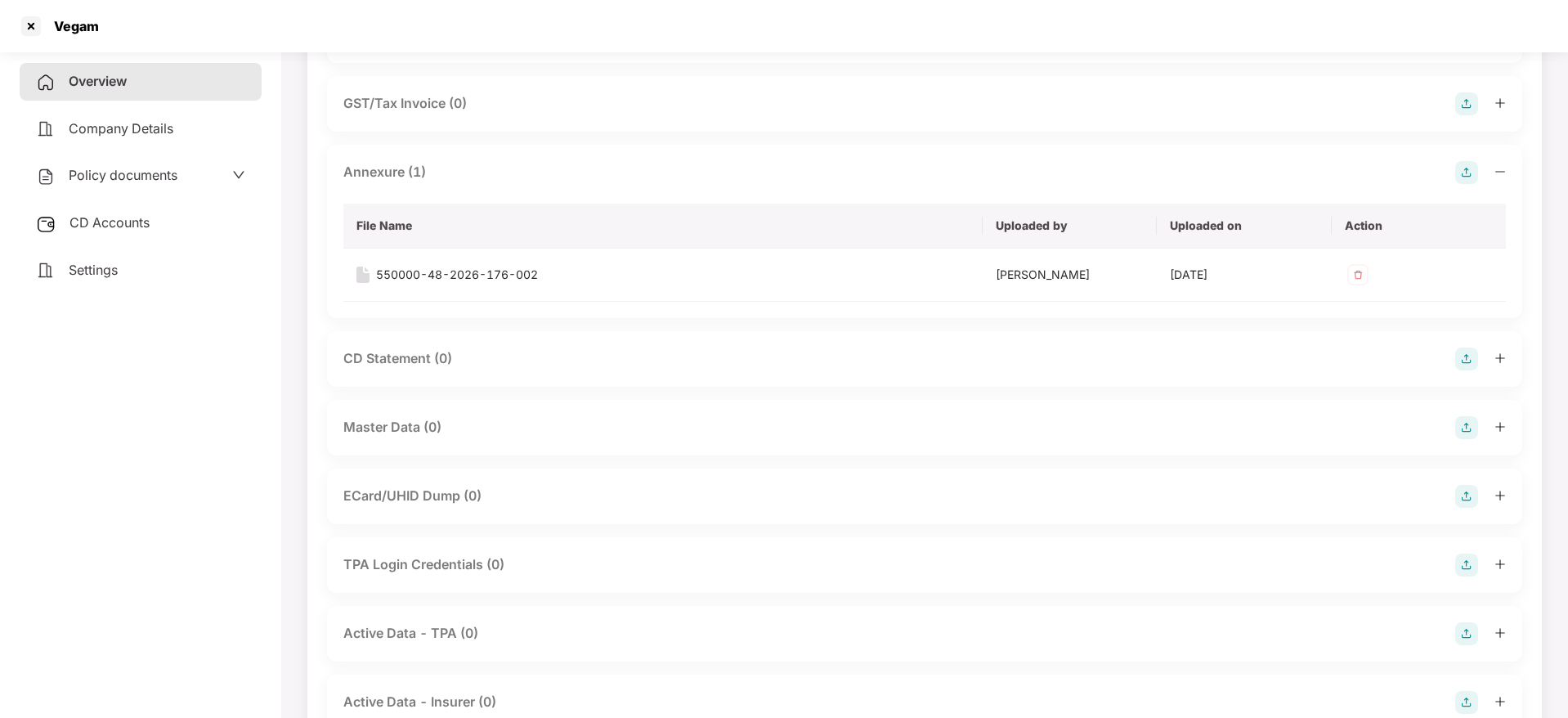
click at [1461, 421] on img at bounding box center [1466, 427] width 23 height 23
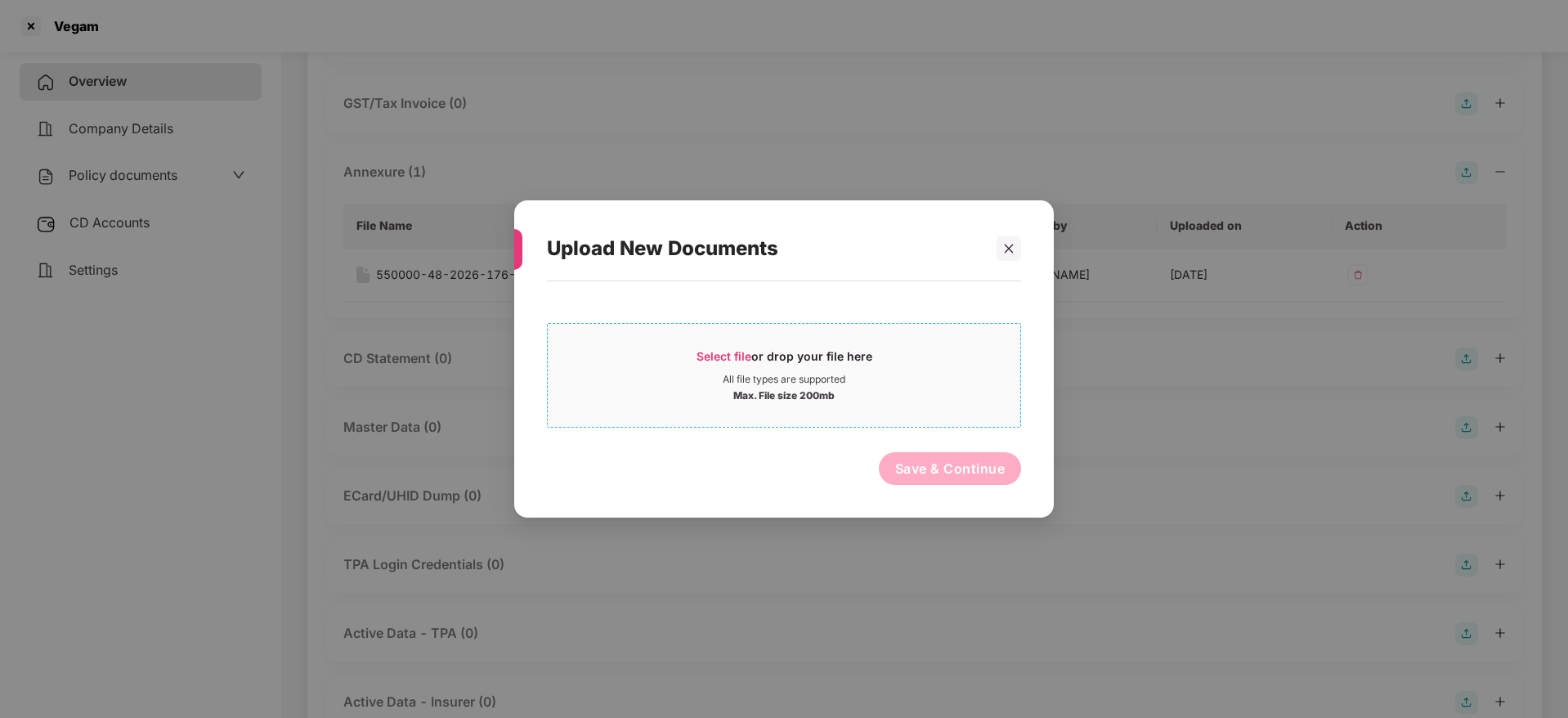
click at [777, 355] on div "Select file or drop your file here" at bounding box center [784, 360] width 175 height 24
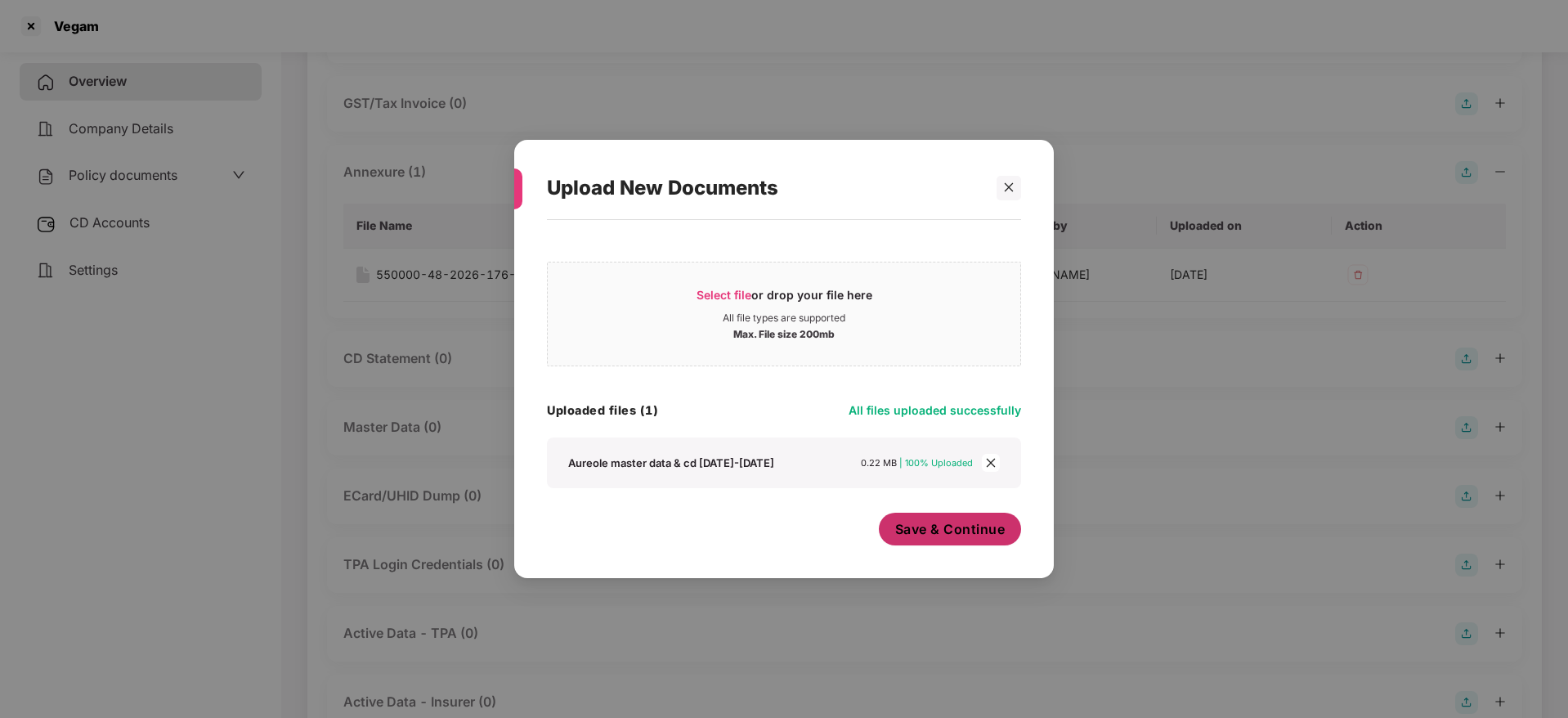
click at [924, 531] on span "Save & Continue" at bounding box center [950, 529] width 110 height 18
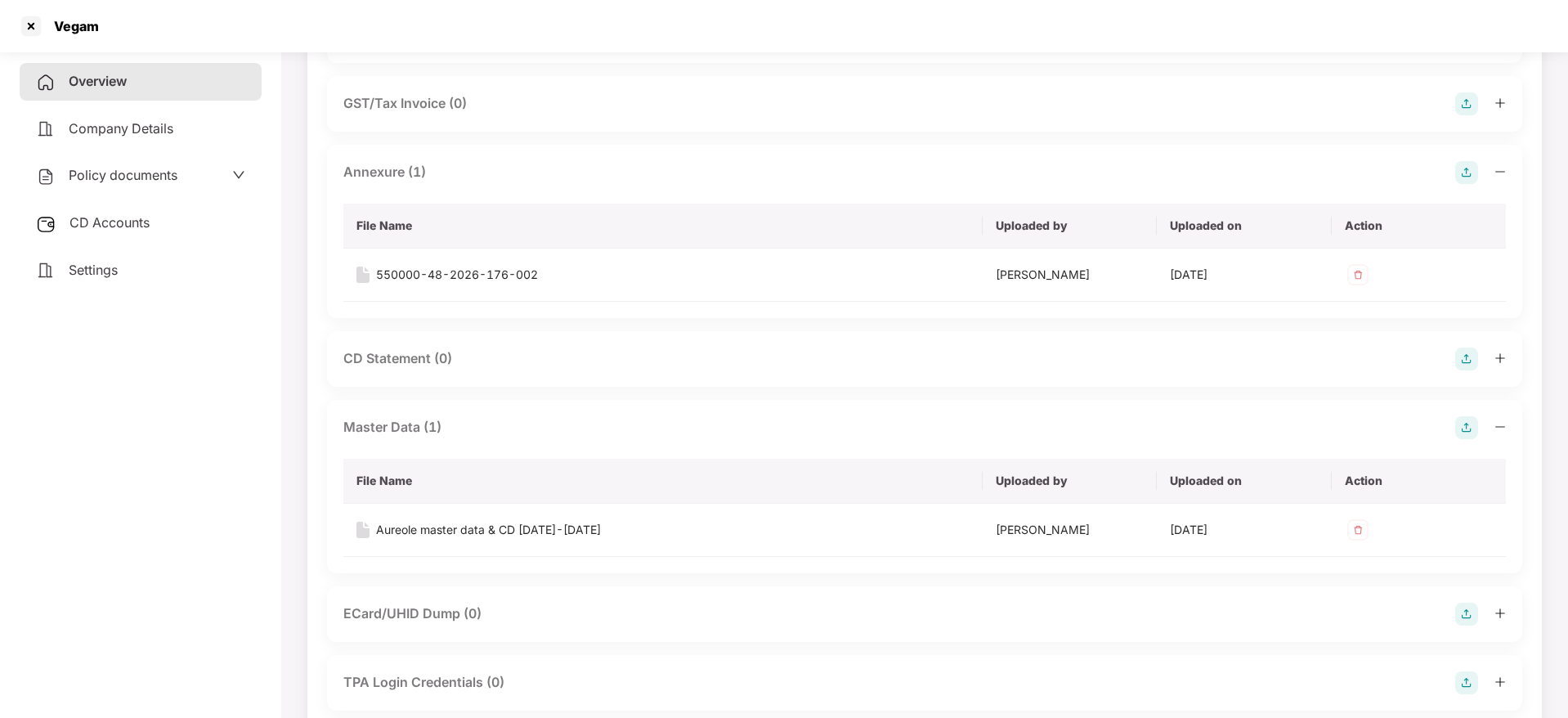
click at [1500, 426] on icon "minus" at bounding box center [1500, 426] width 10 height 1
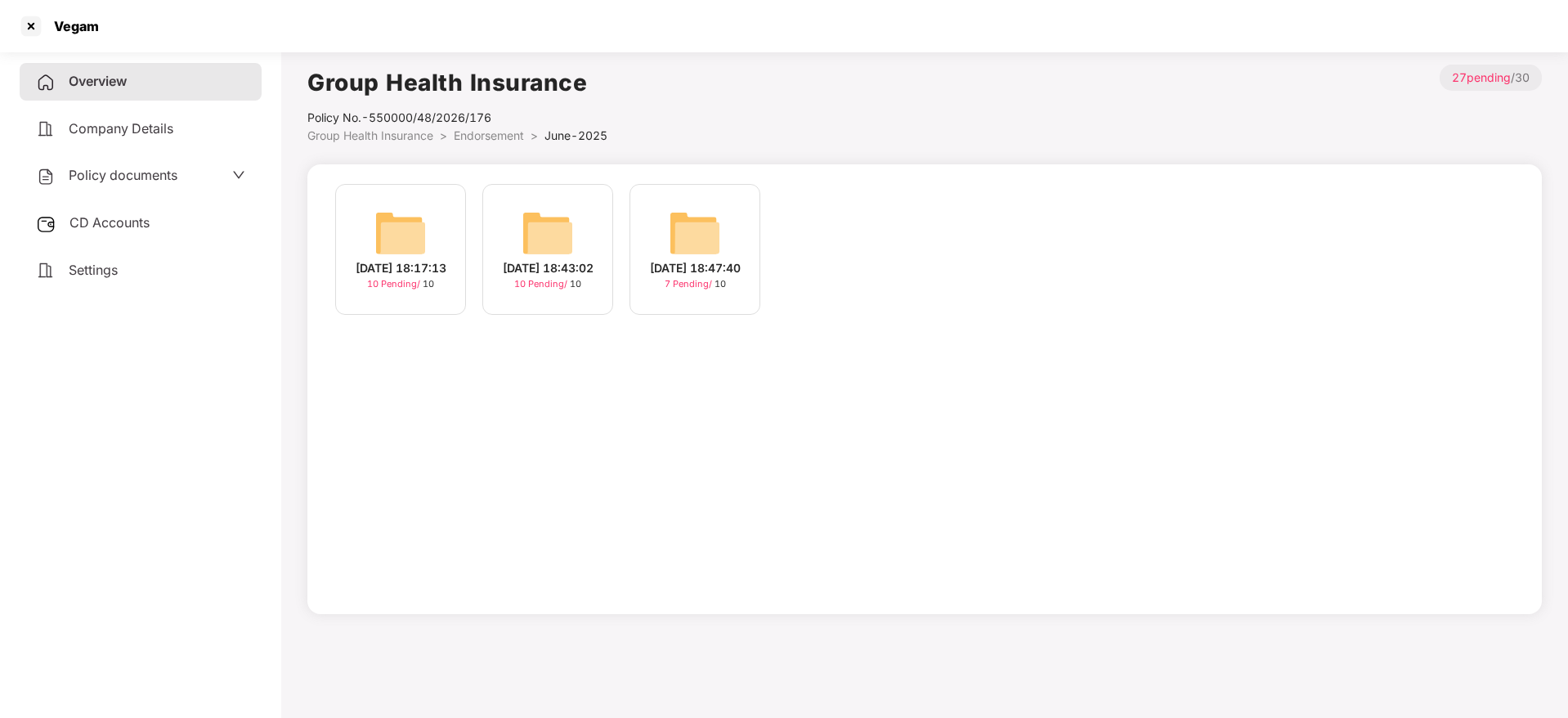
click at [411, 277] on div "[DATE] 18:17:13" at bounding box center [401, 268] width 91 height 18
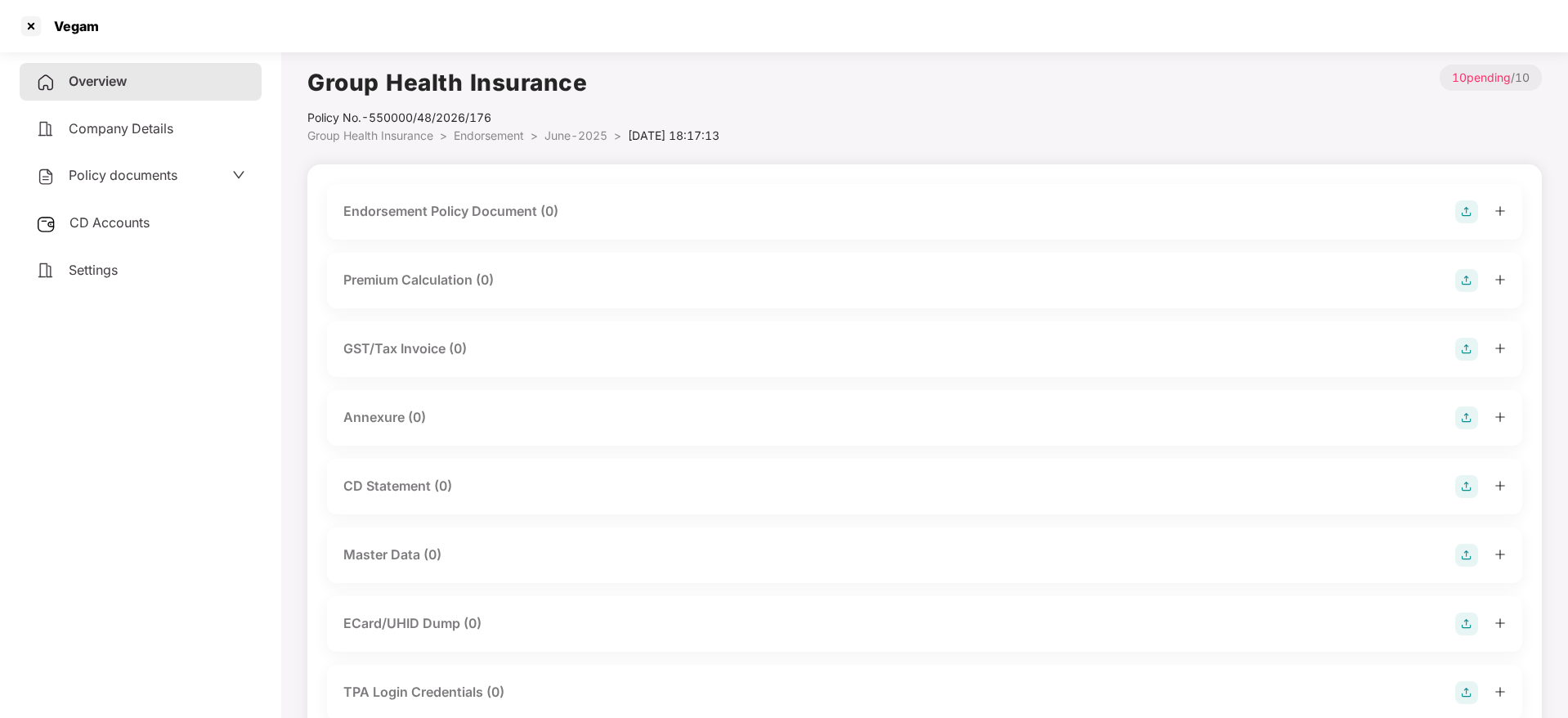
click at [1467, 550] on img at bounding box center [1466, 554] width 23 height 23
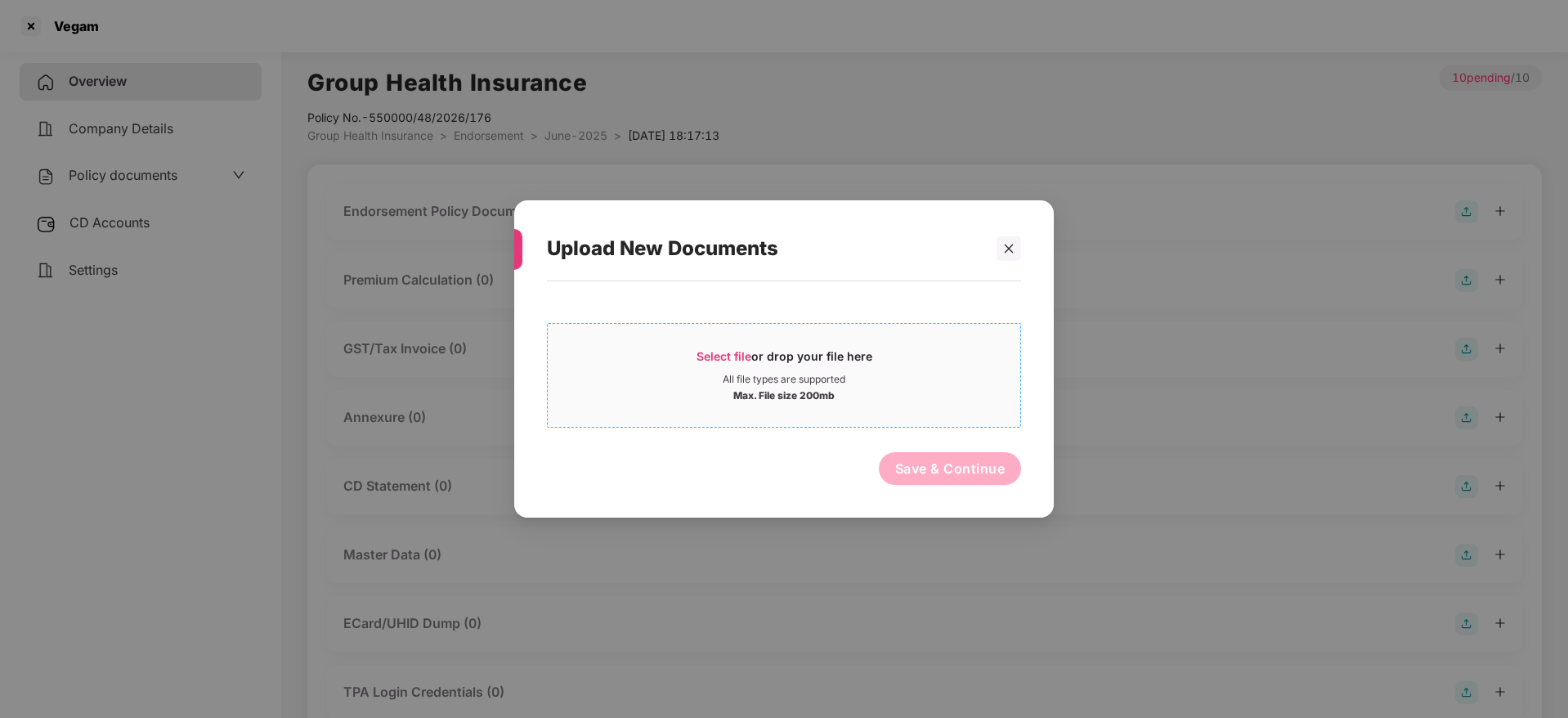
click at [722, 363] on div "Select file or drop your file here" at bounding box center [784, 360] width 175 height 24
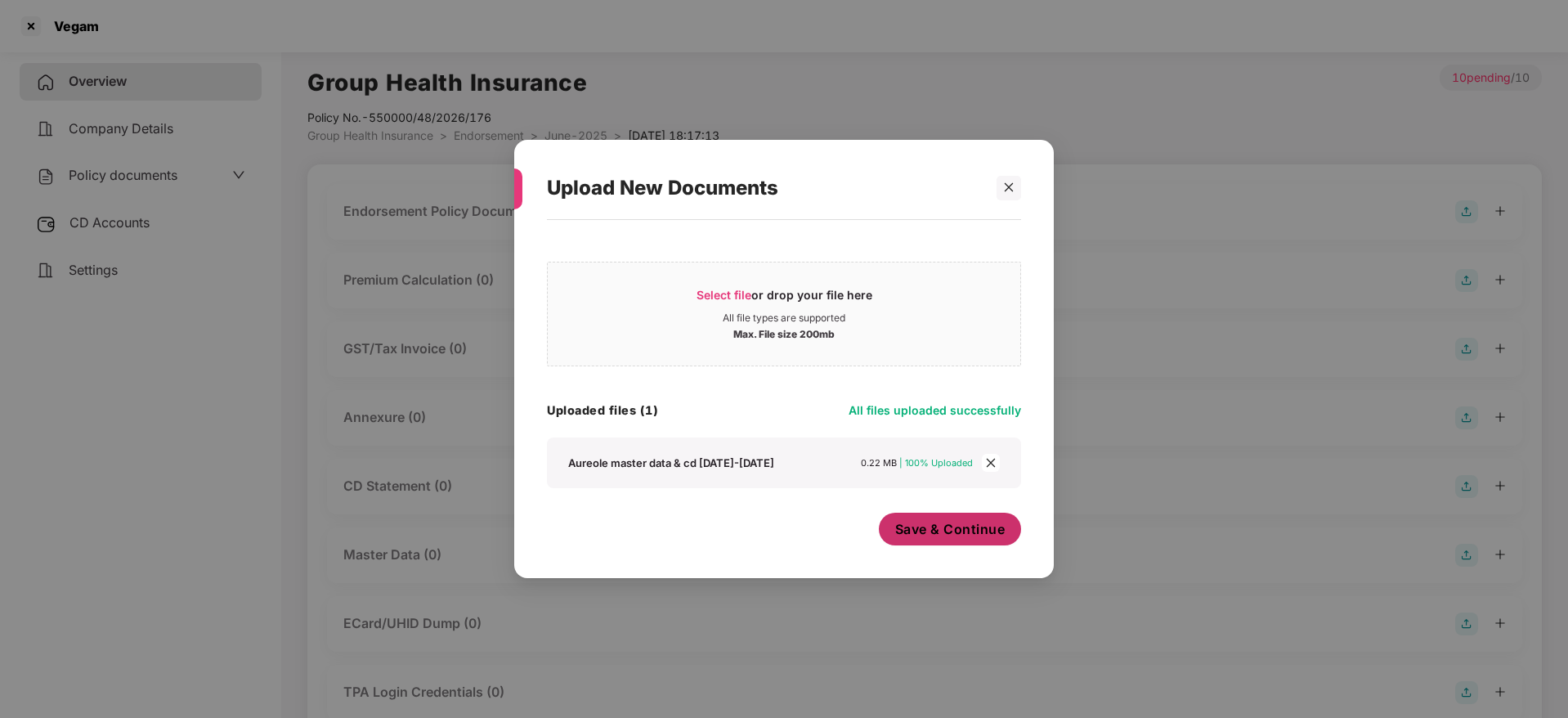
click at [952, 533] on span "Save & Continue" at bounding box center [950, 529] width 110 height 18
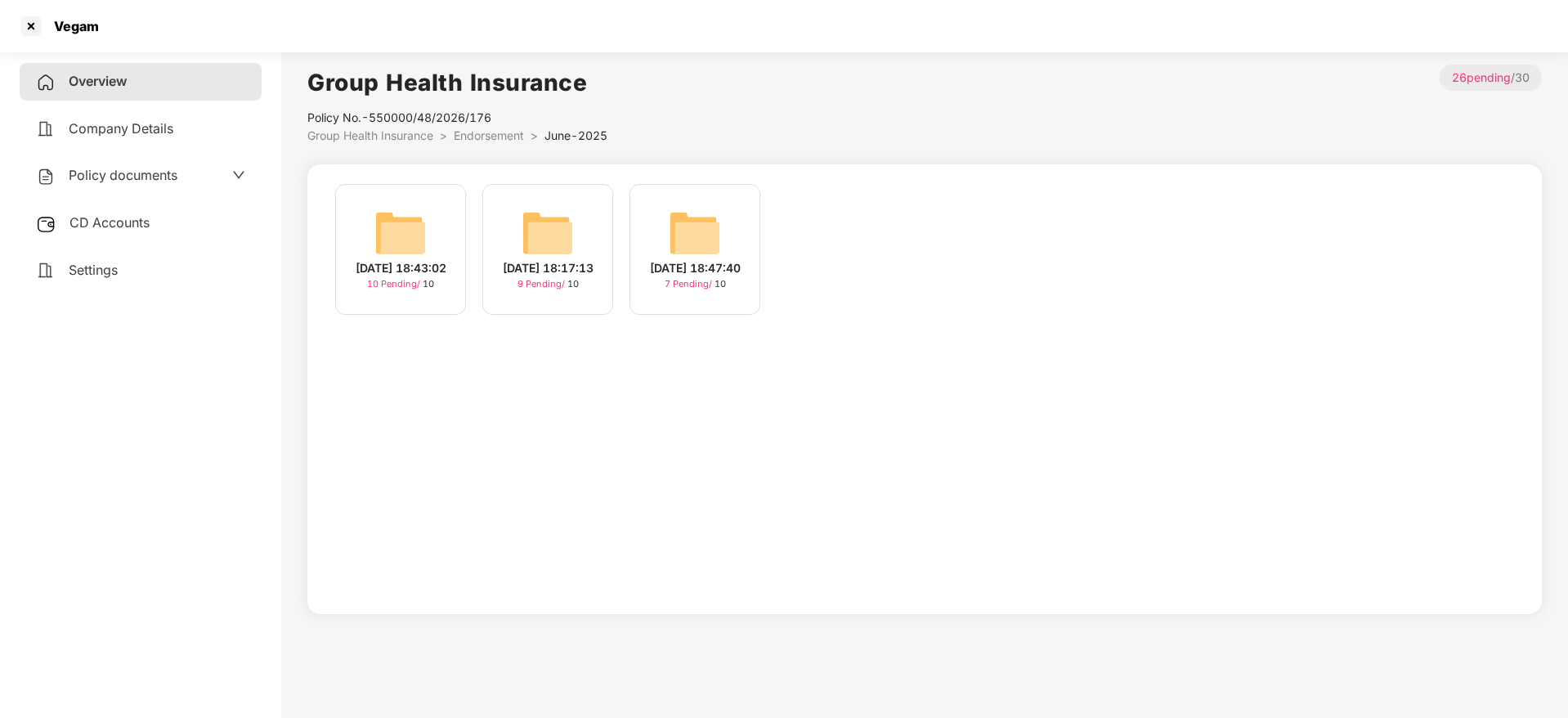
click at [390, 290] on span "10 Pending /" at bounding box center [395, 284] width 56 height 12
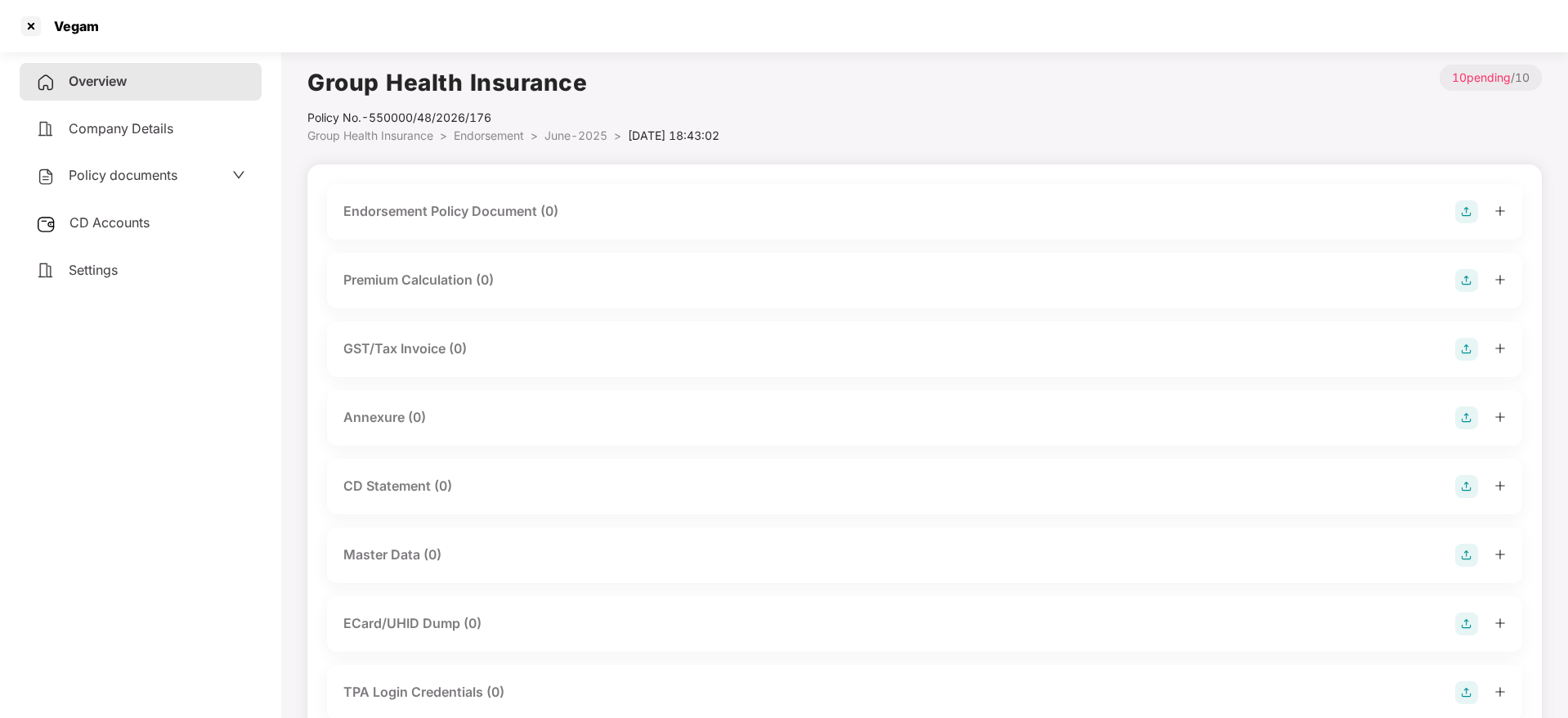
click at [1466, 556] on img at bounding box center [1466, 554] width 23 height 23
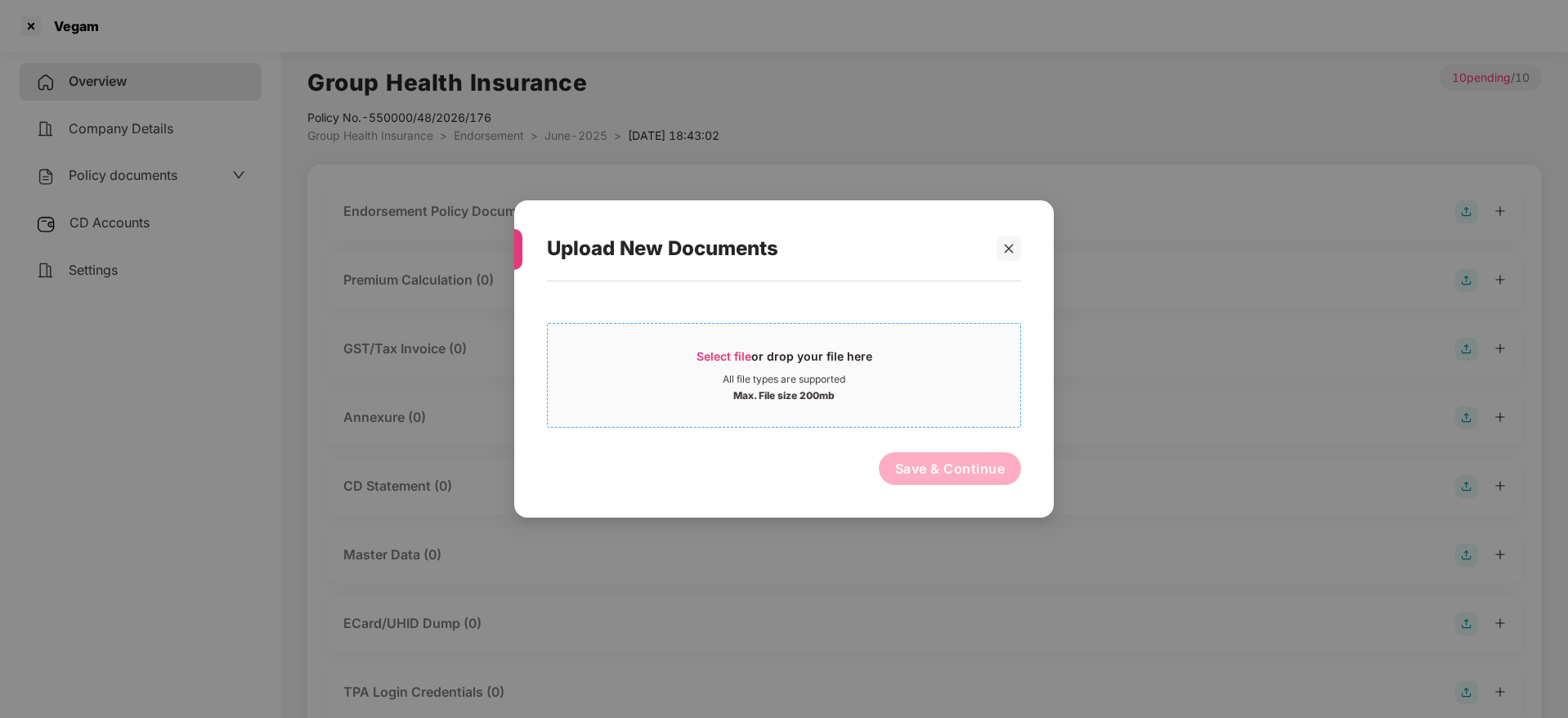
click at [732, 348] on div "Select file or drop your file here" at bounding box center [784, 360] width 175 height 24
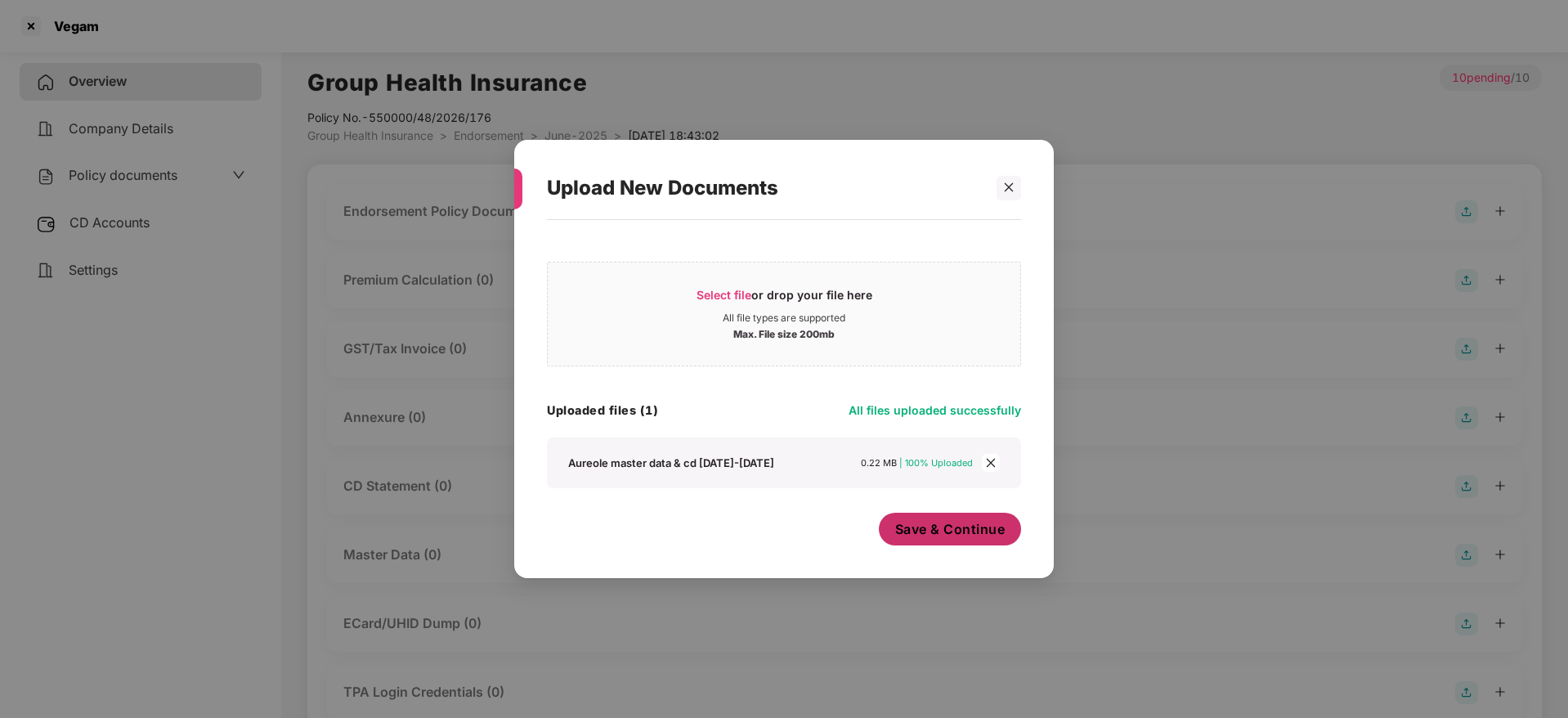
click at [928, 522] on span "Save & Continue" at bounding box center [950, 529] width 110 height 18
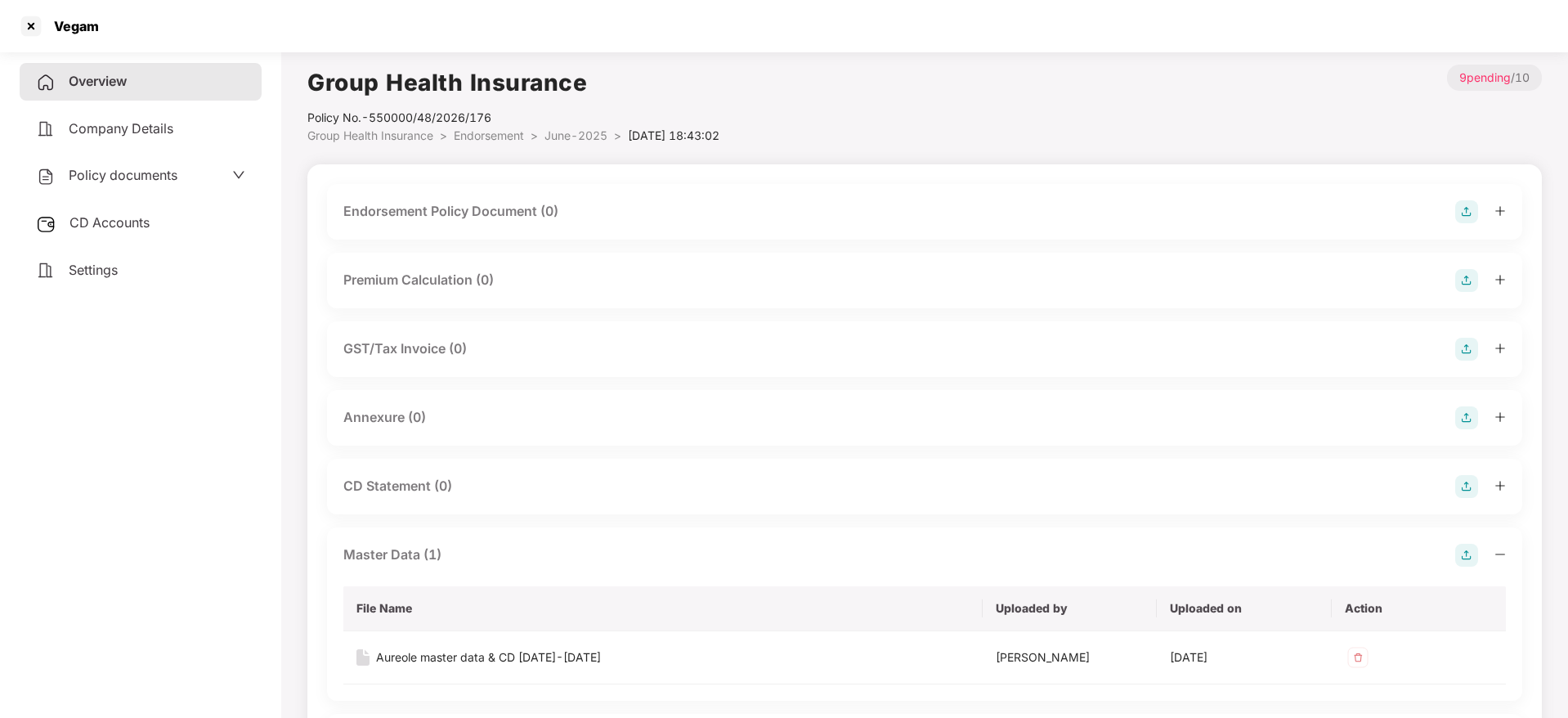
click at [1460, 210] on img at bounding box center [1466, 211] width 23 height 23
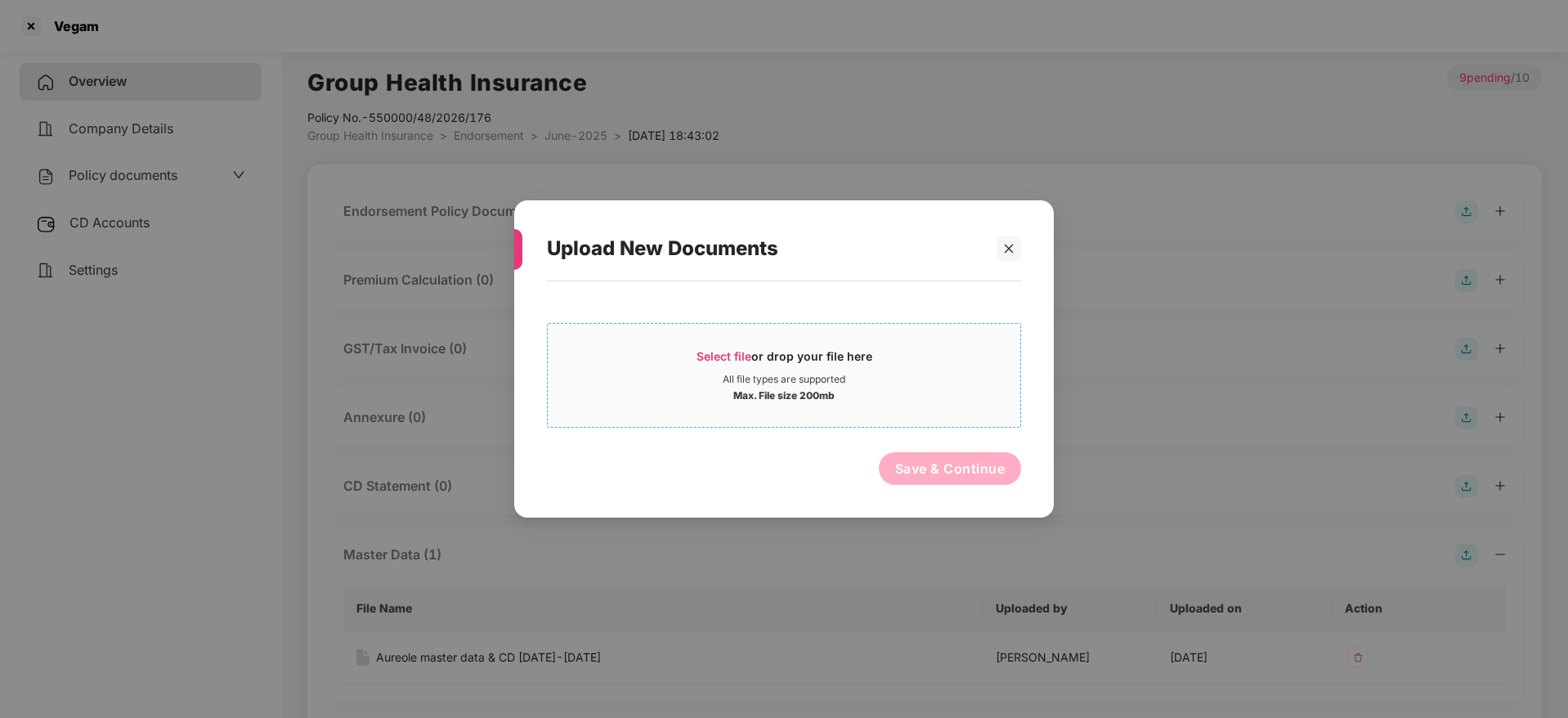
click at [741, 364] on div "Select file or drop your file here" at bounding box center [784, 360] width 175 height 24
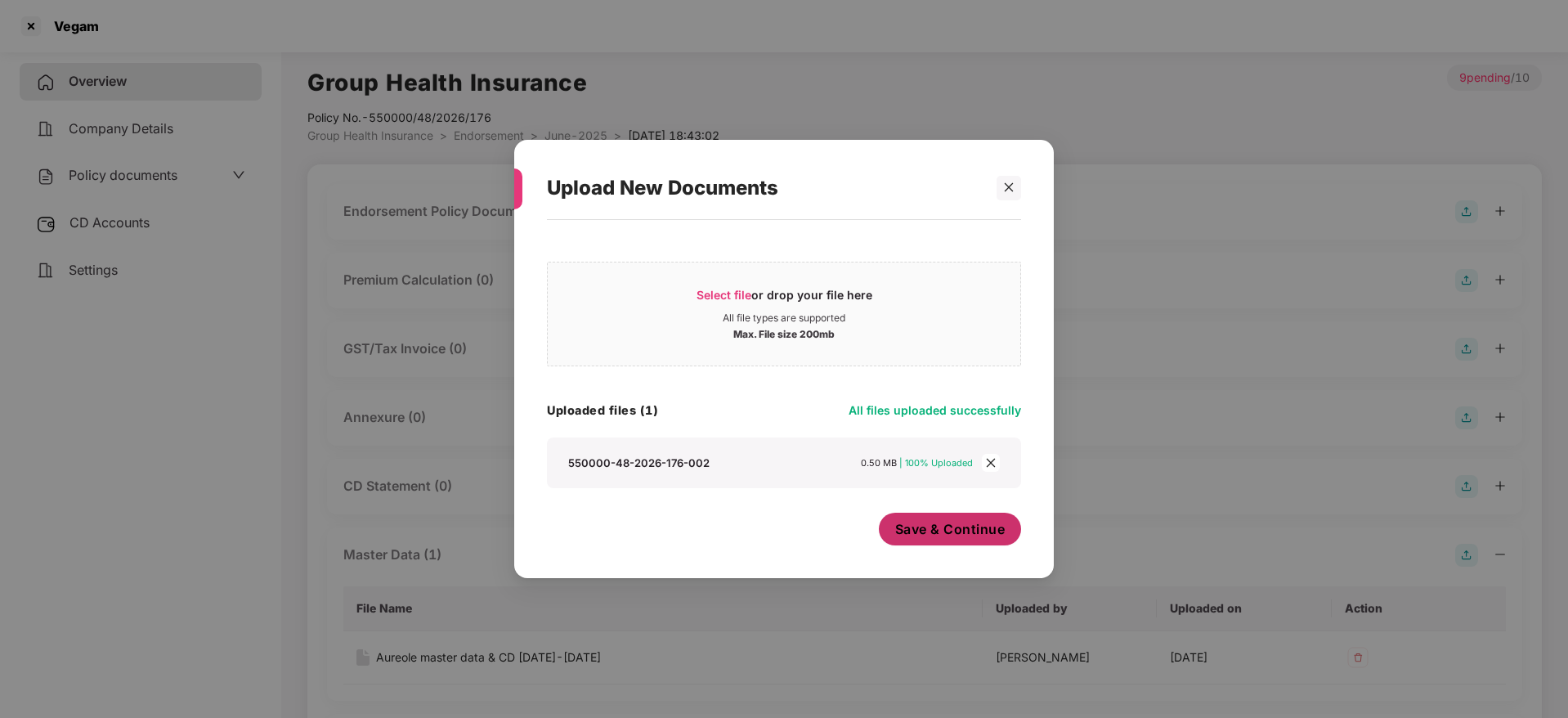
click at [962, 528] on span "Save & Continue" at bounding box center [950, 529] width 110 height 18
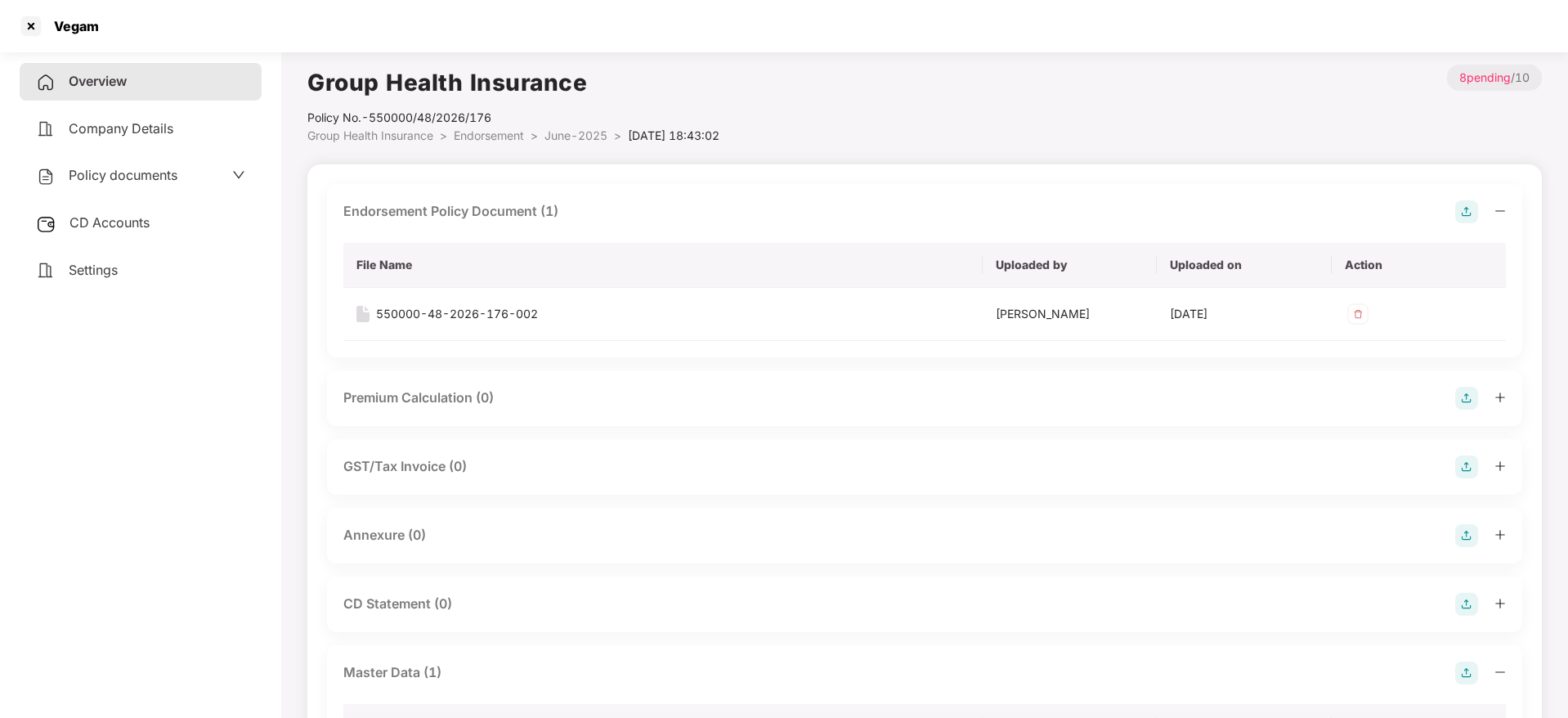
click at [1493, 205] on div at bounding box center [1480, 211] width 51 height 23
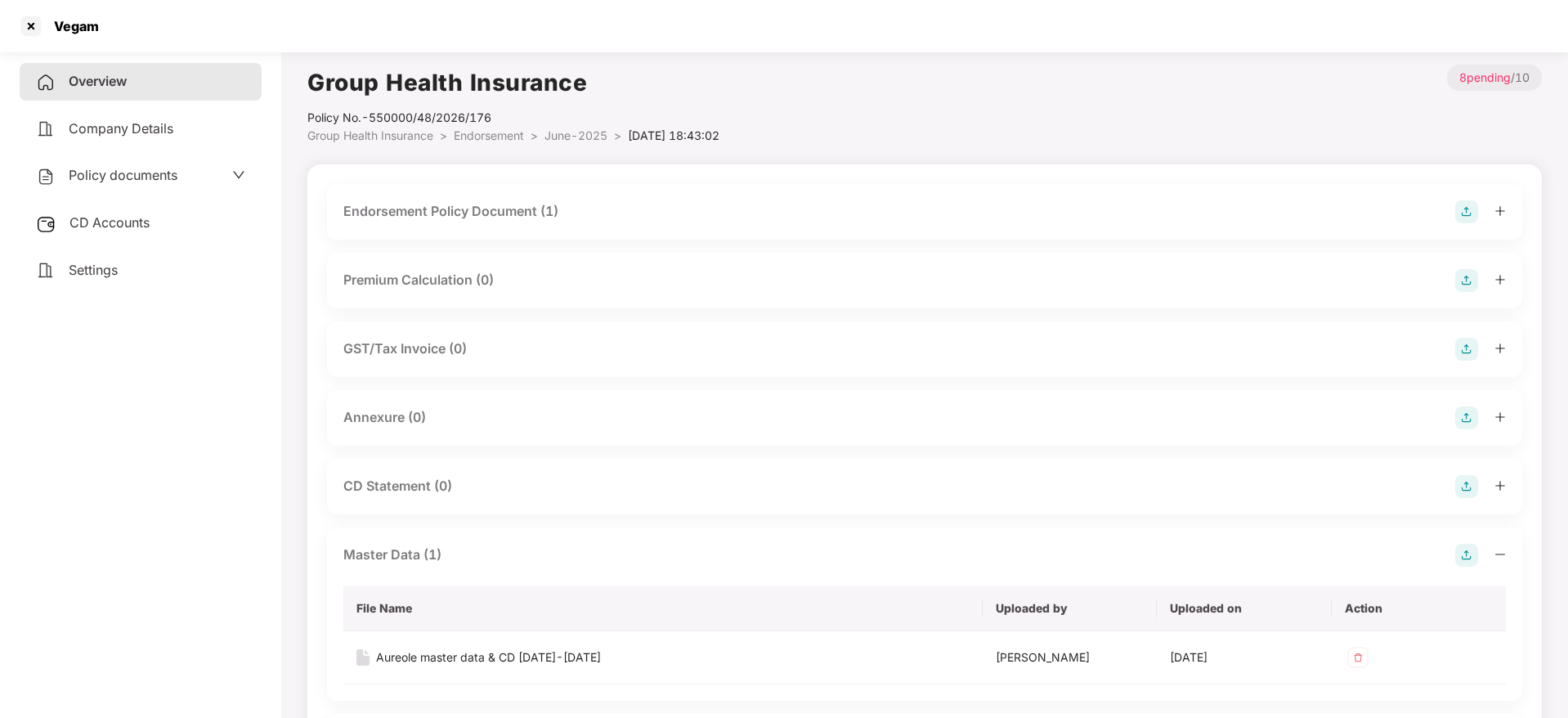
click at [1475, 424] on img at bounding box center [1466, 417] width 23 height 23
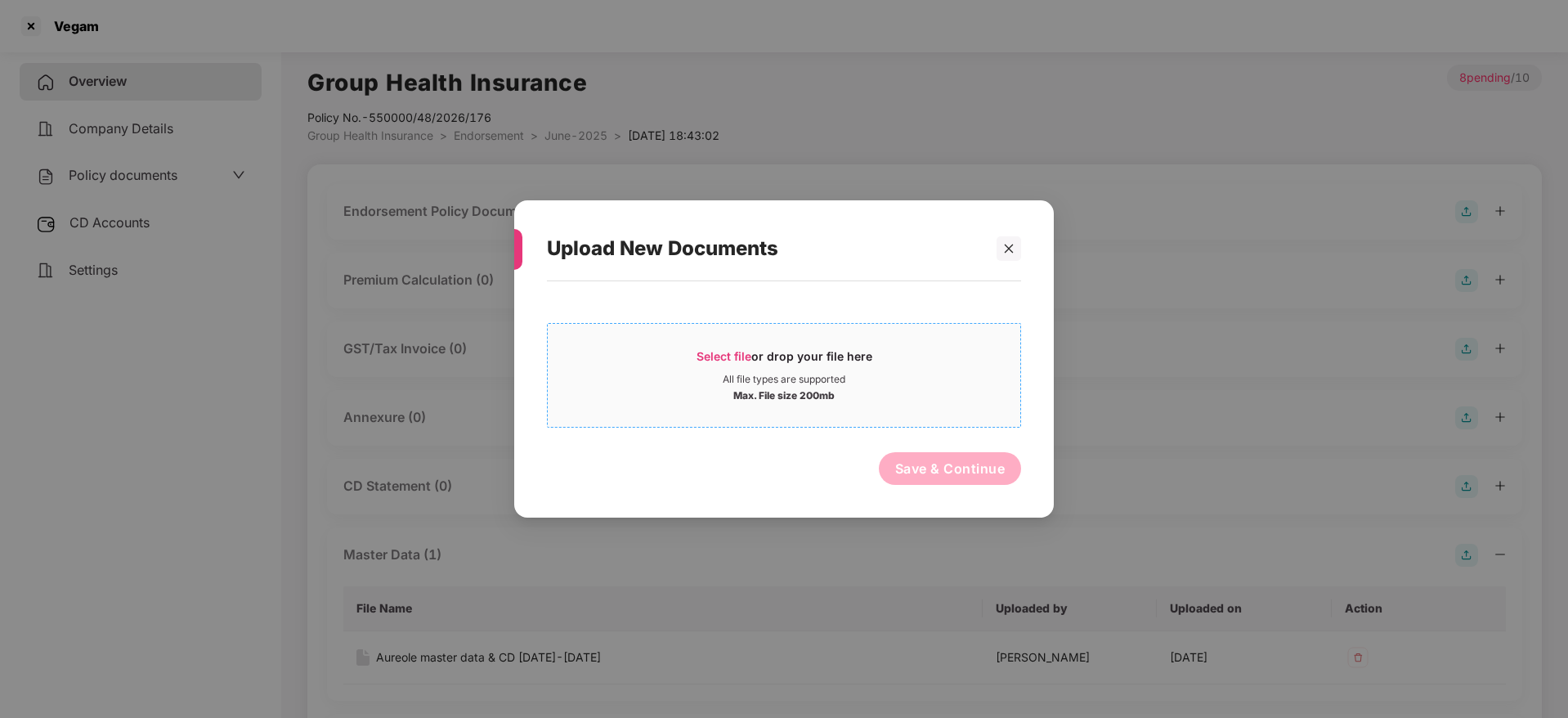
click at [721, 359] on span "Select file" at bounding box center [724, 356] width 55 height 14
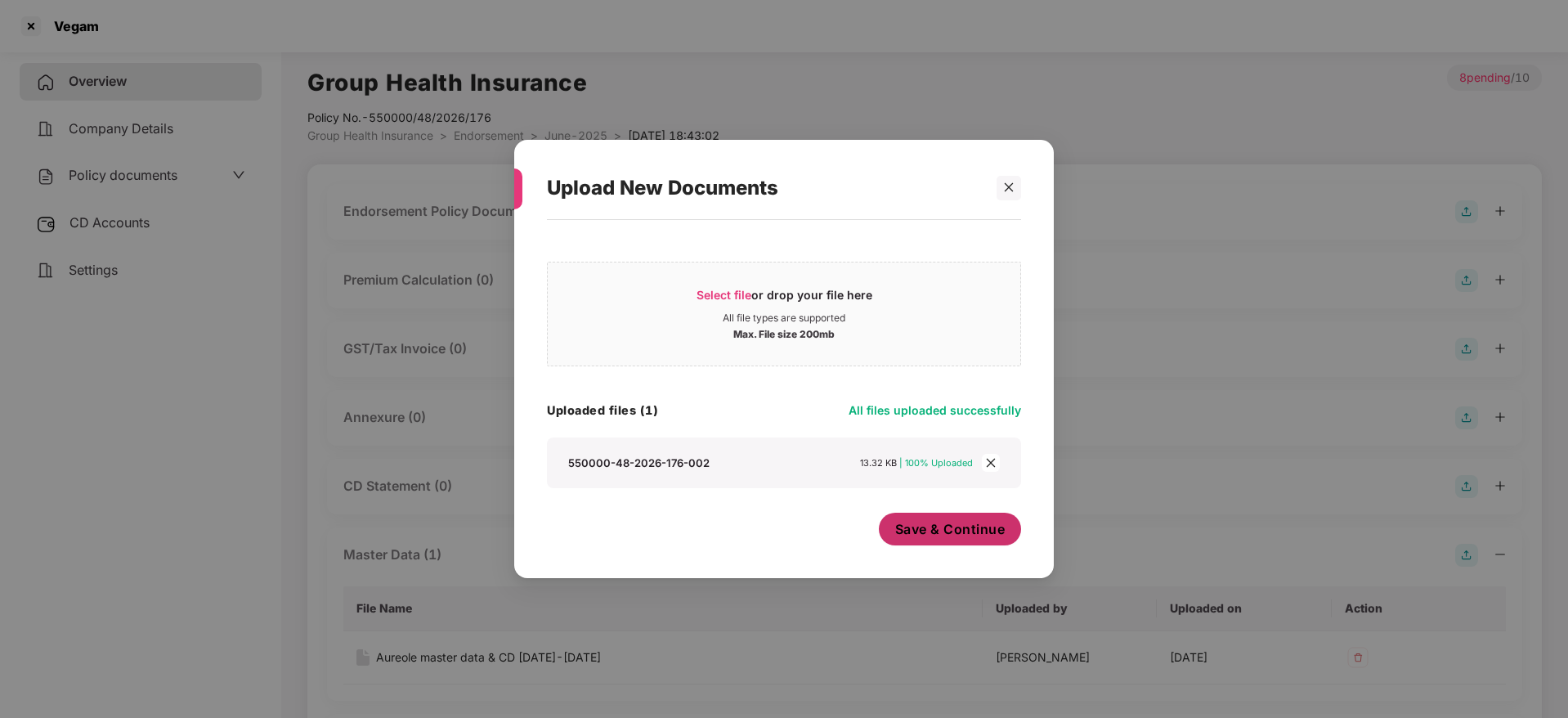
click at [968, 538] on span "Save & Continue" at bounding box center [950, 529] width 110 height 18
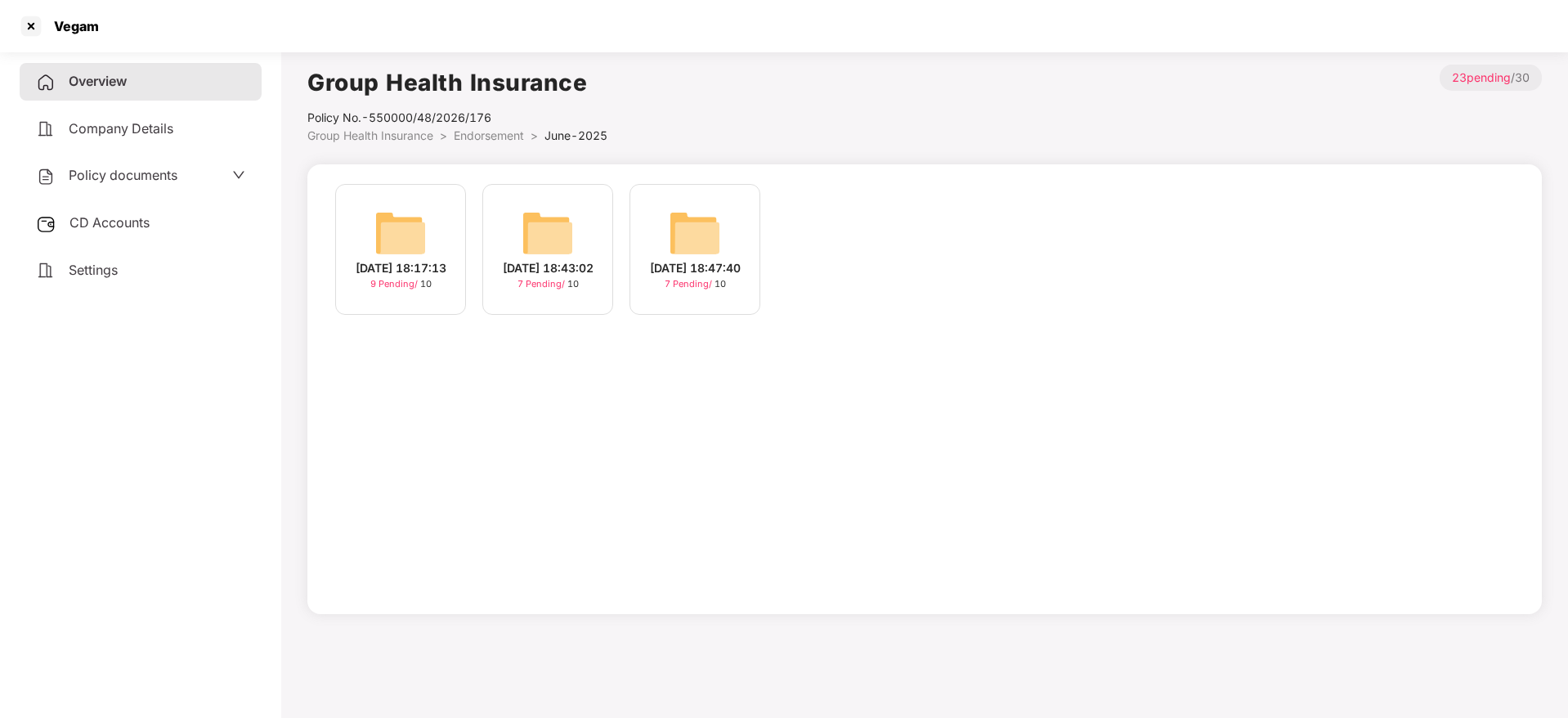
click at [411, 270] on div "[DATE] 18:17:13" at bounding box center [401, 268] width 91 height 18
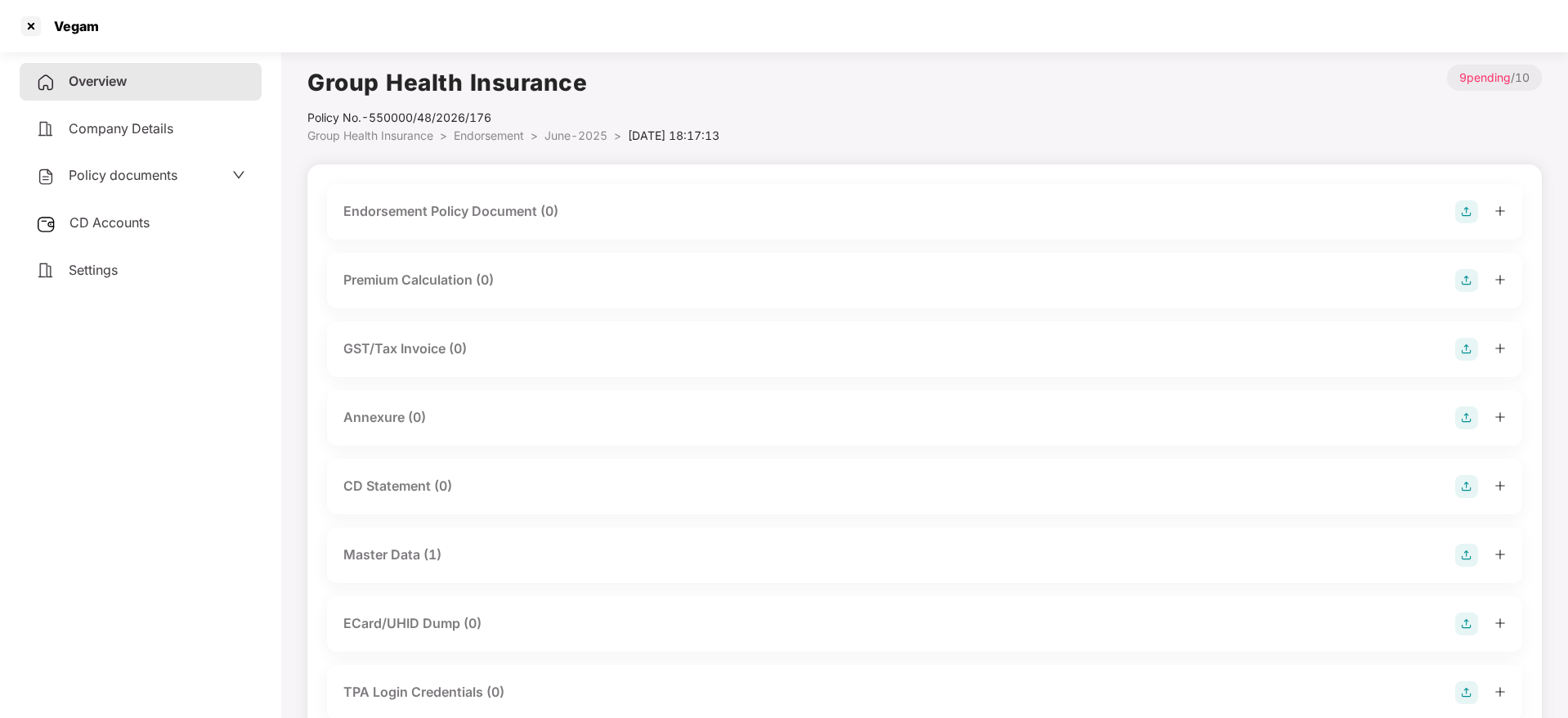
click at [1462, 214] on img at bounding box center [1466, 211] width 23 height 23
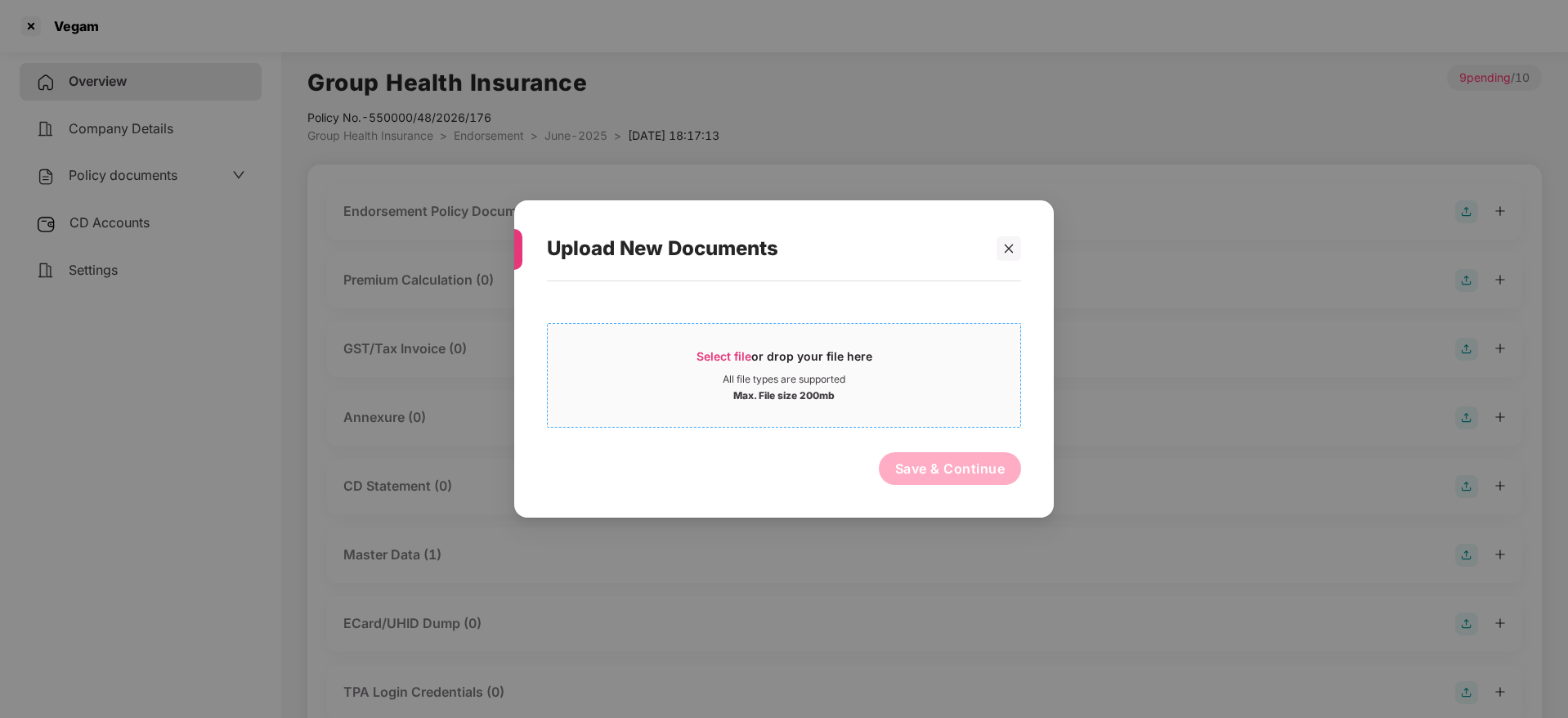
click at [734, 359] on span "Select file" at bounding box center [724, 356] width 55 height 14
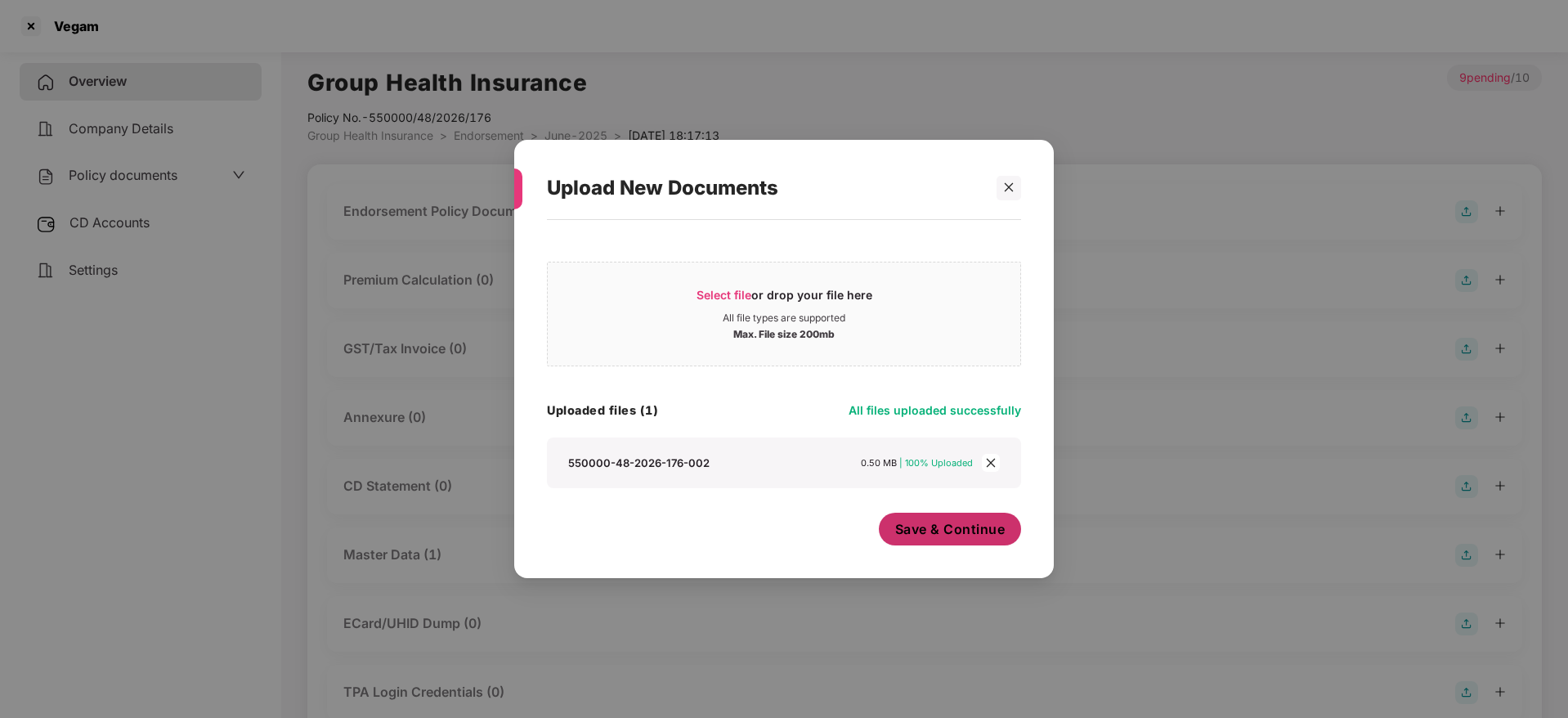
click at [948, 537] on span "Save & Continue" at bounding box center [950, 529] width 110 height 18
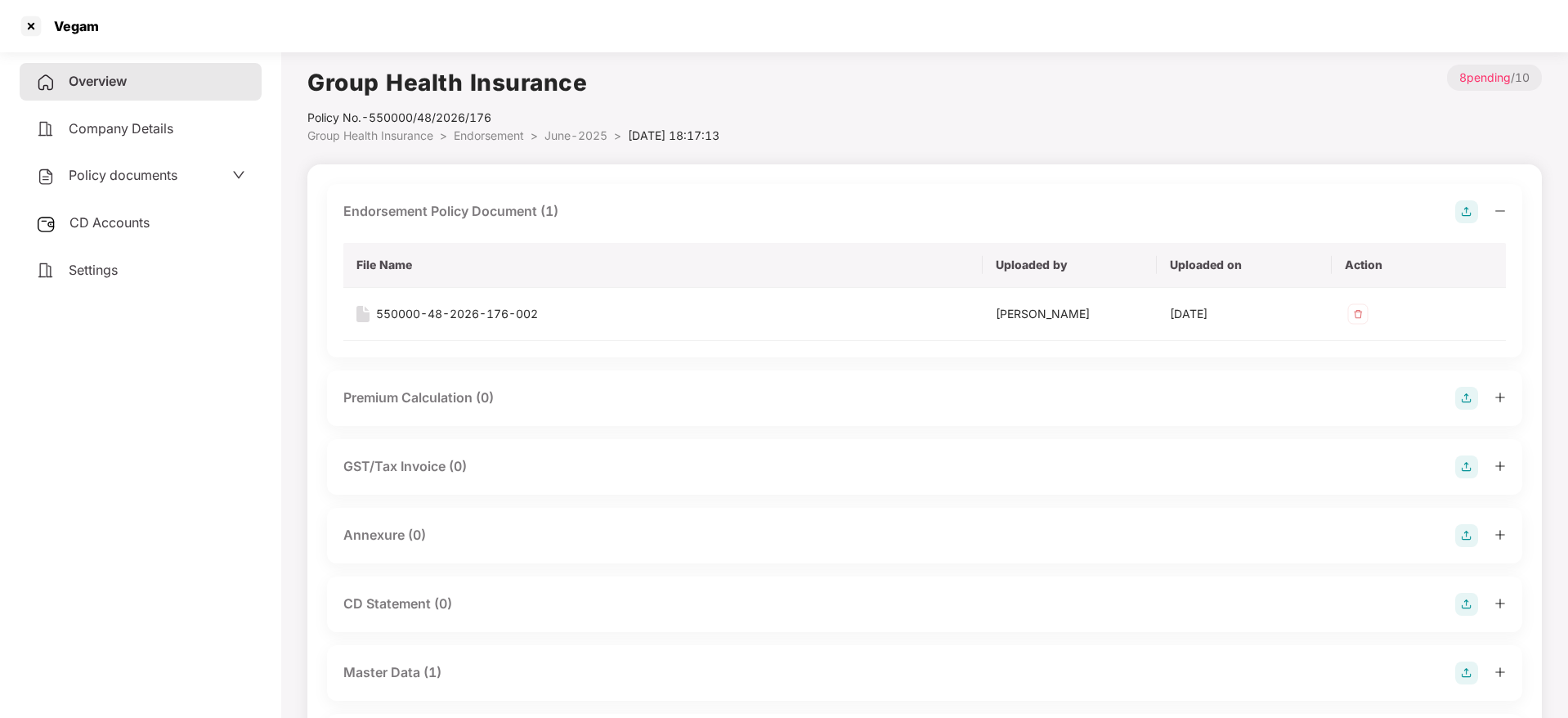
click at [1459, 536] on img at bounding box center [1466, 535] width 23 height 23
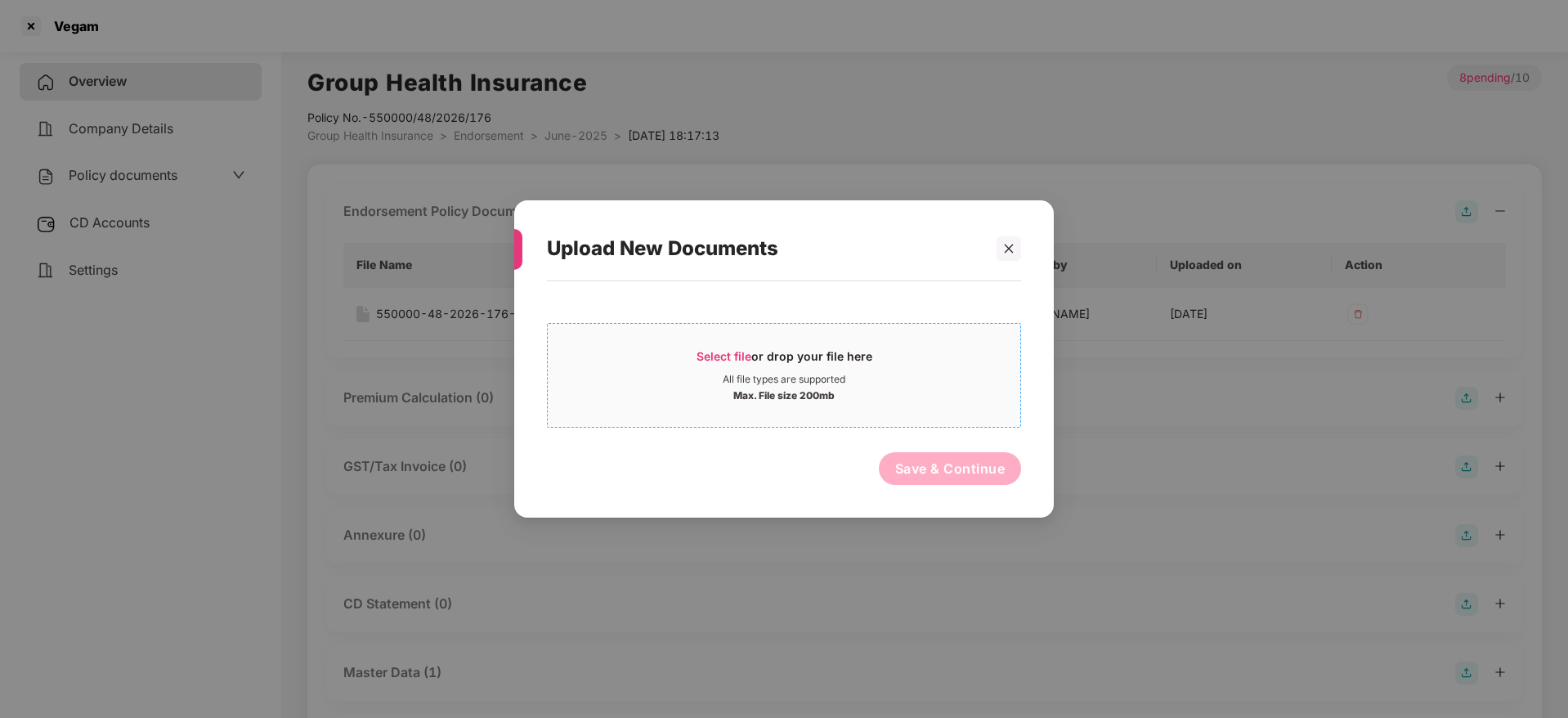
click at [779, 351] on div "Select file or drop your file here" at bounding box center [784, 360] width 175 height 24
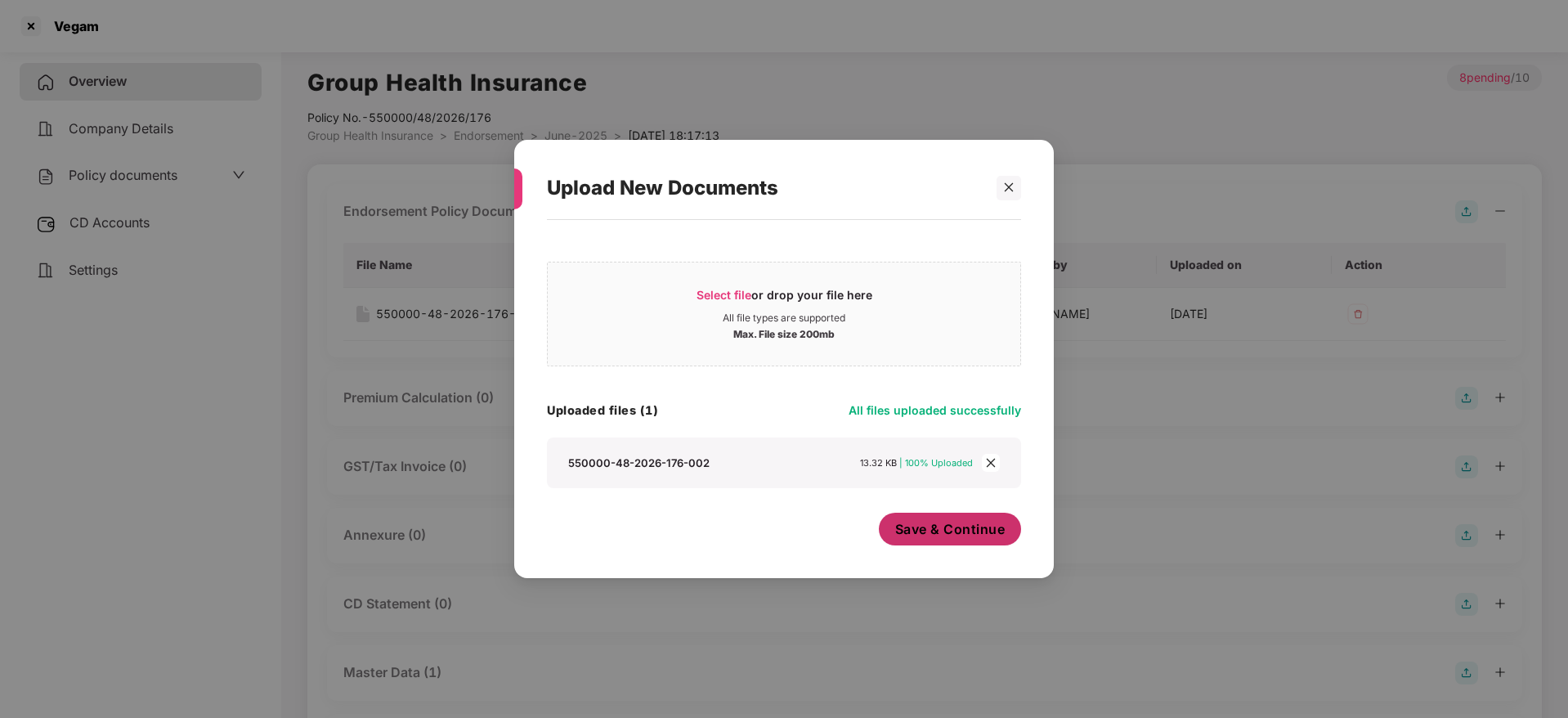
click at [980, 536] on span "Save & Continue" at bounding box center [950, 529] width 110 height 18
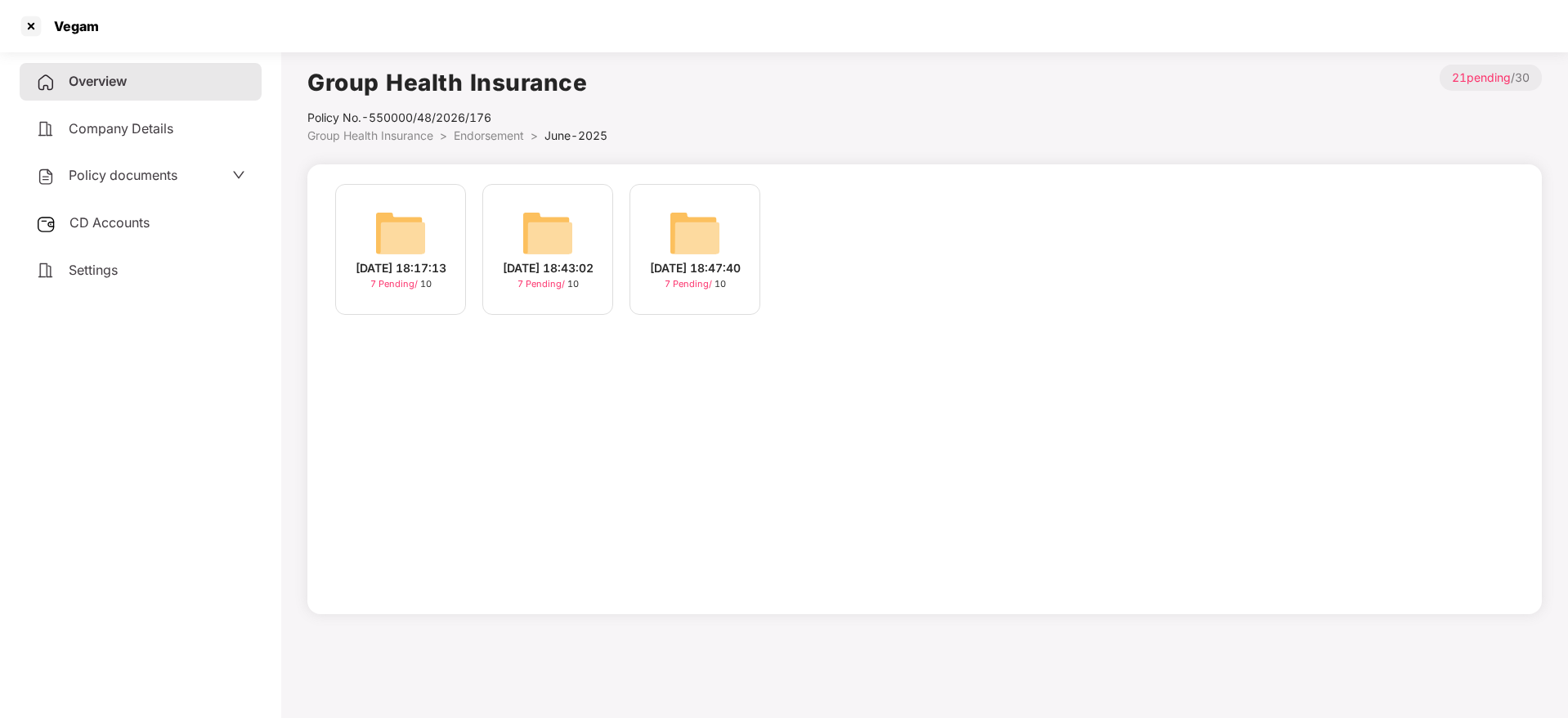
click at [71, 77] on span "Overview" at bounding box center [98, 81] width 58 height 17
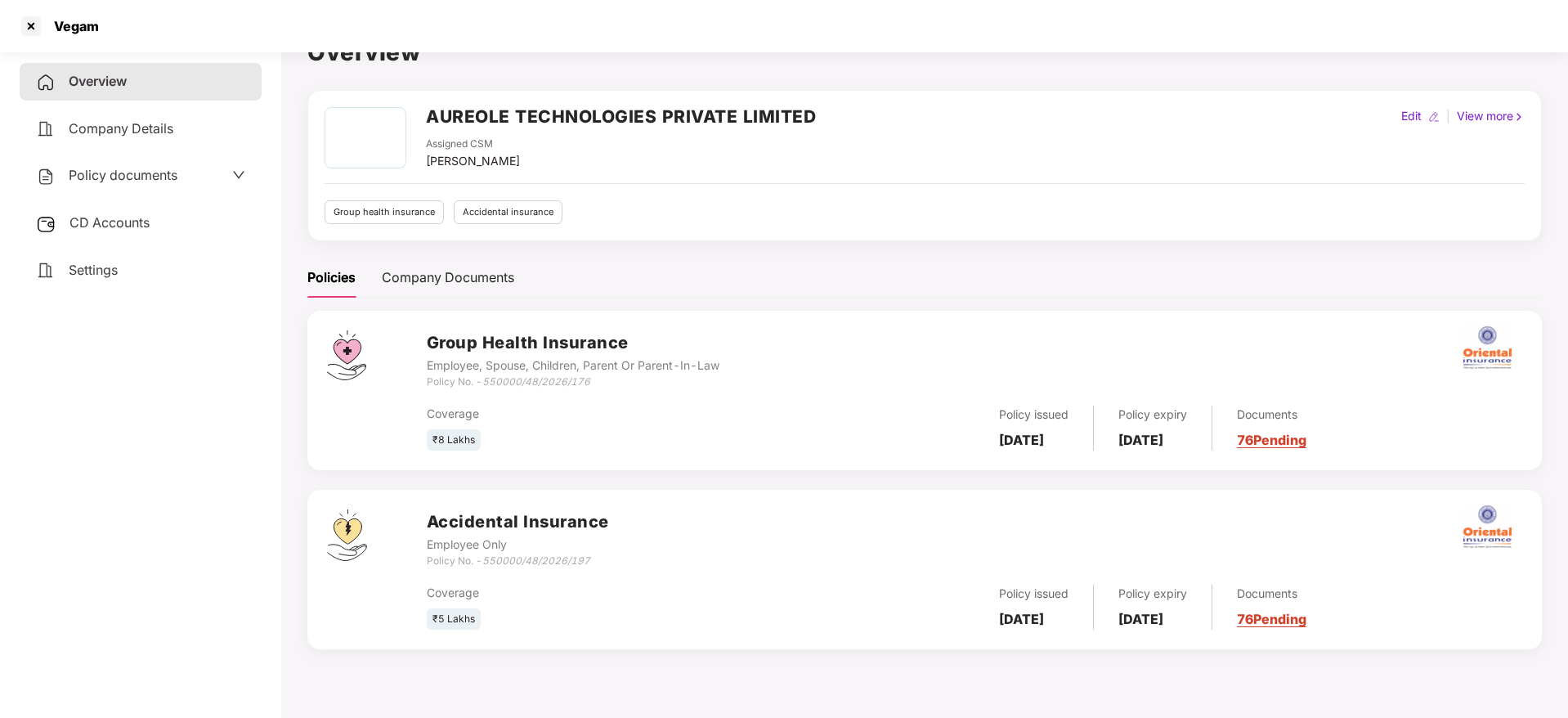
scroll to position [45, 0]
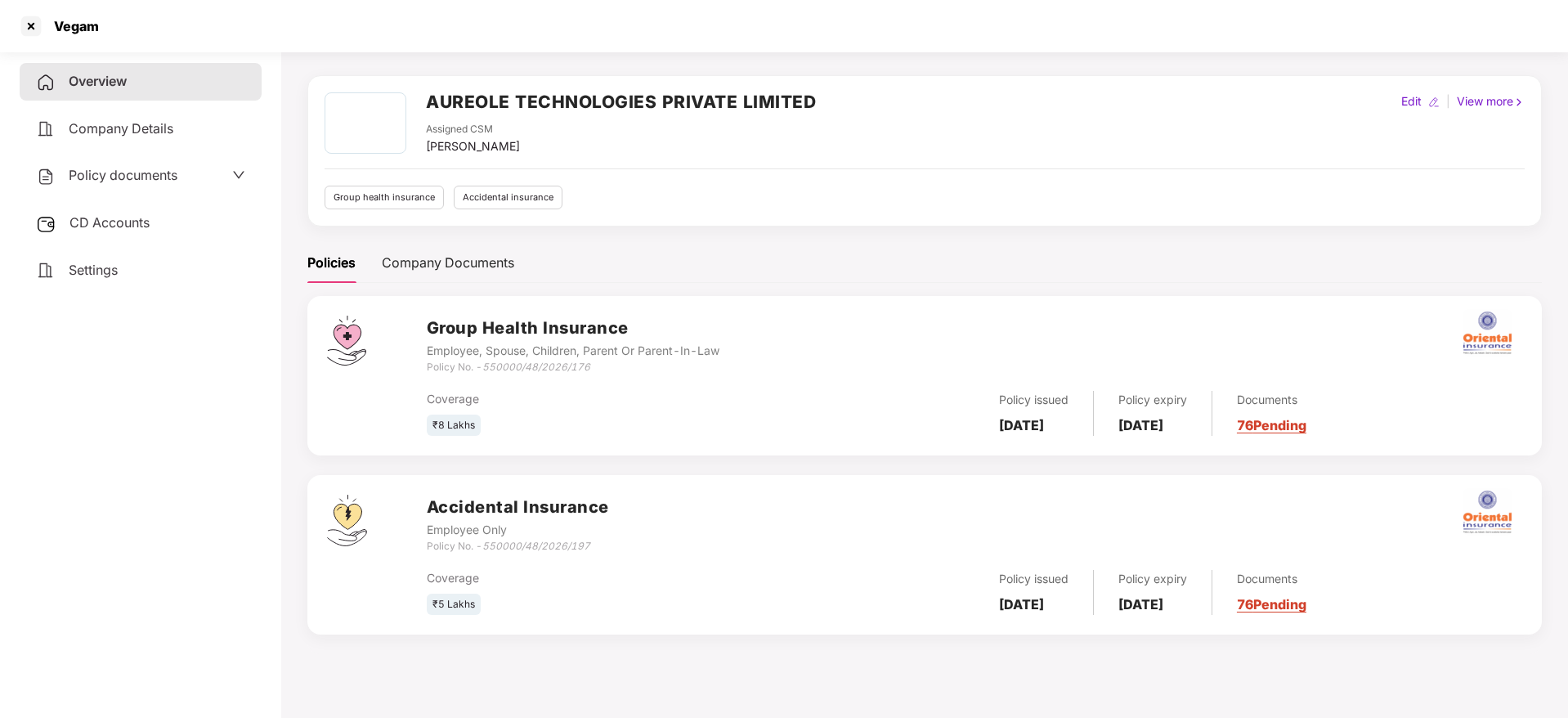
click at [1306, 612] on div "Documents 76 Pending" at bounding box center [1259, 592] width 94 height 45
click at [1306, 607] on link "76 Pending" at bounding box center [1271, 604] width 69 height 17
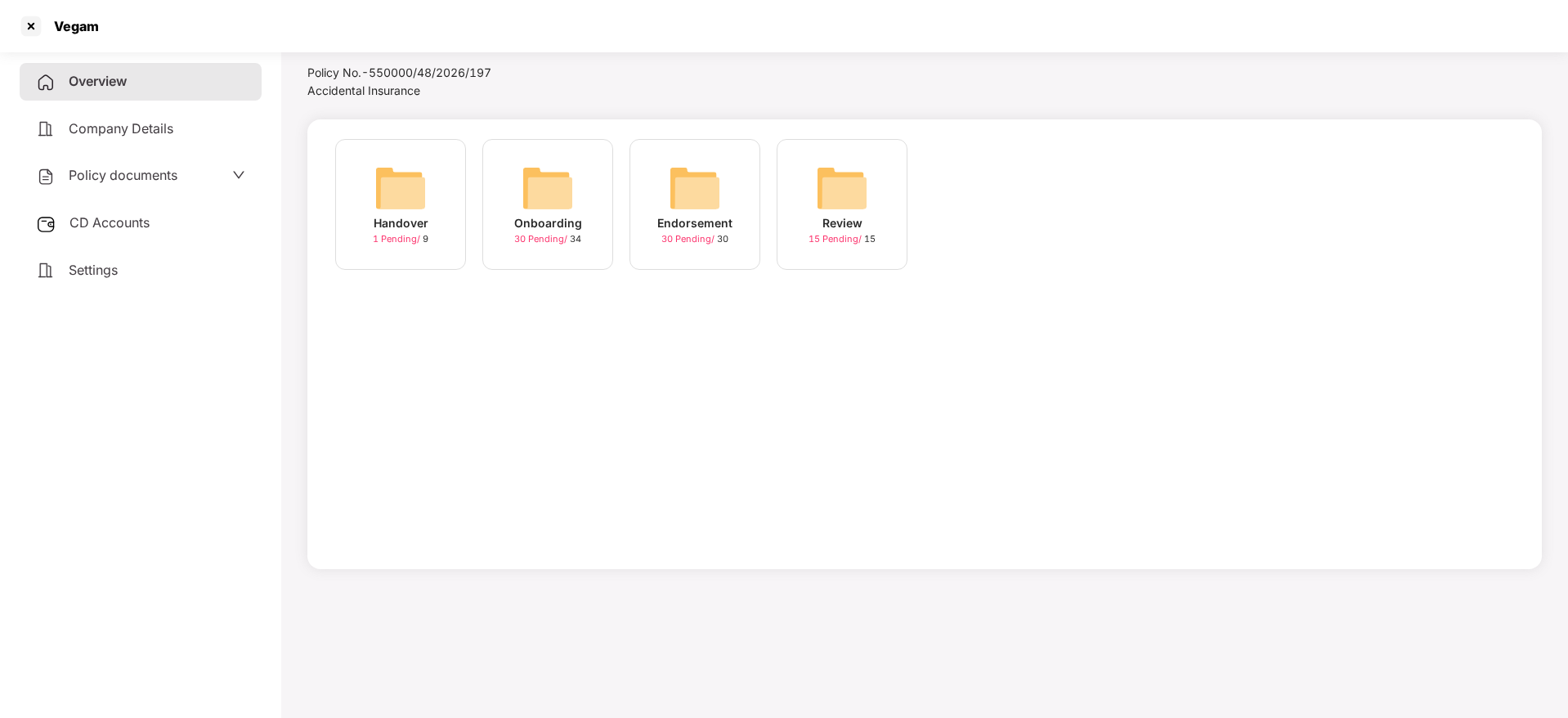
click at [705, 219] on div "Endorsement" at bounding box center [695, 224] width 75 height 18
click at [698, 238] on span "30 Pending /" at bounding box center [689, 239] width 56 height 12
click at [405, 215] on div "[DATE] 18:36:56" at bounding box center [401, 224] width 91 height 18
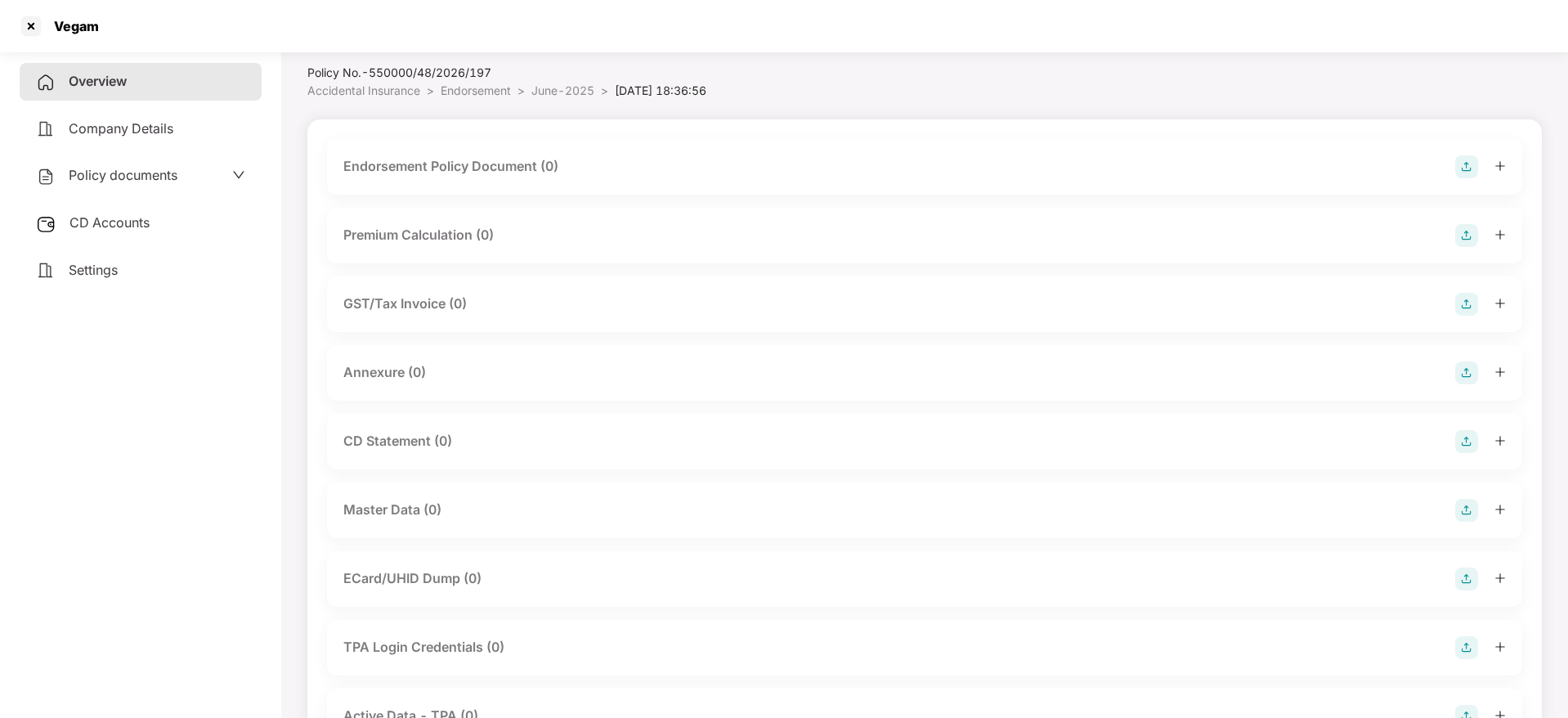
click at [1469, 164] on img at bounding box center [1466, 166] width 23 height 23
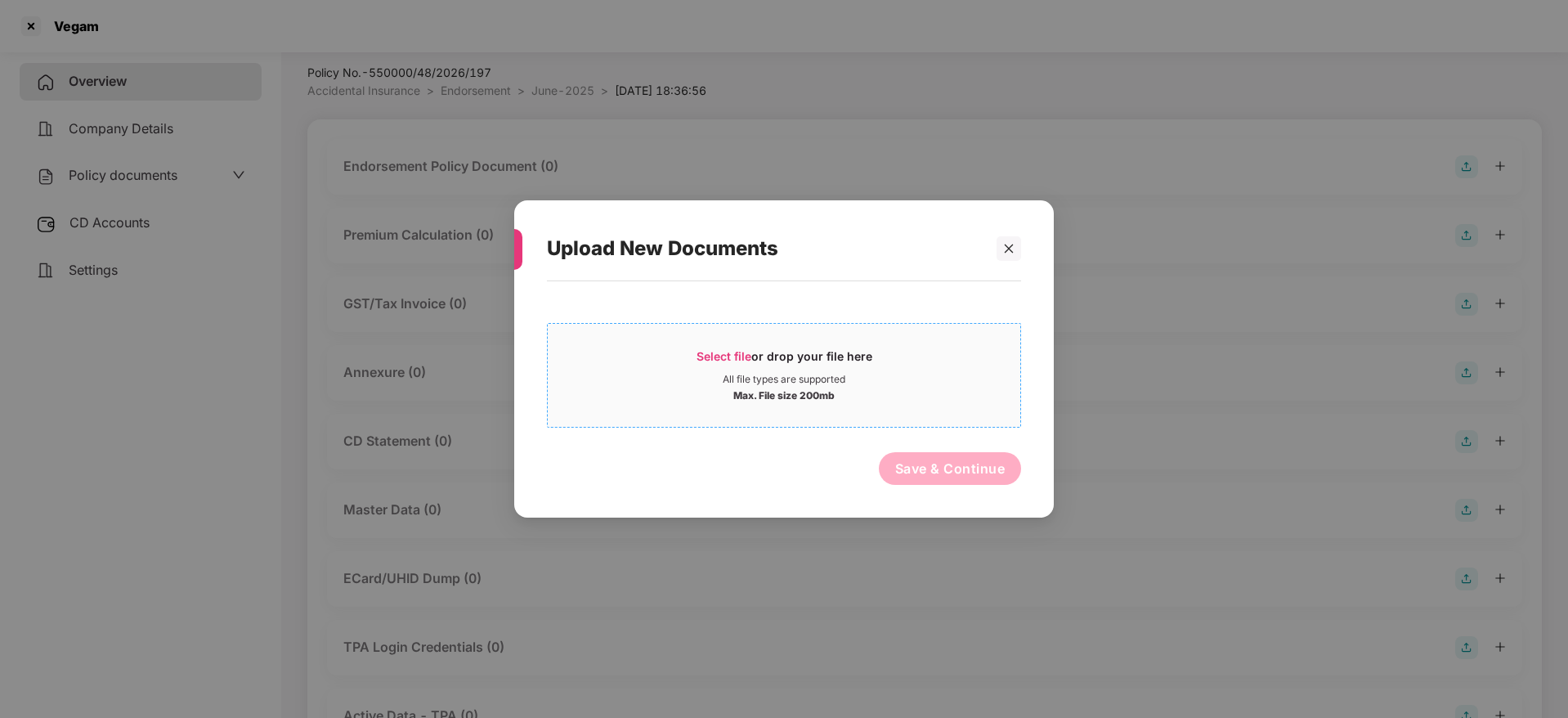
click at [700, 359] on span "Select file" at bounding box center [724, 356] width 55 height 14
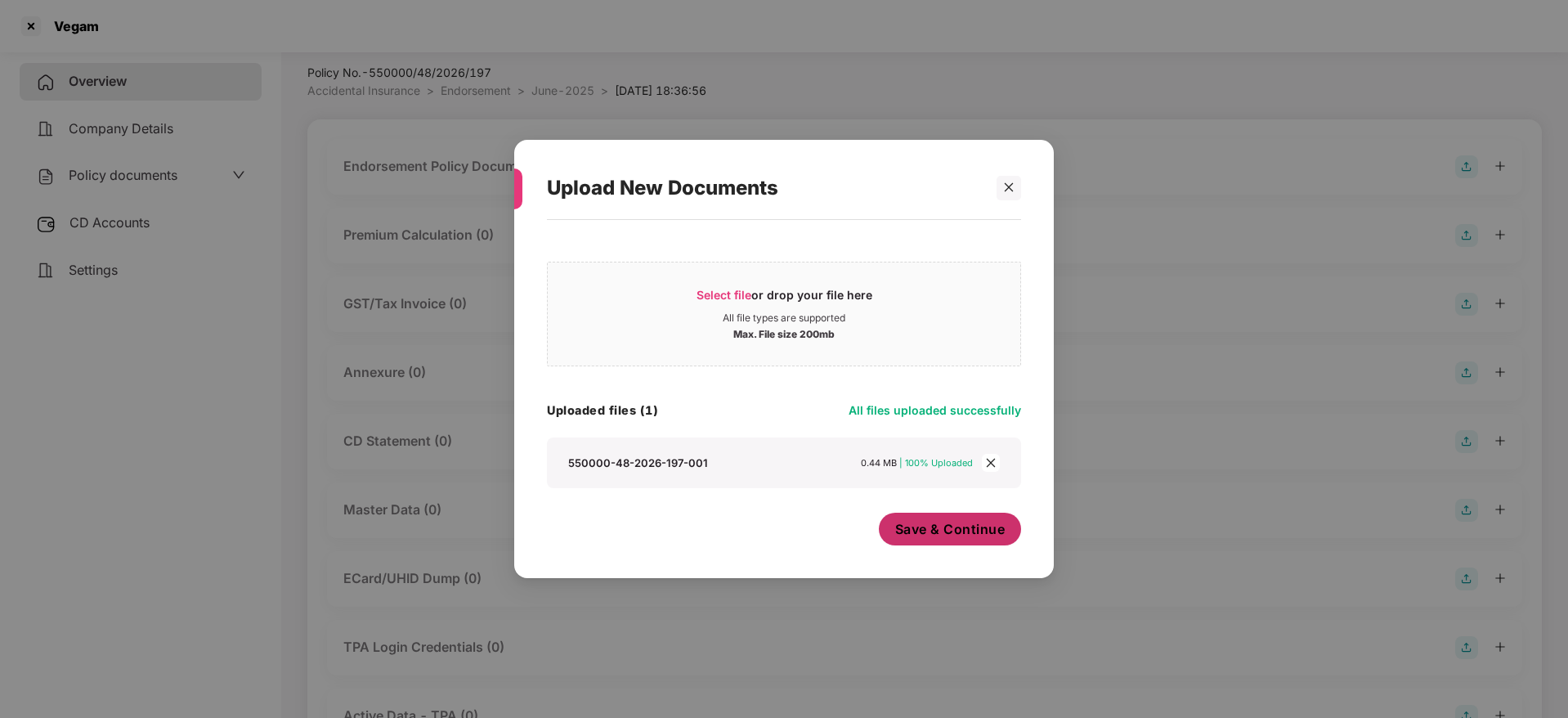
click at [929, 538] on span "Save & Continue" at bounding box center [950, 529] width 110 height 18
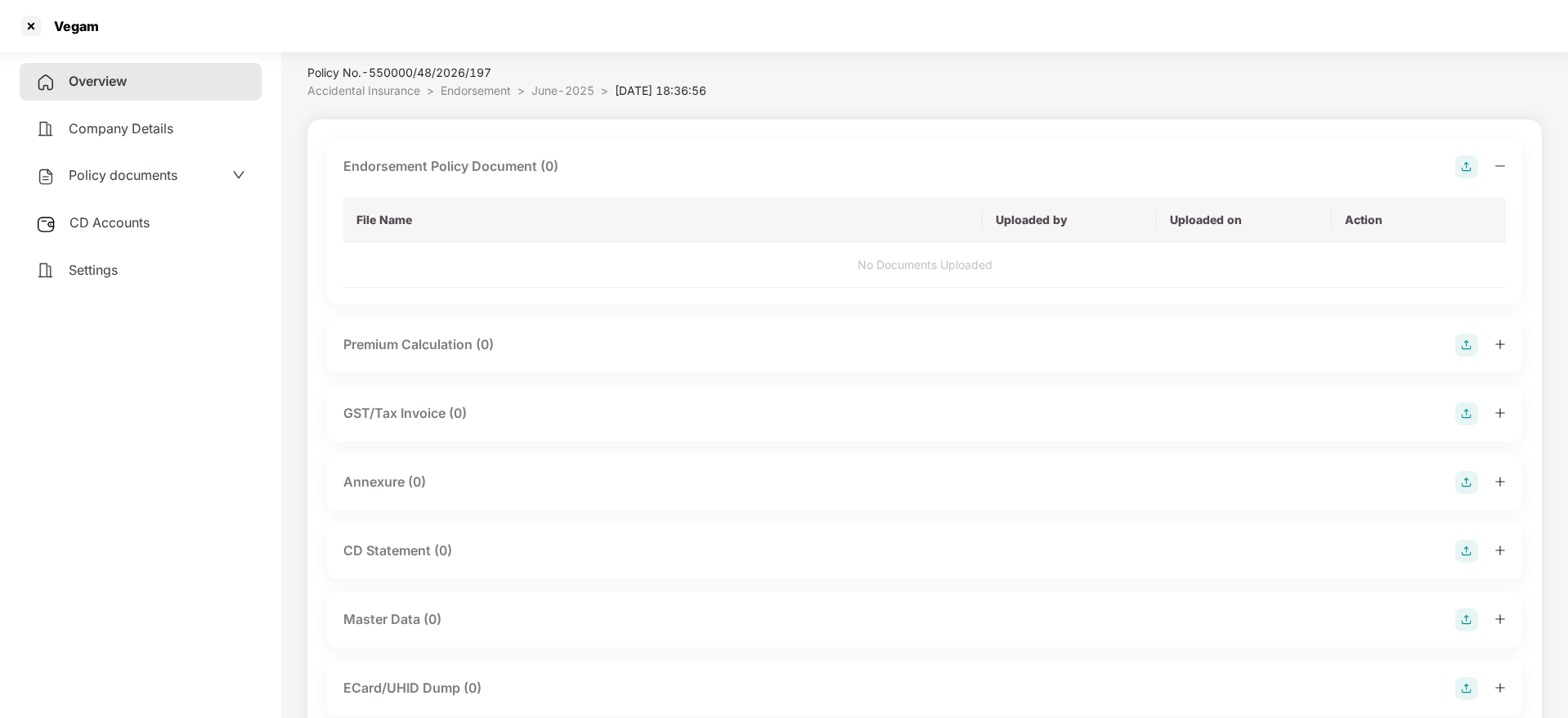
click at [1496, 167] on icon "minus" at bounding box center [1500, 166] width 12 height 12
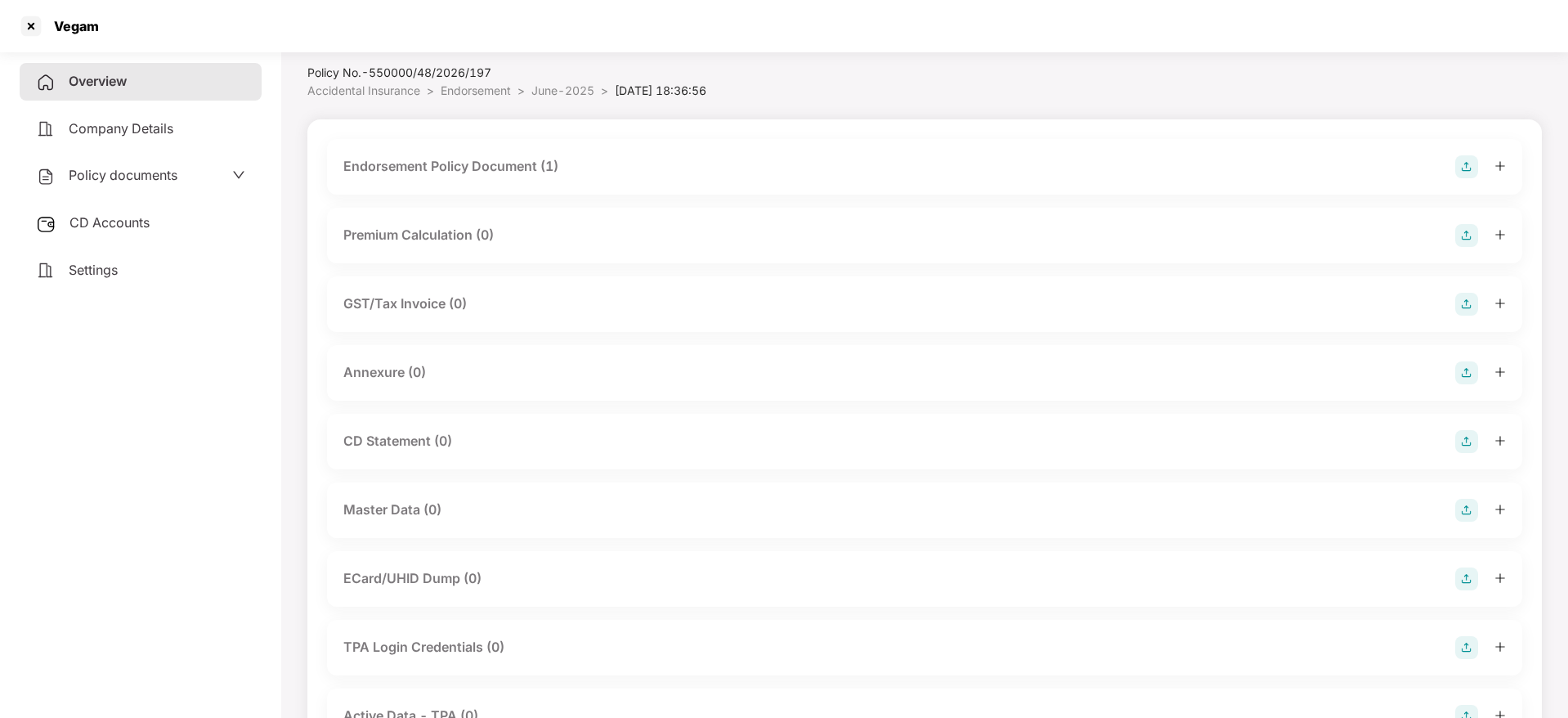
click at [1470, 374] on img at bounding box center [1466, 372] width 23 height 23
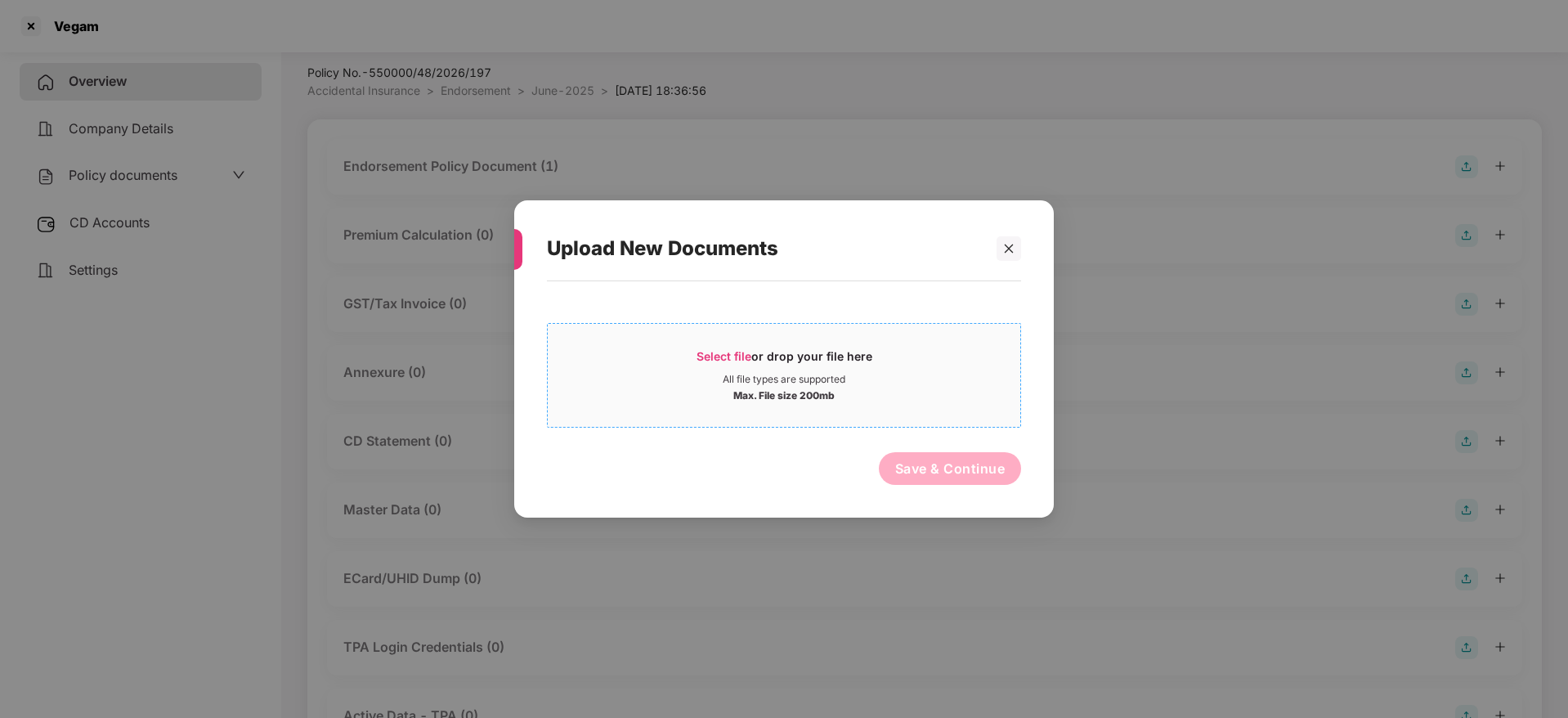
click at [766, 350] on div "Select file or drop your file here" at bounding box center [784, 360] width 175 height 24
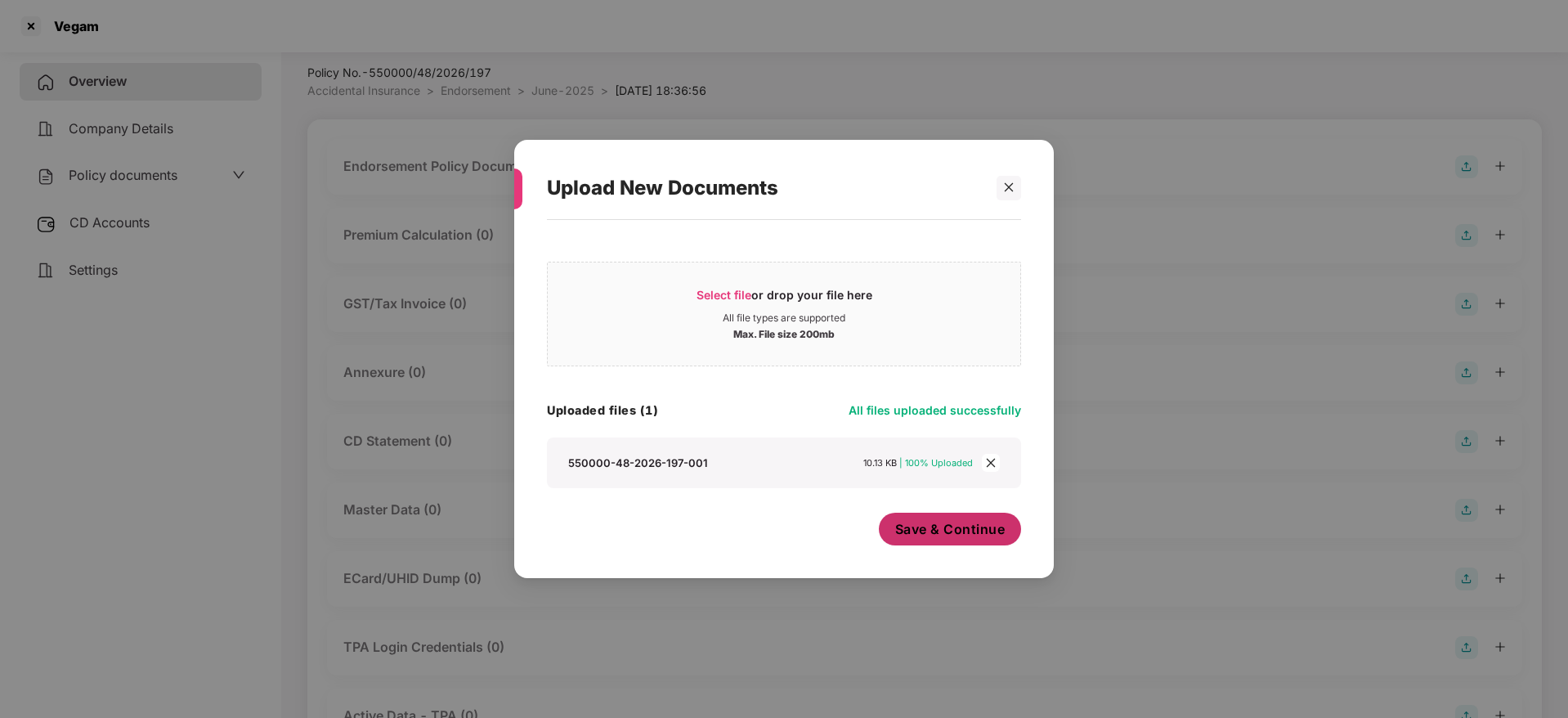
click at [957, 528] on span "Save & Continue" at bounding box center [950, 529] width 110 height 18
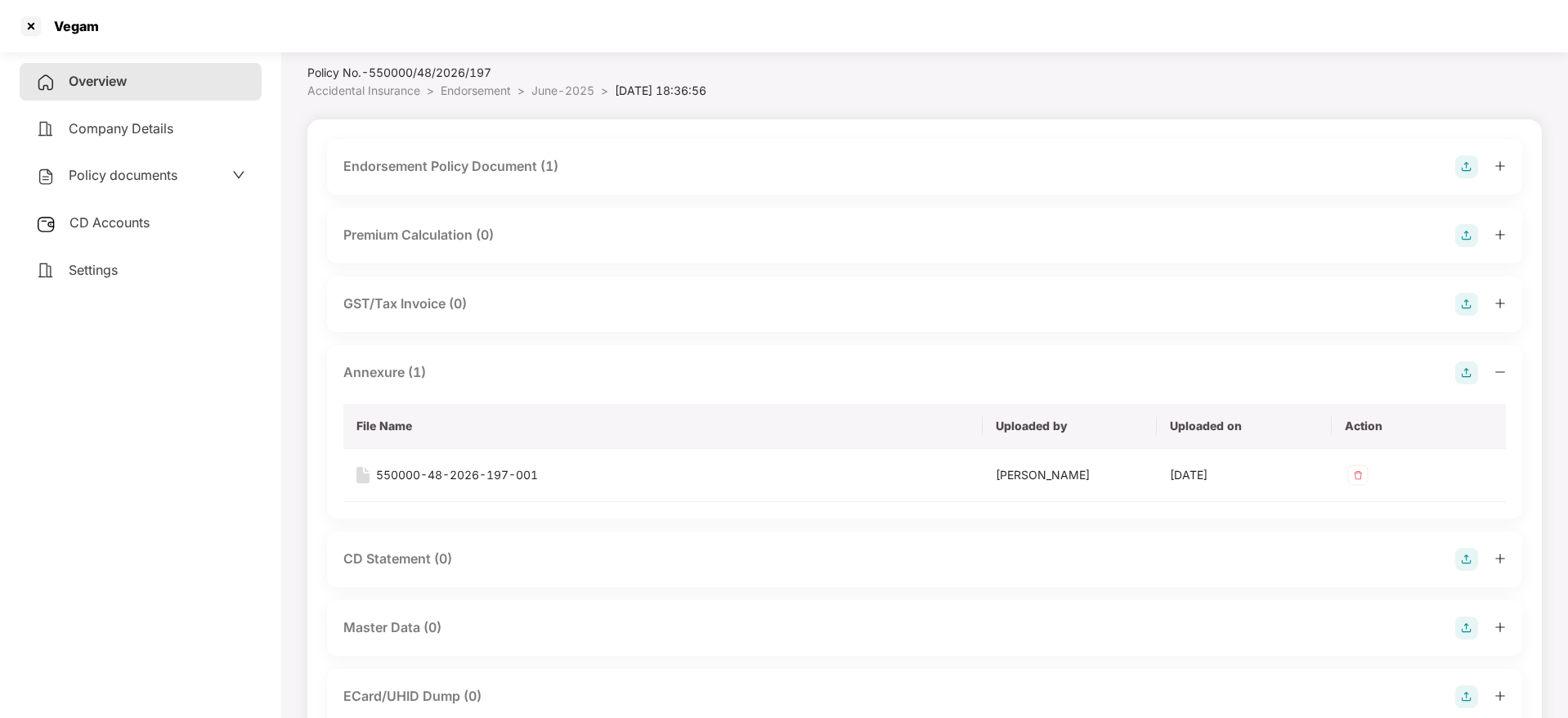
click at [1500, 367] on icon "minus" at bounding box center [1500, 372] width 12 height 12
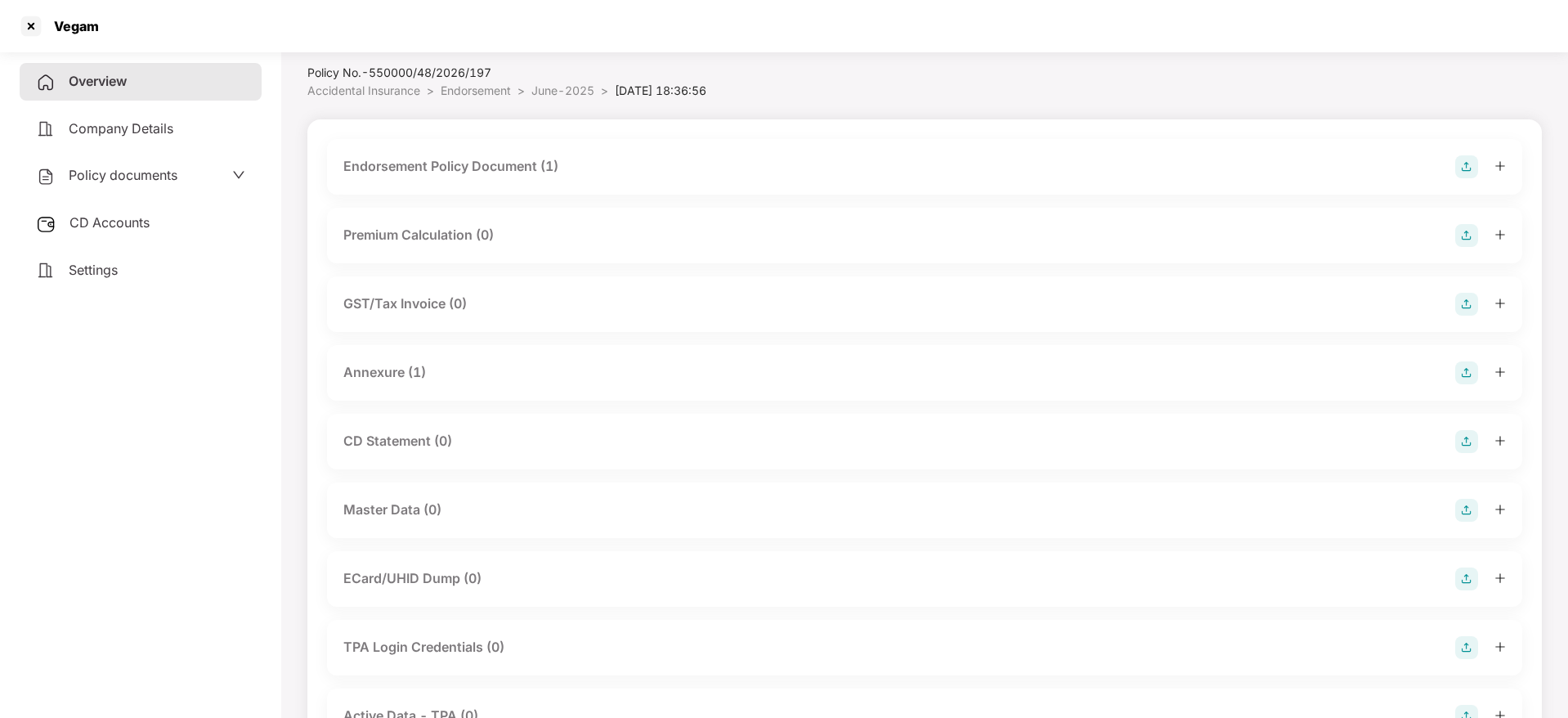
click at [1474, 513] on img at bounding box center [1466, 509] width 23 height 23
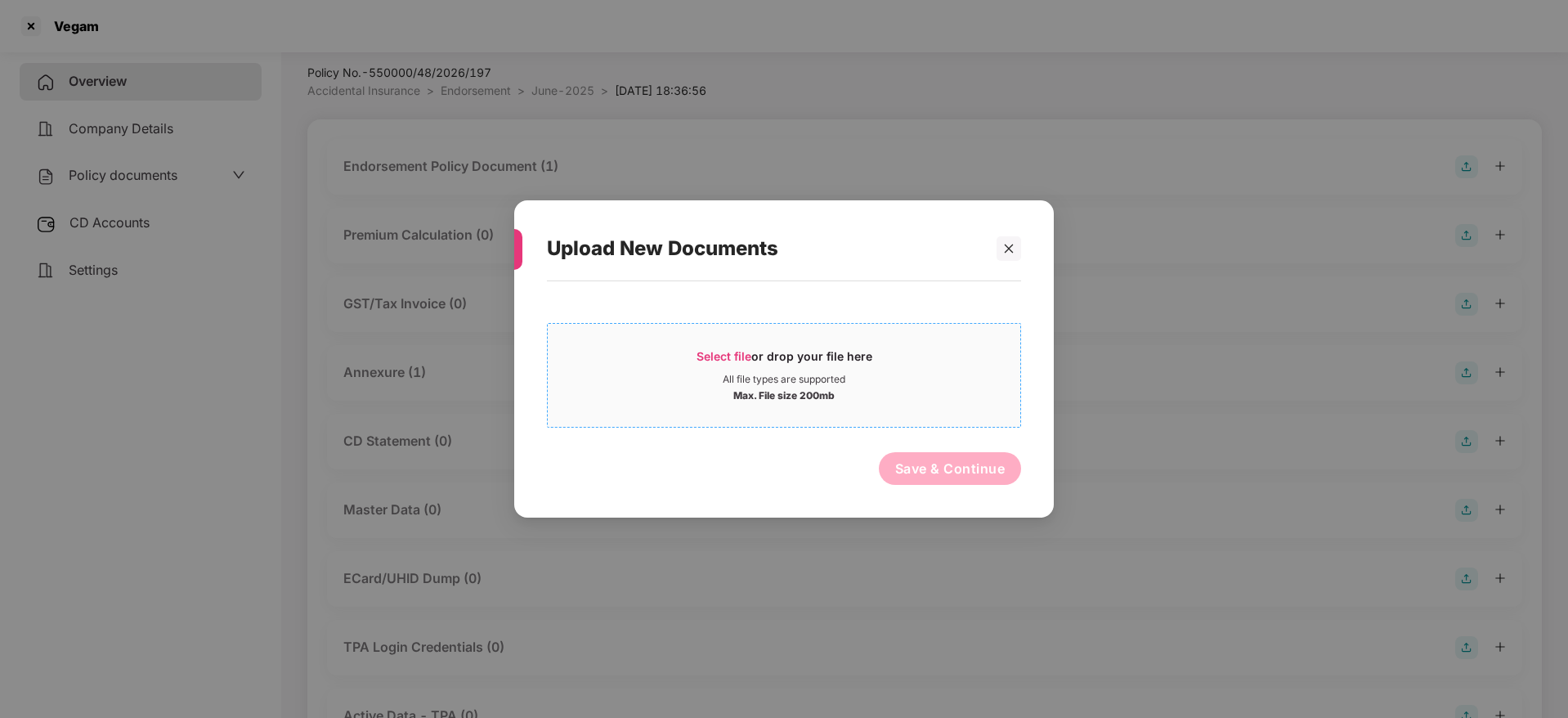
click at [721, 362] on span "Select file" at bounding box center [724, 356] width 55 height 14
click at [1008, 246] on icon "close" at bounding box center [1009, 249] width 12 height 12
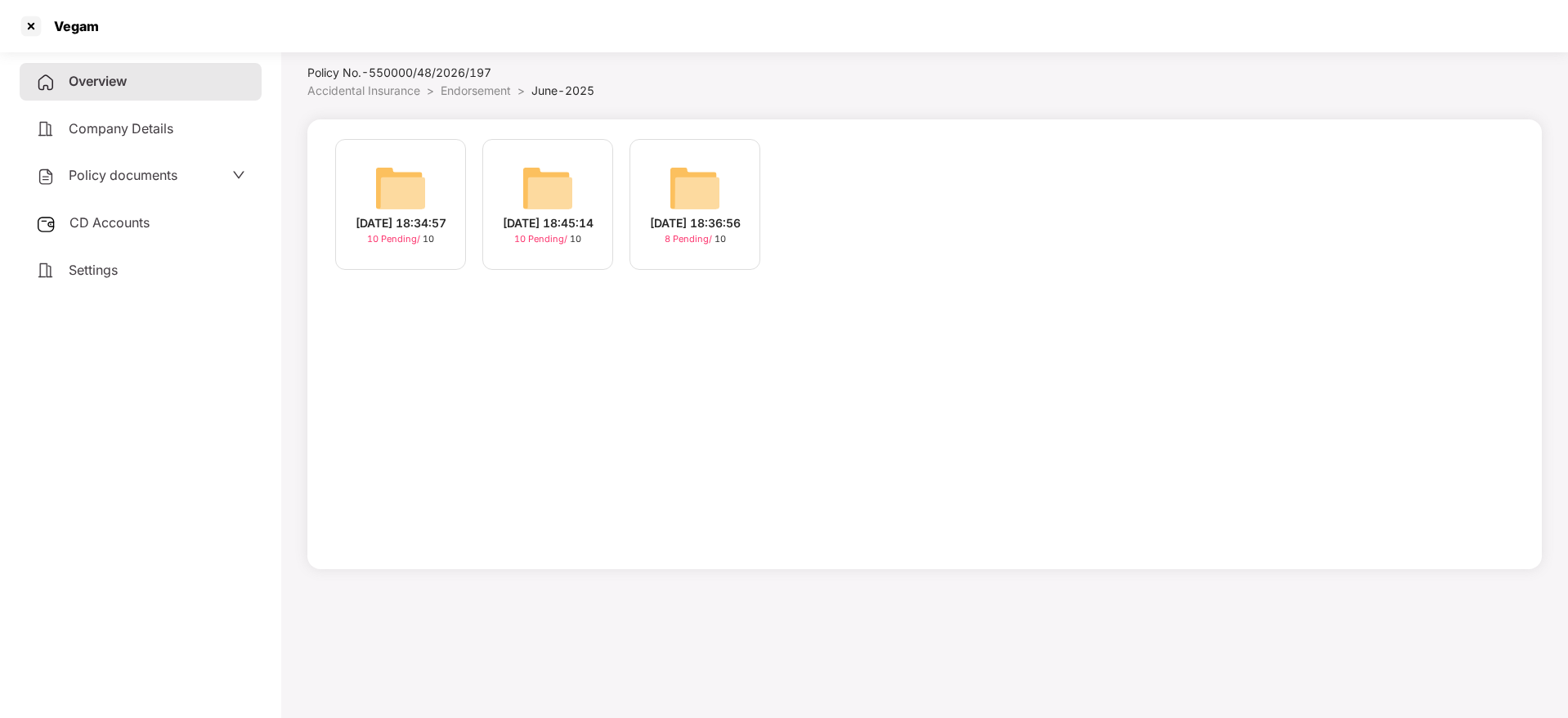
click at [403, 215] on div "[DATE] 18:34:57" at bounding box center [401, 224] width 91 height 18
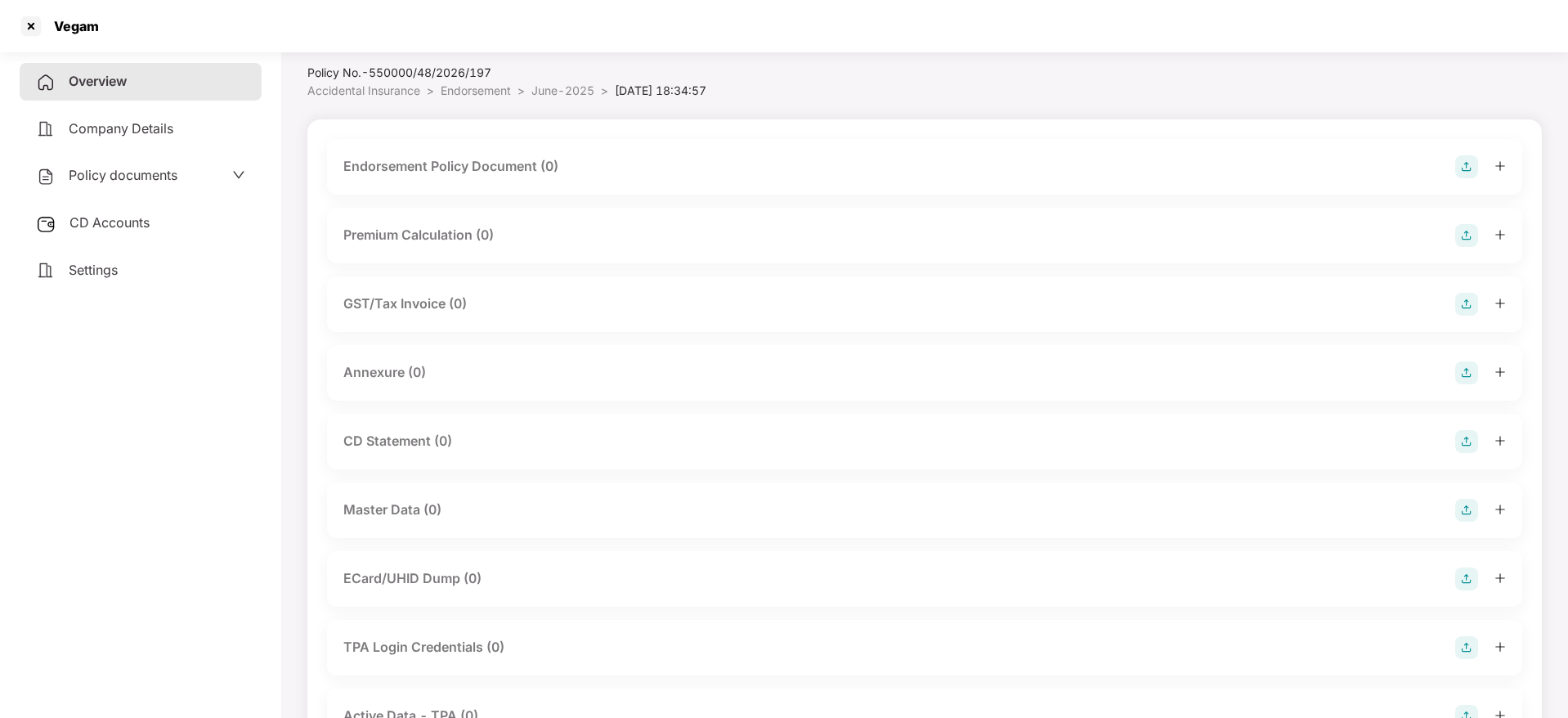
click at [1465, 169] on img at bounding box center [1466, 166] width 23 height 23
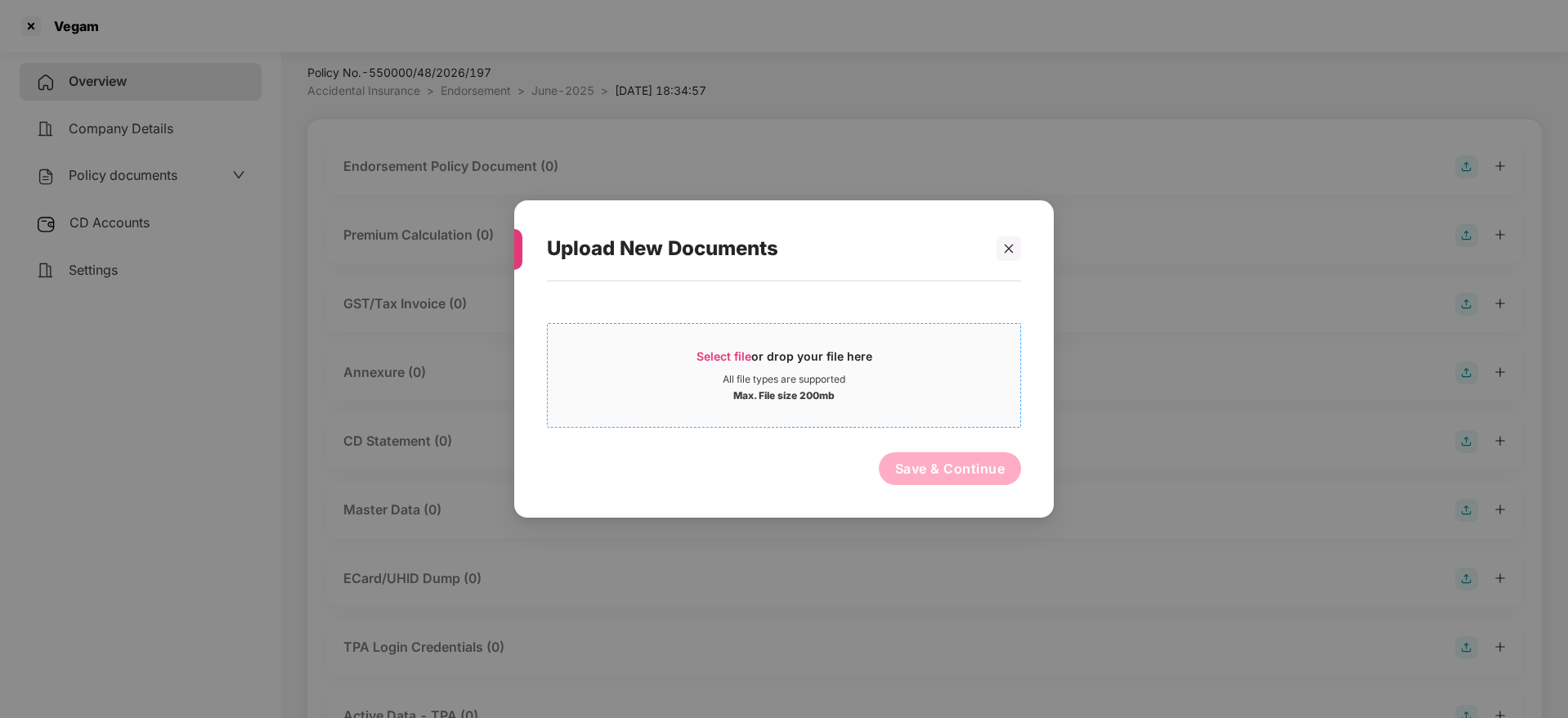
click at [736, 351] on span "Select file" at bounding box center [724, 356] width 55 height 14
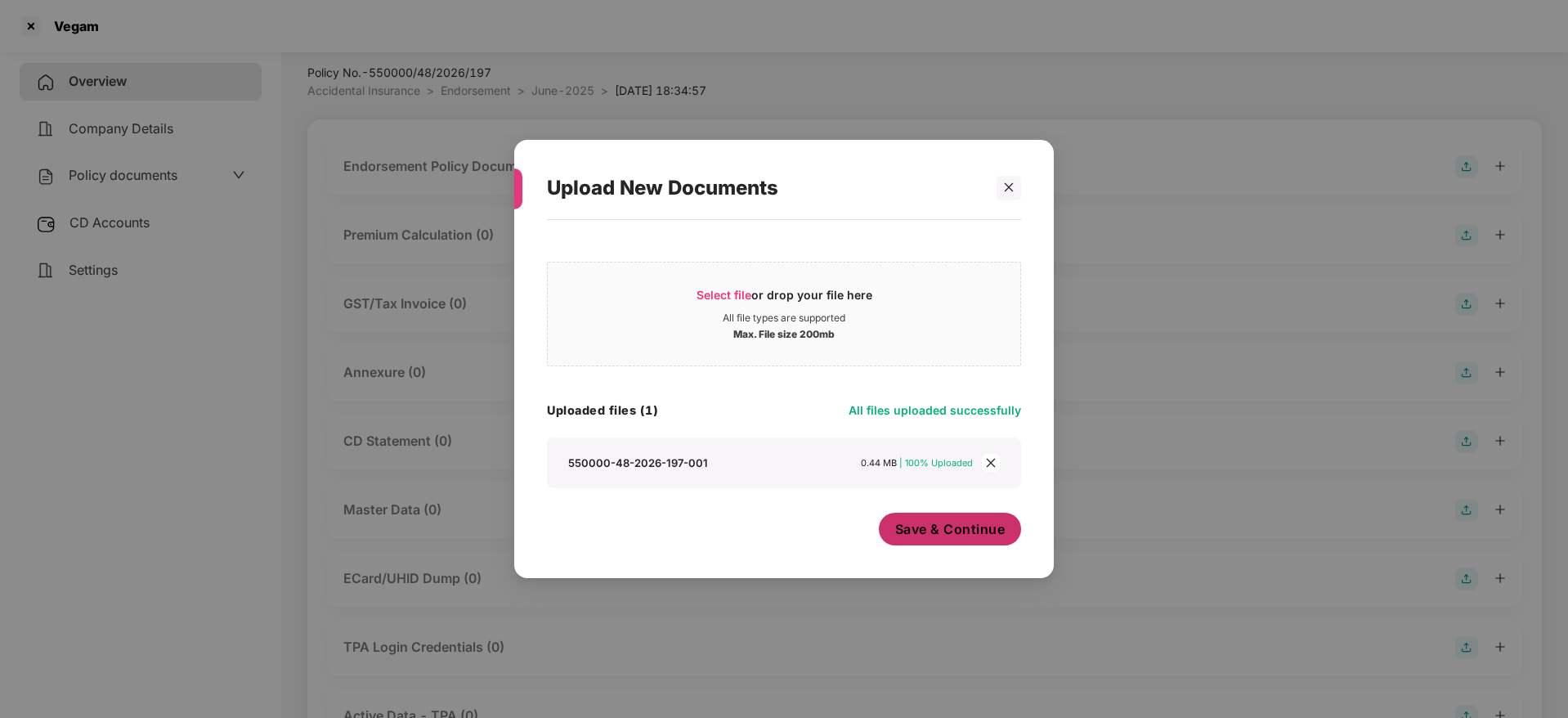
click at [955, 530] on span "Save & Continue" at bounding box center [950, 529] width 110 height 18
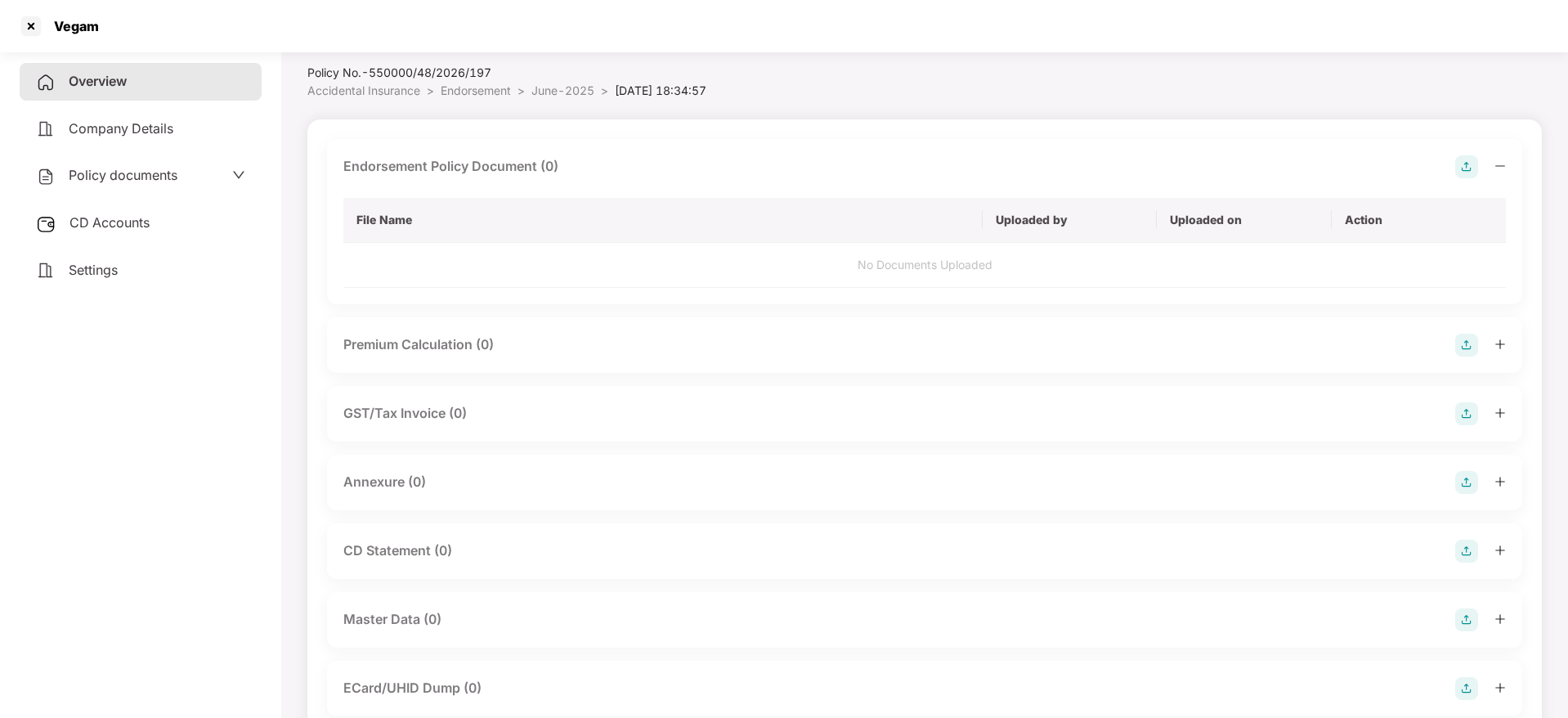
click at [1500, 164] on icon "minus" at bounding box center [1500, 166] width 12 height 12
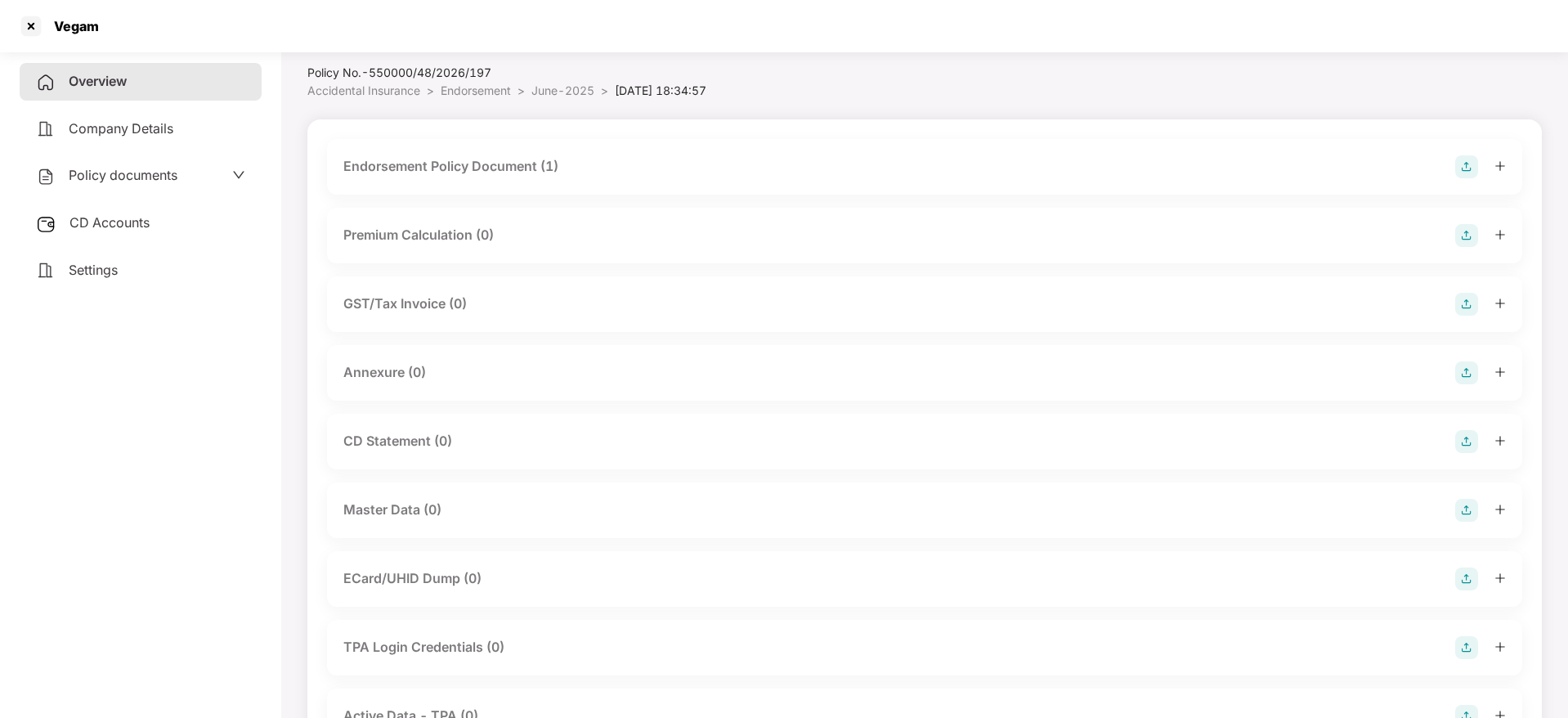
click at [1473, 371] on img at bounding box center [1466, 372] width 23 height 23
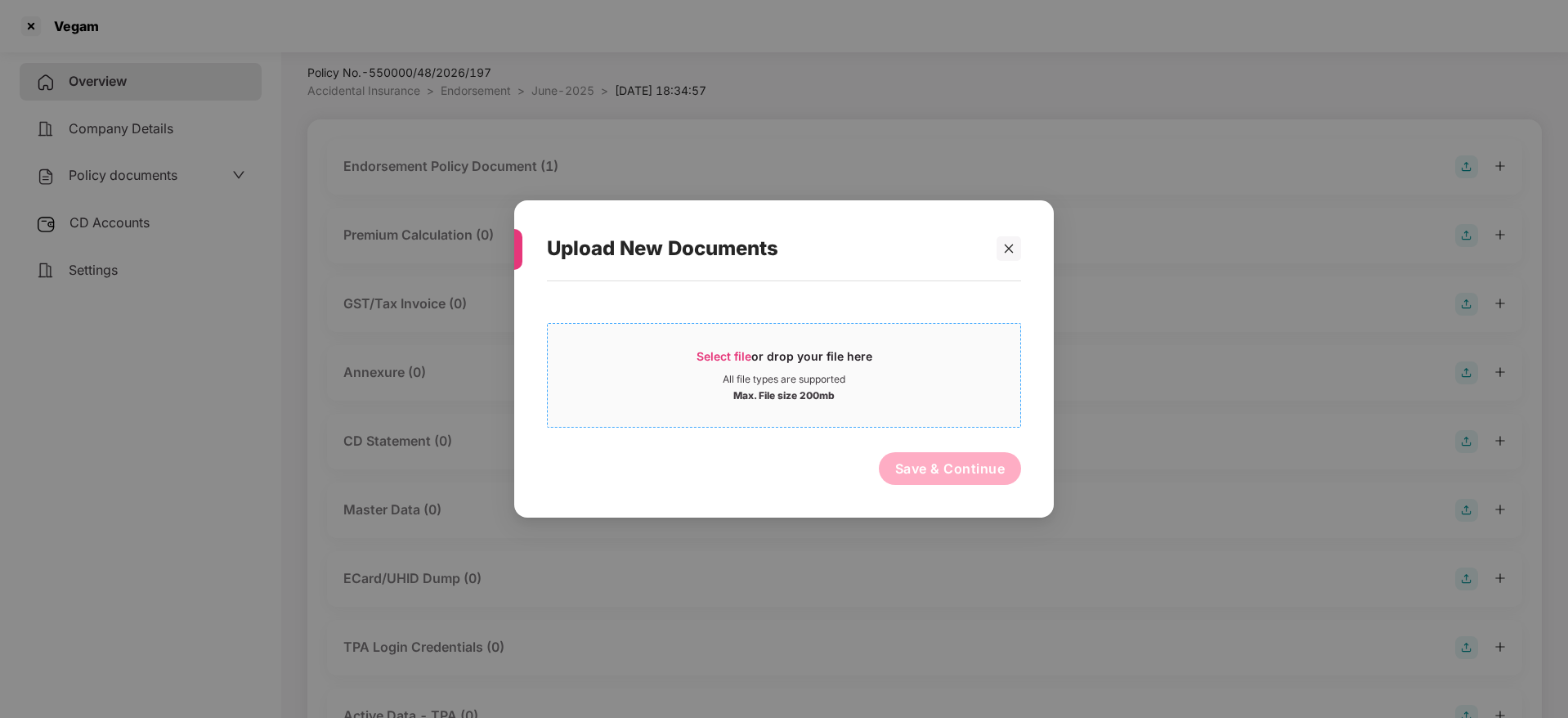
click at [717, 352] on span "Select file" at bounding box center [724, 356] width 55 height 14
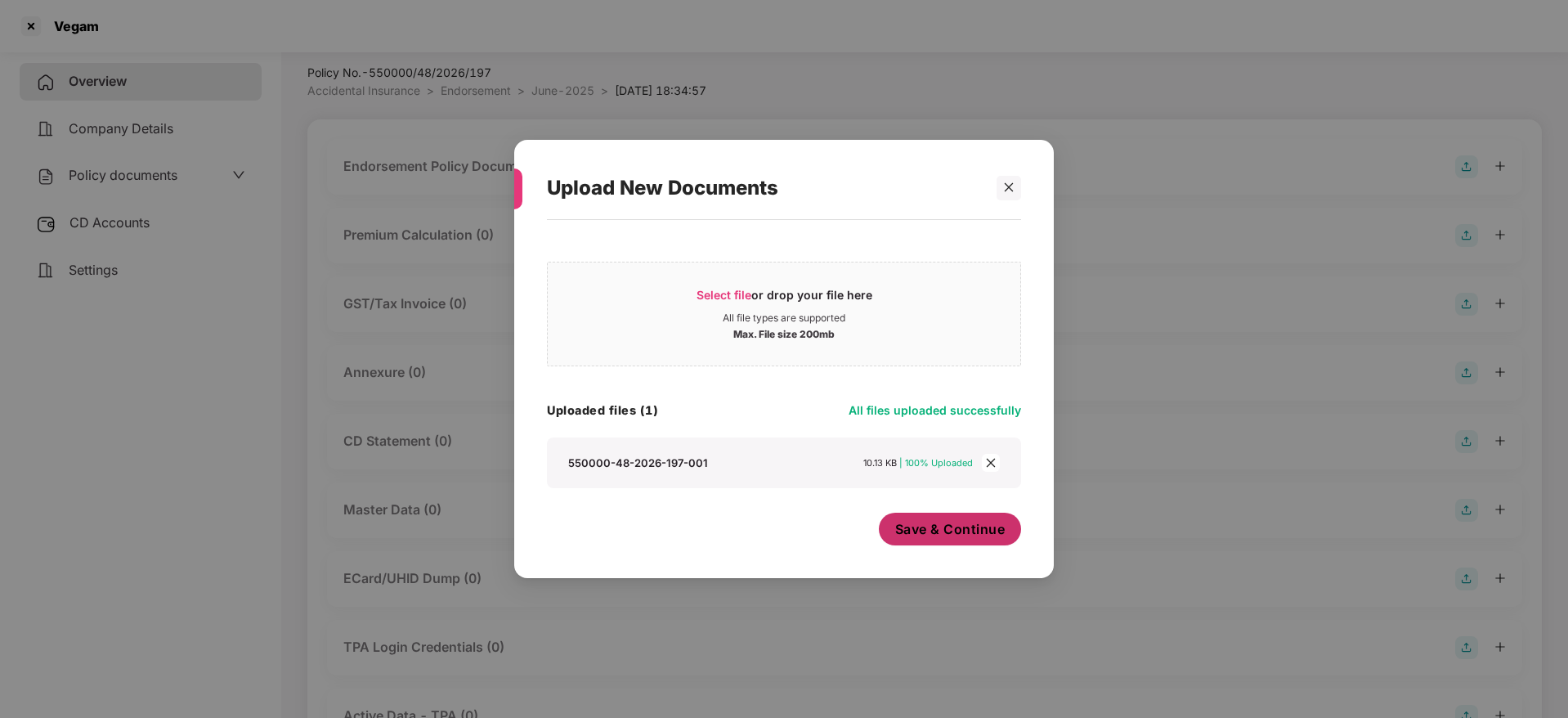
click at [947, 527] on span "Save & Continue" at bounding box center [950, 529] width 110 height 18
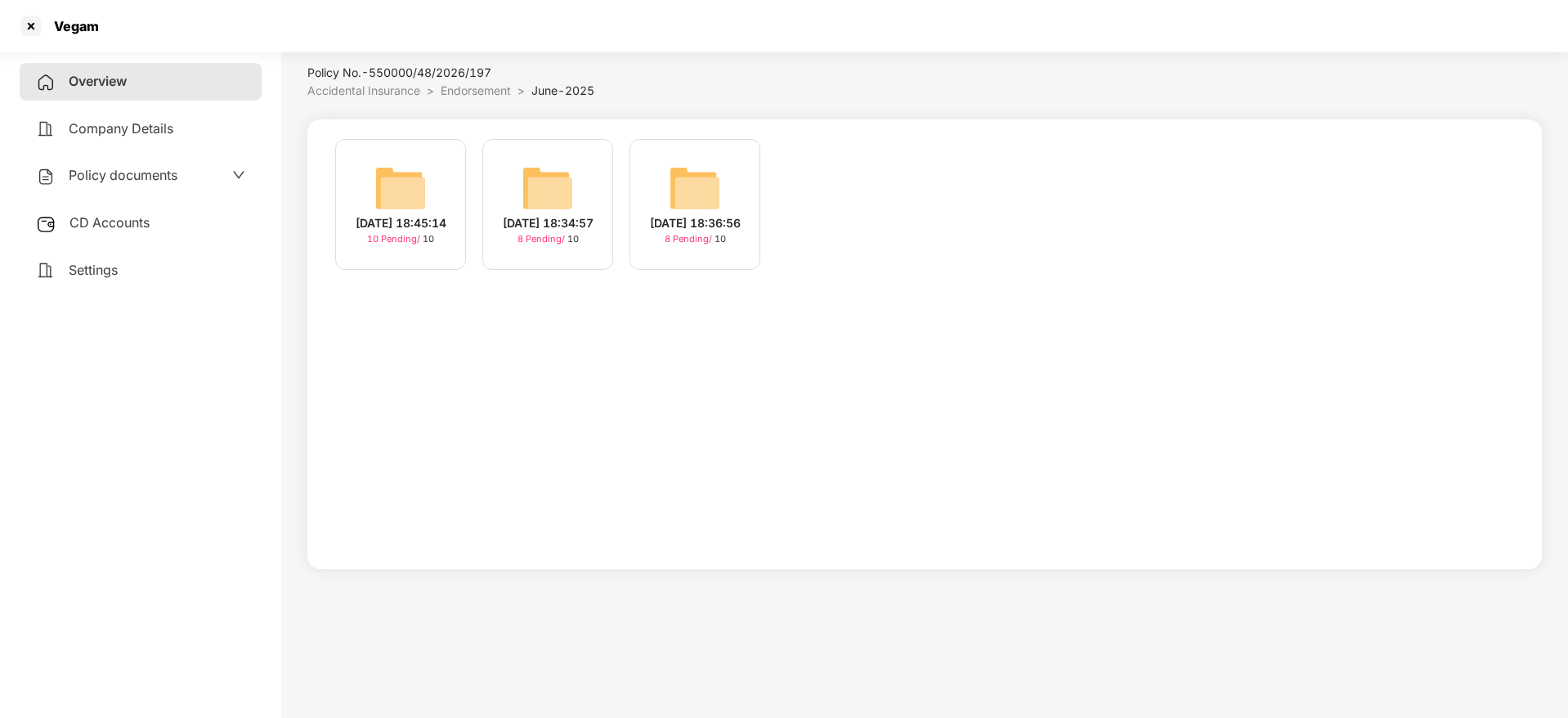
click at [407, 232] on div "[DATE] 18:45:14" at bounding box center [401, 224] width 91 height 18
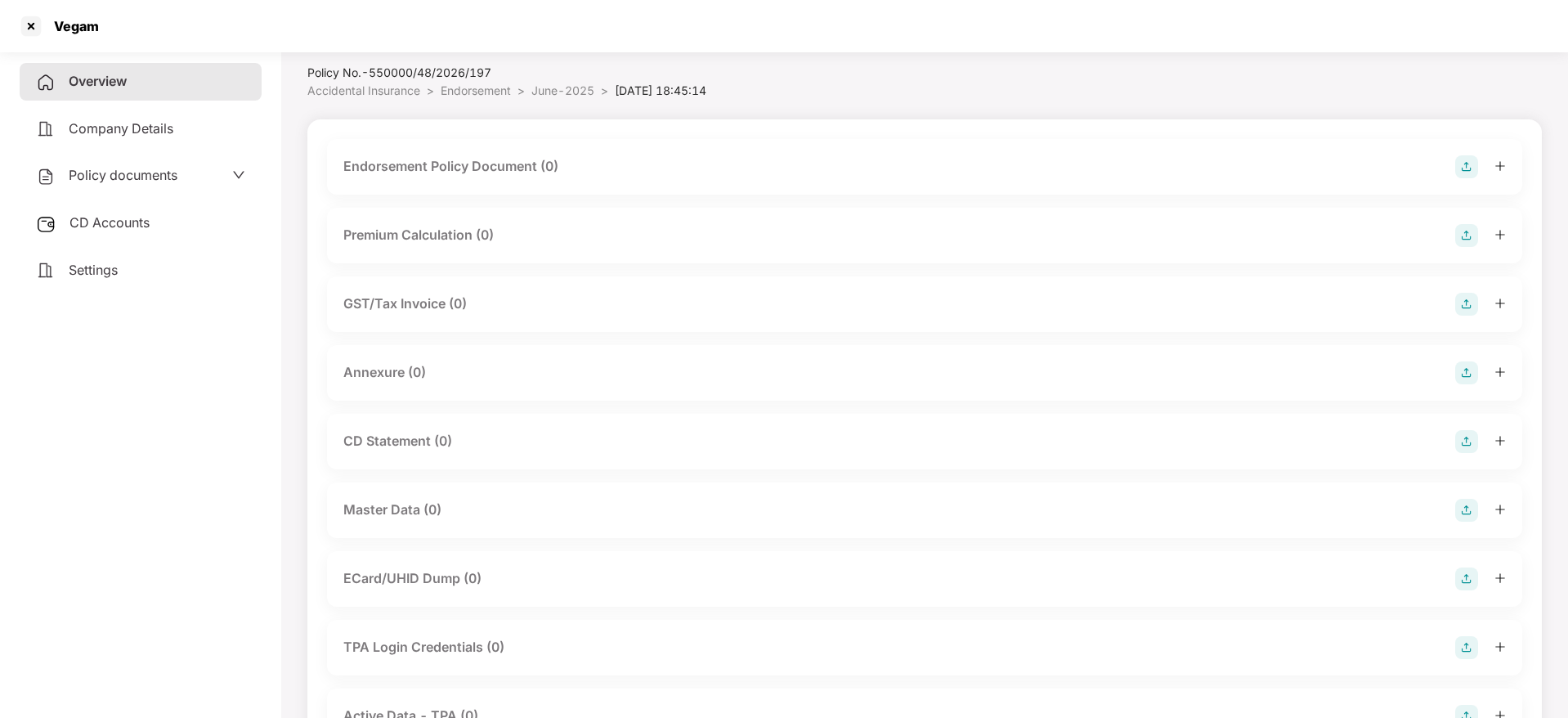
click at [1459, 158] on img at bounding box center [1466, 166] width 23 height 23
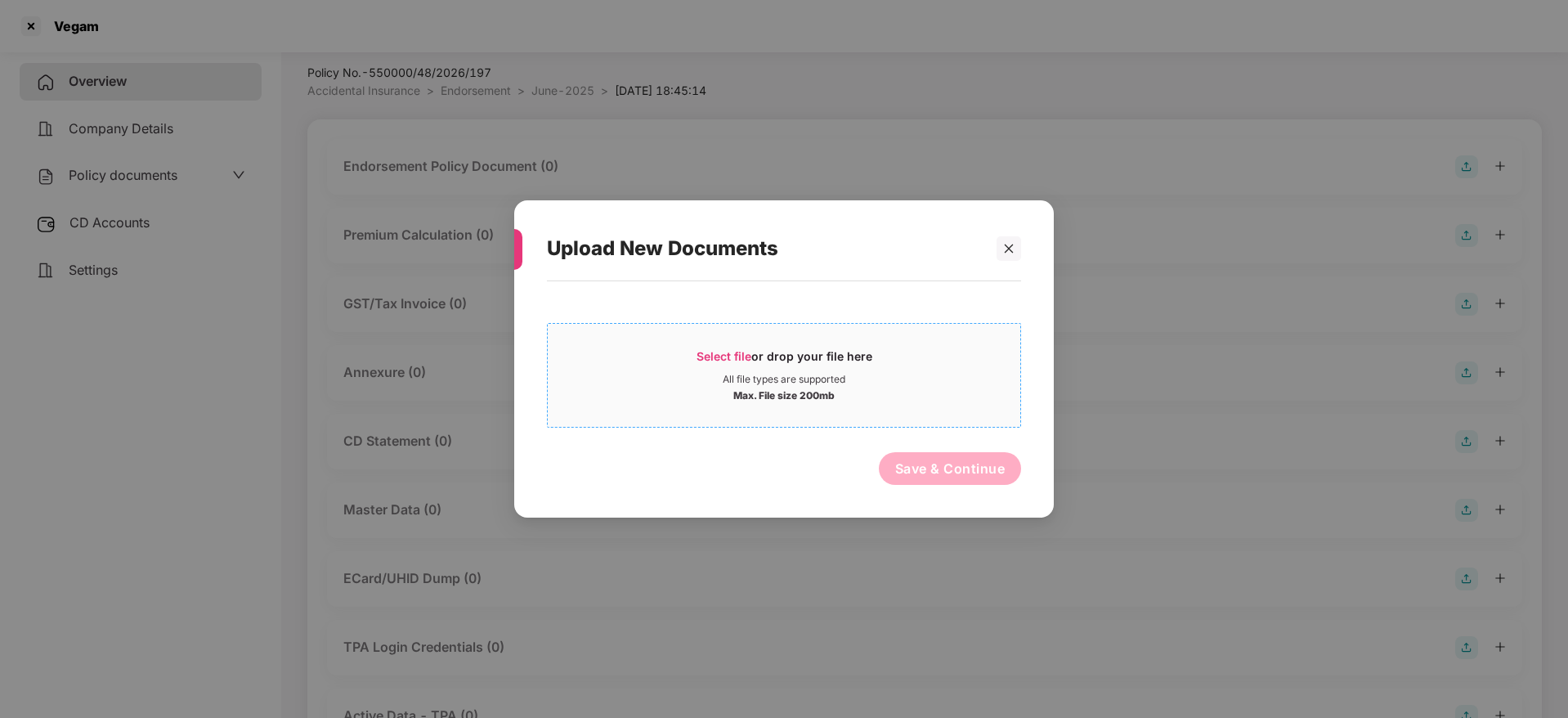
click at [756, 348] on div "Select file or drop your file here" at bounding box center [784, 360] width 175 height 24
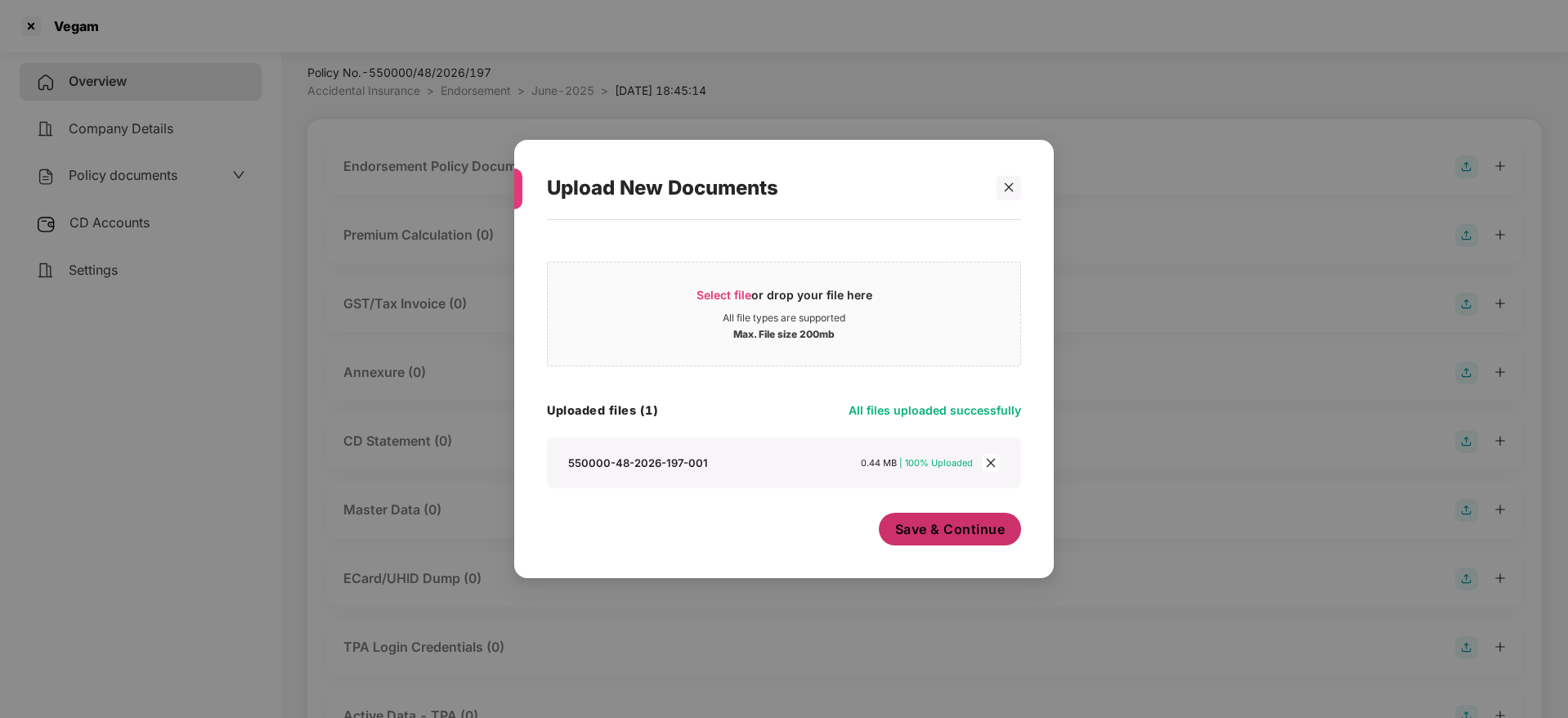
click at [915, 531] on span "Save & Continue" at bounding box center [950, 529] width 110 height 18
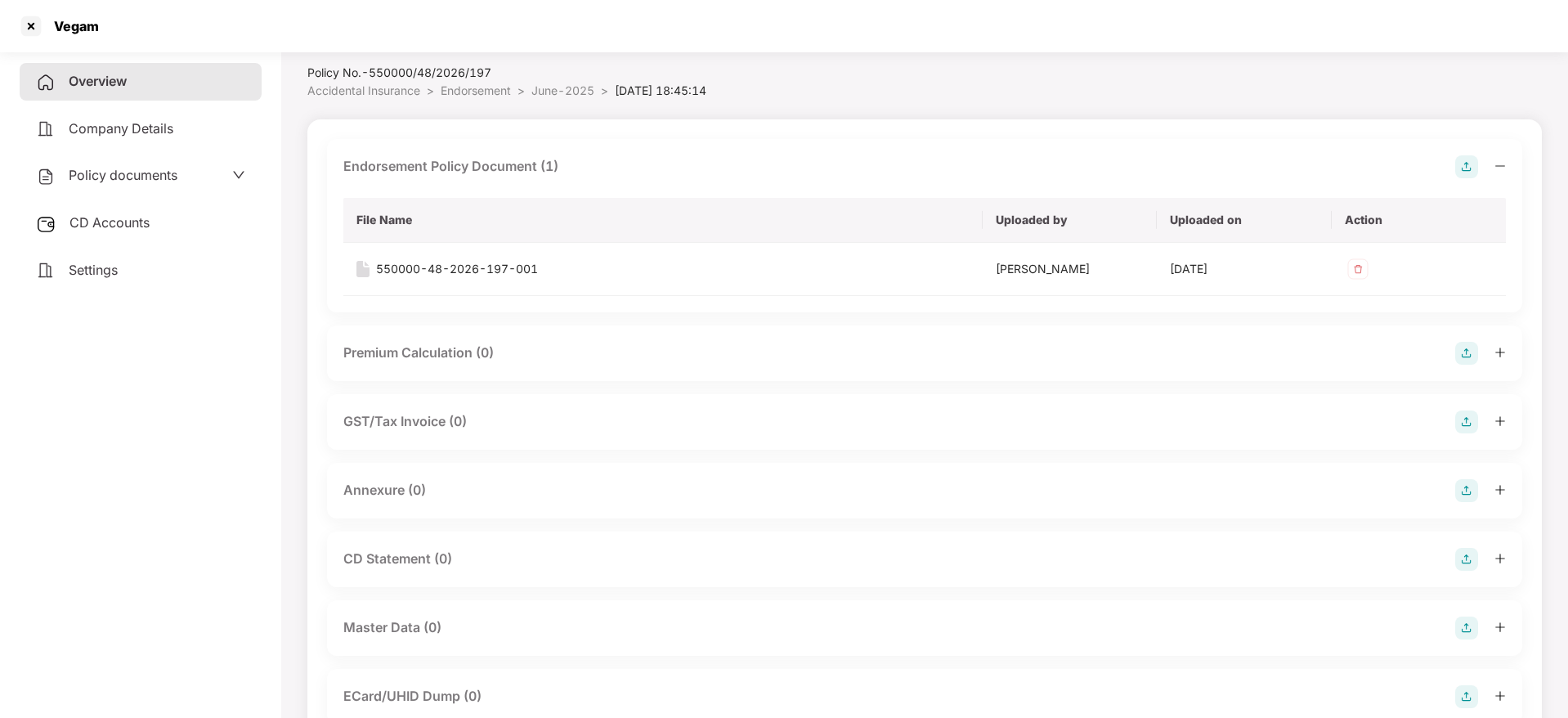
click at [1494, 169] on div at bounding box center [1480, 166] width 51 height 23
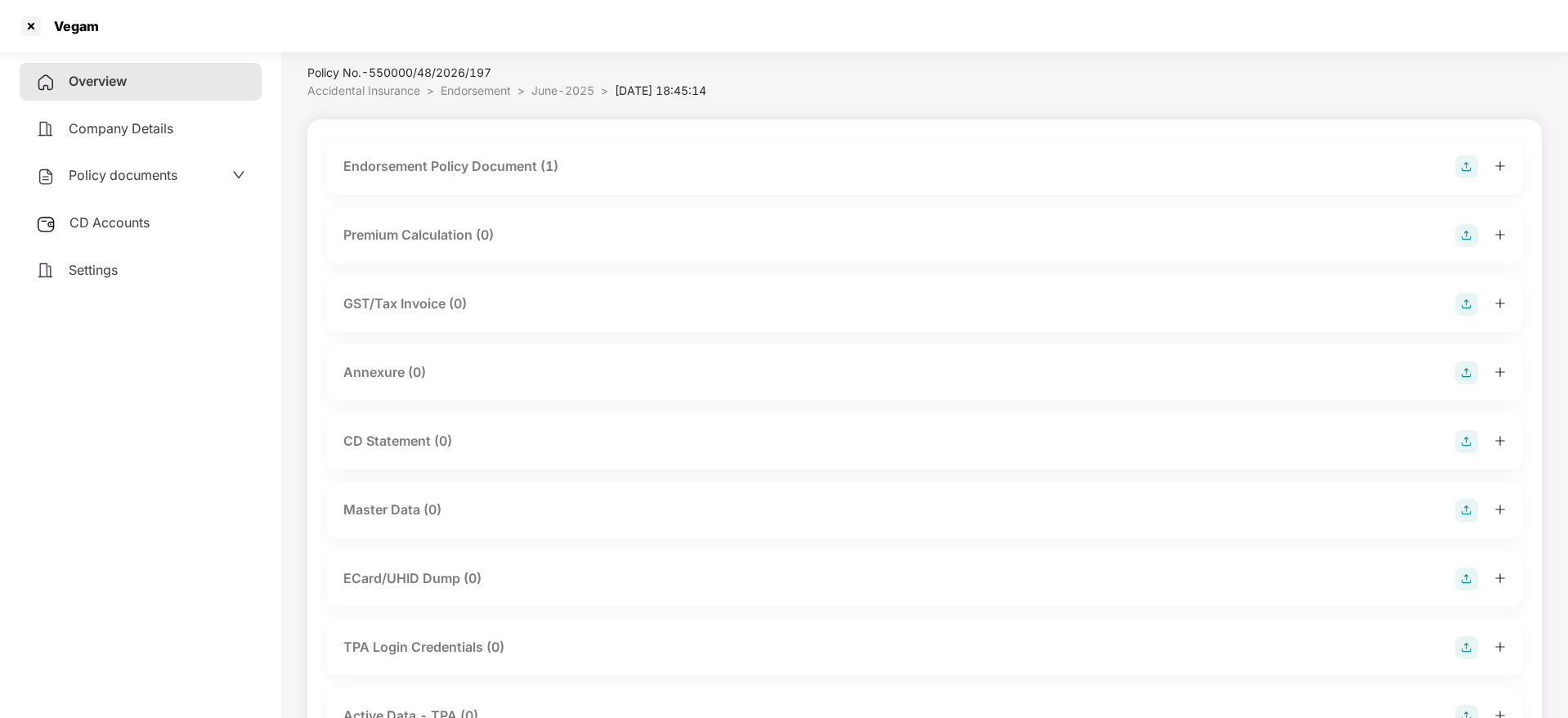
click at [1479, 371] on div at bounding box center [1480, 372] width 51 height 23
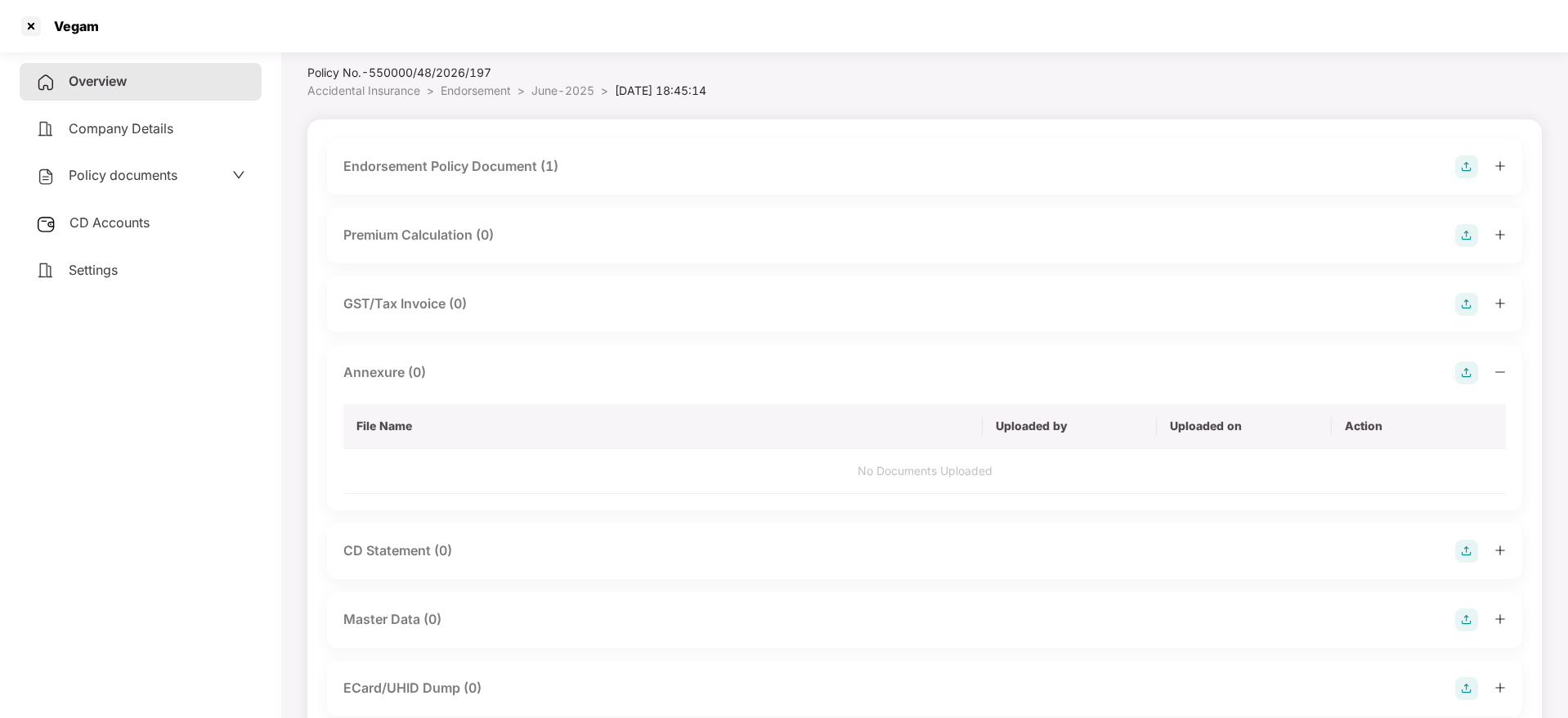
click at [1461, 369] on img at bounding box center [1466, 372] width 23 height 23
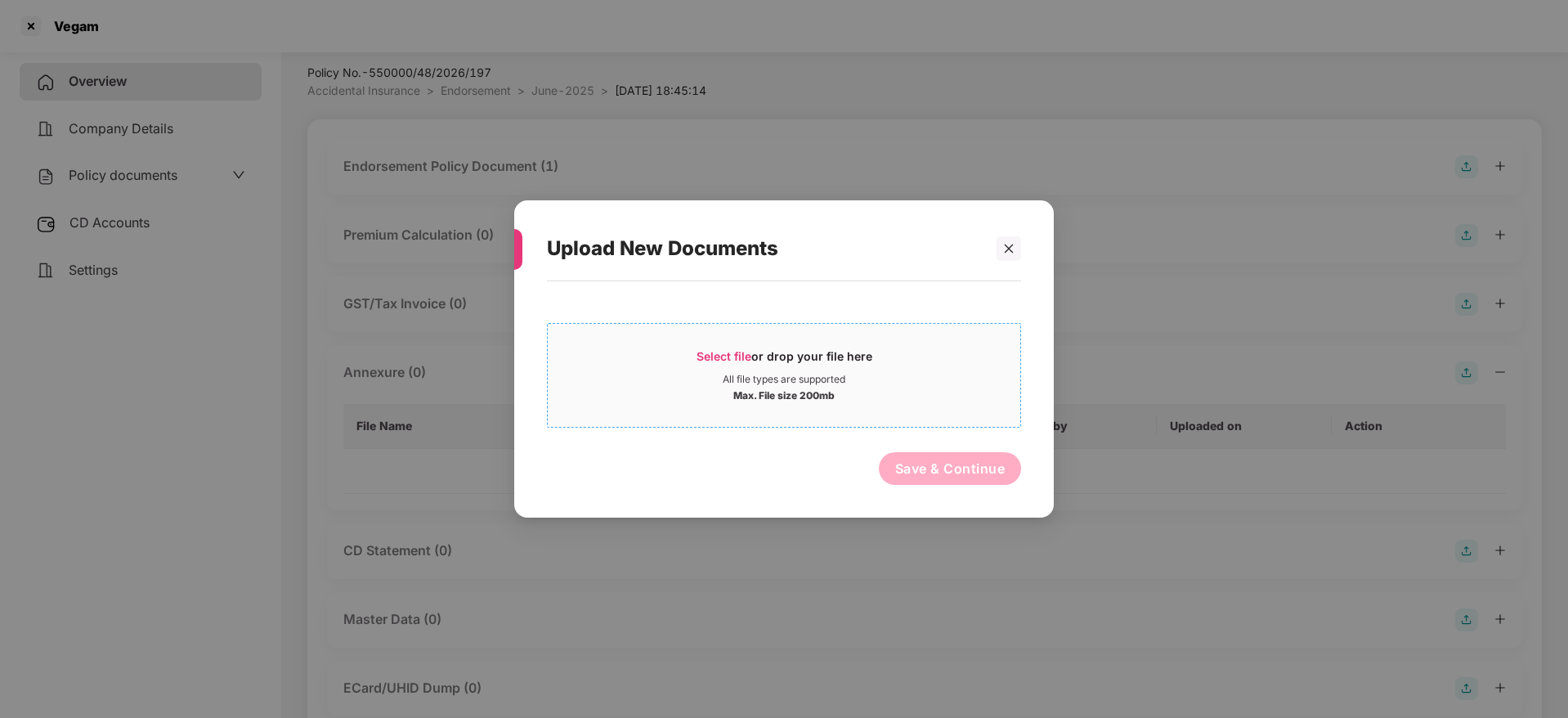
click at [701, 341] on span "Select file or drop your file here All file types are supported Max. File size …" at bounding box center [784, 375] width 473 height 78
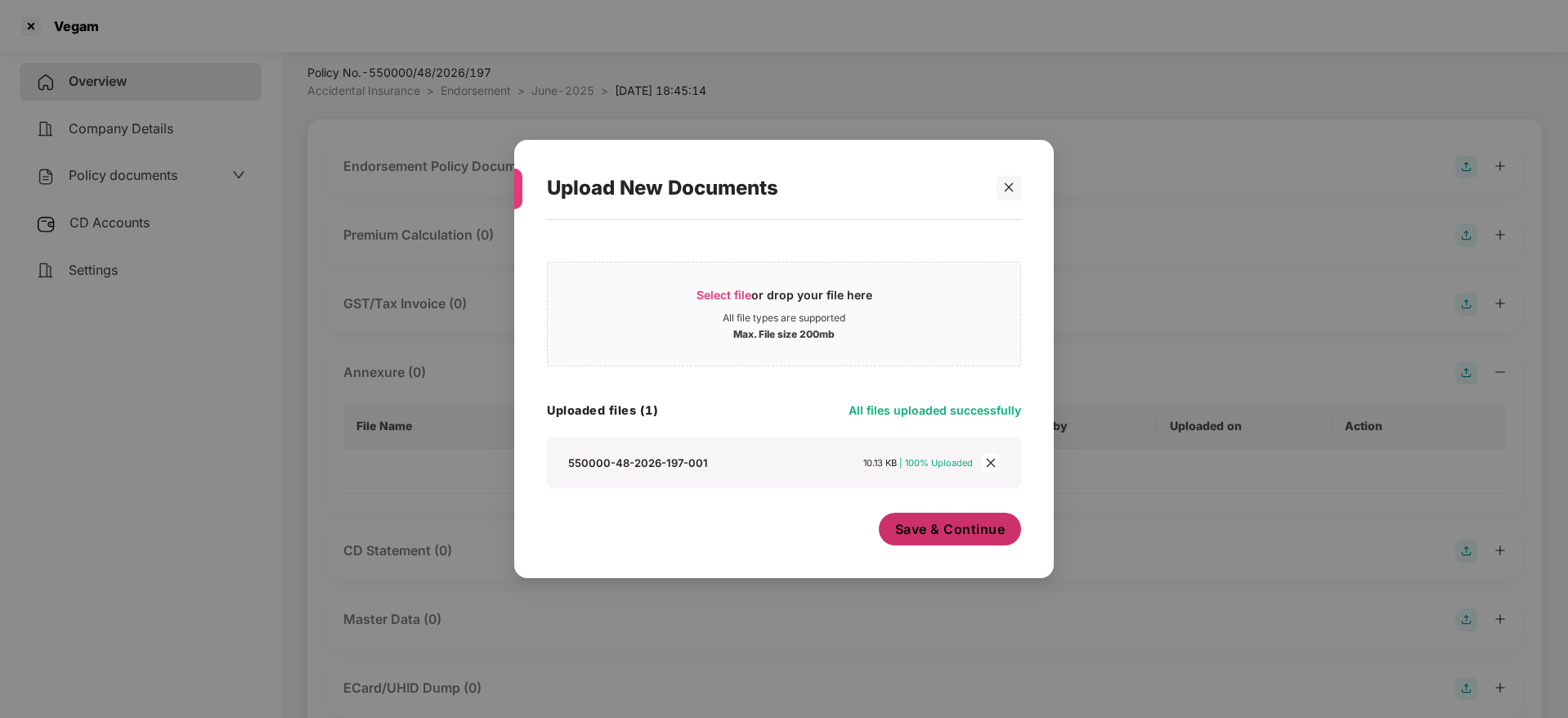
click at [944, 523] on span "Save & Continue" at bounding box center [950, 529] width 110 height 18
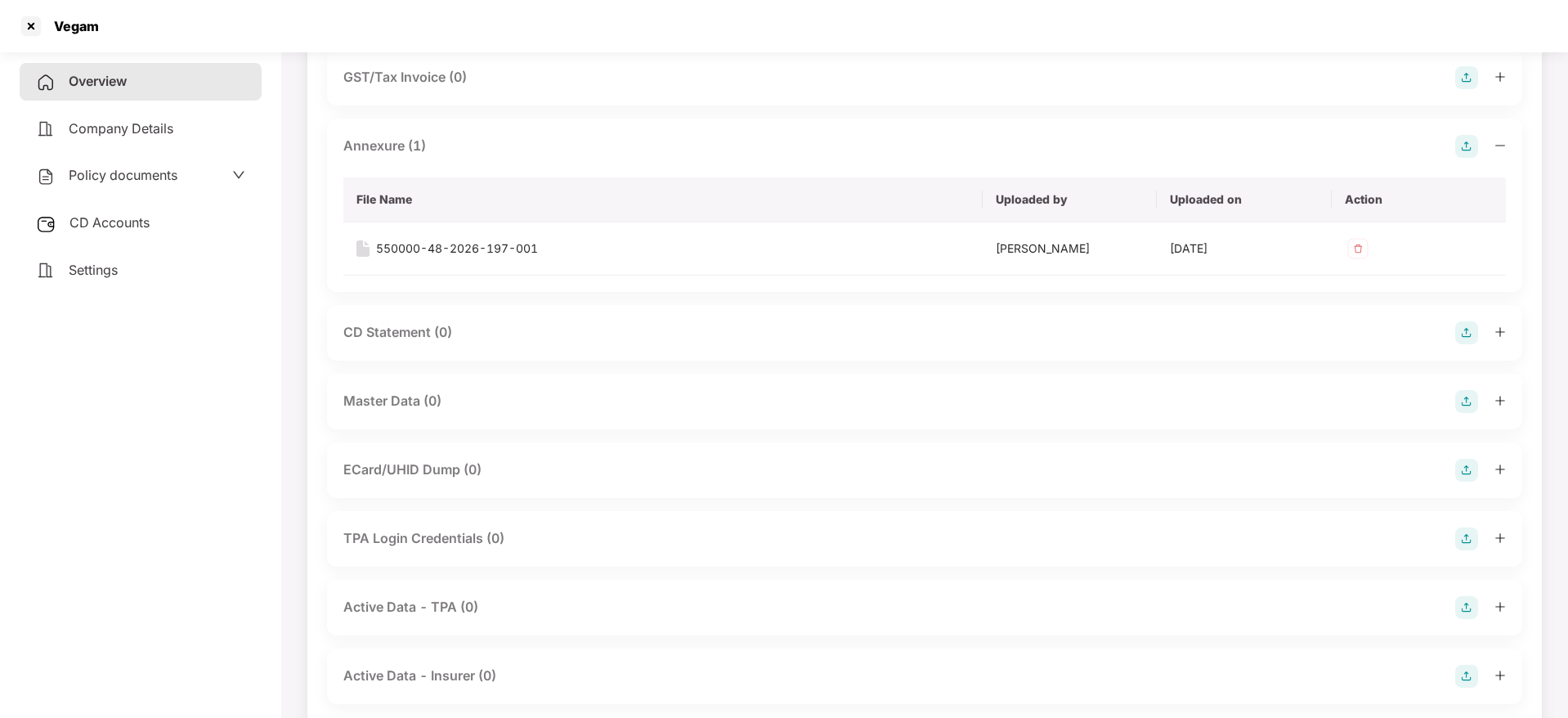
scroll to position [291, 0]
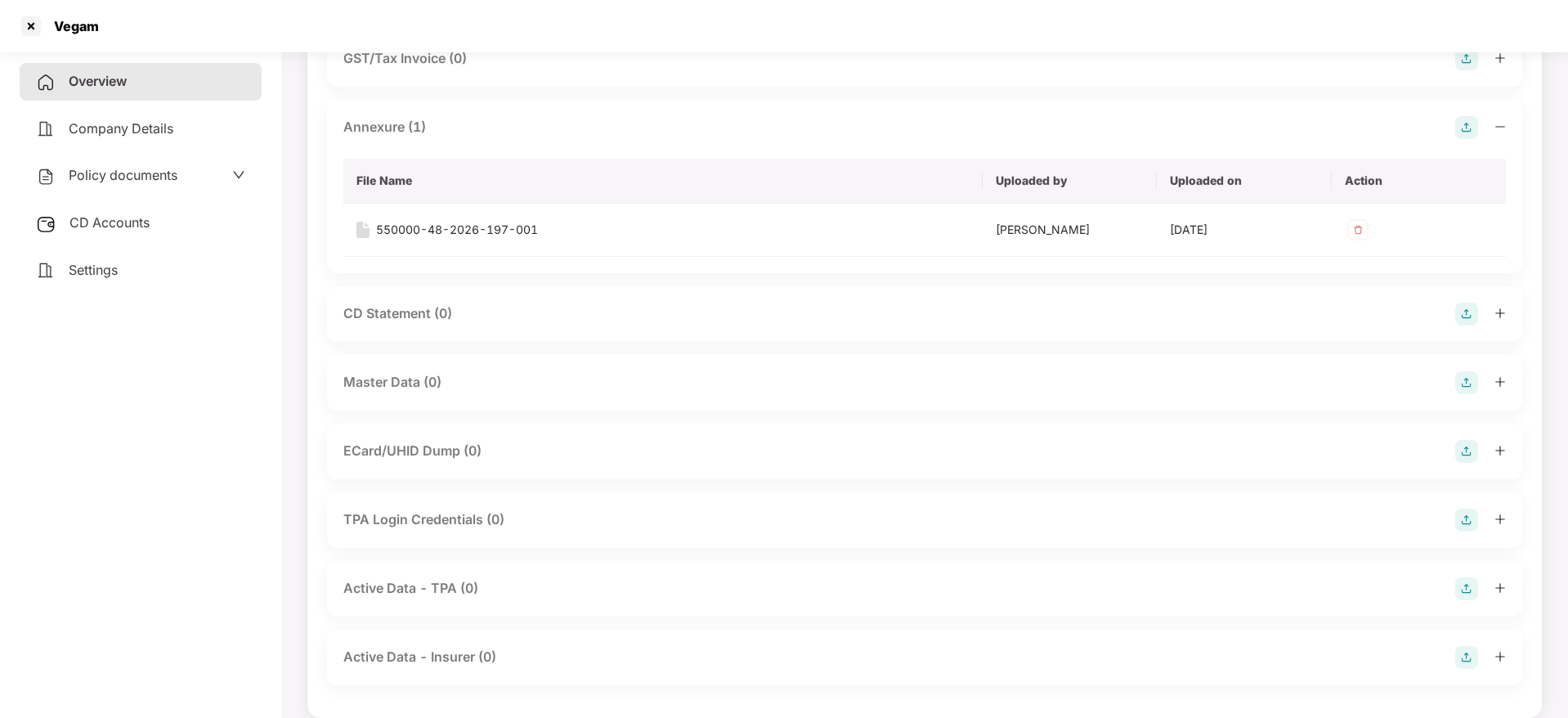
click at [1469, 382] on img at bounding box center [1466, 382] width 23 height 23
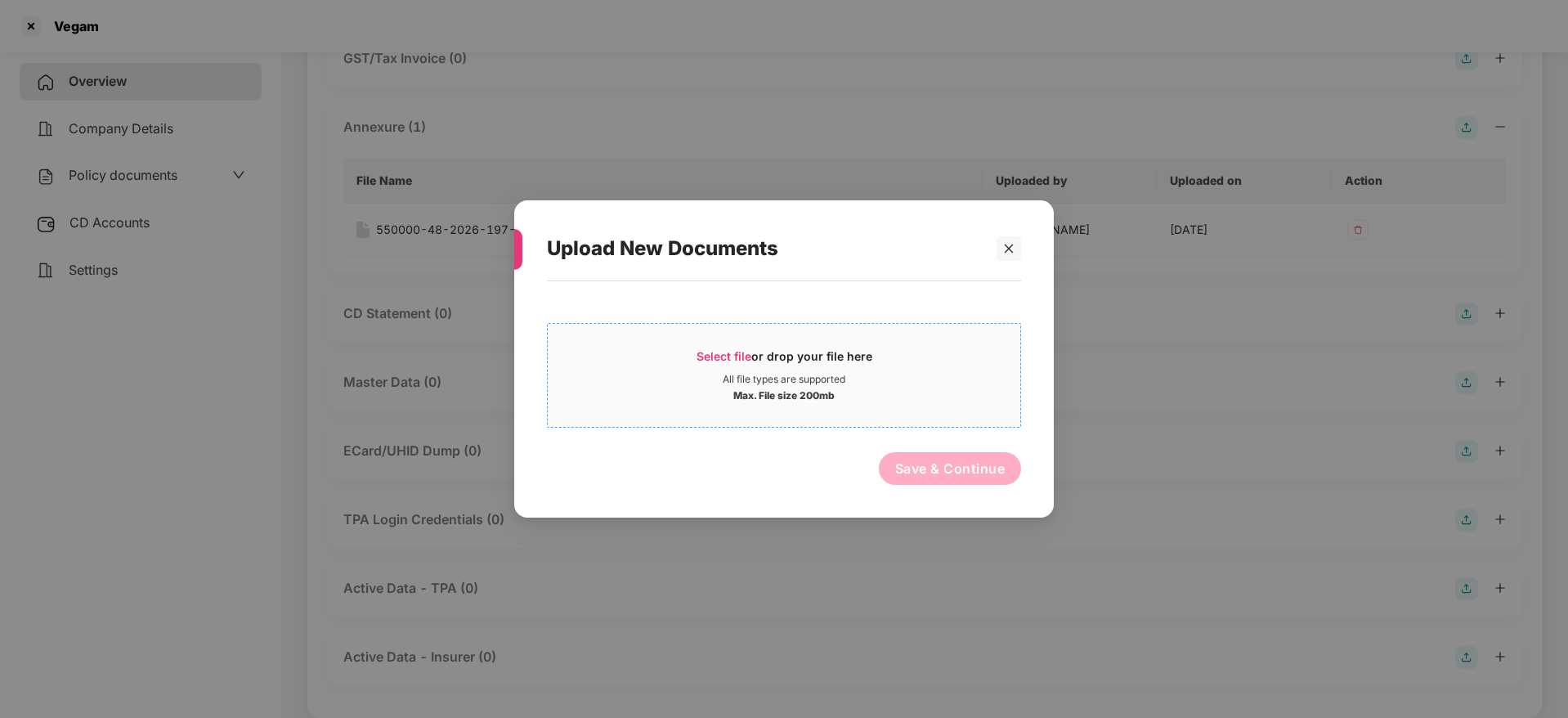
click at [721, 356] on span "Select file" at bounding box center [724, 356] width 55 height 14
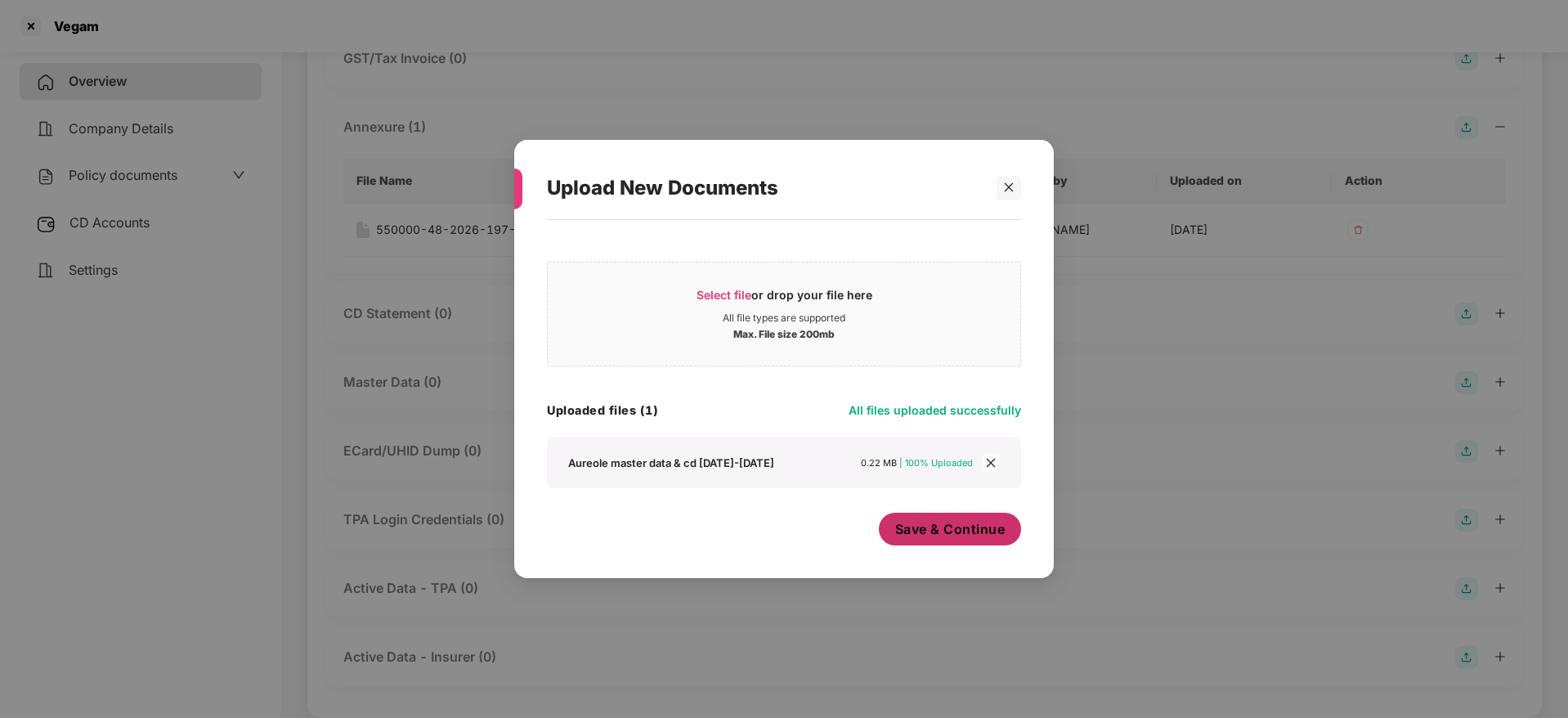
click at [932, 521] on span "Save & Continue" at bounding box center [950, 529] width 110 height 18
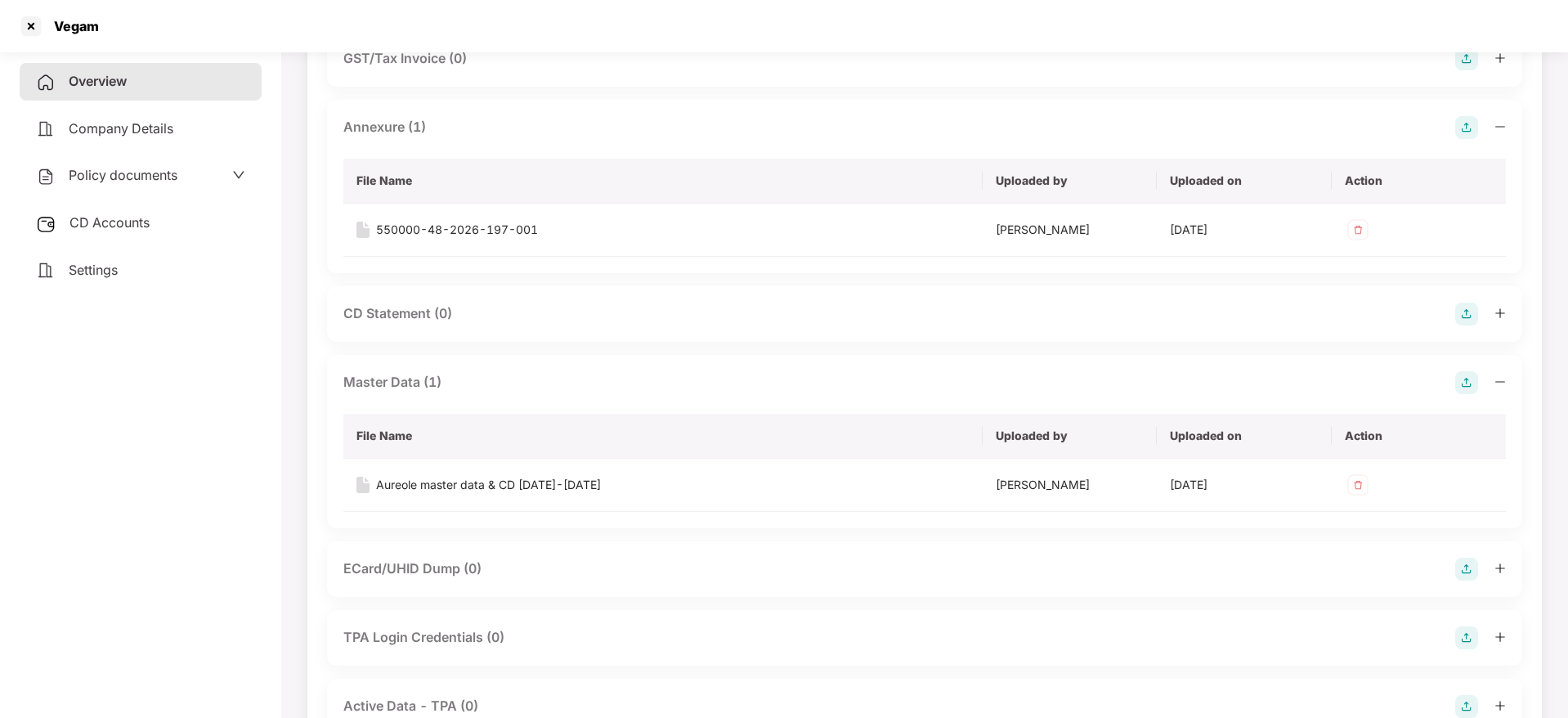
scroll to position [45, 0]
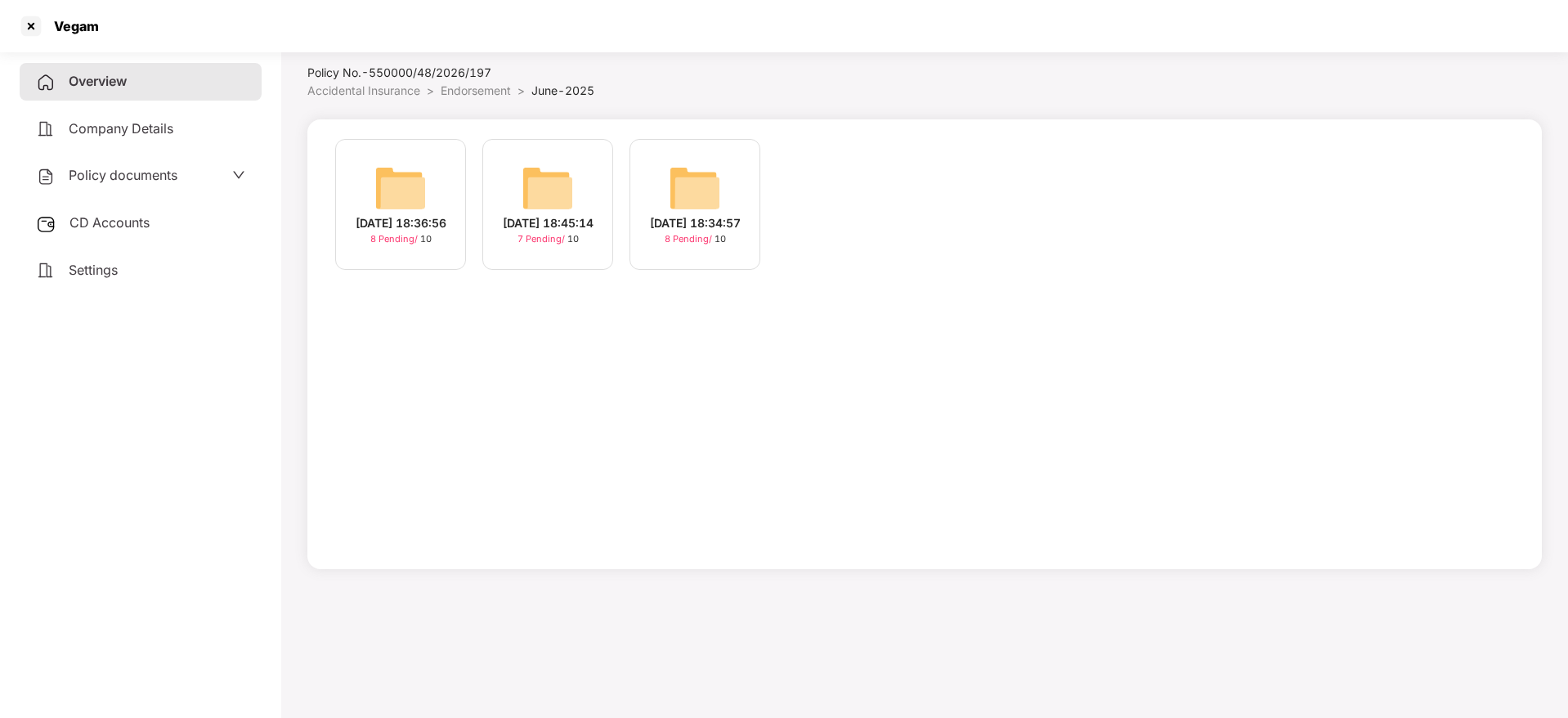
click at [405, 215] on div "[DATE] 18:36:56" at bounding box center [401, 224] width 91 height 18
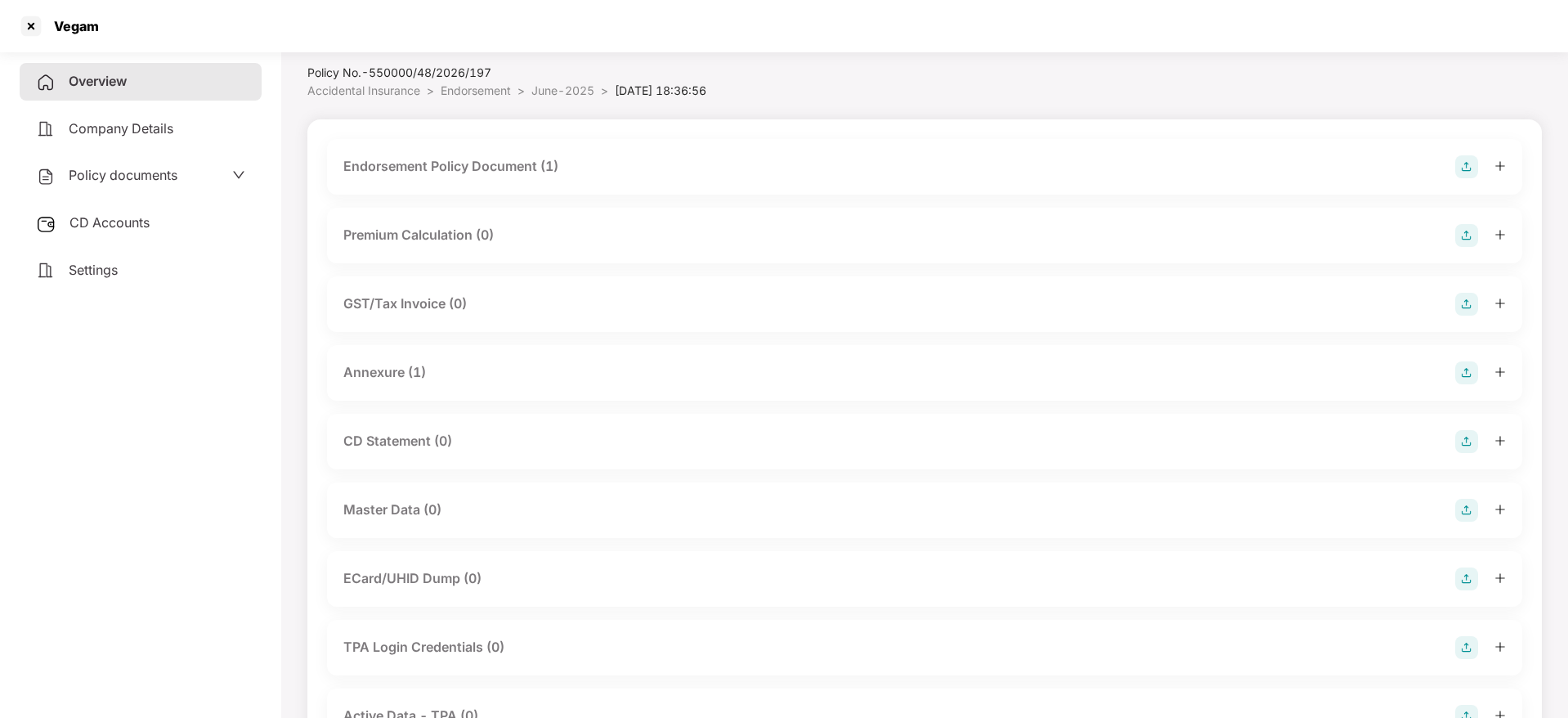
scroll to position [192, 0]
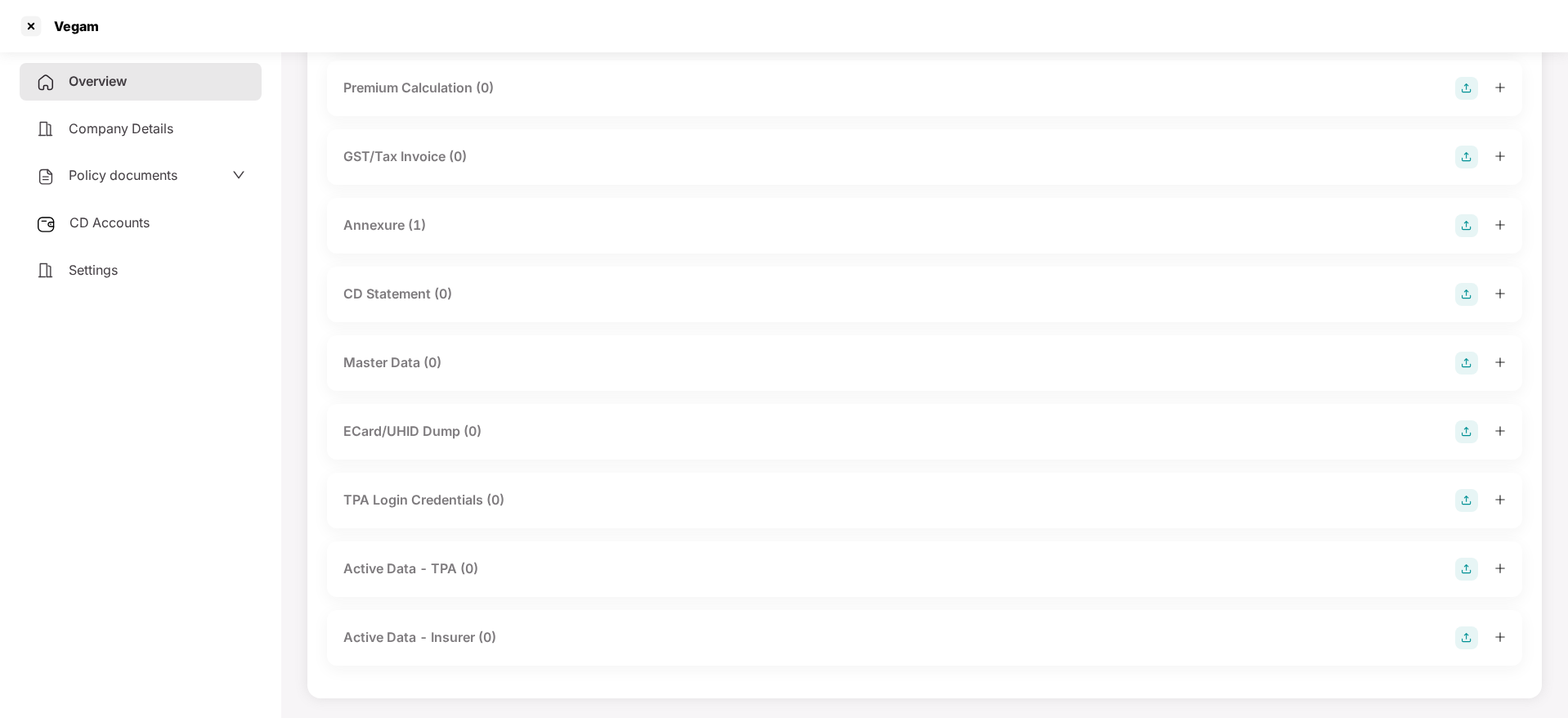
click at [1462, 362] on img at bounding box center [1466, 362] width 23 height 23
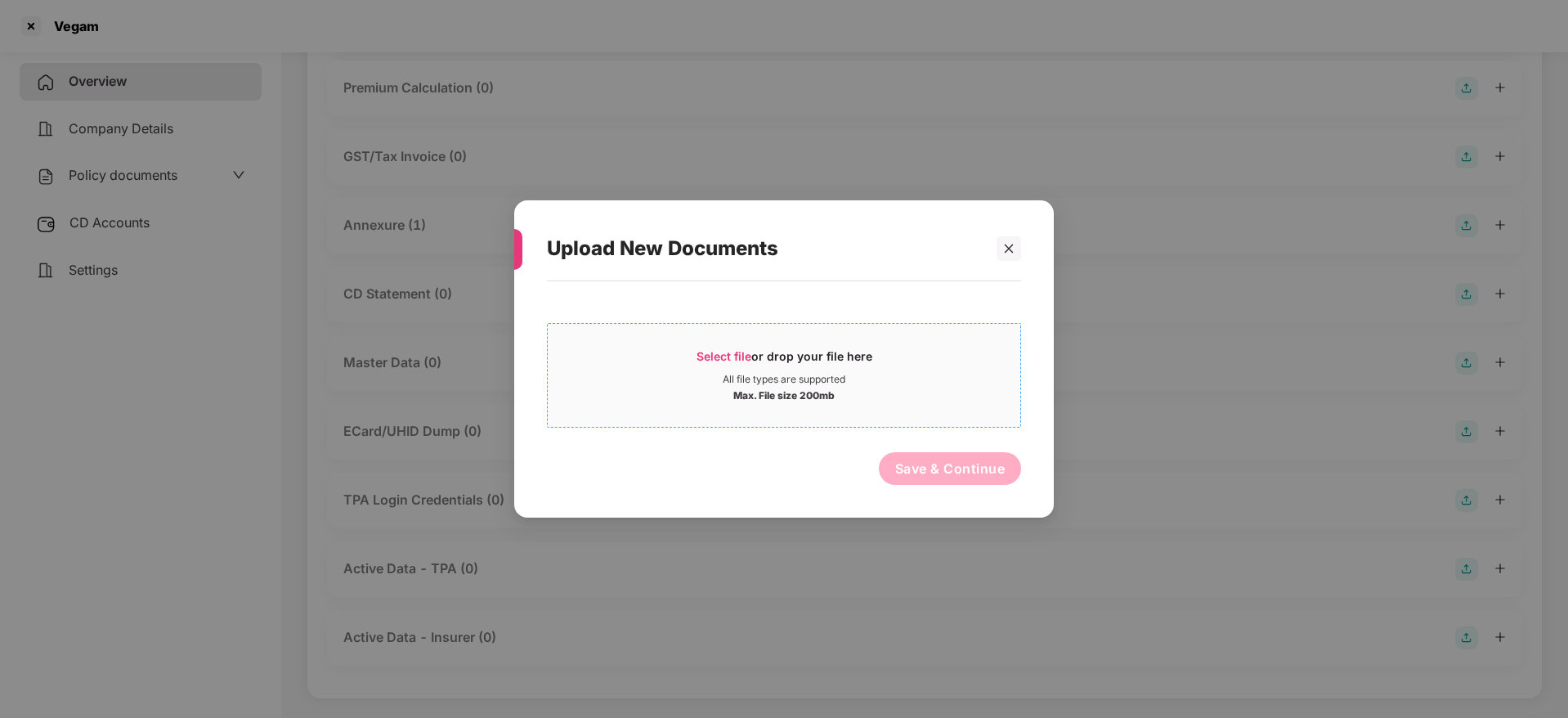
click at [749, 339] on span "Select file or drop your file here All file types are supported Max. File size …" at bounding box center [784, 375] width 473 height 78
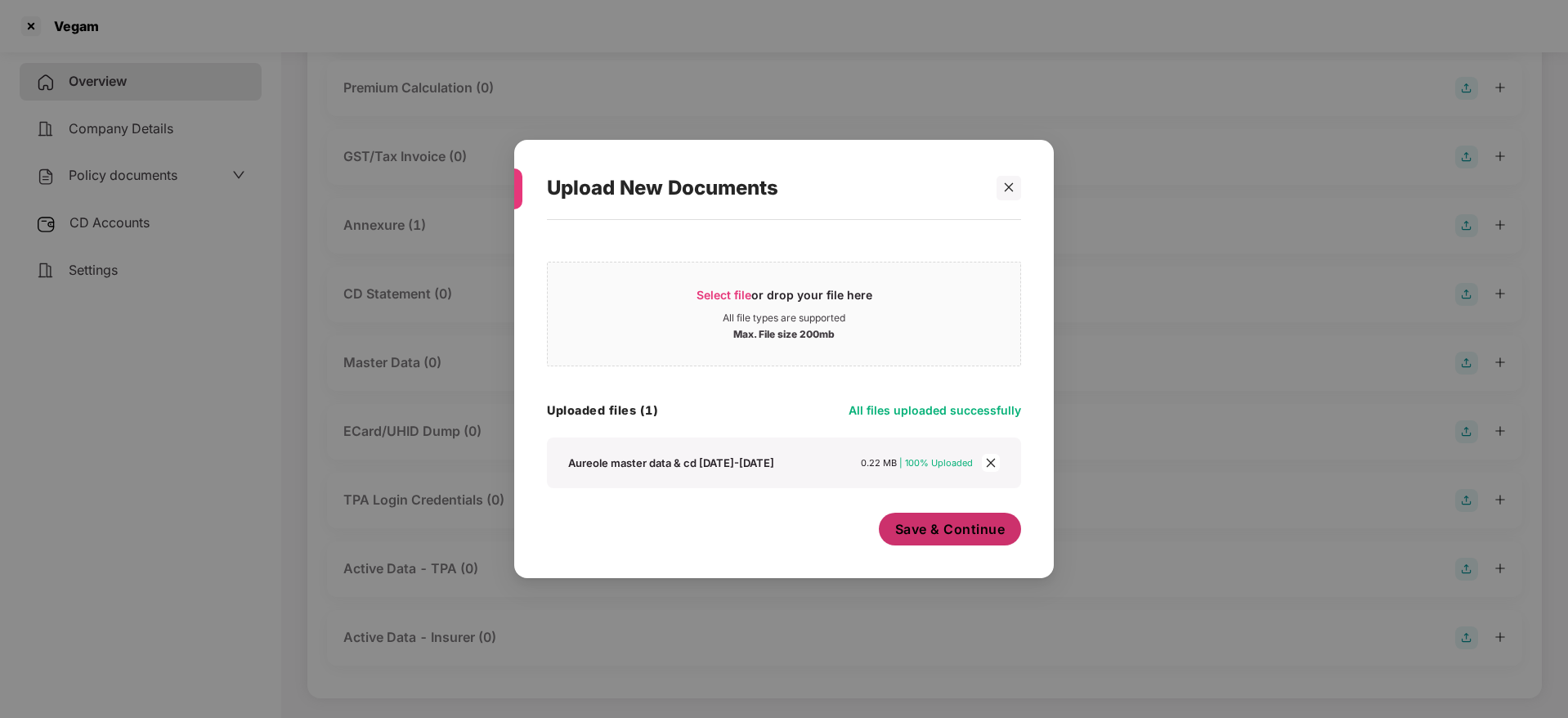
click at [979, 526] on span "Save & Continue" at bounding box center [950, 529] width 110 height 18
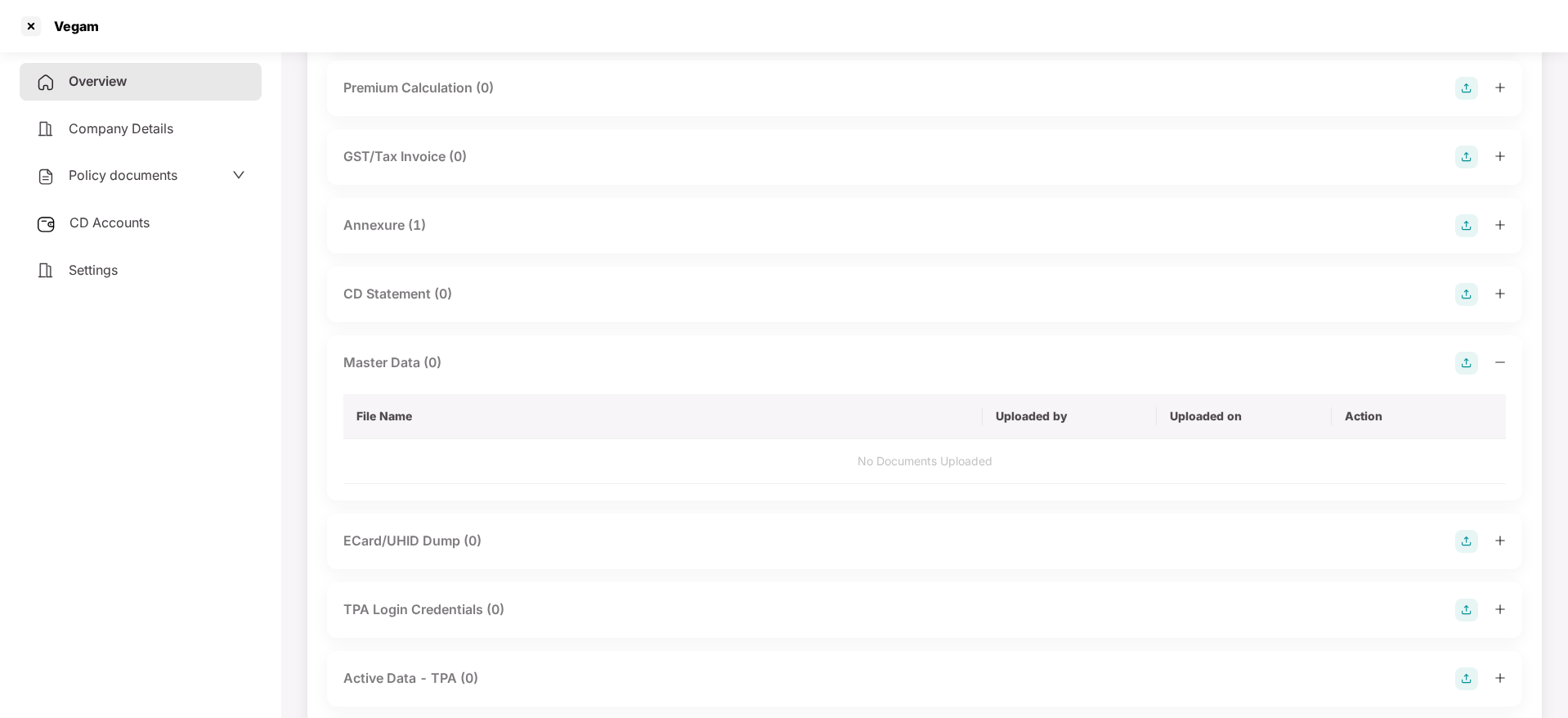
scroll to position [45, 0]
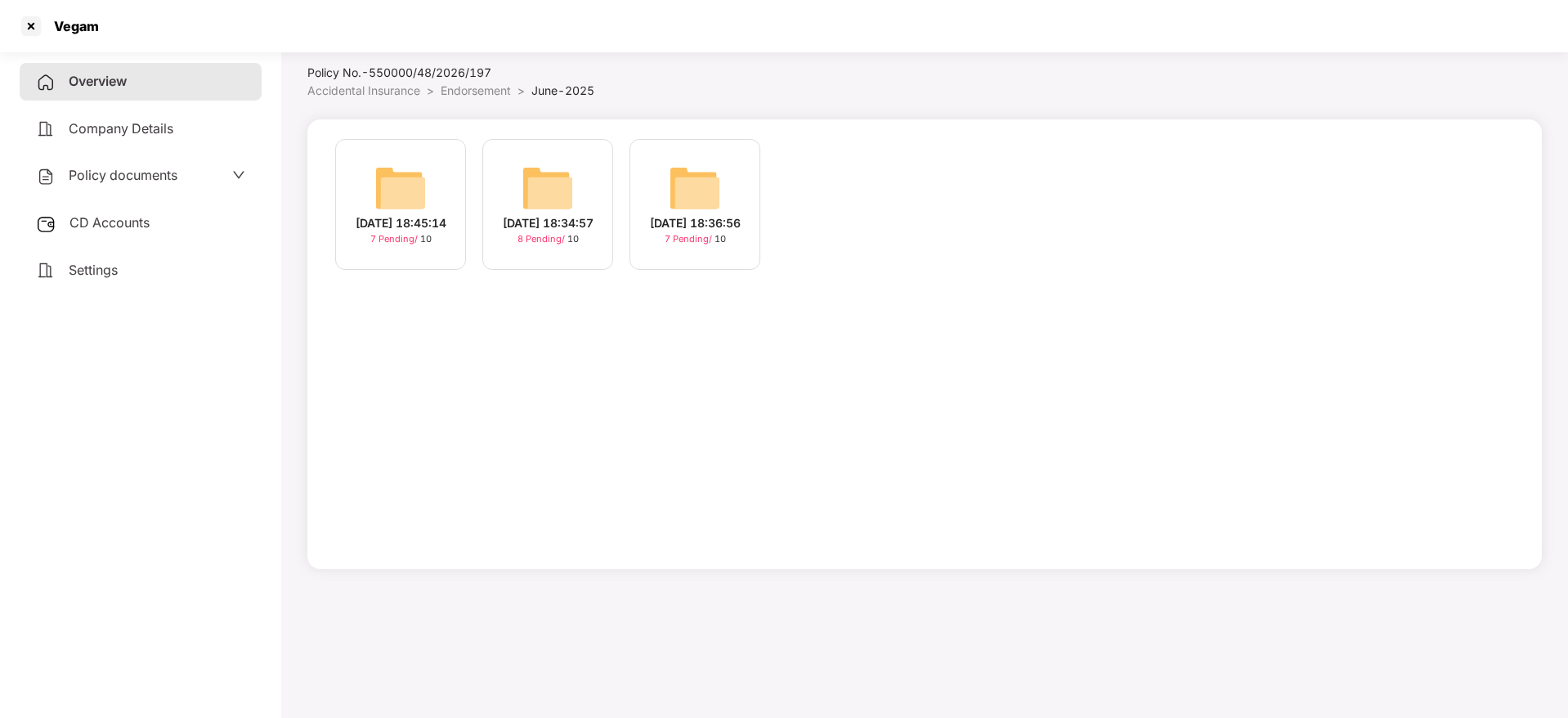
click at [548, 225] on div "[DATE] 18:34:57" at bounding box center [548, 224] width 91 height 18
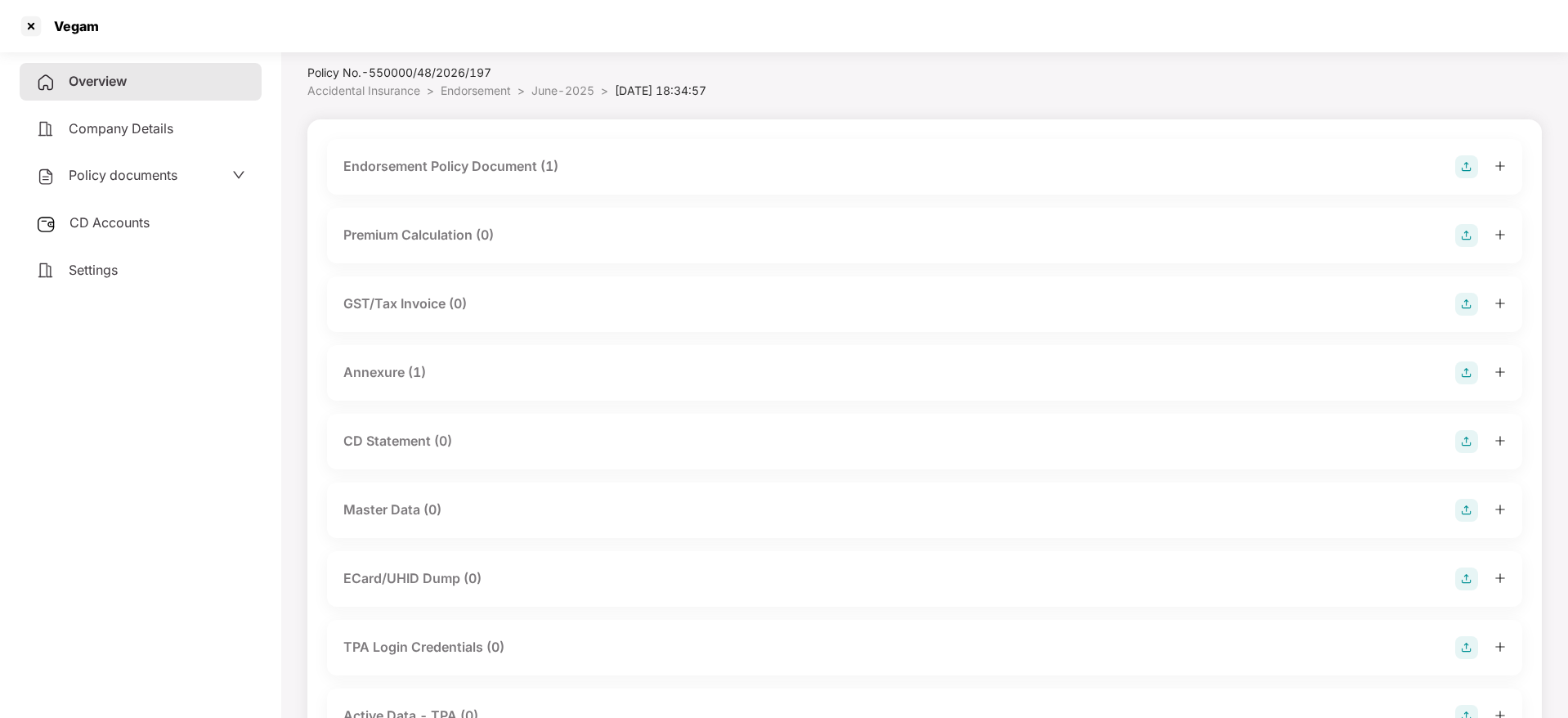
click at [1469, 517] on img at bounding box center [1466, 509] width 23 height 23
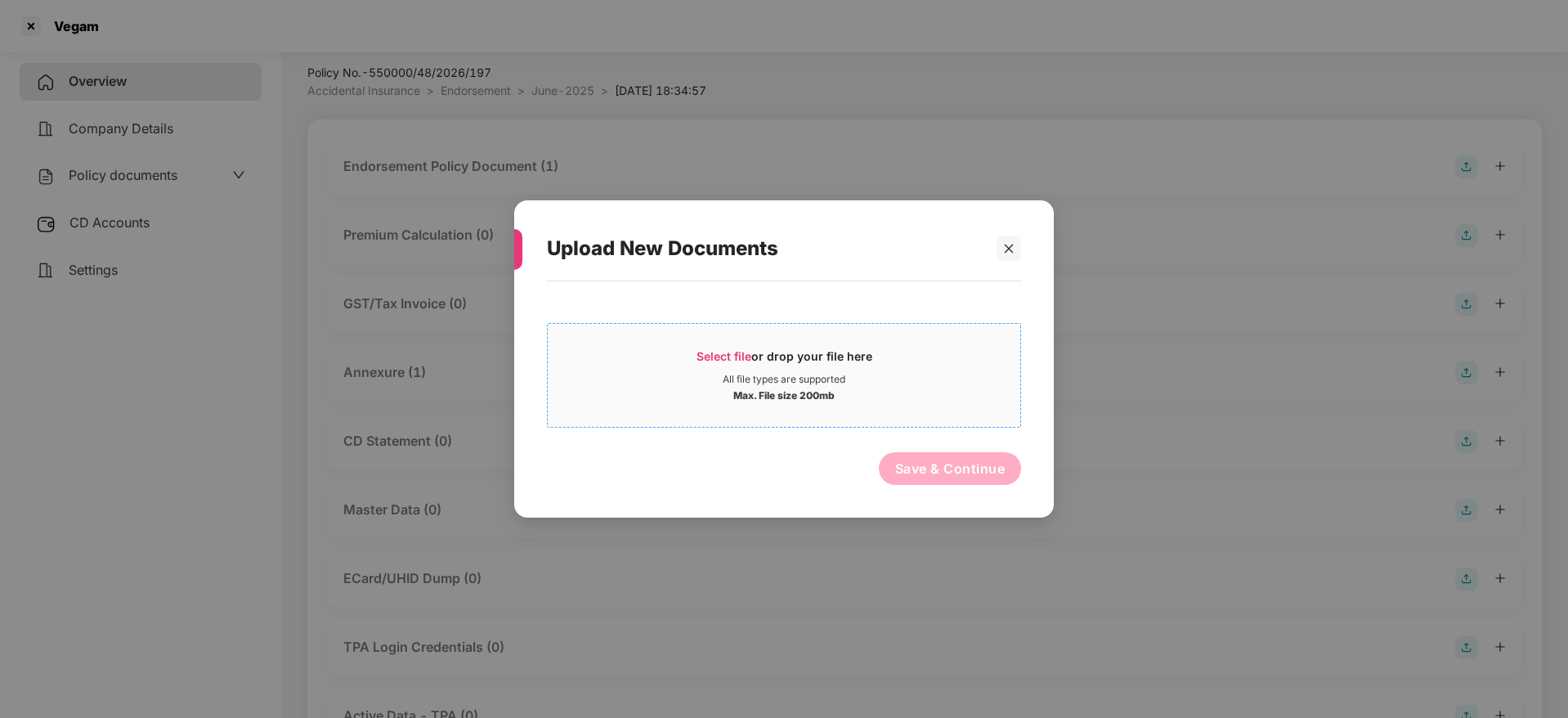
click at [745, 356] on span "Select file" at bounding box center [724, 356] width 55 height 14
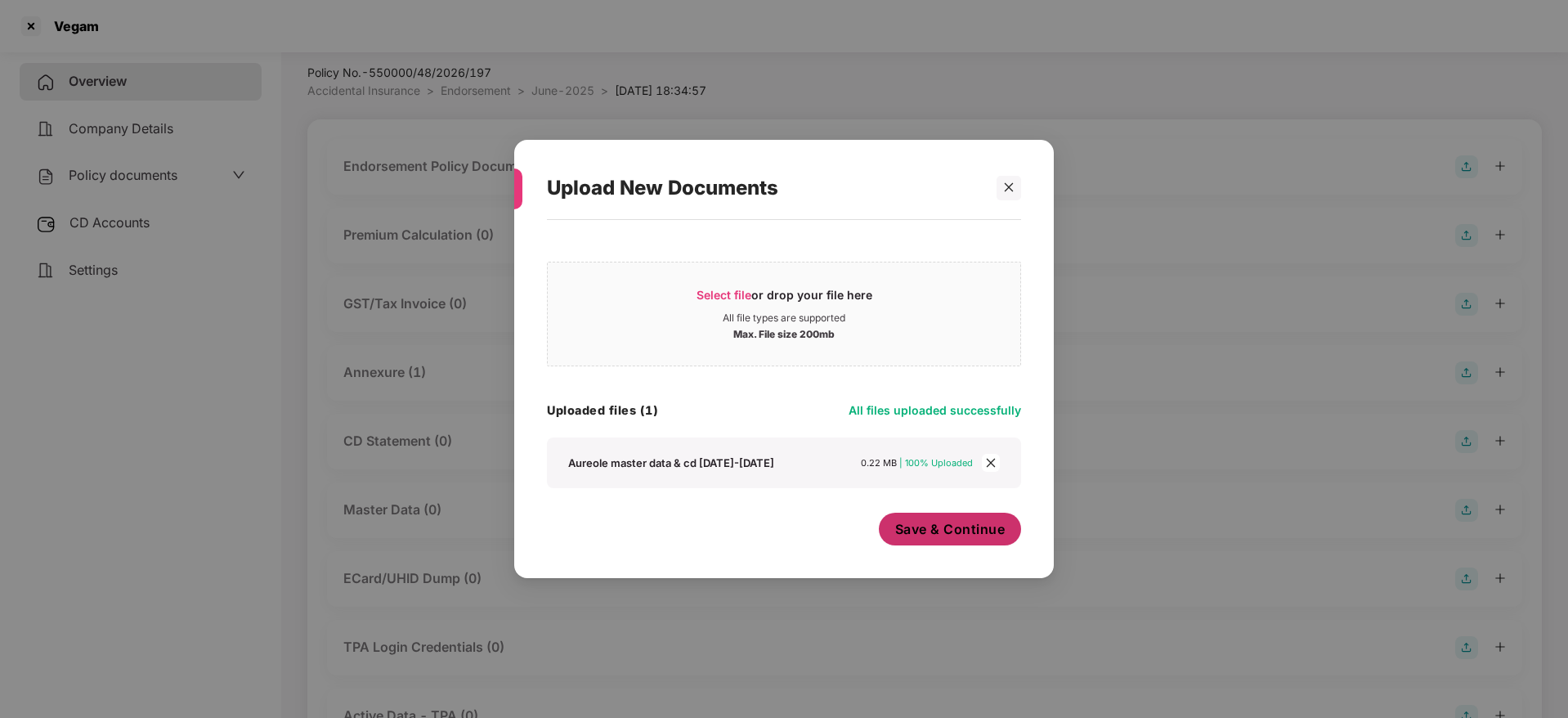
click at [948, 533] on span "Save & Continue" at bounding box center [950, 529] width 110 height 18
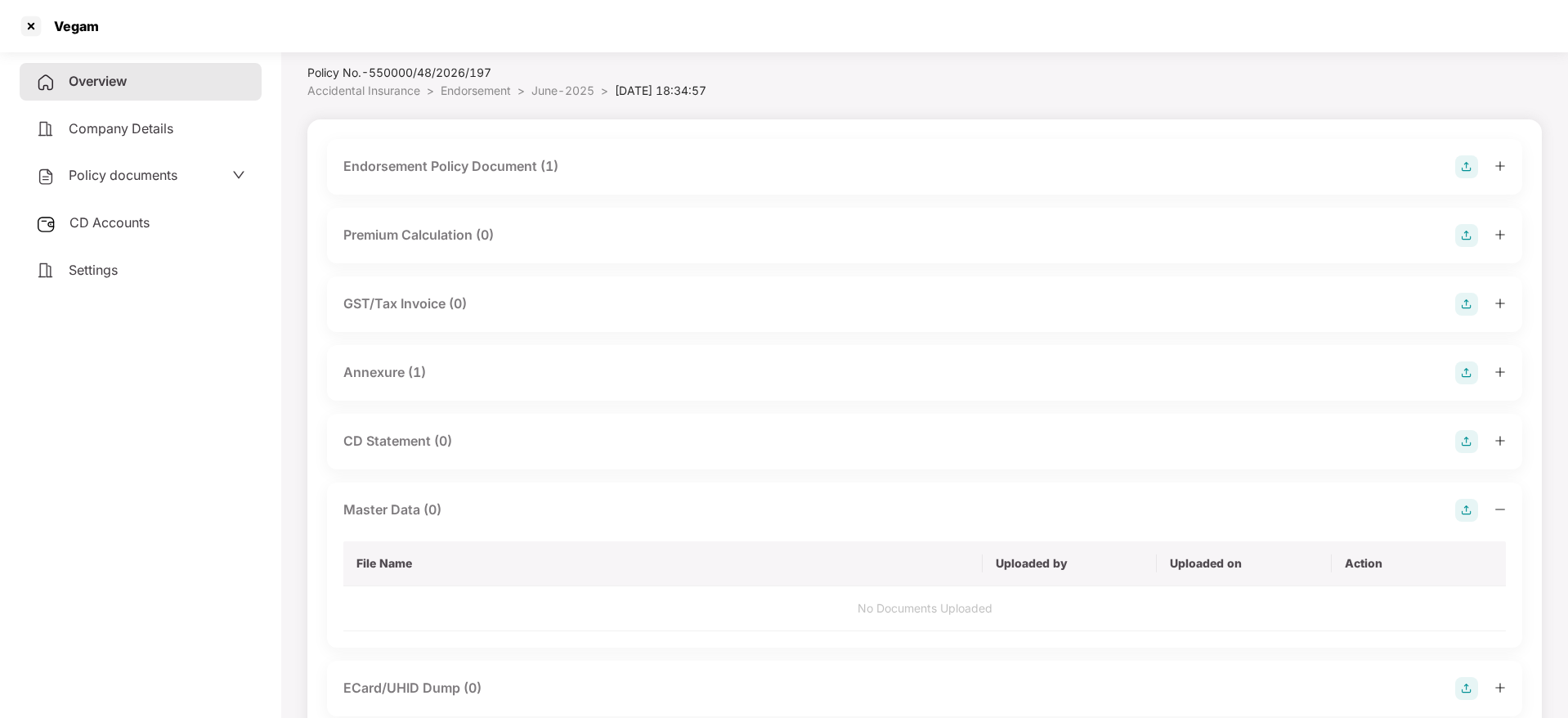
click at [104, 218] on span "CD Accounts" at bounding box center [109, 223] width 80 height 17
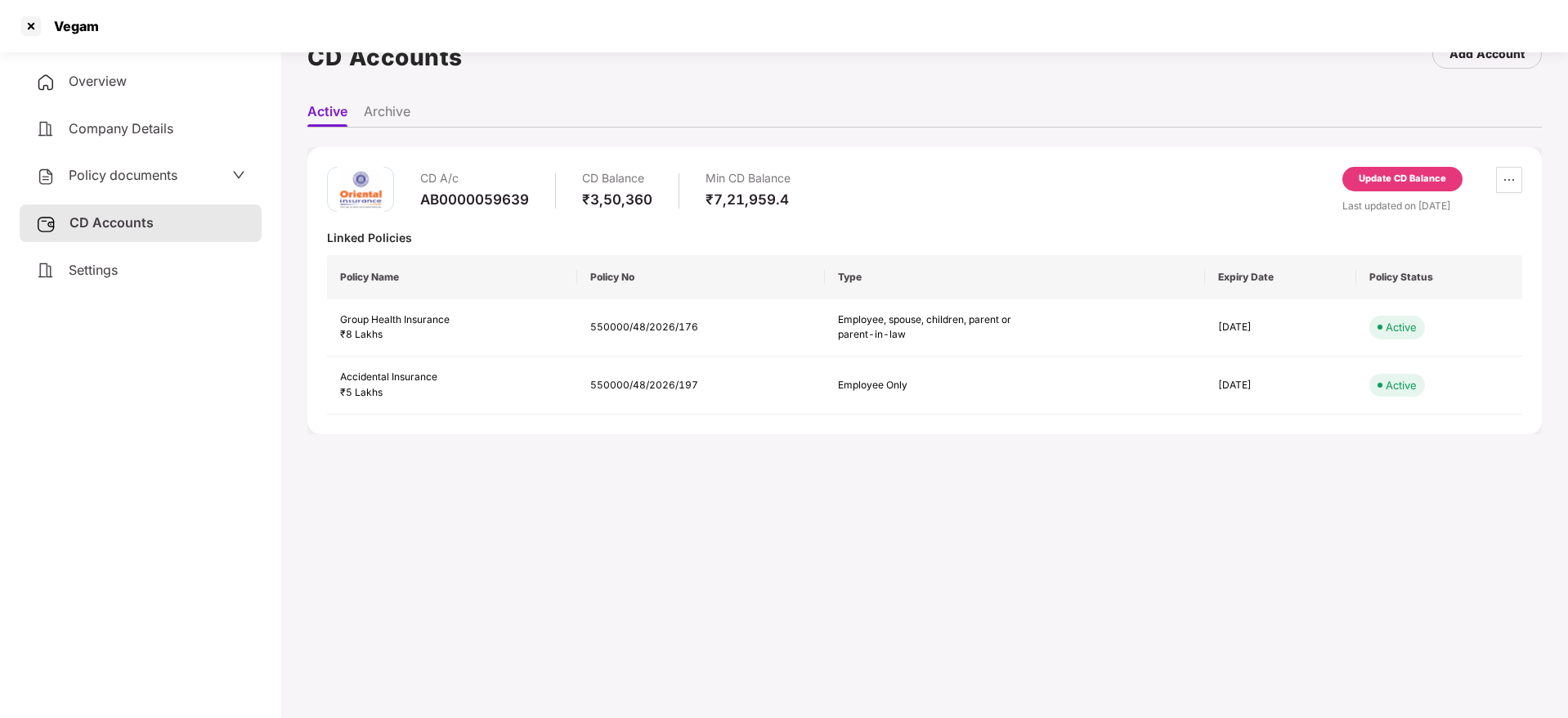
click at [1410, 183] on div "Update CD Balance" at bounding box center [1402, 180] width 88 height 15
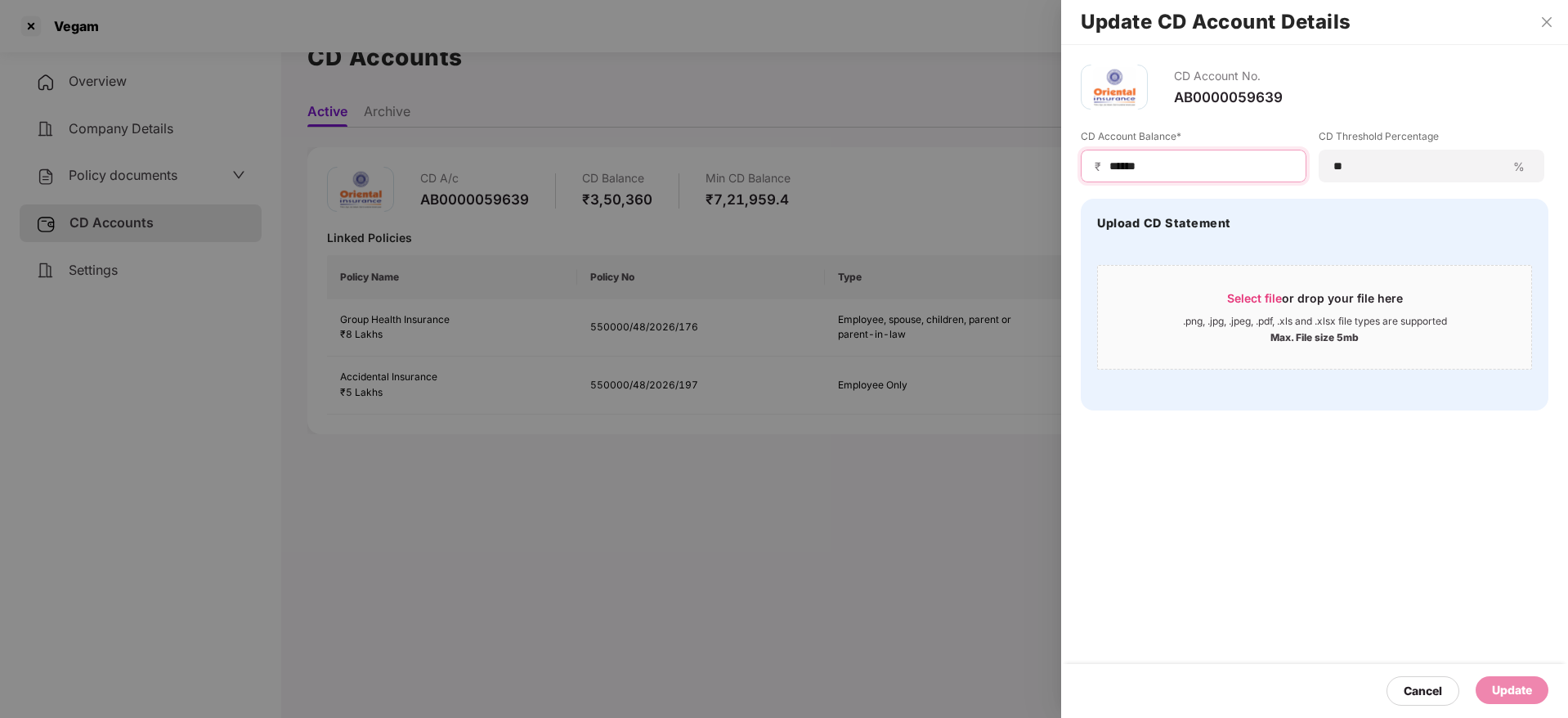
drag, startPoint x: 1212, startPoint y: 164, endPoint x: 933, endPoint y: 138, distance: 280.2
click at [933, 138] on div "Update CD Account Details CD Account No. AB0000059639 CD Account Balance* ₹ ***…" at bounding box center [784, 359] width 1568 height 718
paste input
type input "******"
click at [1270, 291] on span "Select file" at bounding box center [1255, 298] width 55 height 14
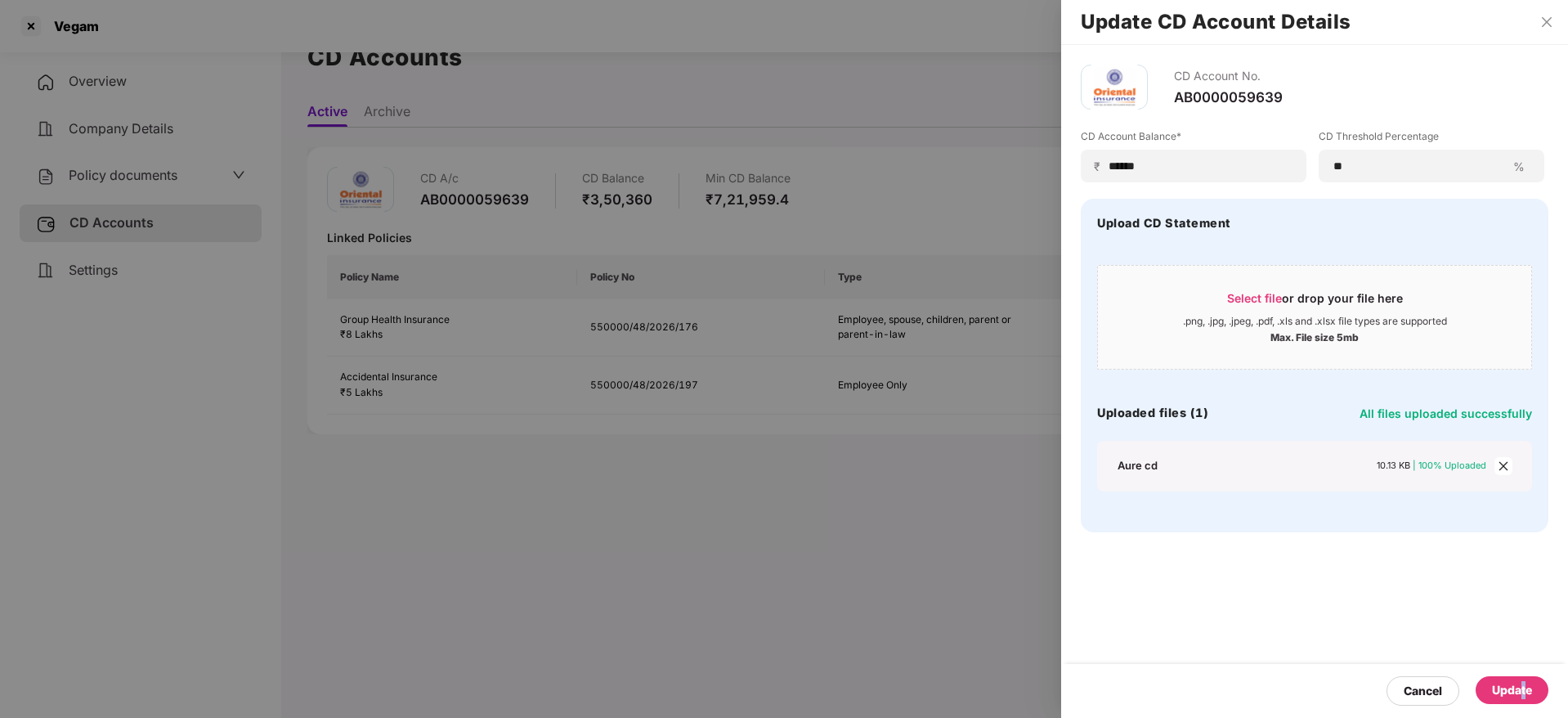
click at [1525, 690] on div "Update" at bounding box center [1512, 690] width 40 height 18
